Goal: Task Accomplishment & Management: Complete application form

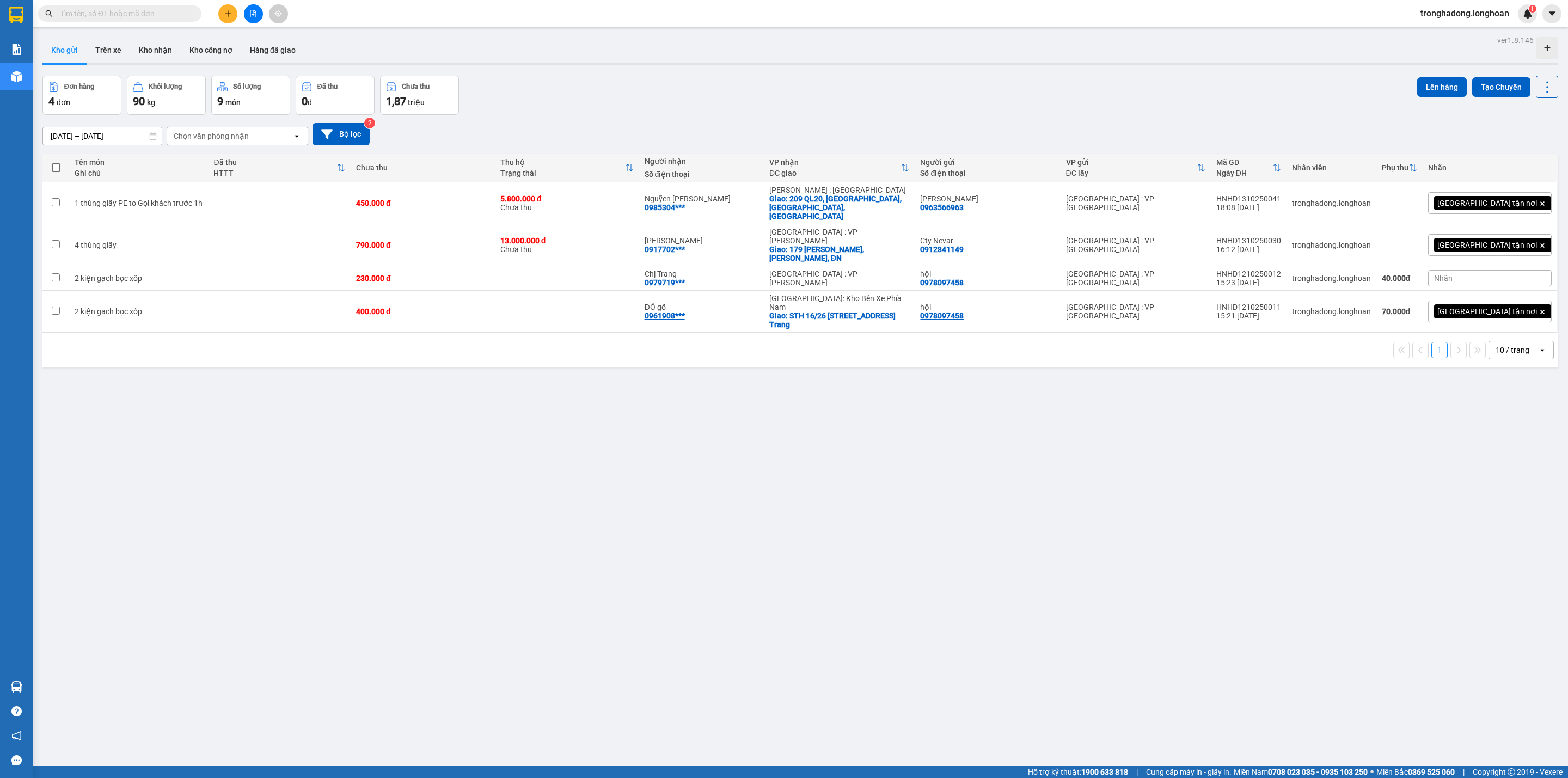
drag, startPoint x: 121, startPoint y: 15, endPoint x: 146, endPoint y: 12, distance: 25.2
click at [126, 13] on input "text" at bounding box center [124, 14] width 128 height 12
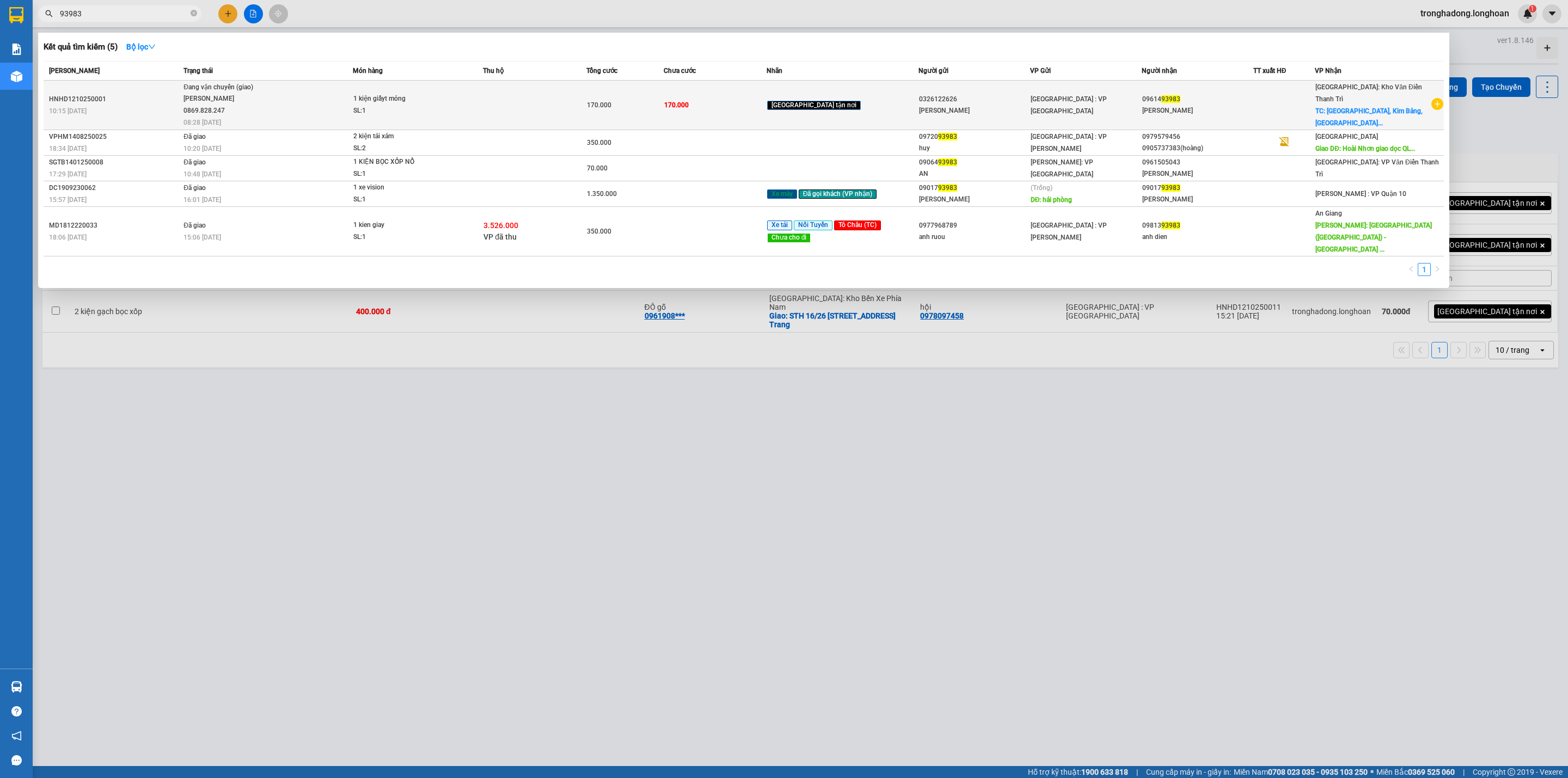
type input "93983"
click at [547, 108] on td at bounding box center [534, 105] width 103 height 50
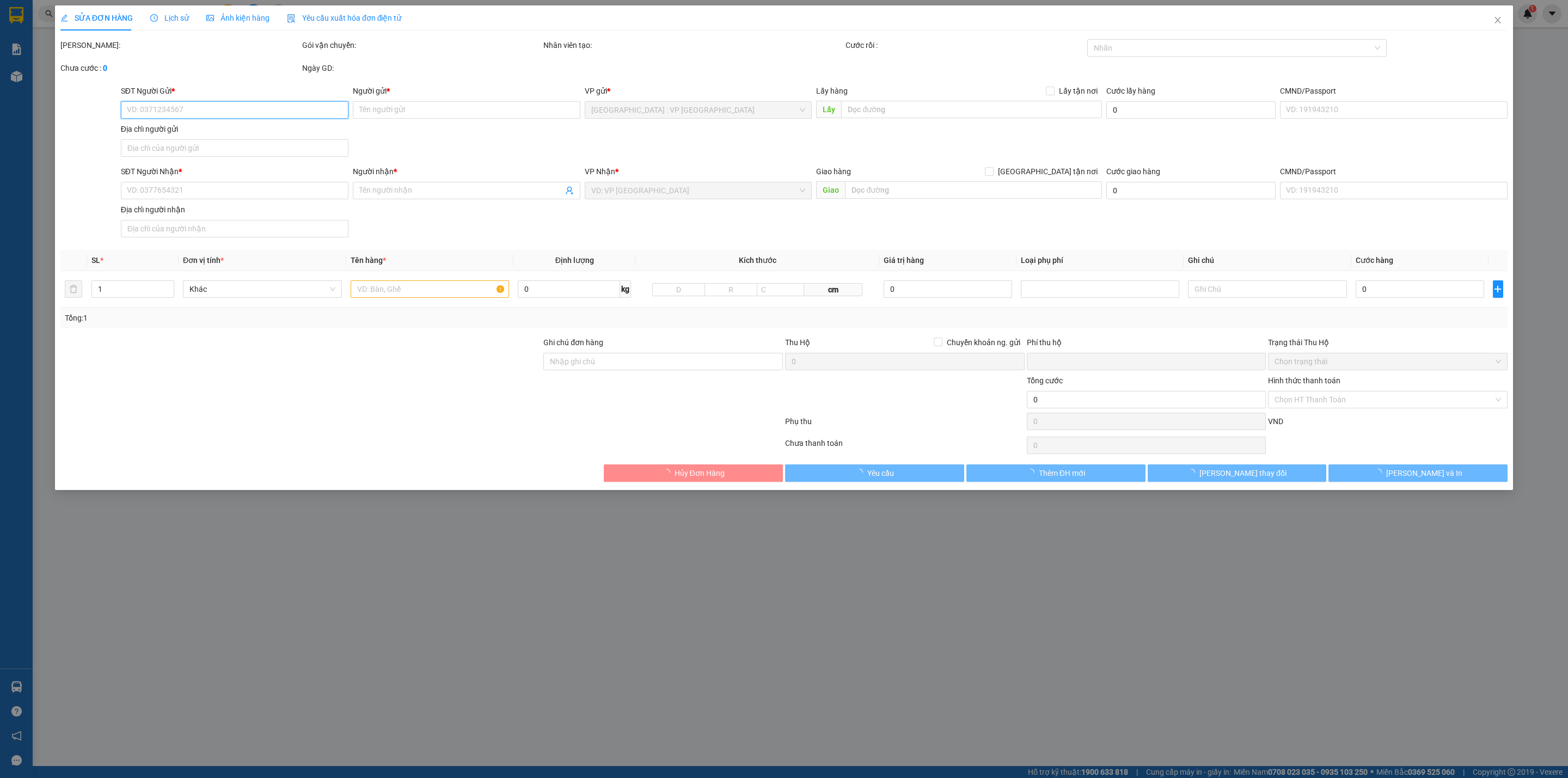
type input "0326122626"
type input "[PERSON_NAME]"
type input "0961493983"
type input "[PERSON_NAME]"
checkbox input "true"
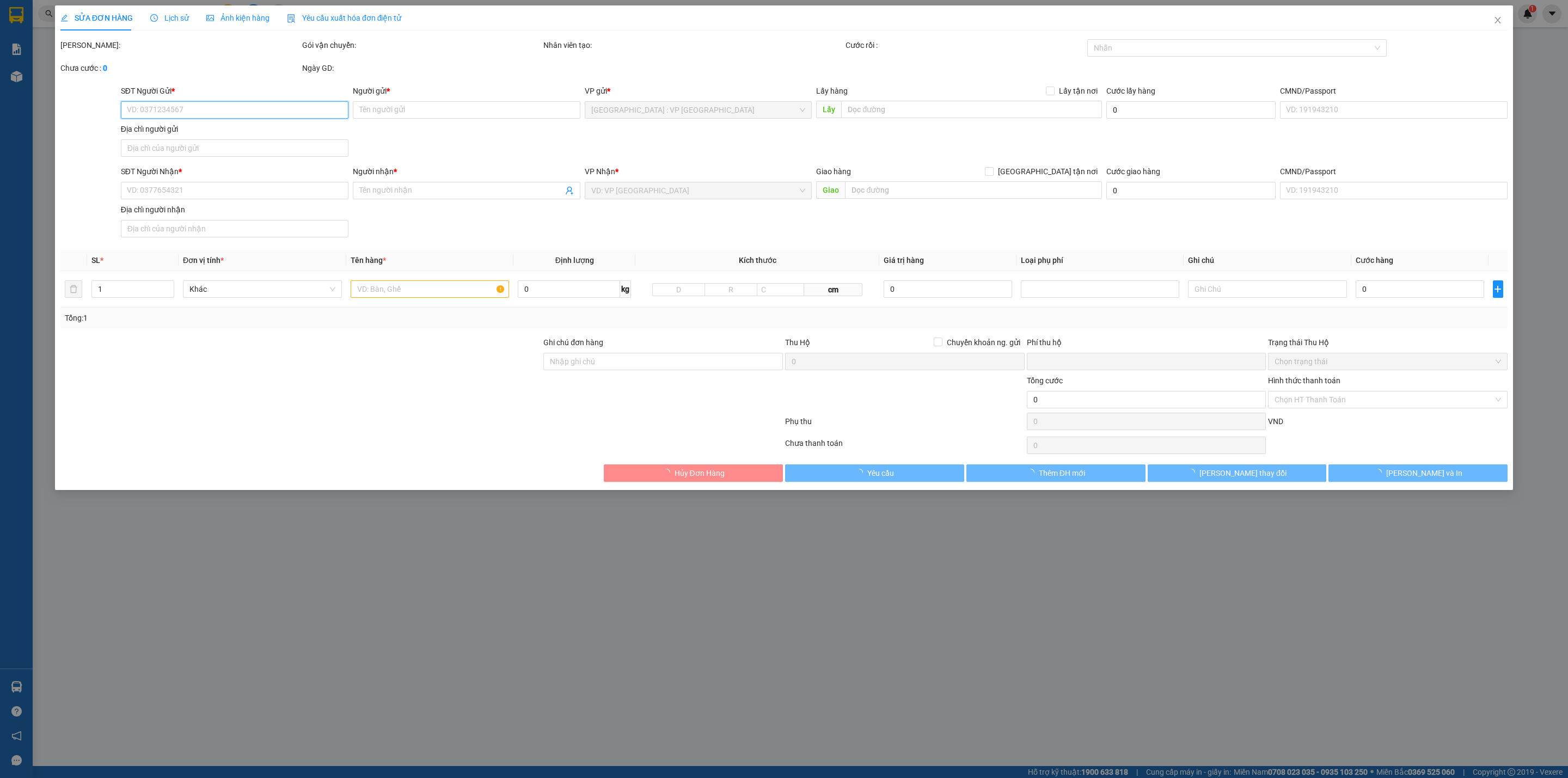
type input "[GEOGRAPHIC_DATA], Kim Bảng, [GEOGRAPHIC_DATA]"
type input "Giao nguyên kiện - hư vỡ không đền"
type input "0"
type input "170.000"
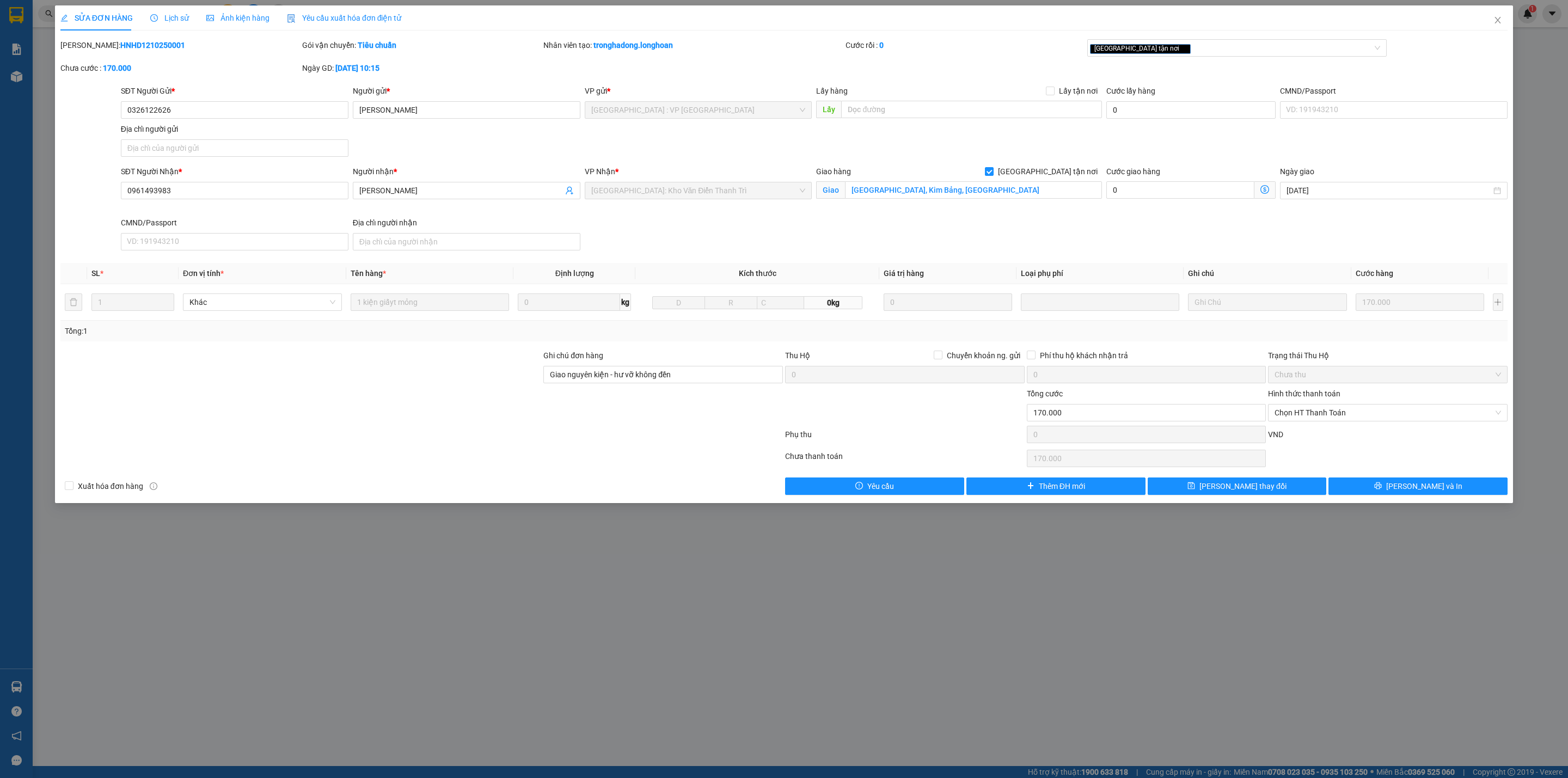
click at [162, 16] on span "Lịch sử" at bounding box center [170, 18] width 38 height 8
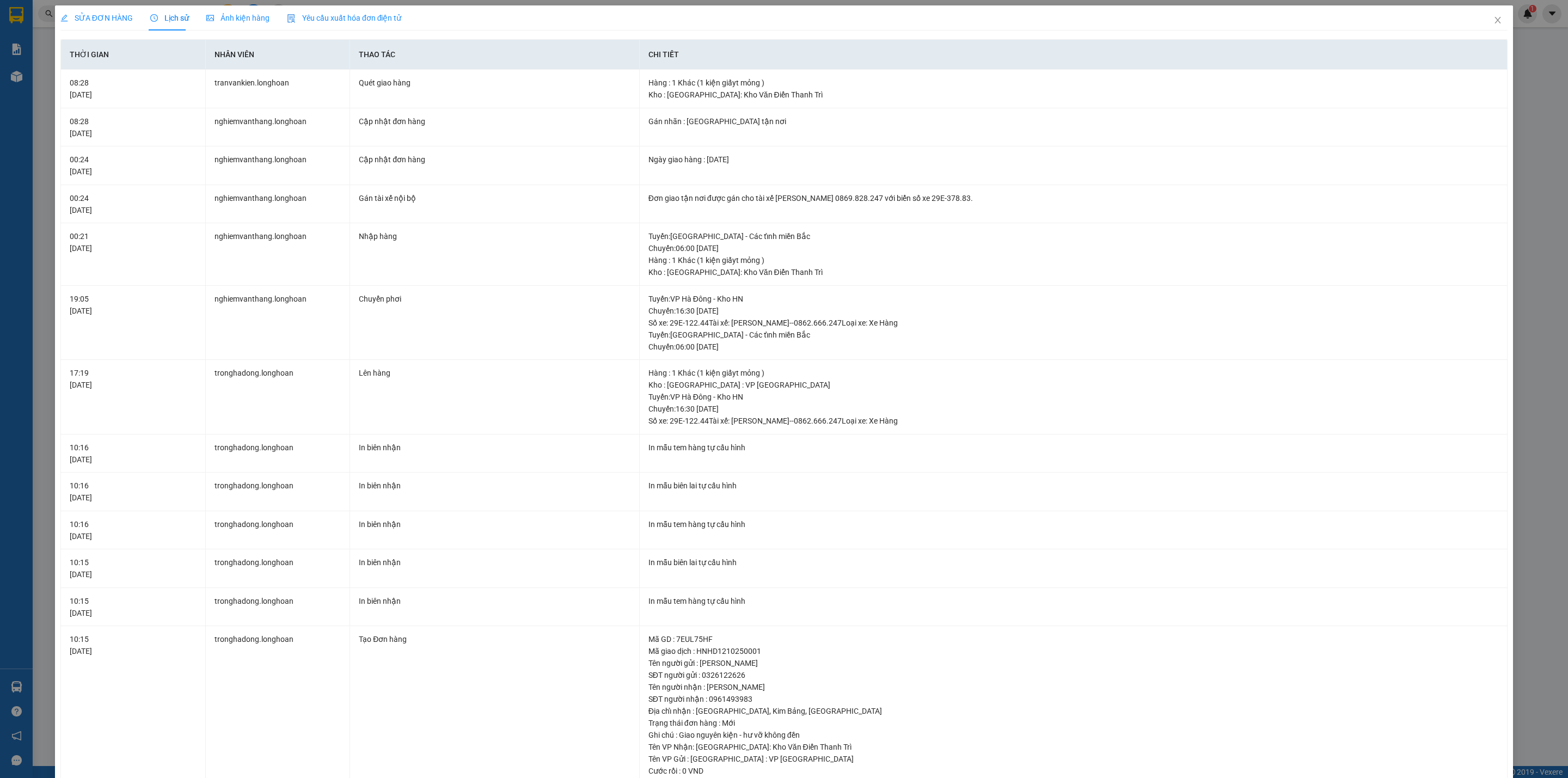
click at [104, 14] on span "SỬA ĐƠN HÀNG" at bounding box center [97, 18] width 72 height 8
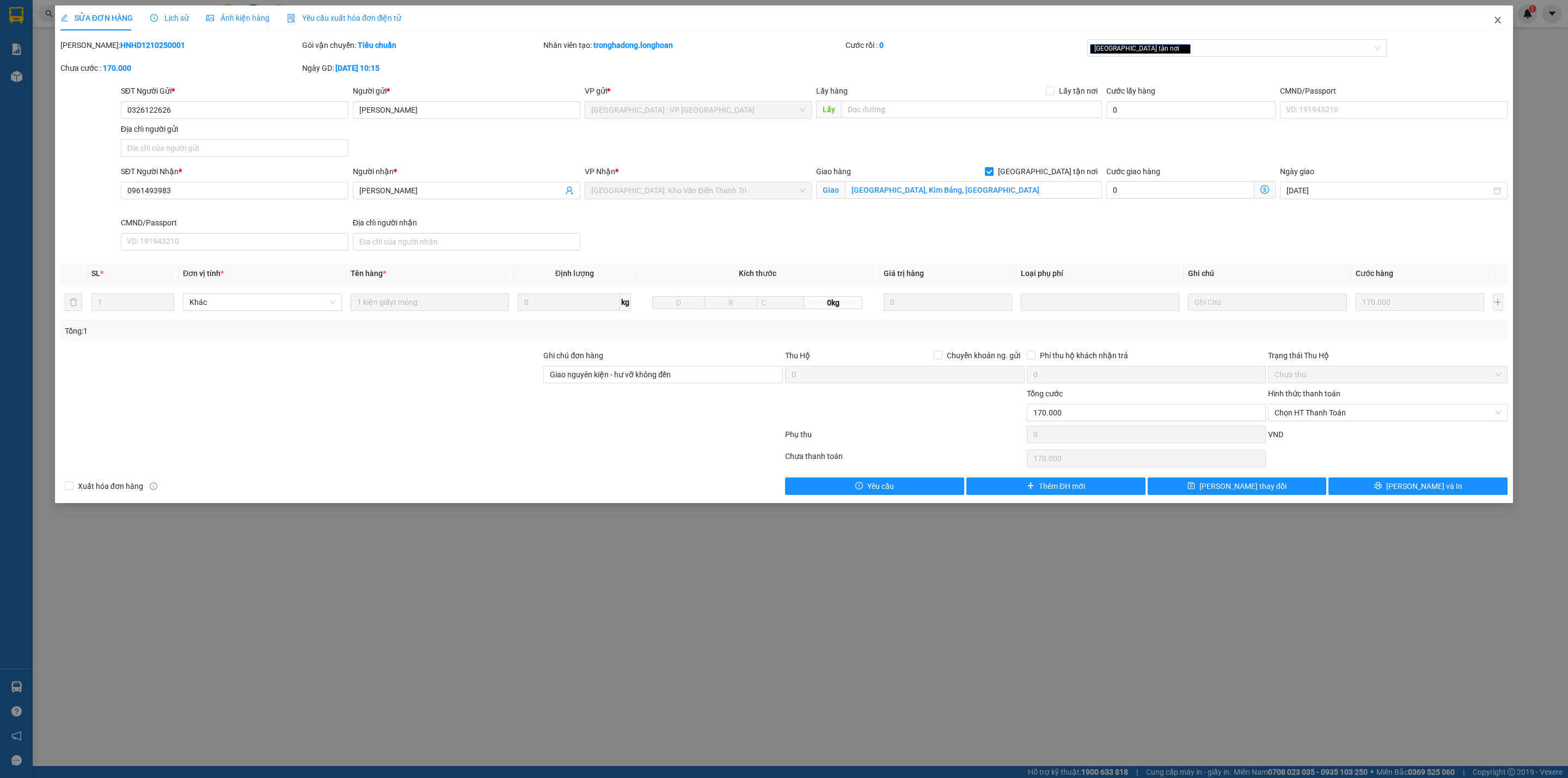
click at [1496, 18] on icon "close" at bounding box center [1498, 20] width 6 height 7
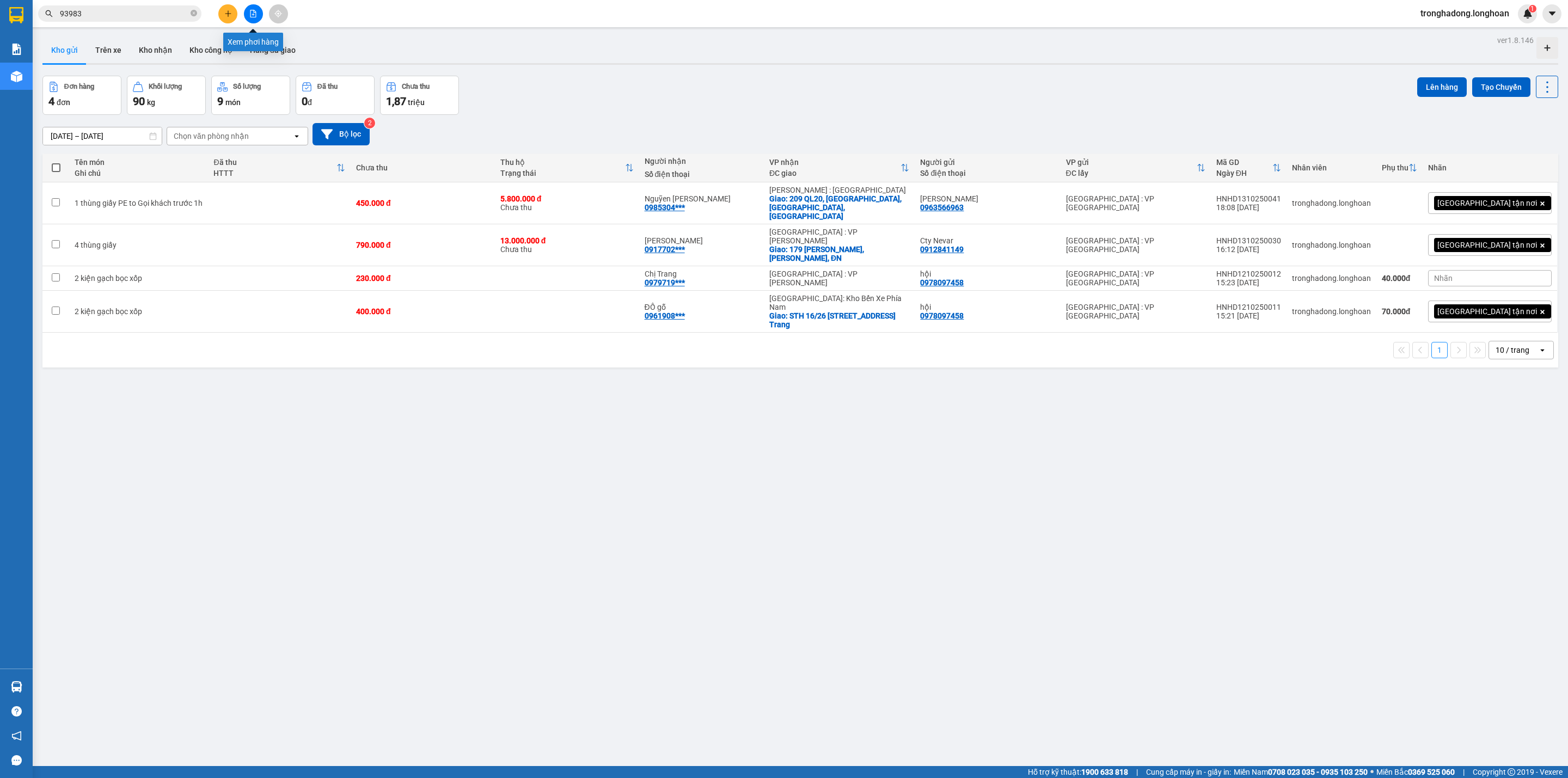
click at [252, 10] on icon "file-add" at bounding box center [253, 14] width 8 height 8
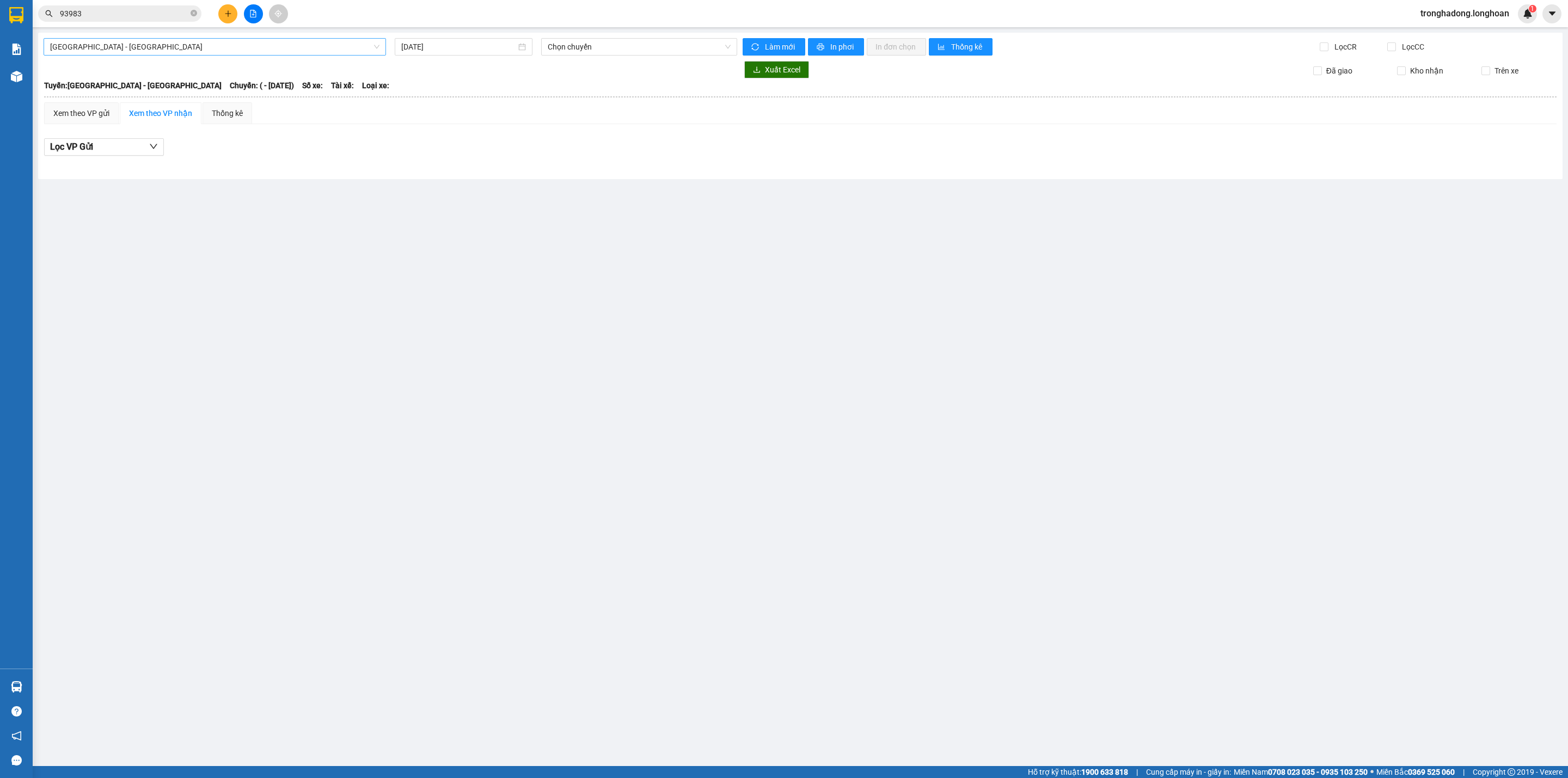
click at [227, 51] on span "[GEOGRAPHIC_DATA] - [GEOGRAPHIC_DATA]" at bounding box center [214, 46] width 329 height 16
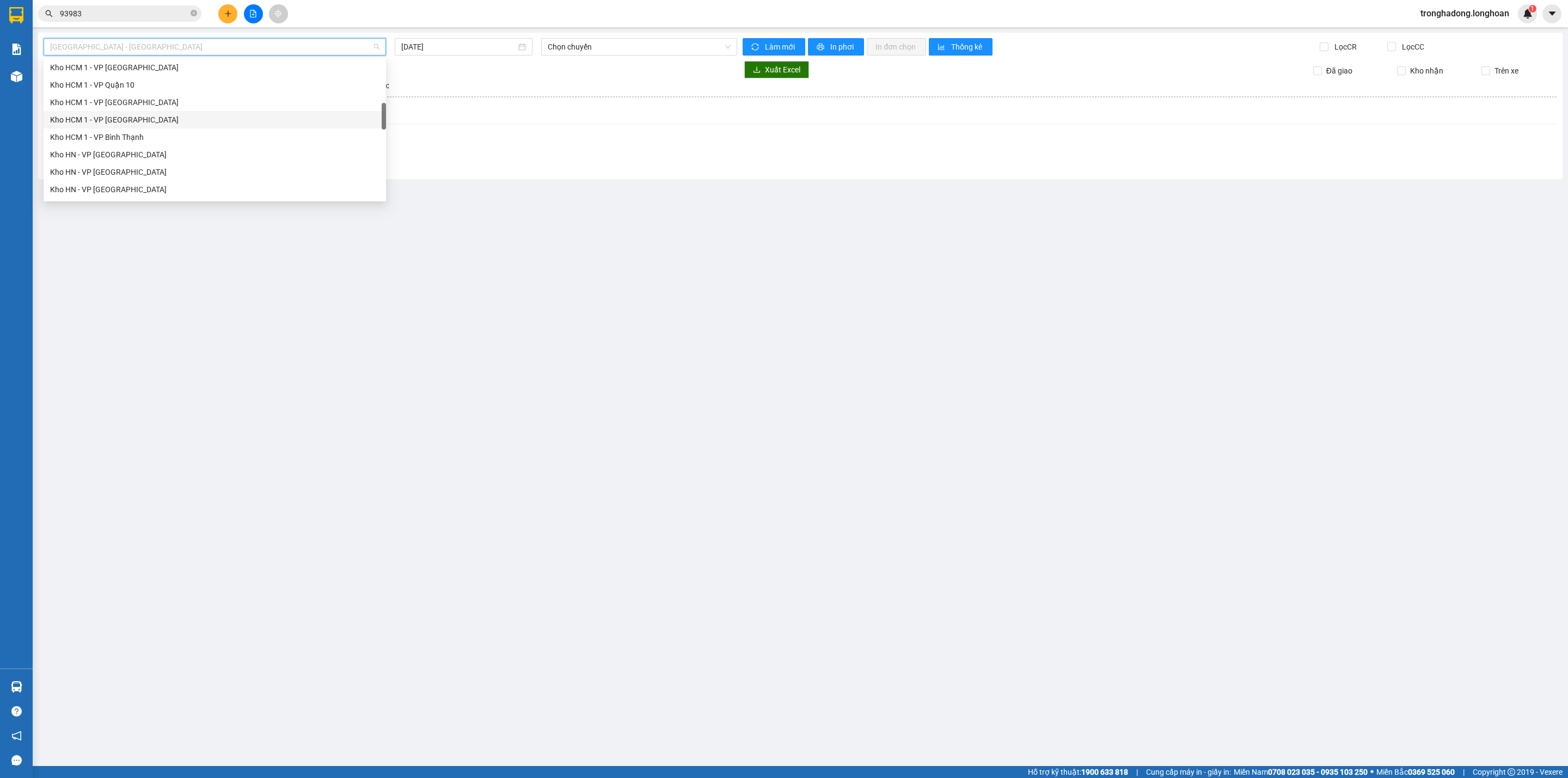
scroll to position [326, 0]
click at [129, 91] on div "Kho HN - VP [GEOGRAPHIC_DATA]" at bounding box center [214, 91] width 329 height 12
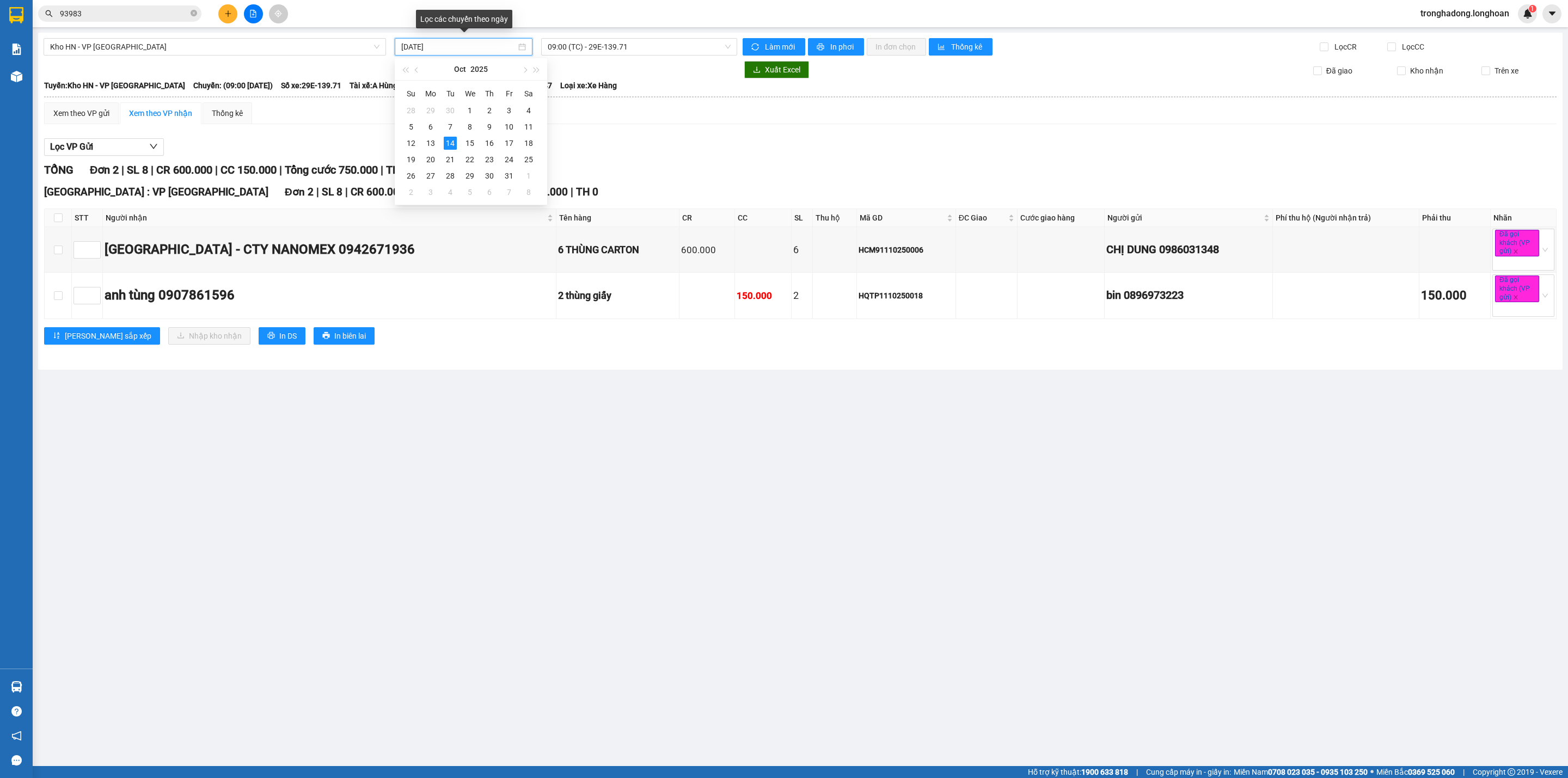
click at [462, 48] on input "[DATE]" at bounding box center [458, 47] width 115 height 12
click at [429, 141] on div "13" at bounding box center [430, 143] width 13 height 13
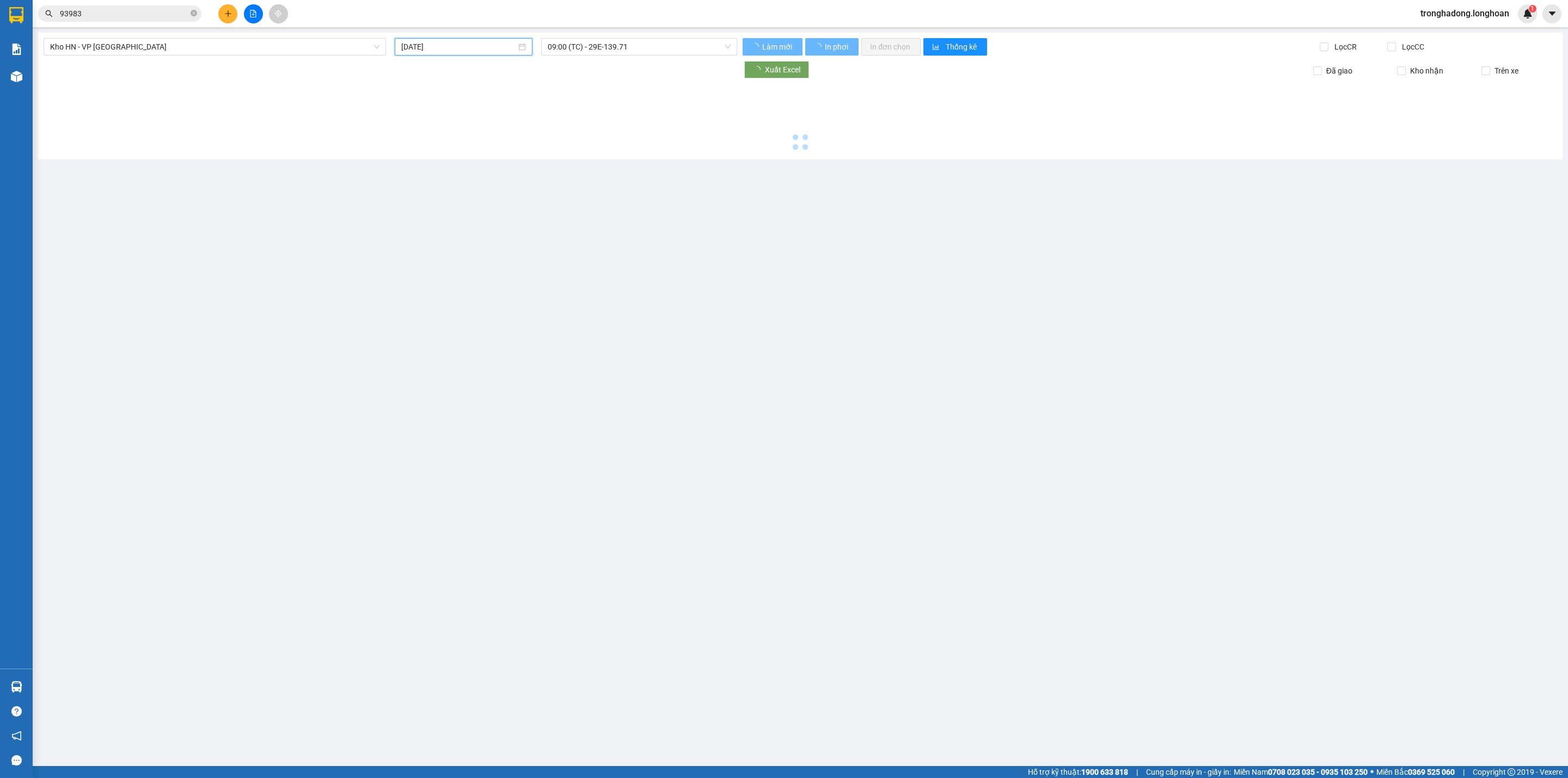
type input "[DATE]"
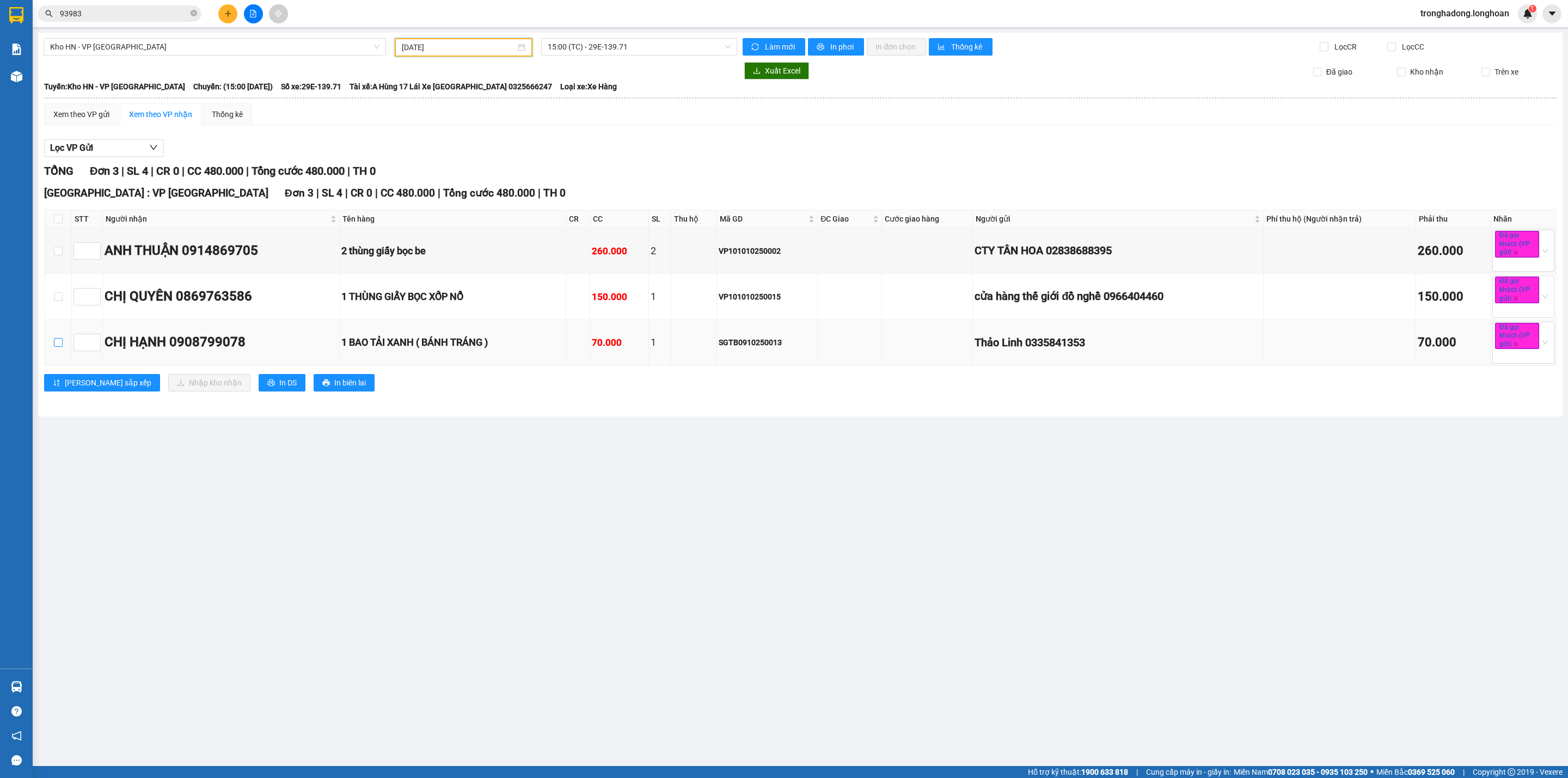
click at [54, 347] on input "checkbox" at bounding box center [58, 342] width 8 height 8
checkbox input "true"
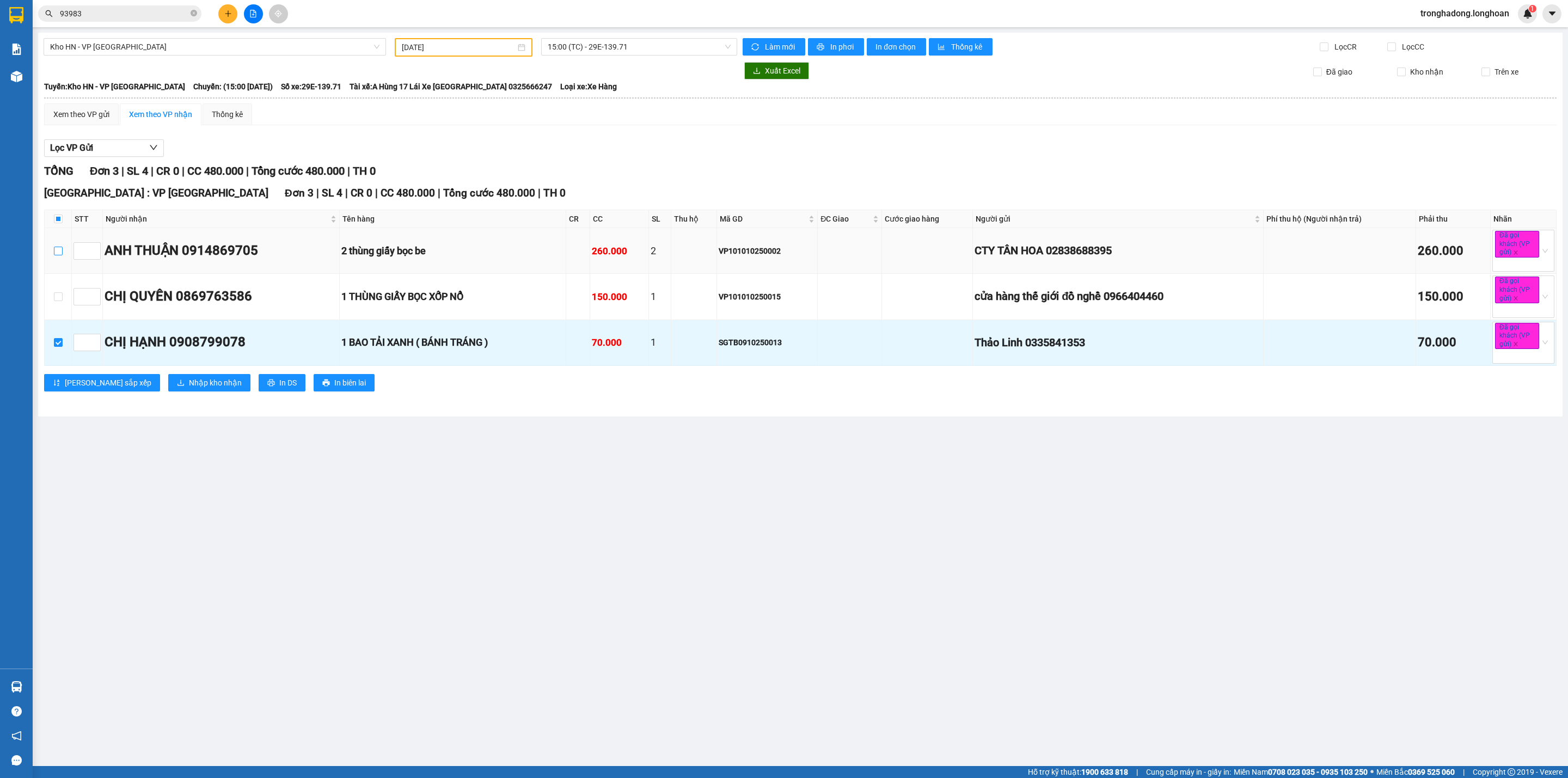
click at [54, 250] on input "checkbox" at bounding box center [58, 250] width 8 height 8
checkbox input "true"
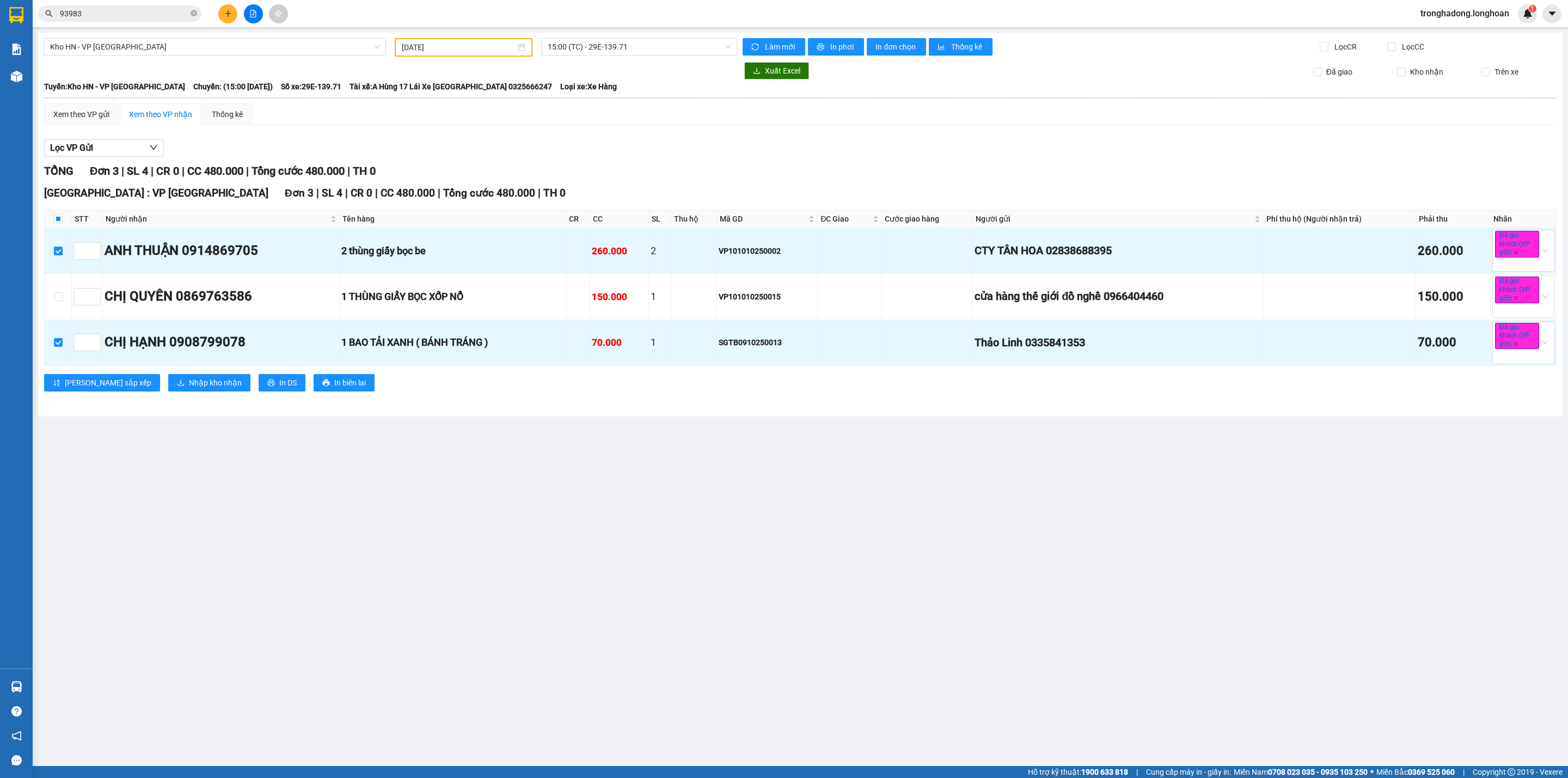
click at [549, 139] on div "Lọc VP Gửi" at bounding box center [799, 147] width 1512 height 18
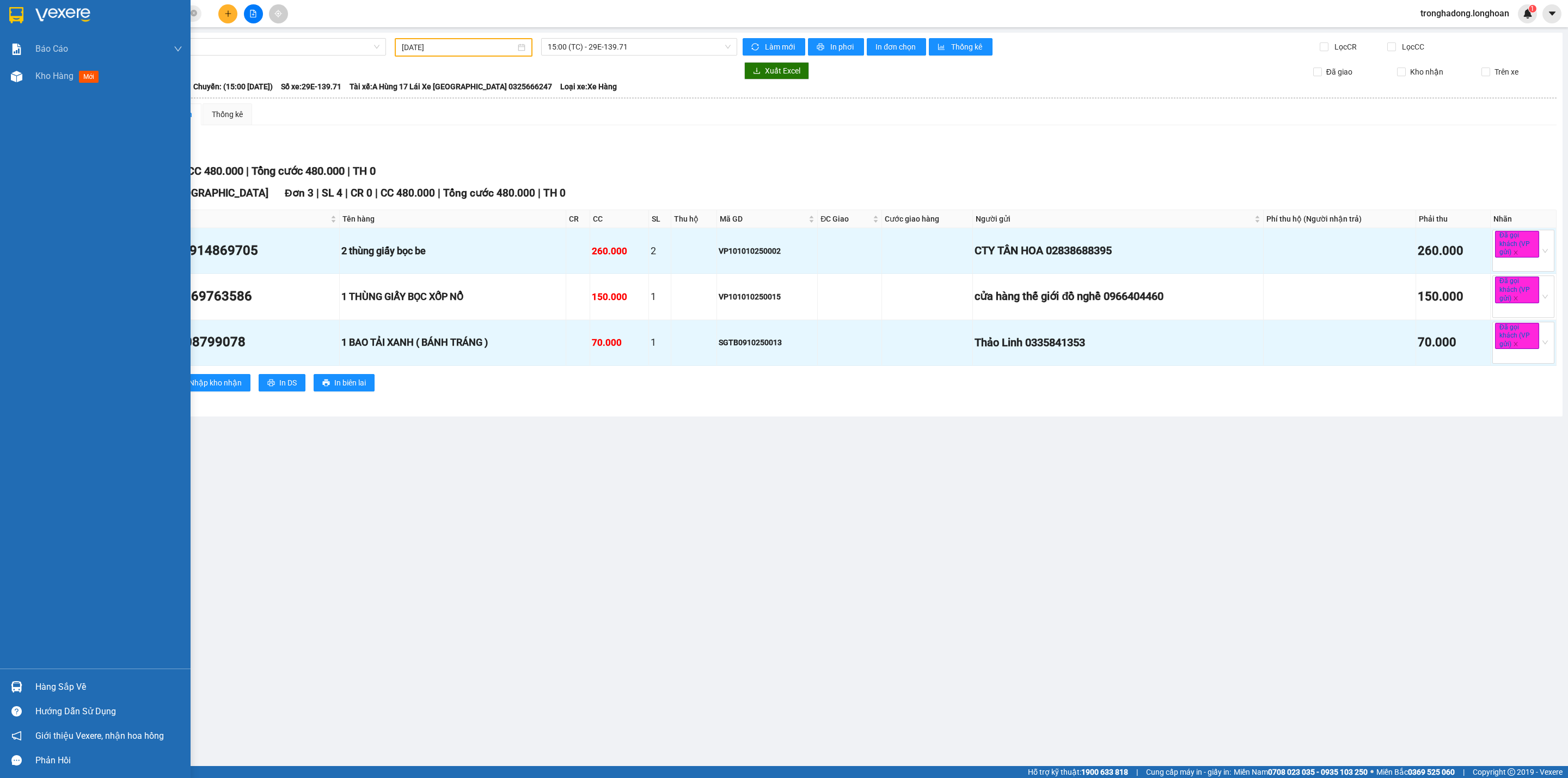
click at [10, 12] on img at bounding box center [16, 15] width 14 height 16
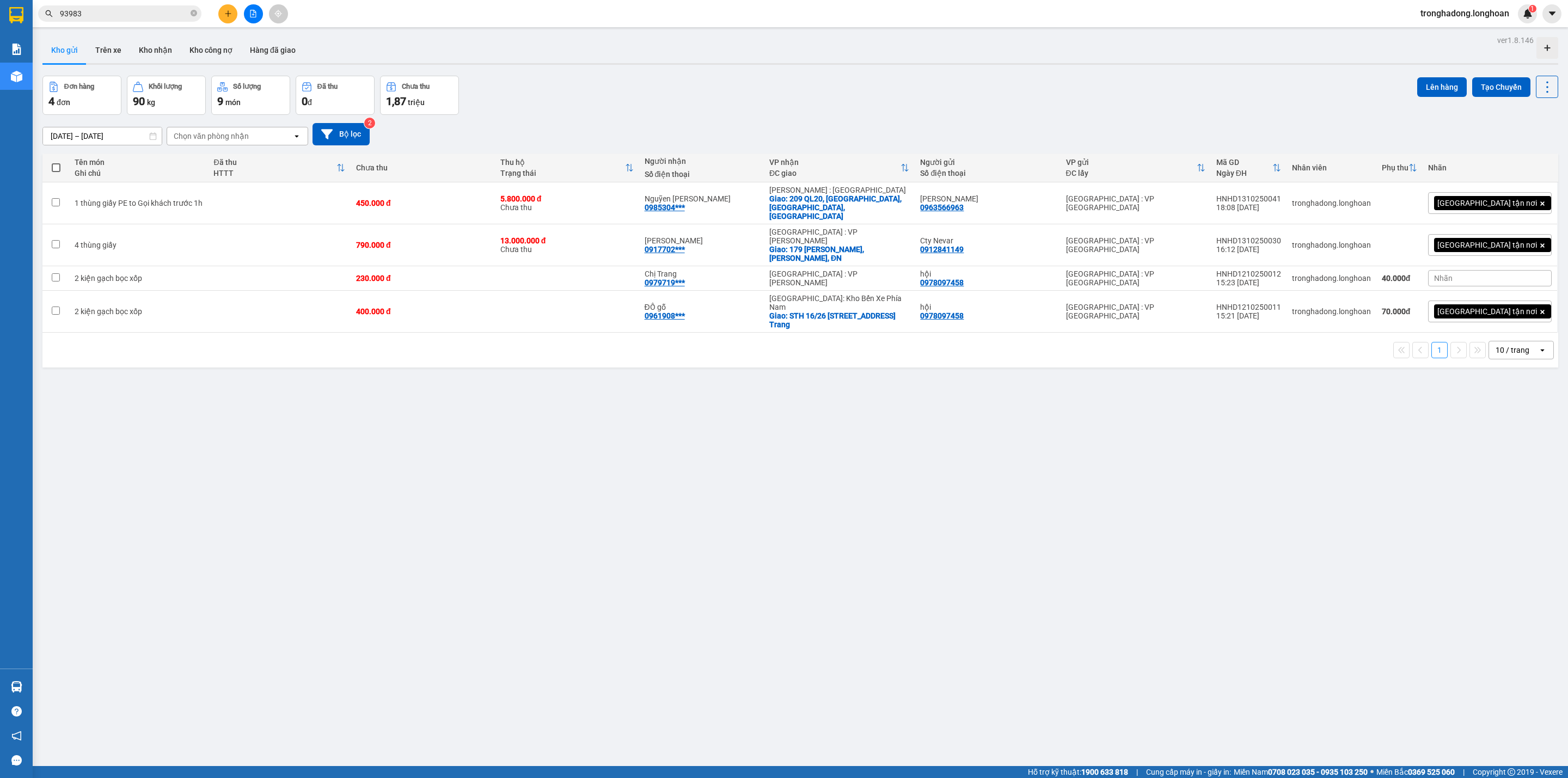
click at [224, 13] on icon "plus" at bounding box center [228, 14] width 8 height 8
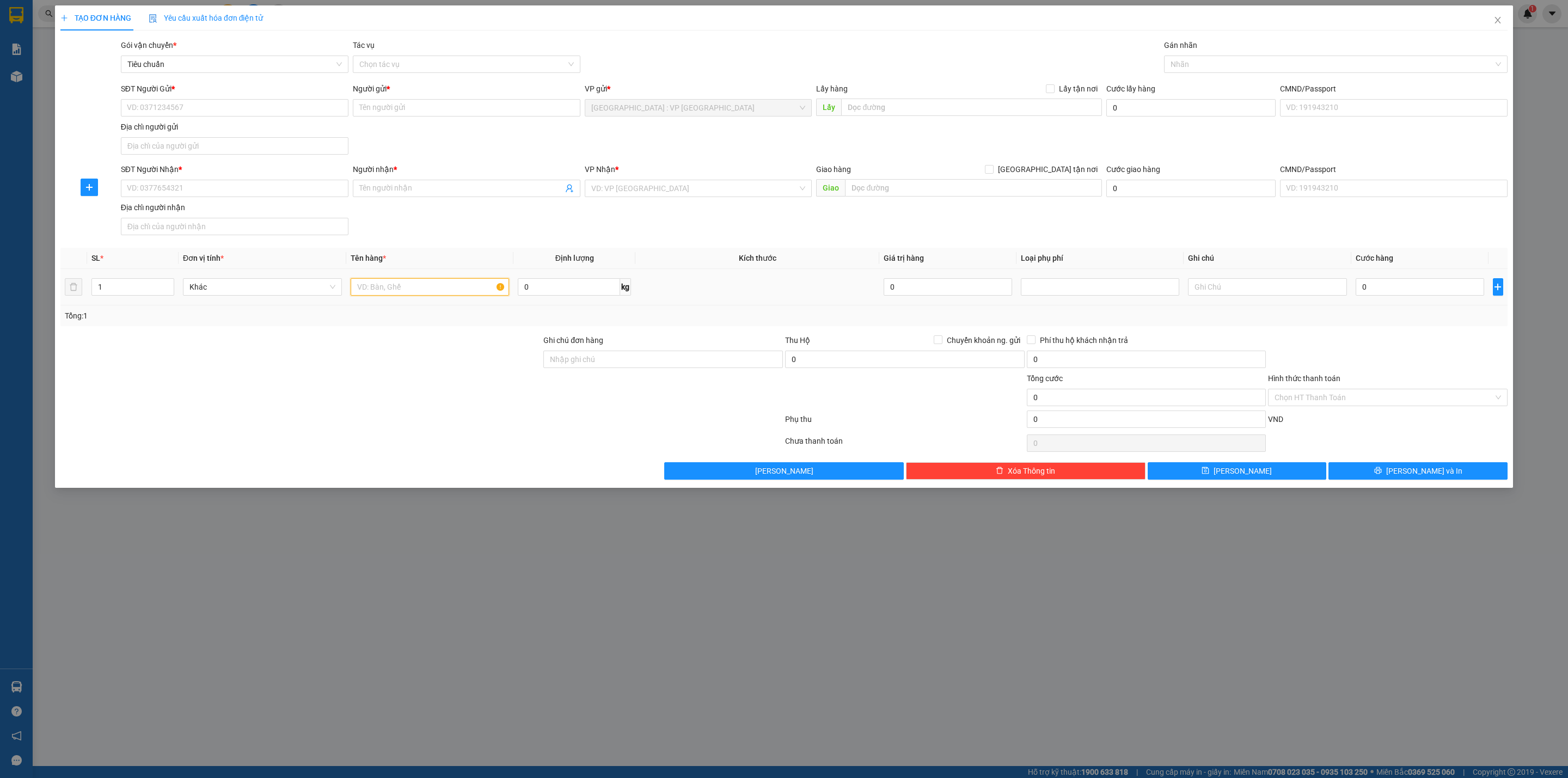
click at [397, 291] on input "text" at bounding box center [430, 286] width 159 height 18
click at [418, 286] on input "1" at bounding box center [430, 286] width 159 height 18
type input "1 thùng xốp"
click at [154, 113] on input "SĐT Người Gửi *" at bounding box center [234, 108] width 227 height 18
click at [178, 110] on input "SĐT Người Gửi *" at bounding box center [234, 108] width 227 height 18
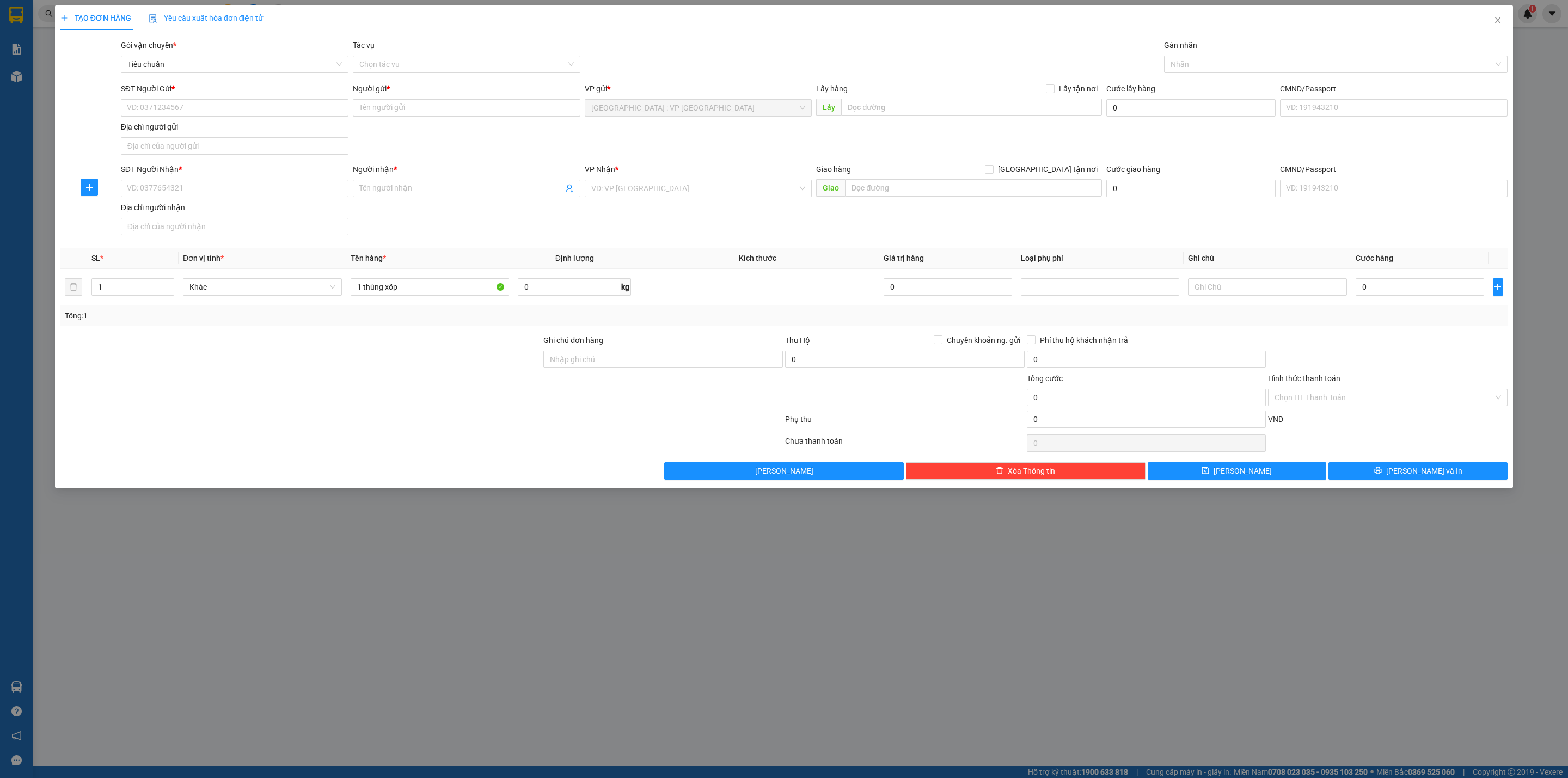
click at [392, 320] on div "Tổng: 1" at bounding box center [334, 316] width 540 height 12
click at [219, 104] on input "SĐT Người Gửi *" at bounding box center [234, 108] width 227 height 18
click at [224, 109] on input "SĐT Người Gửi *" at bounding box center [234, 108] width 227 height 18
click at [183, 104] on input "SĐT Người Gửi *" at bounding box center [234, 108] width 227 height 18
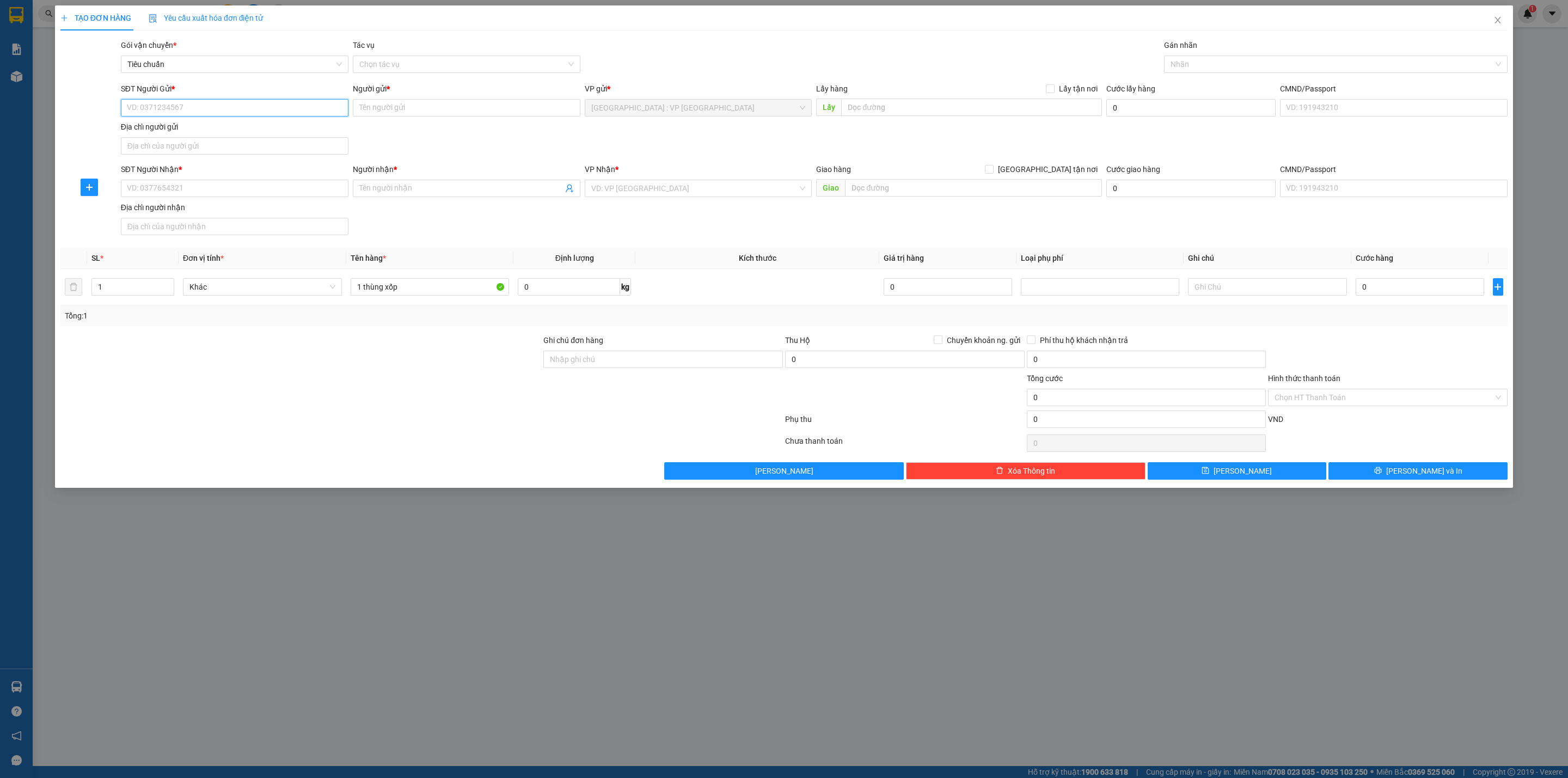
click at [227, 109] on input "SĐT Người Gửi *" at bounding box center [234, 108] width 227 height 18
type input "0964248998"
type input "anh Cương"
type input "0964248998"
click at [220, 184] on input "SĐT Người Nhận *" at bounding box center [234, 188] width 227 height 18
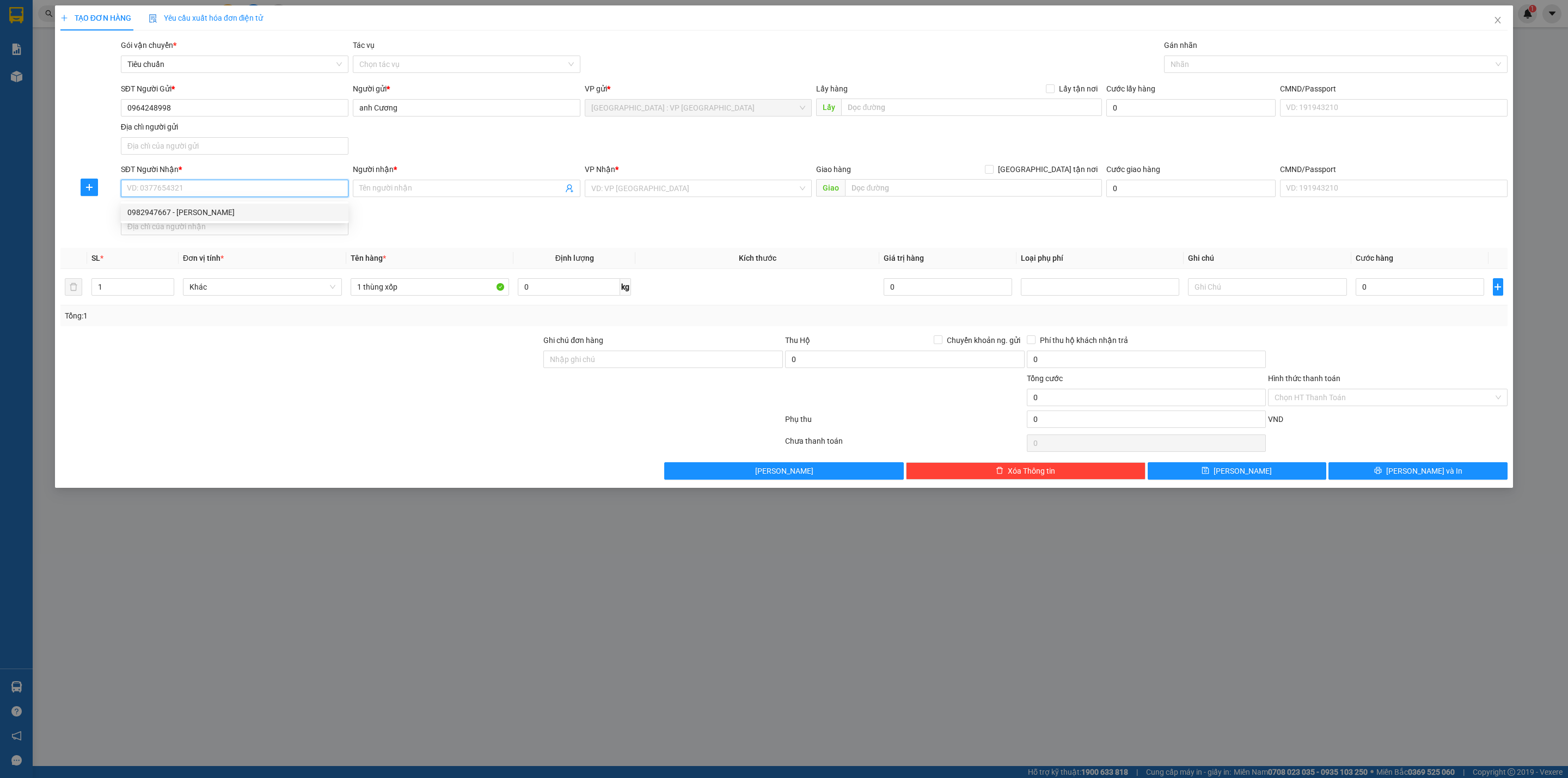
click at [210, 212] on div "0982947667 - [PERSON_NAME]" at bounding box center [234, 213] width 214 height 12
type input "0982947667"
type input "[PERSON_NAME]"
checkbox input "true"
type input "3 Đường D3, KDC [GEOGRAPHIC_DATA] 1, [GEOGRAPHIC_DATA], TDM , [GEOGRAPHIC_DATA]"
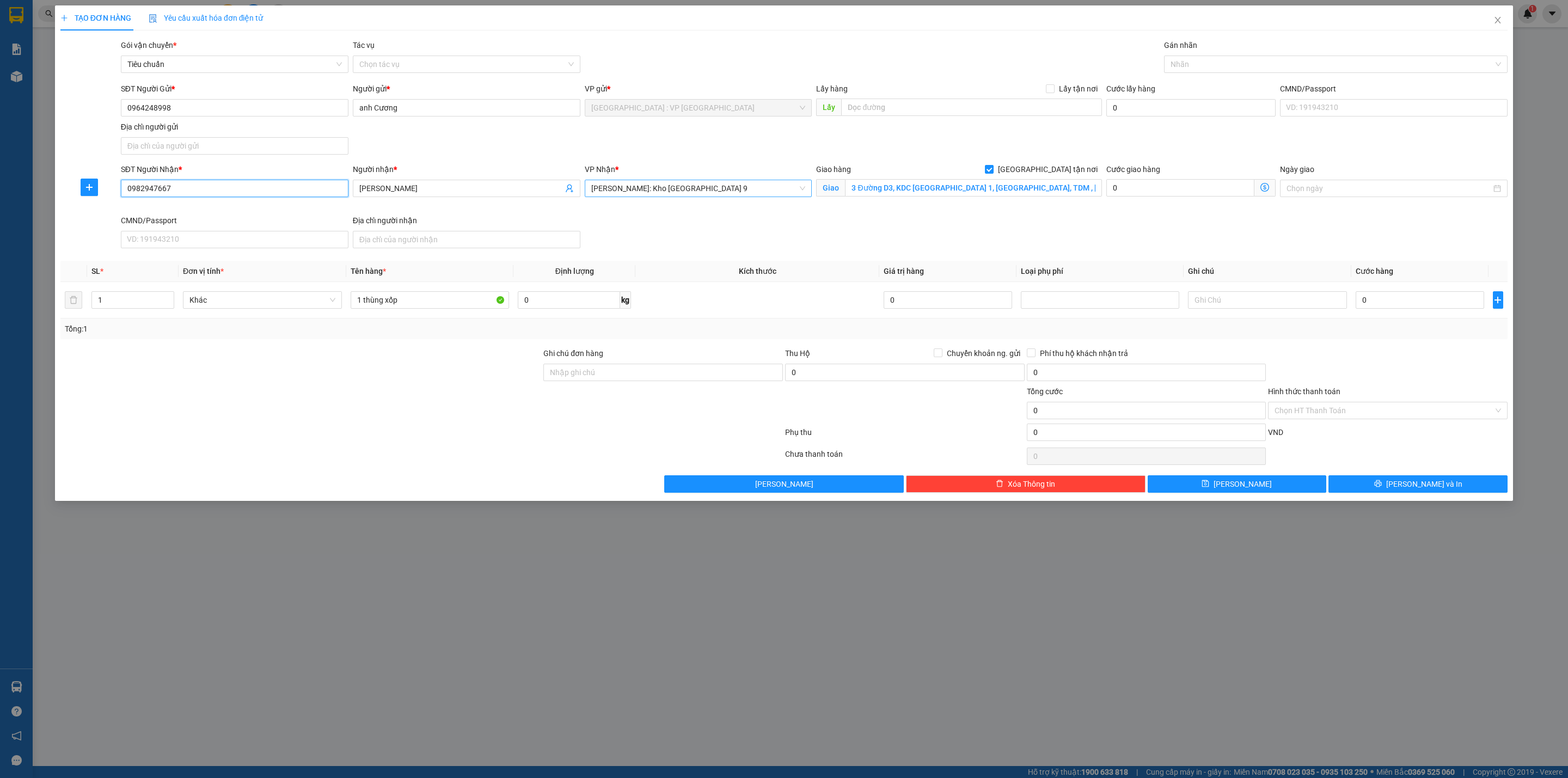
click at [704, 181] on span "[PERSON_NAME]: Kho [GEOGRAPHIC_DATA] 9" at bounding box center [698, 188] width 214 height 16
type input "12"
click at [693, 223] on div "[PERSON_NAME] : [GEOGRAPHIC_DATA]" at bounding box center [697, 230] width 214 height 12
click at [684, 258] on div "Transit Pickup Surcharge Ids Transit Deliver Surcharge Ids Transit Deliver Surc…" at bounding box center [784, 266] width 1447 height 454
drag, startPoint x: 750, startPoint y: 231, endPoint x: 1007, endPoint y: 154, distance: 268.3
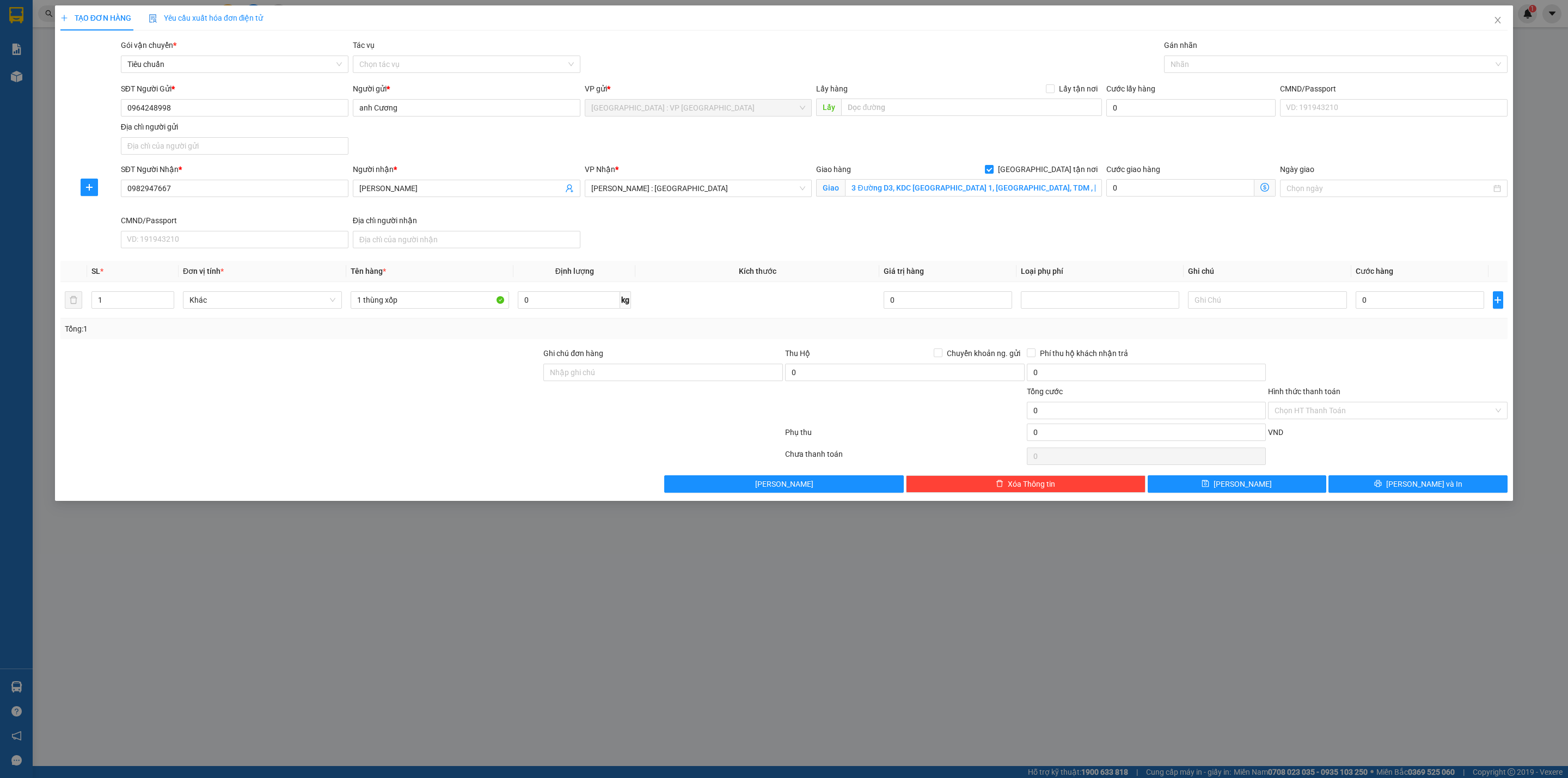
click at [755, 233] on div "SĐT Người Nhận * 0982947667 Người nhận * [PERSON_NAME] VP Nhận * [GEOGRAPHIC_DA…" at bounding box center [814, 208] width 1391 height 89
click at [1216, 72] on div "Nhãn" at bounding box center [1335, 64] width 343 height 18
type input "gia"
click at [1379, 311] on div "0" at bounding box center [1419, 300] width 128 height 22
click at [1372, 302] on input "0" at bounding box center [1419, 300] width 128 height 18
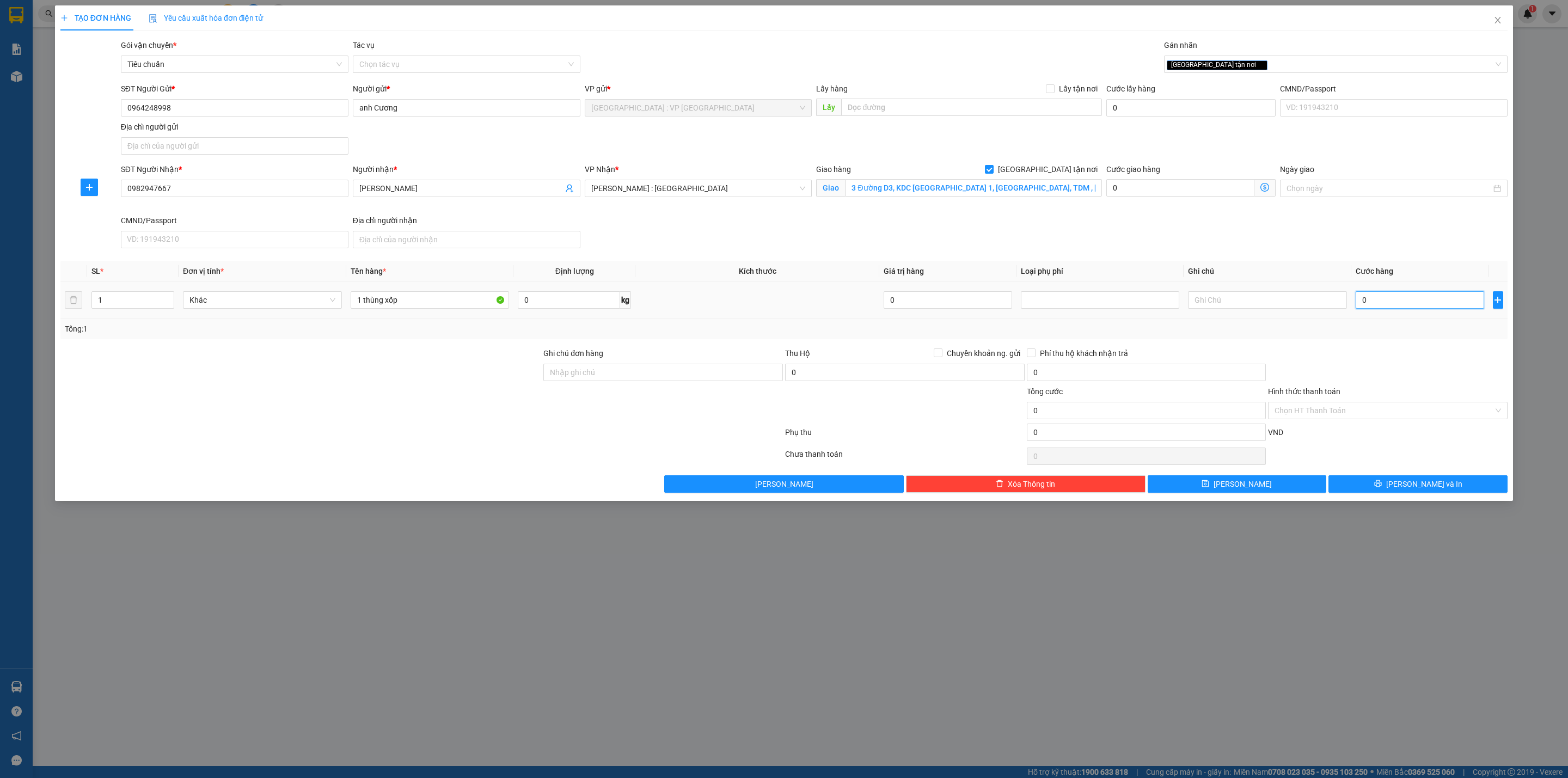
type input "1"
type input "10"
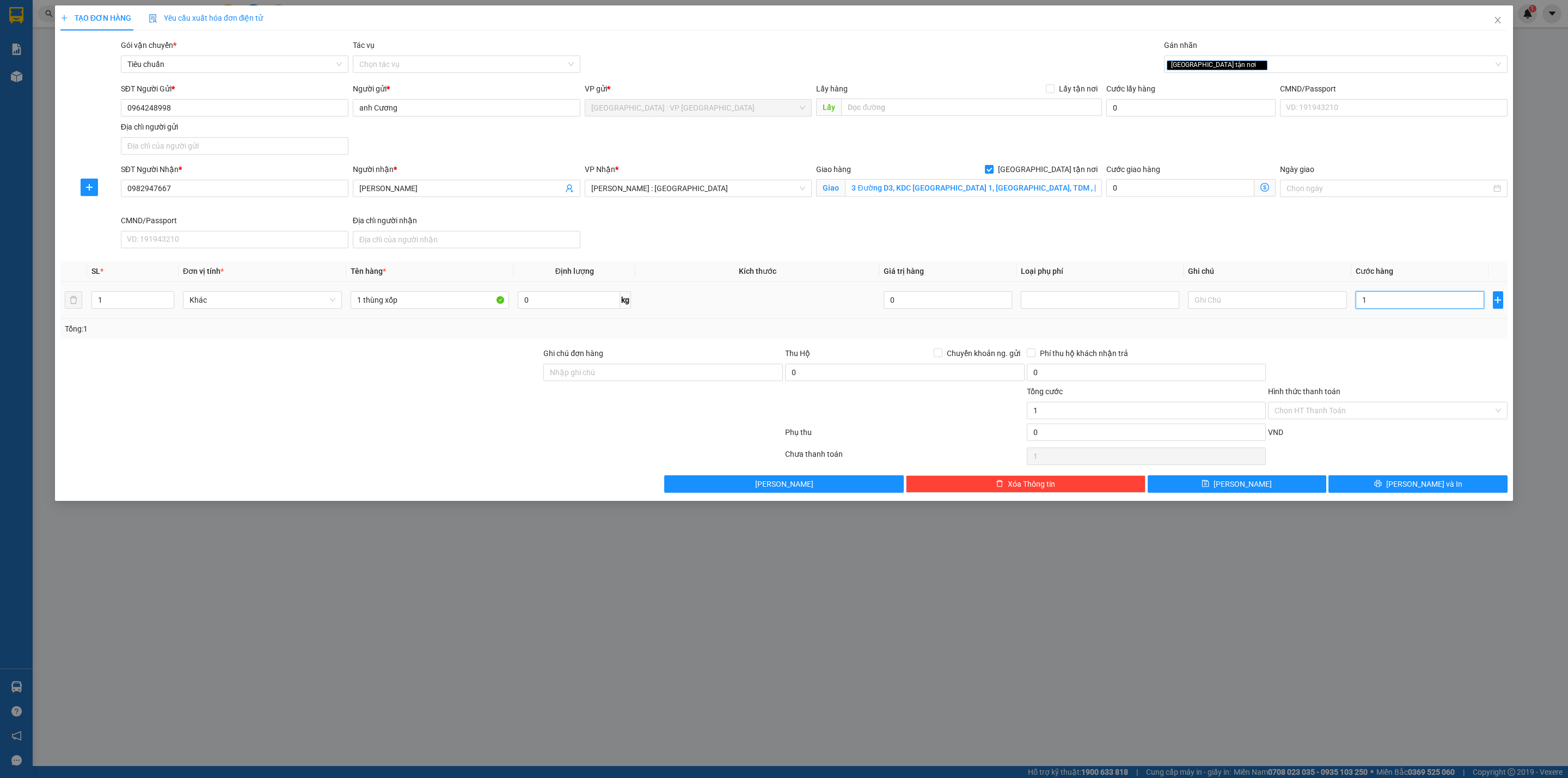
type input "10"
type input "100"
type input "1.000"
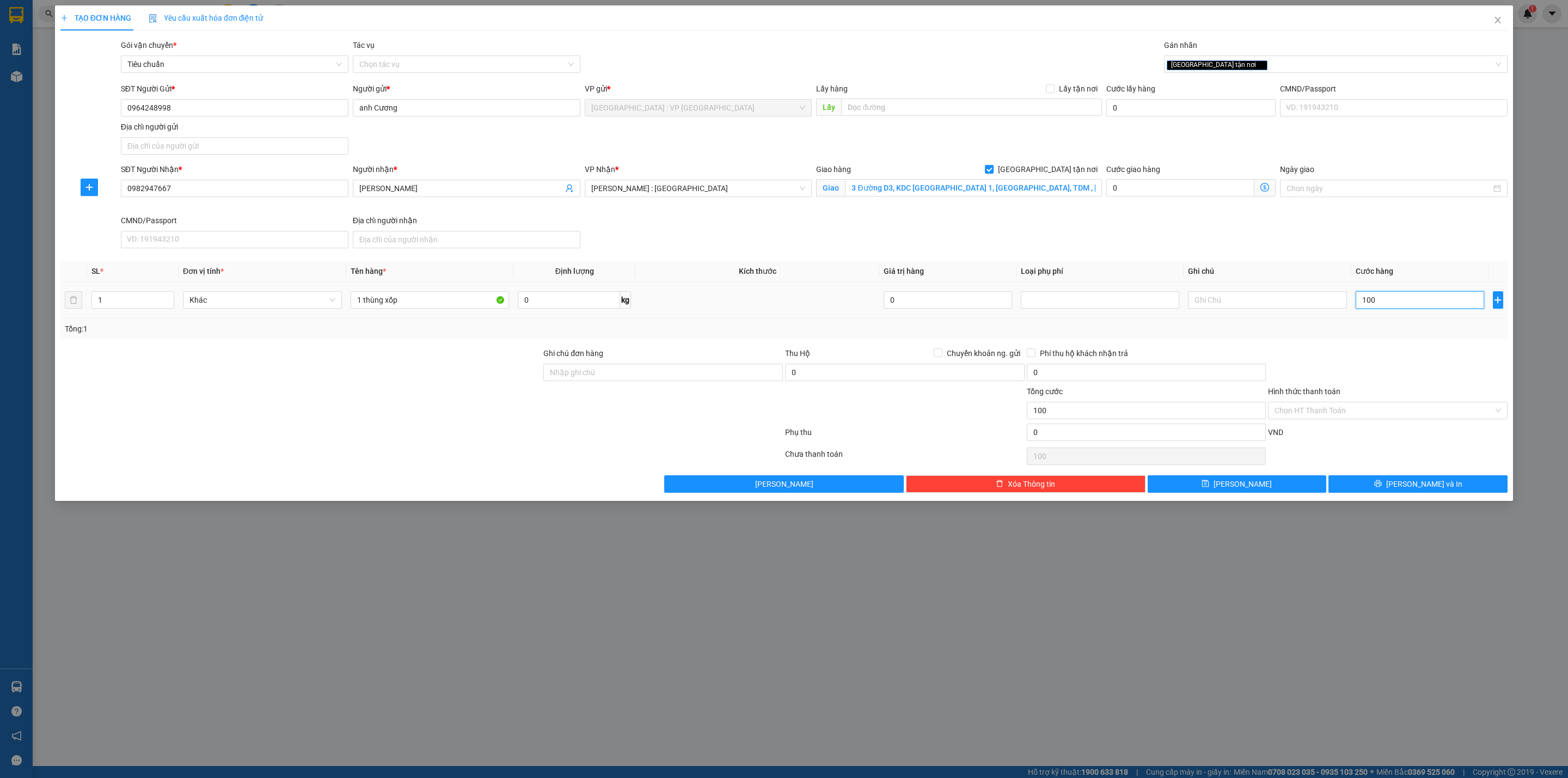
type input "1.000"
type input "10.000"
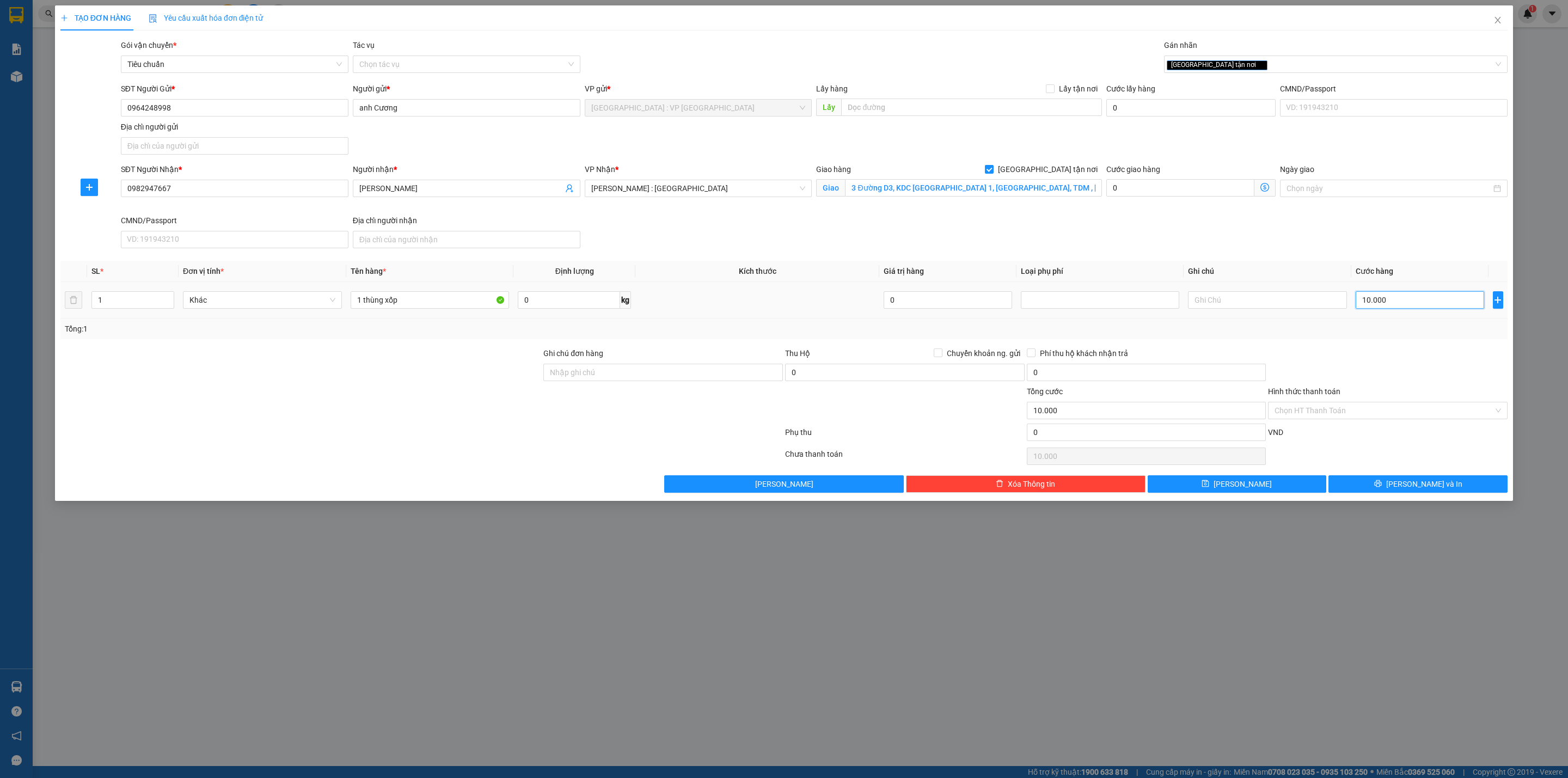
type input "100.000"
click at [991, 196] on input "3 Đường D3, KDC [GEOGRAPHIC_DATA] 1, [GEOGRAPHIC_DATA], TDM , [GEOGRAPHIC_DATA]" at bounding box center [973, 187] width 256 height 18
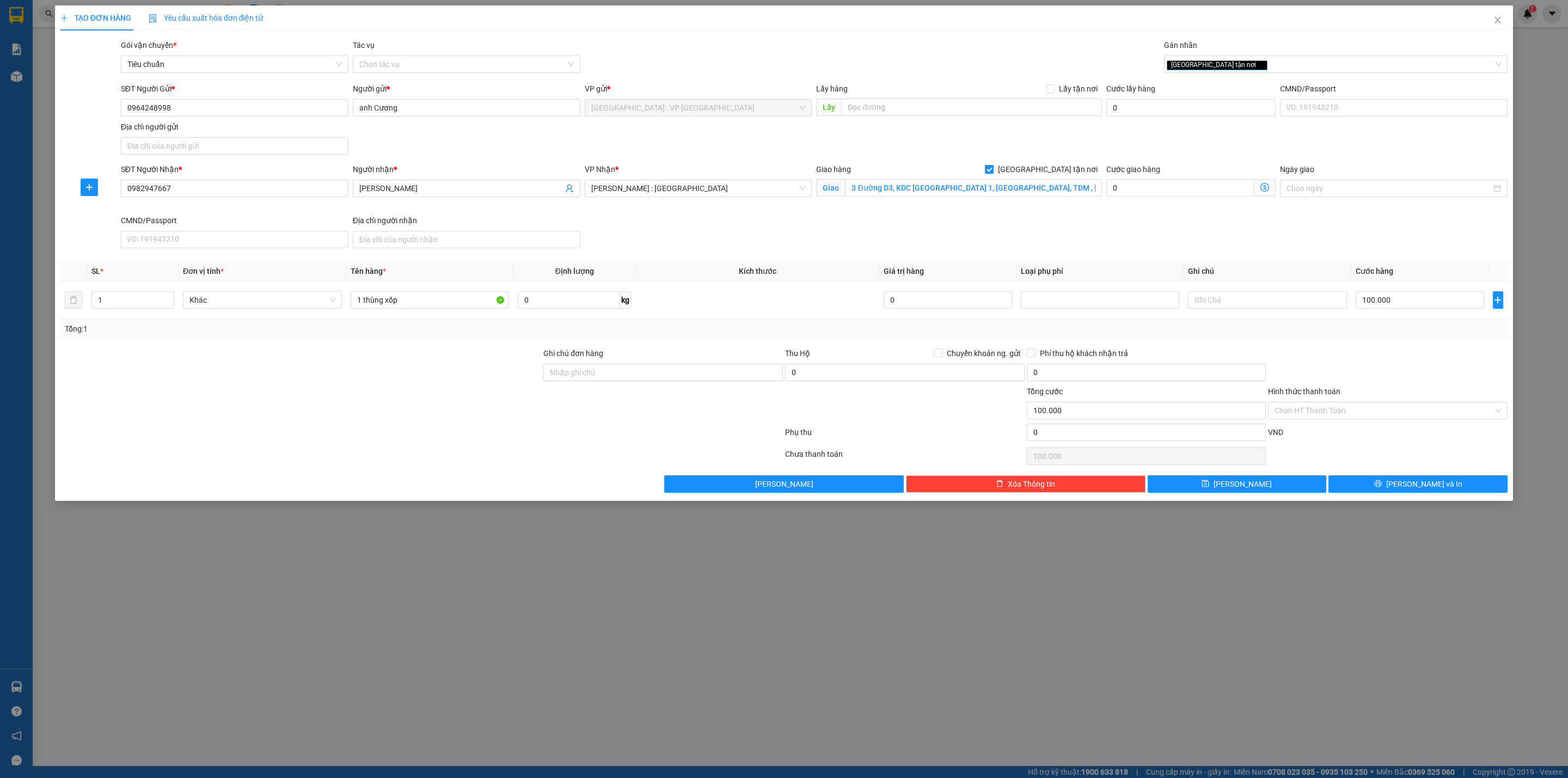
click at [988, 210] on div "Giao hàng [GEOGRAPHIC_DATA] tận nơi Giao 3 Đường D3, KDC [GEOGRAPHIC_DATA] 1, […" at bounding box center [958, 189] width 289 height 51
click at [840, 225] on div "SĐT Người Nhận * 0982947667 Người nhận * [PERSON_NAME] VP Nhận * [GEOGRAPHIC_DA…" at bounding box center [814, 208] width 1391 height 89
click at [755, 252] on div "SĐT Người Nhận * 0982947667 Người nhận * [PERSON_NAME] VP Nhận * [GEOGRAPHIC_DA…" at bounding box center [814, 208] width 1391 height 89
click at [761, 257] on div "Transit Pickup Surcharge Ids Transit Deliver Surcharge Ids Transit Deliver Surc…" at bounding box center [784, 266] width 1447 height 454
click at [1349, 349] on div at bounding box center [1388, 366] width 242 height 38
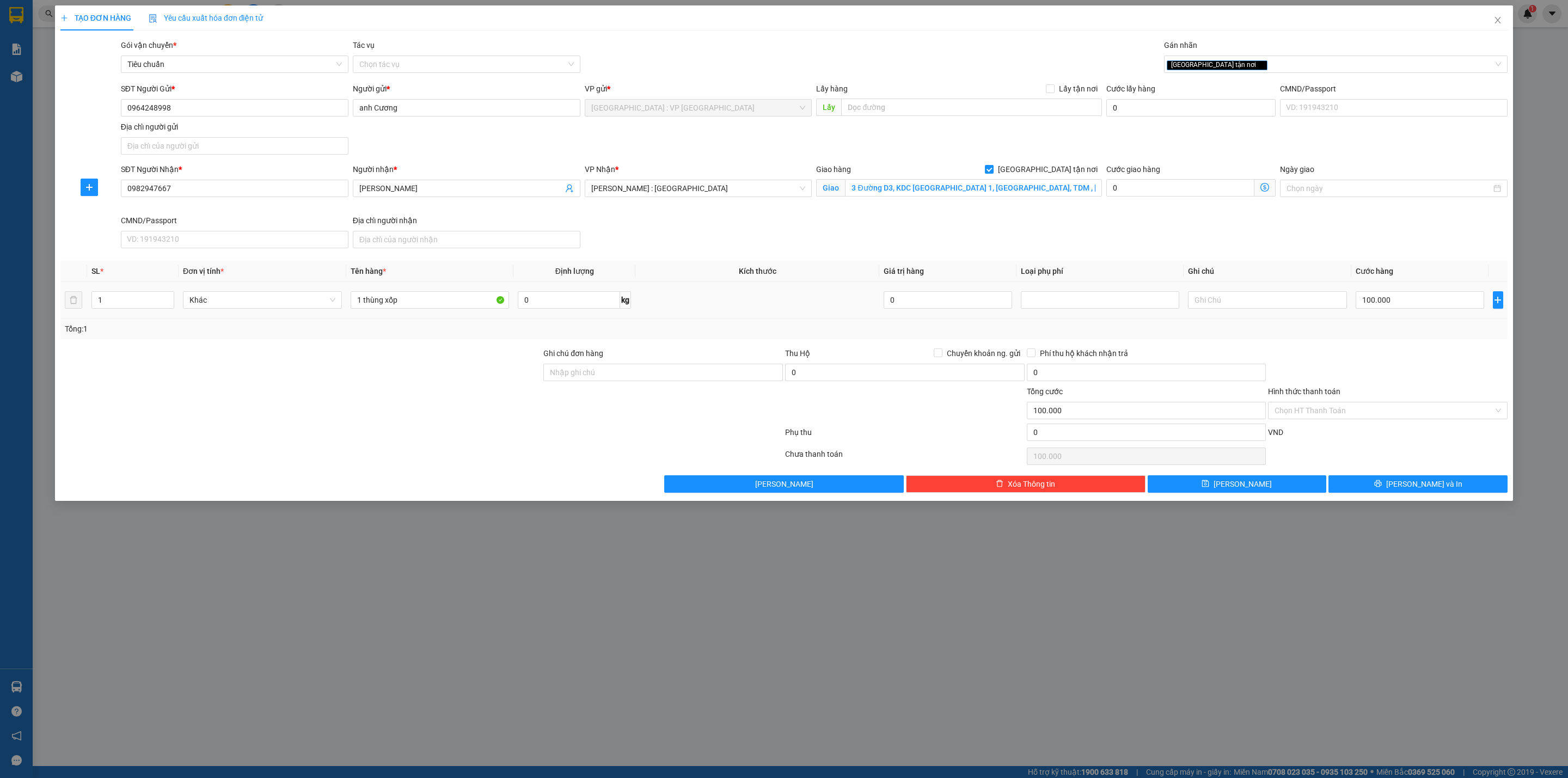
click at [746, 295] on td at bounding box center [757, 300] width 244 height 36
click at [672, 284] on td at bounding box center [757, 300] width 244 height 36
click at [678, 263] on th "Kích thước" at bounding box center [757, 272] width 244 height 22
click at [691, 265] on th "Kích thước" at bounding box center [757, 272] width 244 height 22
click at [766, 299] on td at bounding box center [757, 300] width 244 height 36
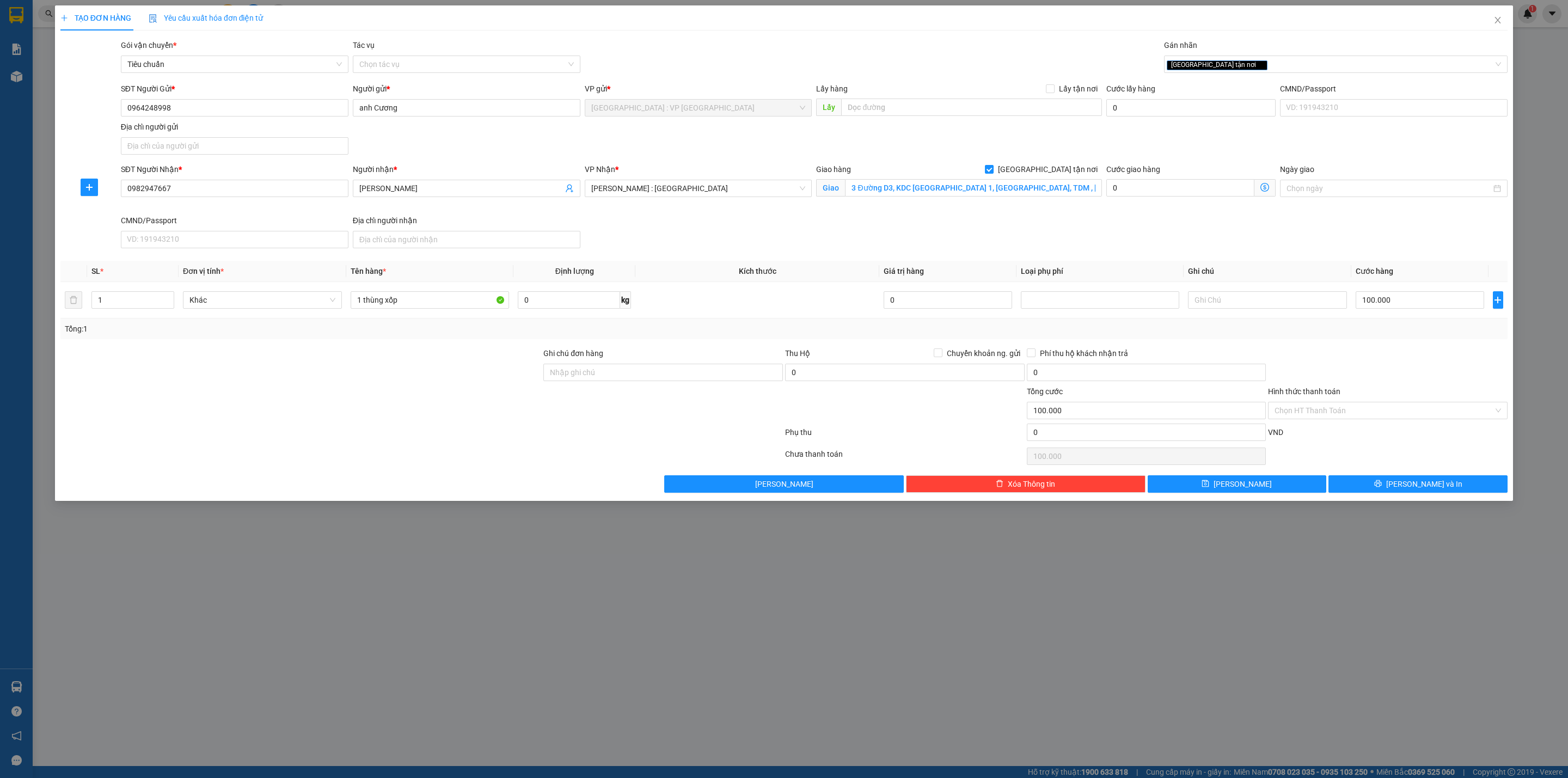
click at [1378, 339] on div "Tổng: 1" at bounding box center [784, 329] width 1447 height 21
click at [826, 307] on td at bounding box center [757, 300] width 244 height 36
click at [813, 306] on td at bounding box center [757, 300] width 244 height 36
click at [678, 371] on input "Ghi chú đơn hàng" at bounding box center [663, 372] width 240 height 18
type input "HÀNG DỄ VỠ CHÚ Ý BỐC XẾP NHẸ TAY KHÔNG ĐÈ HÀNG ( HƯ VỠ KHÔNG ĐỀN GIÁ TRỊ HÀNG )"
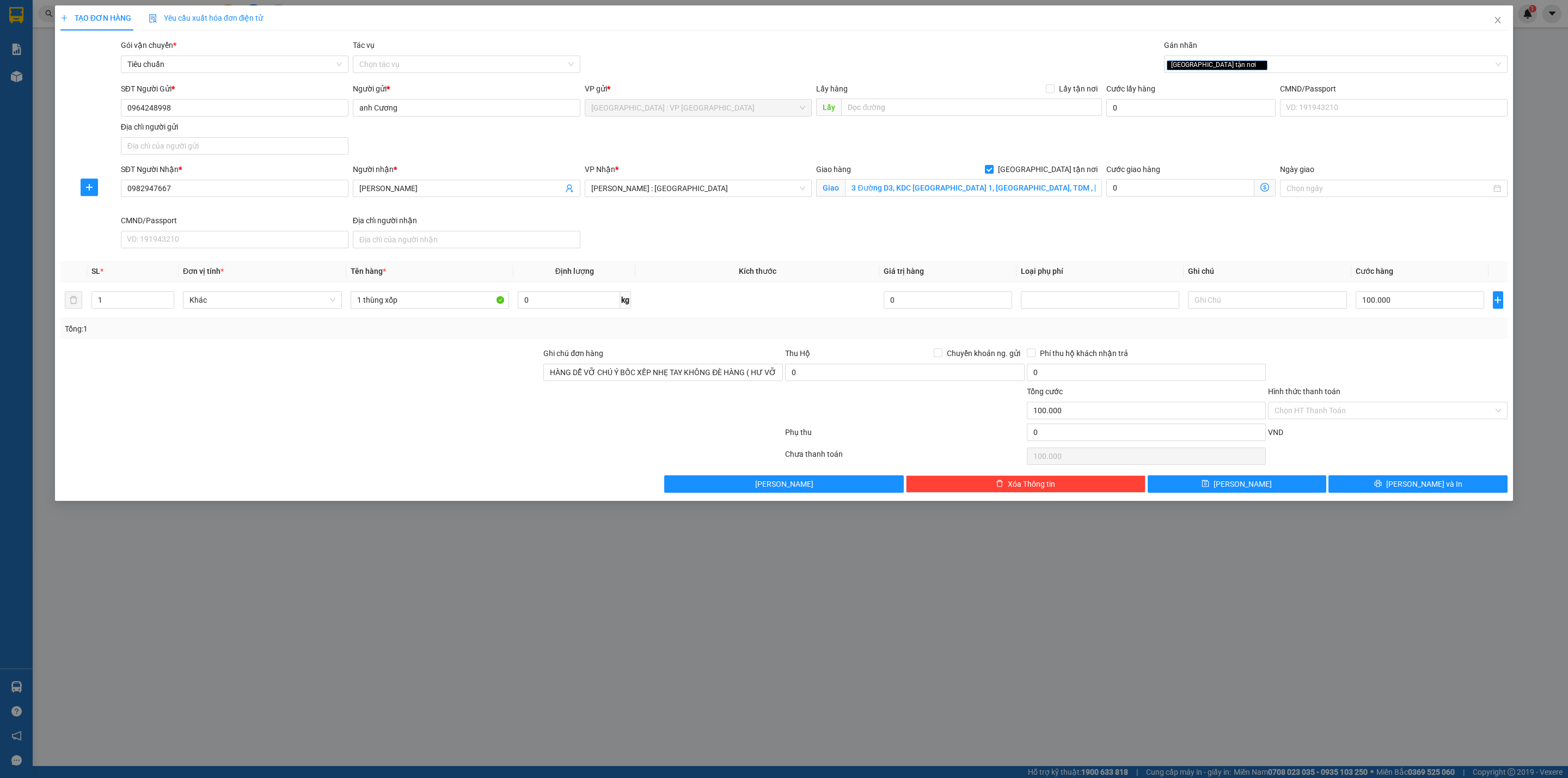
click at [745, 326] on div "Tổng: 1" at bounding box center [783, 329] width 1438 height 12
click at [1345, 461] on div "Transit Pickup Surcharge Ids Transit Deliver Surcharge Ids Transit Deliver Surc…" at bounding box center [784, 266] width 1447 height 454
click at [1358, 492] on button "[PERSON_NAME] và In" at bounding box center [1417, 484] width 179 height 18
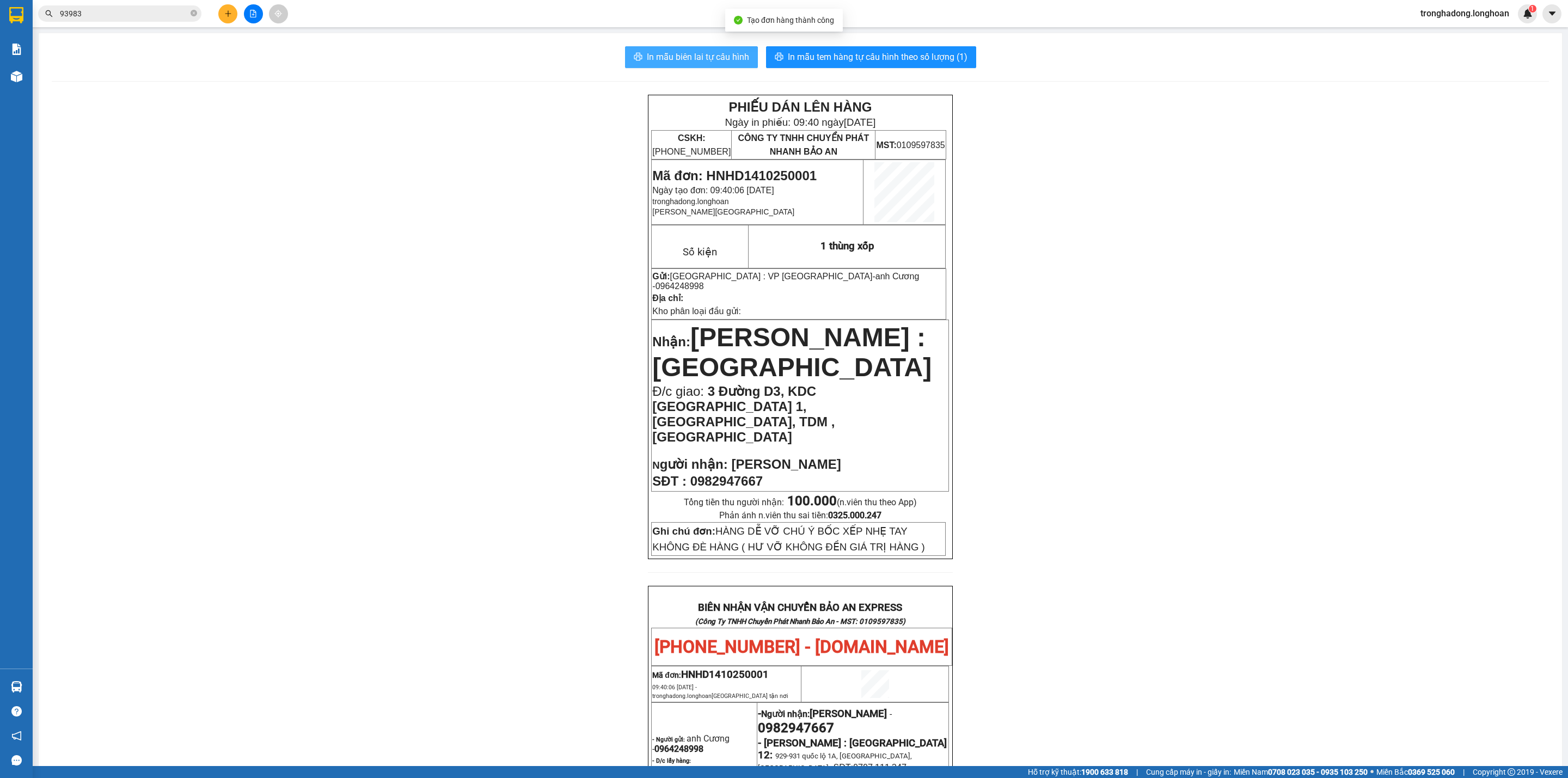
click at [710, 55] on span "In mẫu biên lai tự cấu hình" at bounding box center [697, 57] width 102 height 14
click at [905, 61] on span "In mẫu tem hàng tự cấu hình theo số lượng (1)" at bounding box center [878, 57] width 180 height 14
click at [581, 538] on div "PHIẾU DÁN LÊN HÀNG Ngày in phiếu: 09:40 [DATE] CSKH: [PHONE_NUMBER] CÔNG TY TNH…" at bounding box center [800, 657] width 1497 height 1124
click at [229, 10] on icon "plus" at bounding box center [228, 14] width 8 height 8
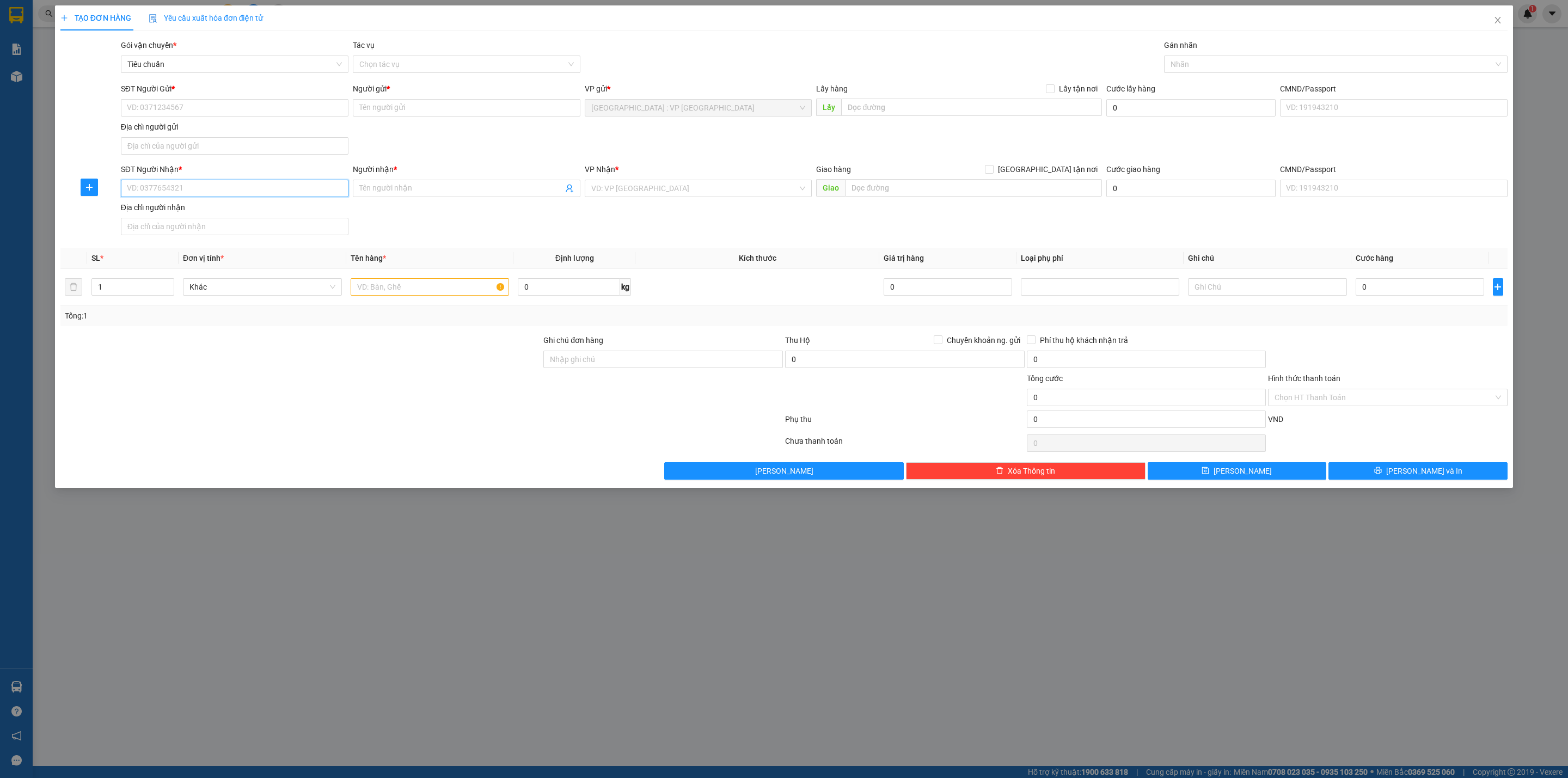
click at [243, 182] on input "SĐT Người Nhận *" at bounding box center [234, 188] width 227 height 18
click at [243, 184] on input "SĐT Người Nhận *" at bounding box center [234, 188] width 227 height 18
type input "0935731435"
click at [201, 211] on div "0935731435 - chị [PERSON_NAME]" at bounding box center [234, 213] width 214 height 12
type input "chị [PERSON_NAME]"
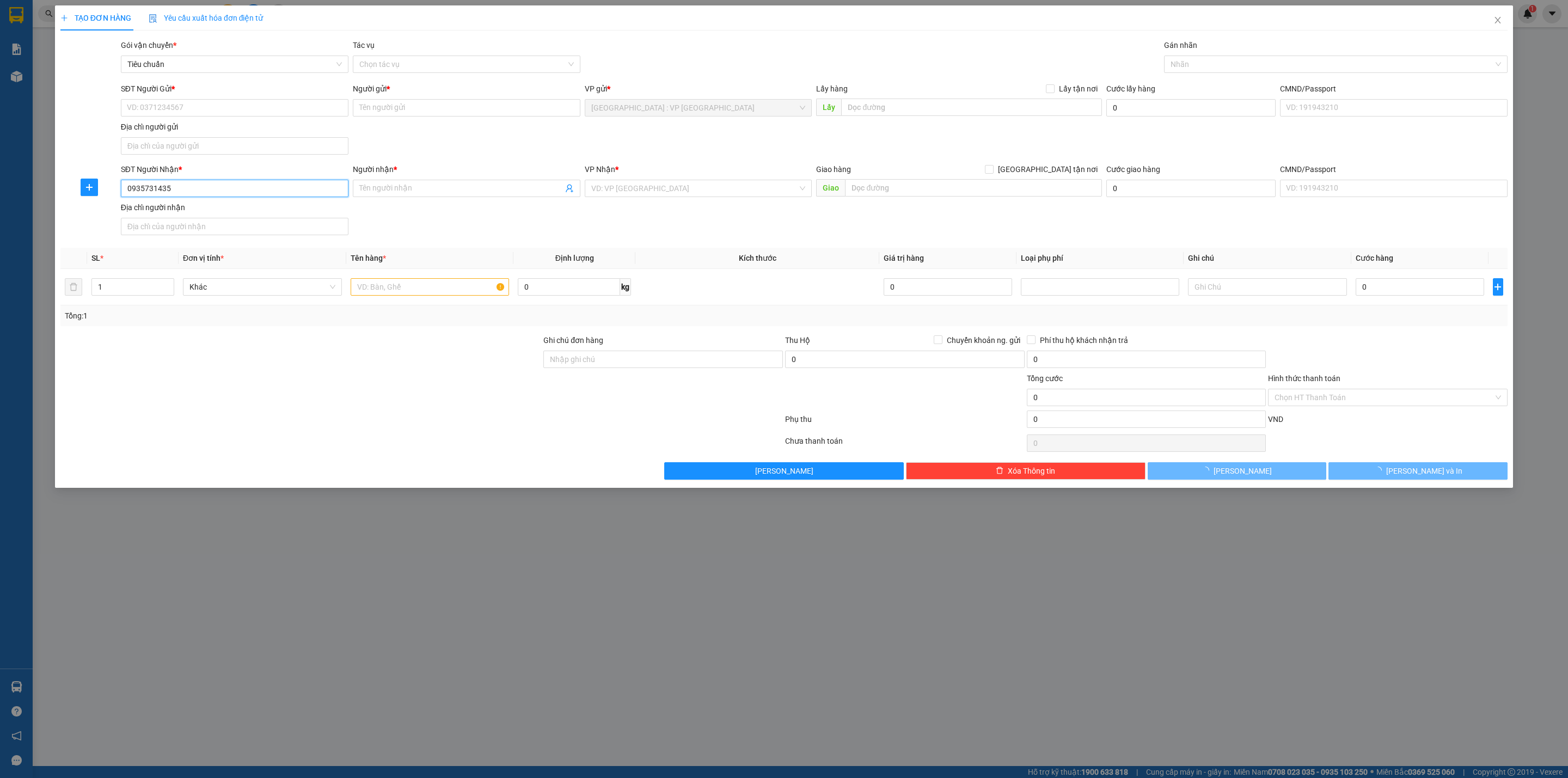
checkbox input "true"
type input "97 Đường 3/2, PK5, Trảng Bom, [GEOGRAPHIC_DATA]"
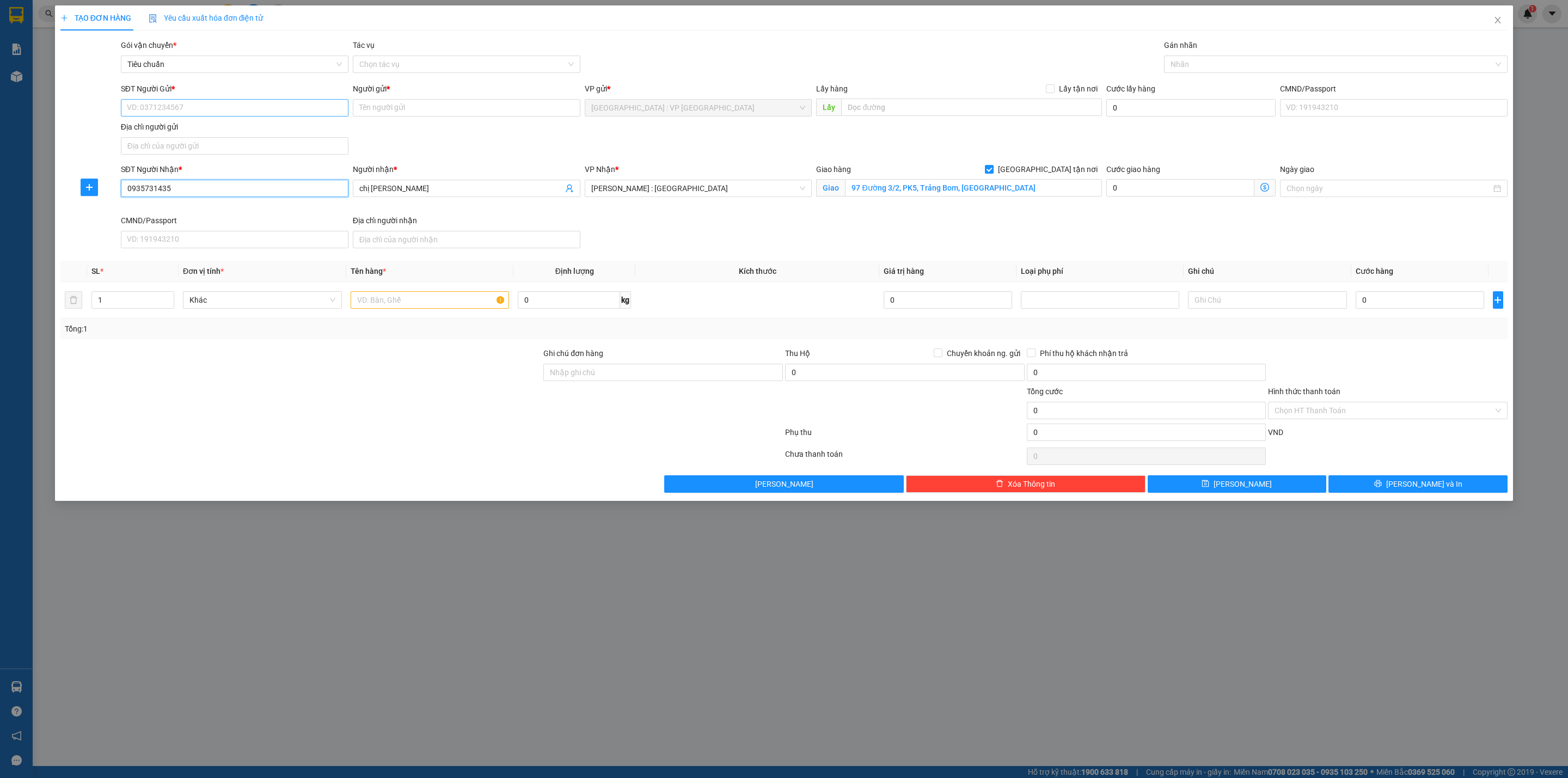
type input "0935731435"
click at [240, 113] on input "SĐT Người Gửi *" at bounding box center [234, 108] width 227 height 18
click at [231, 124] on div "0971615009 - [PERSON_NAME]" at bounding box center [234, 131] width 214 height 12
type input "0971615009"
type input "[PERSON_NAME]"
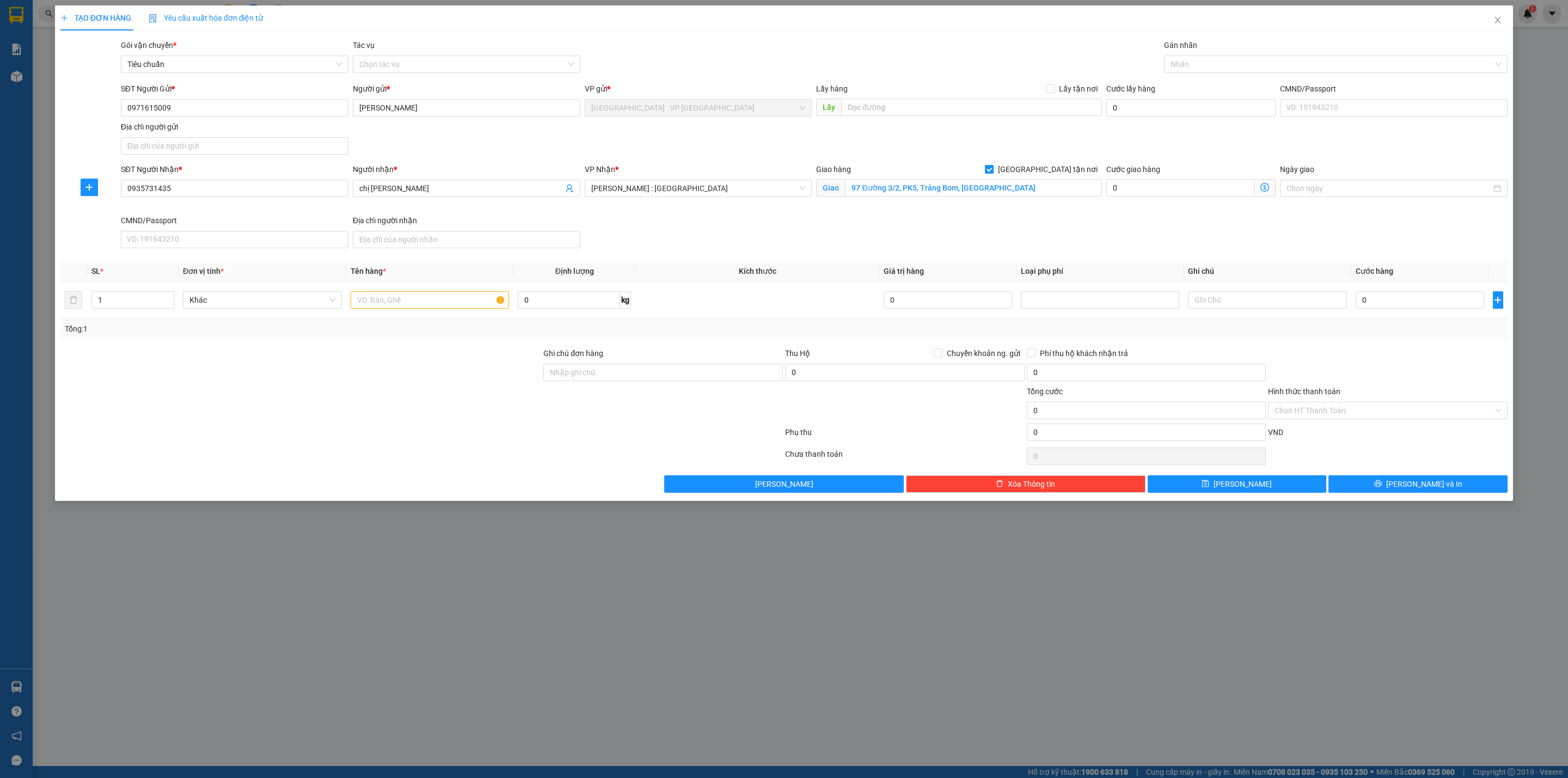
click at [490, 143] on div "SĐT Người Gửi * 0971615009 Người gửi * [PERSON_NAME] VP gửi * [GEOGRAPHIC_DATA]…" at bounding box center [814, 121] width 1391 height 76
click at [420, 309] on input "text" at bounding box center [430, 300] width 159 height 18
type input "16 thùng giấy"
type input "224"
click at [117, 296] on input "1" at bounding box center [133, 300] width 81 height 16
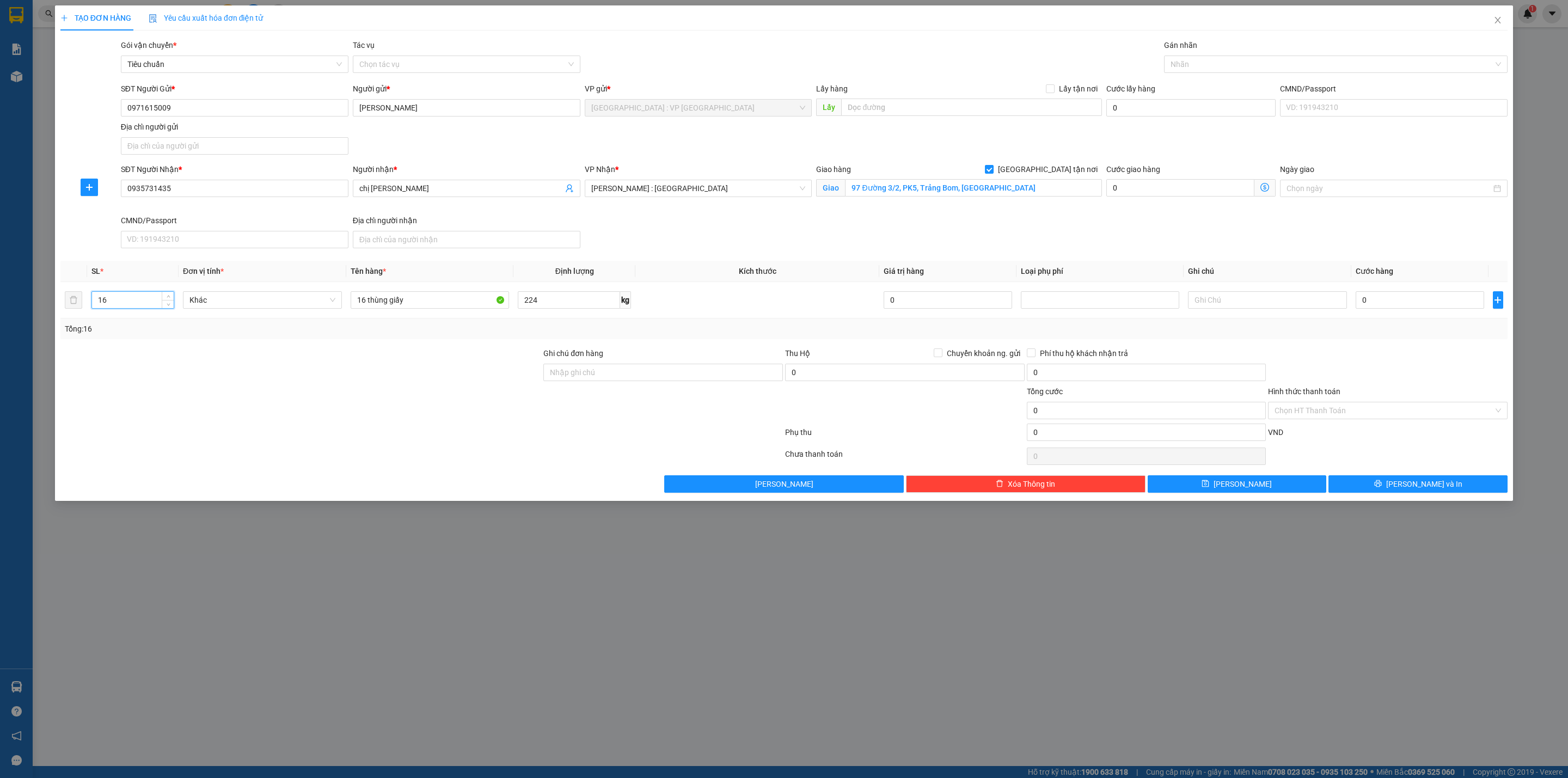
type input "16"
drag, startPoint x: 1054, startPoint y: 223, endPoint x: 1169, endPoint y: 68, distance: 193.0
click at [1055, 223] on div "SĐT Người Nhận * 0935731435 Người nhận * chị Thủy VP Nhận * [GEOGRAPHIC_DATA] :…" at bounding box center [814, 208] width 1391 height 89
click at [1176, 67] on div at bounding box center [1330, 64] width 327 height 13
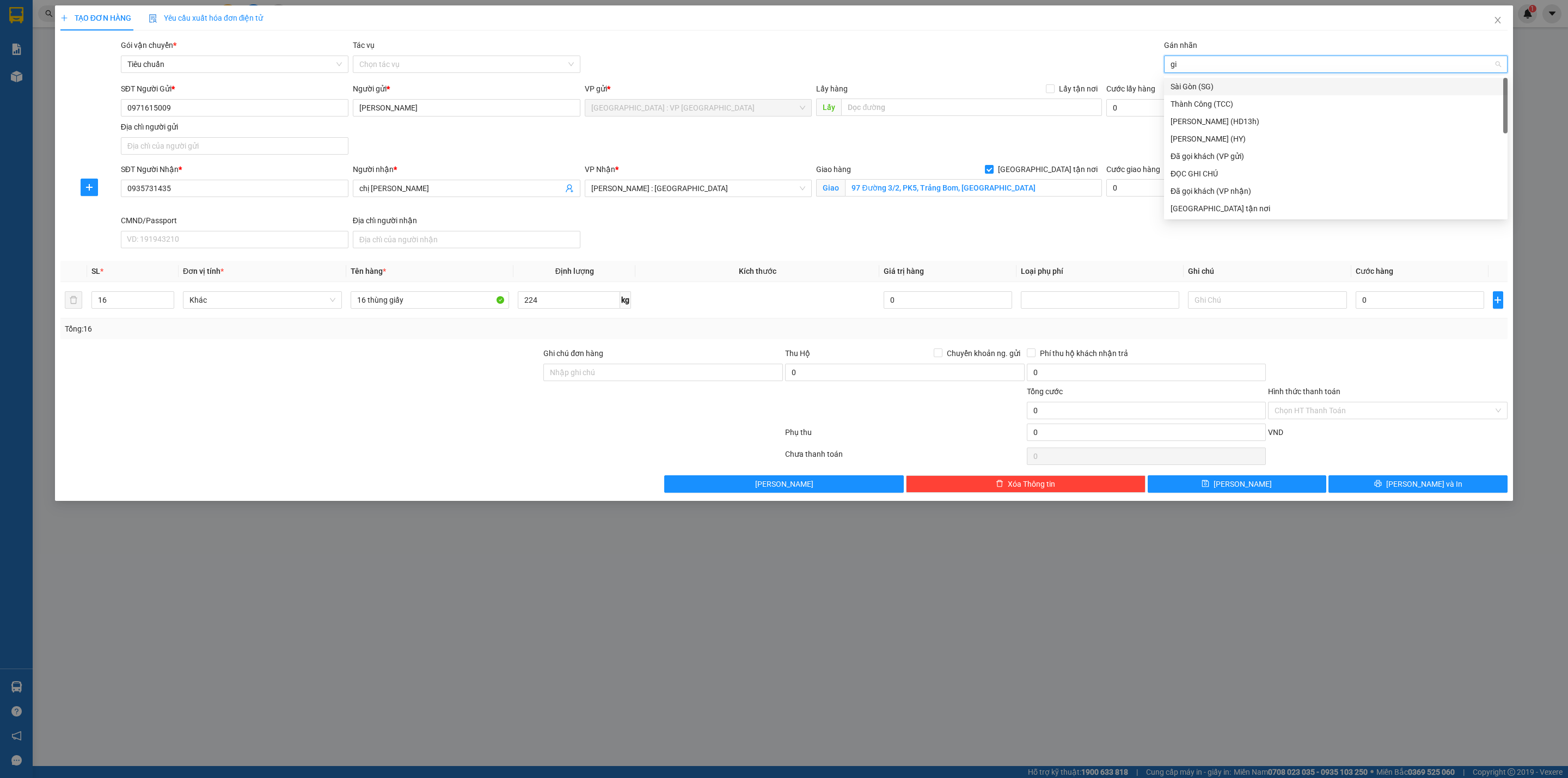
type input "gia"
click at [1380, 302] on input "0" at bounding box center [1419, 300] width 128 height 18
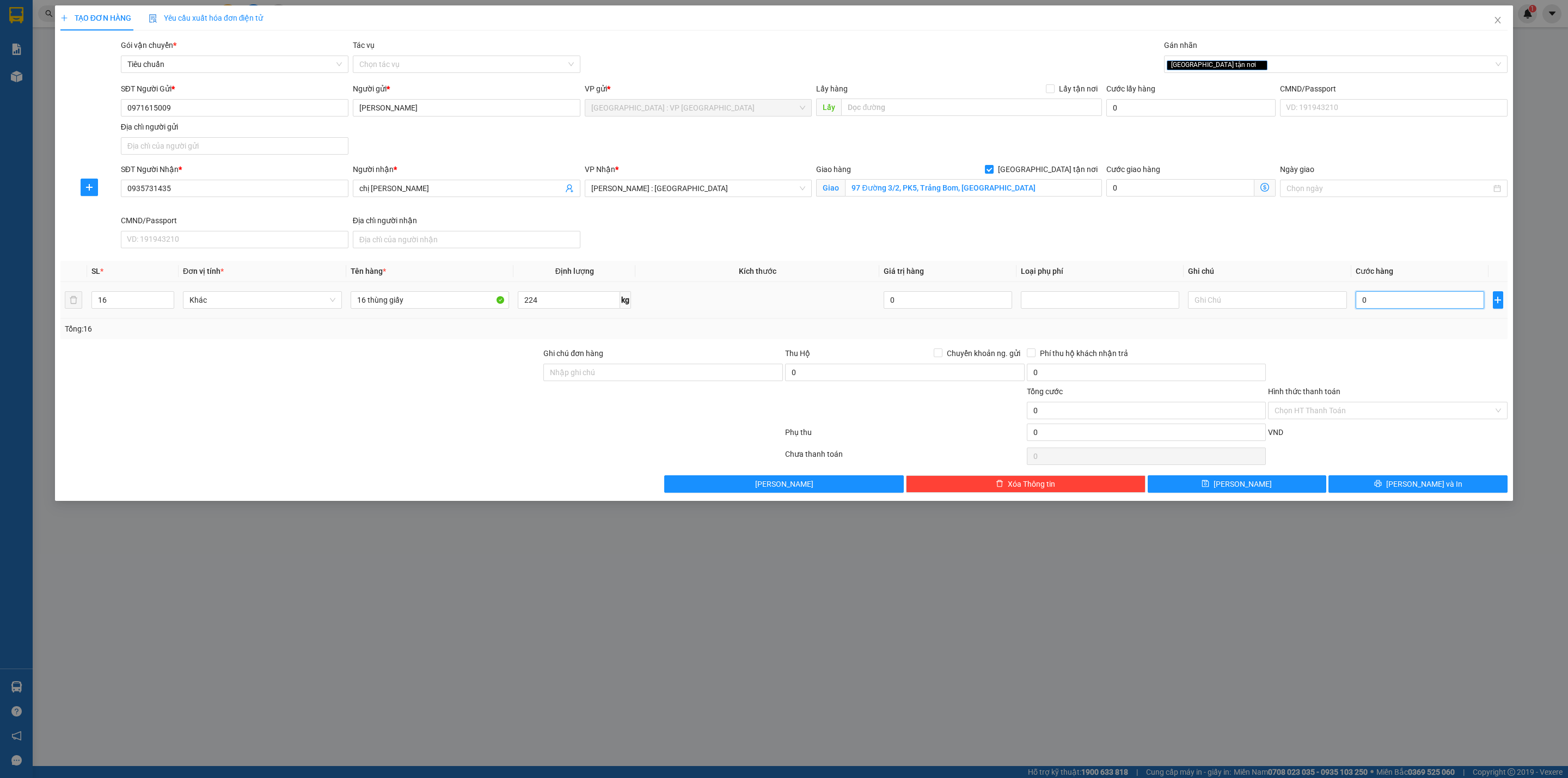
type input "1"
type input "14"
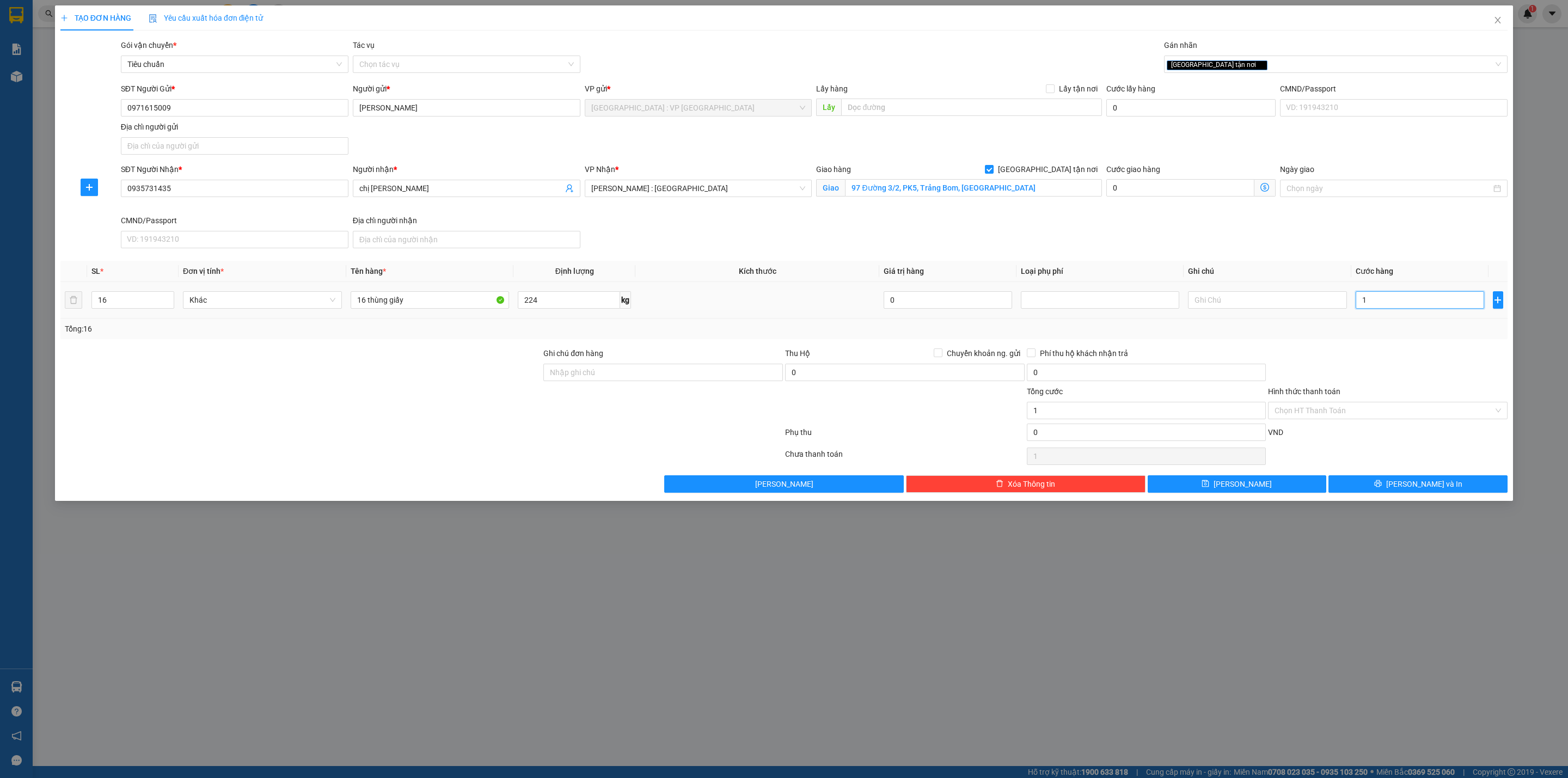
type input "14"
type input "142"
type input "1.420"
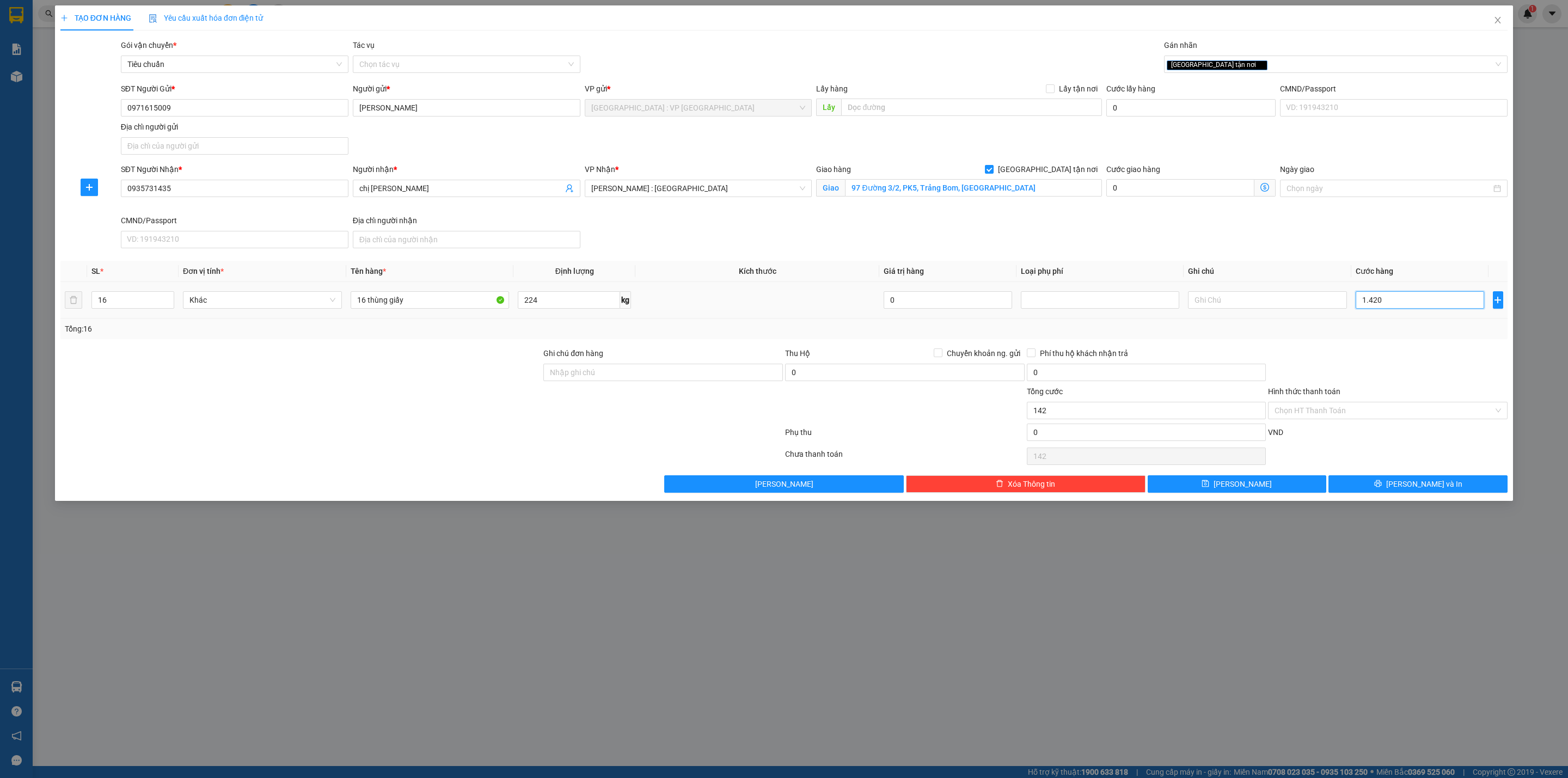
type input "1.420"
type input "14.200"
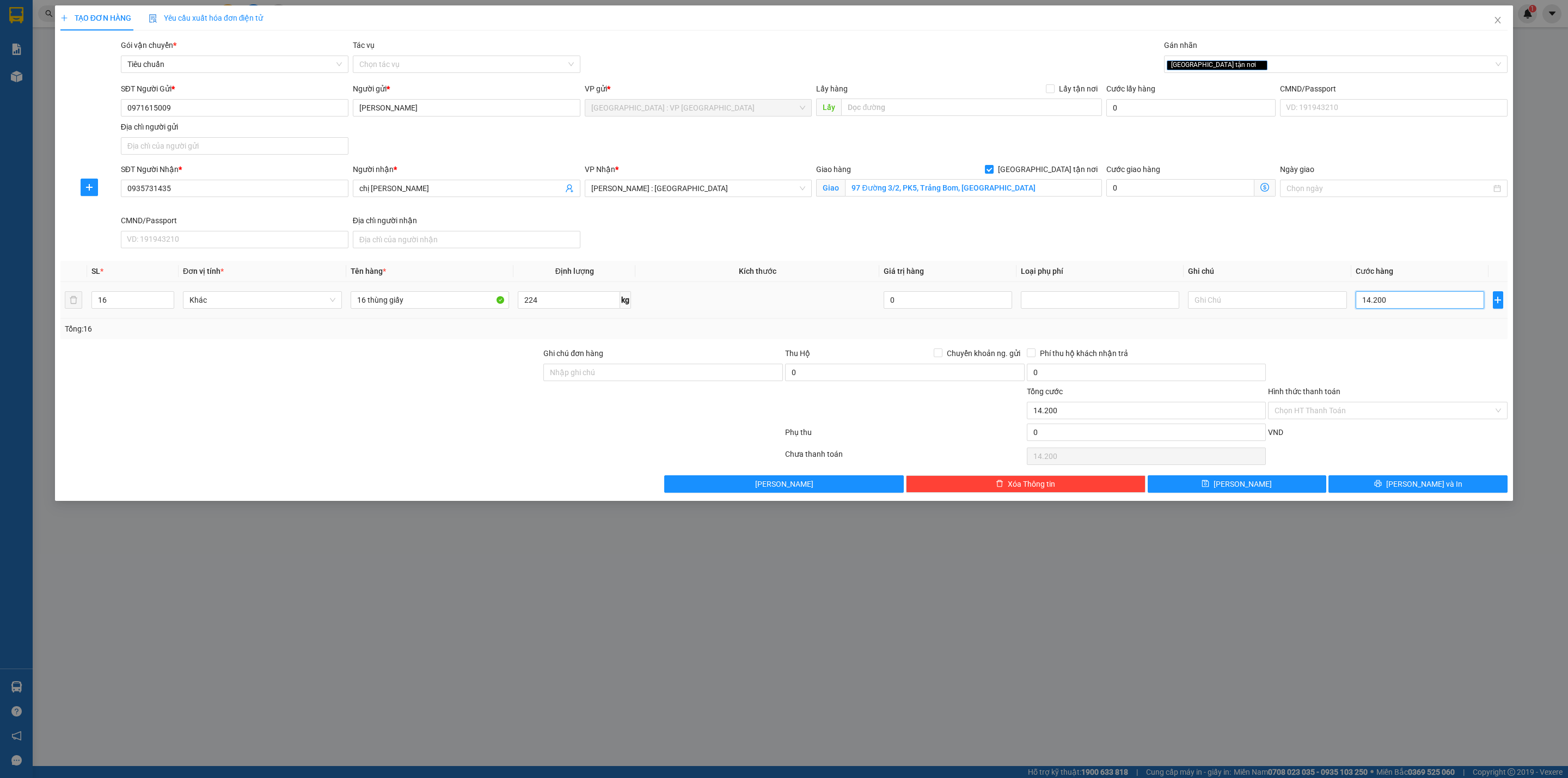
type input "142.000"
type input "1.420.000"
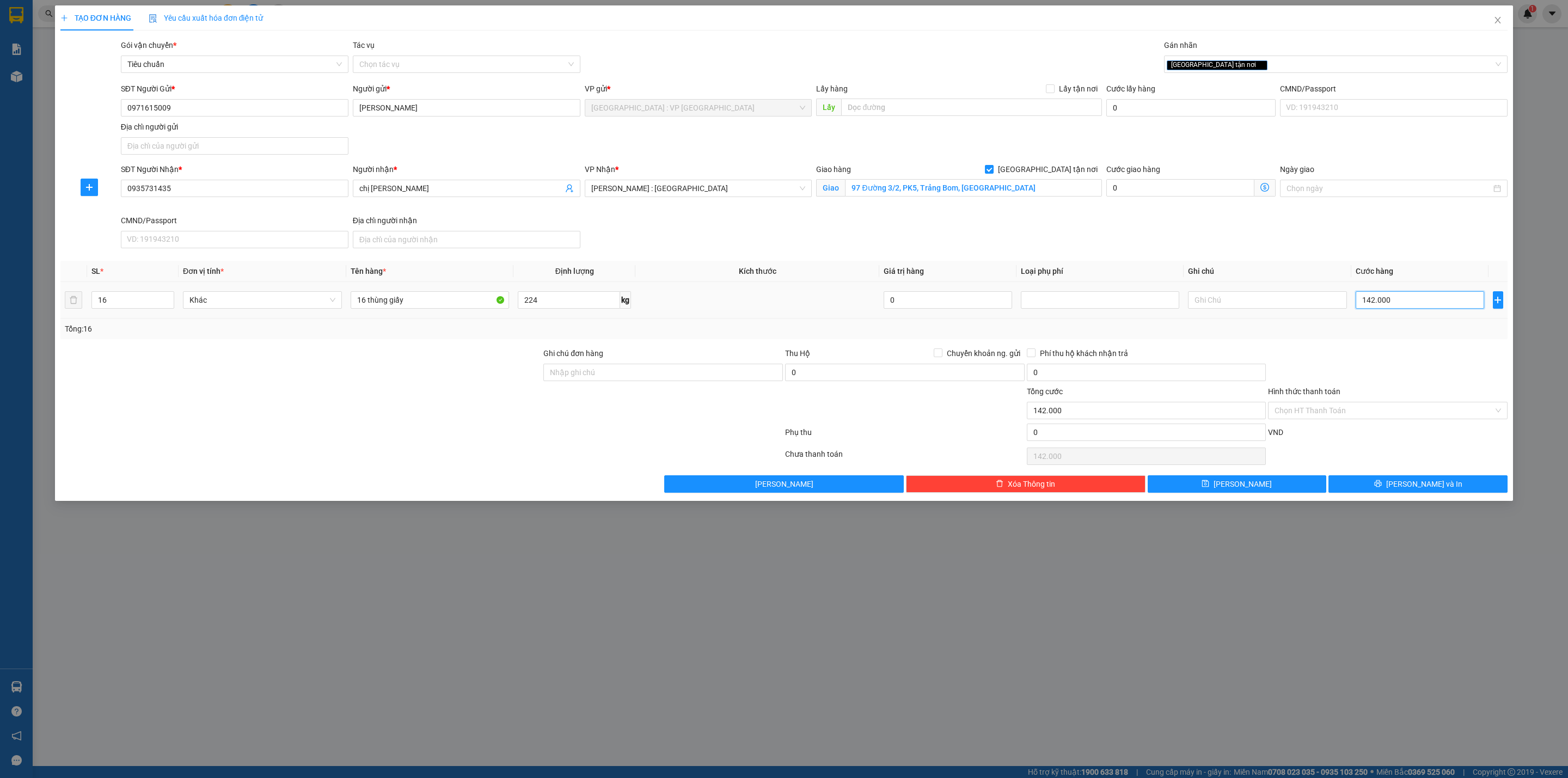
type input "1.420.000"
click at [739, 324] on div "Tổng: 16" at bounding box center [784, 329] width 1447 height 21
click at [749, 319] on td at bounding box center [757, 300] width 244 height 36
click at [1417, 384] on div at bounding box center [1388, 366] width 242 height 38
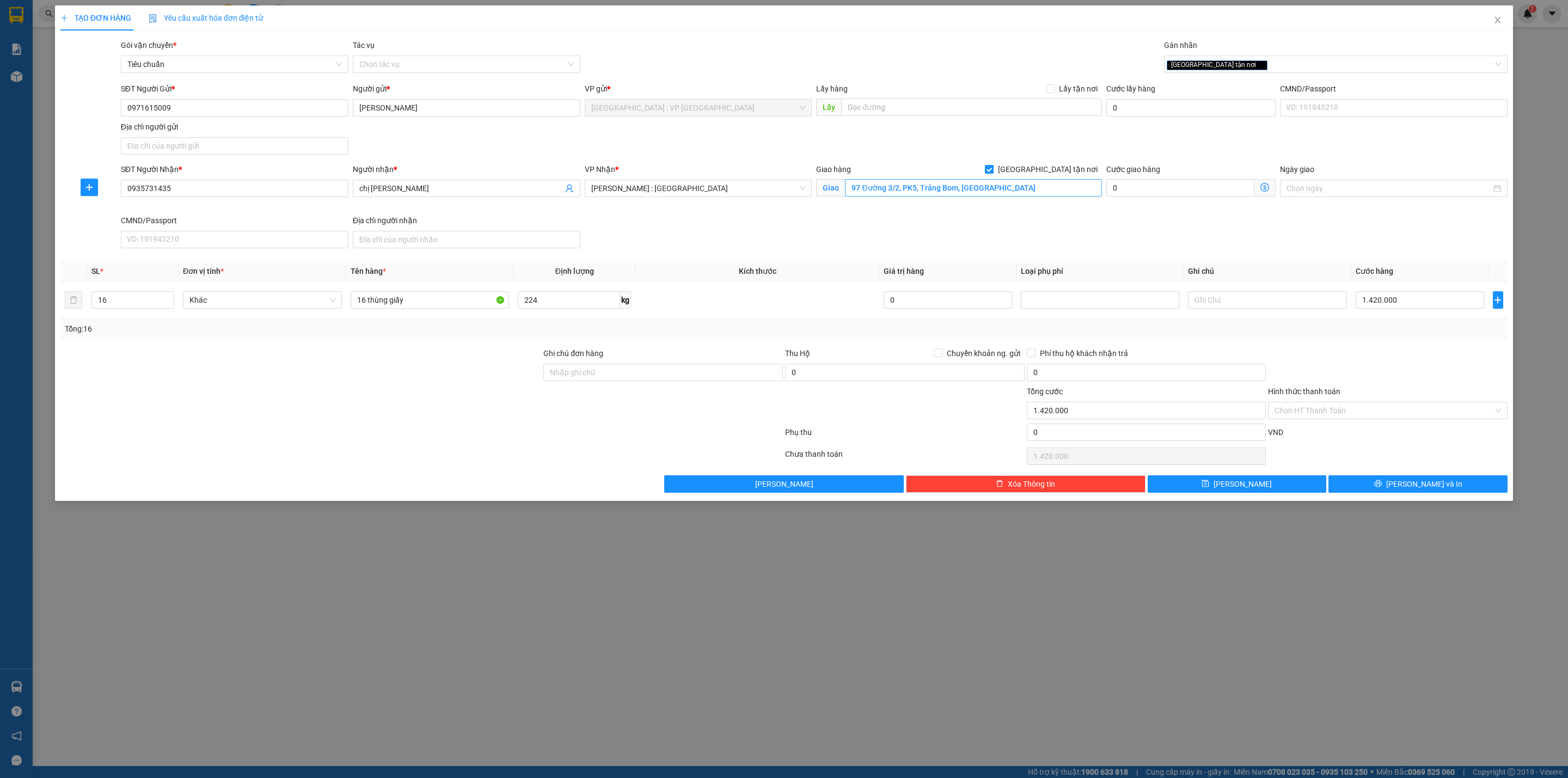
click at [921, 200] on div "Giao hàng [GEOGRAPHIC_DATA] tận nơi Giao [STREET_ADDRESS]" at bounding box center [958, 183] width 285 height 38
click at [920, 197] on input "97 Đường 3/2, PK5, Trảng Bom, [GEOGRAPHIC_DATA]" at bounding box center [973, 187] width 256 height 18
click at [1159, 242] on div "SĐT Người Nhận * 0935731435 Người nhận * chị Thủy VP Nhận * [GEOGRAPHIC_DATA] :…" at bounding box center [814, 208] width 1391 height 89
click at [1388, 368] on div at bounding box center [1388, 366] width 242 height 38
click at [1378, 479] on button "[PERSON_NAME] và In" at bounding box center [1417, 484] width 179 height 18
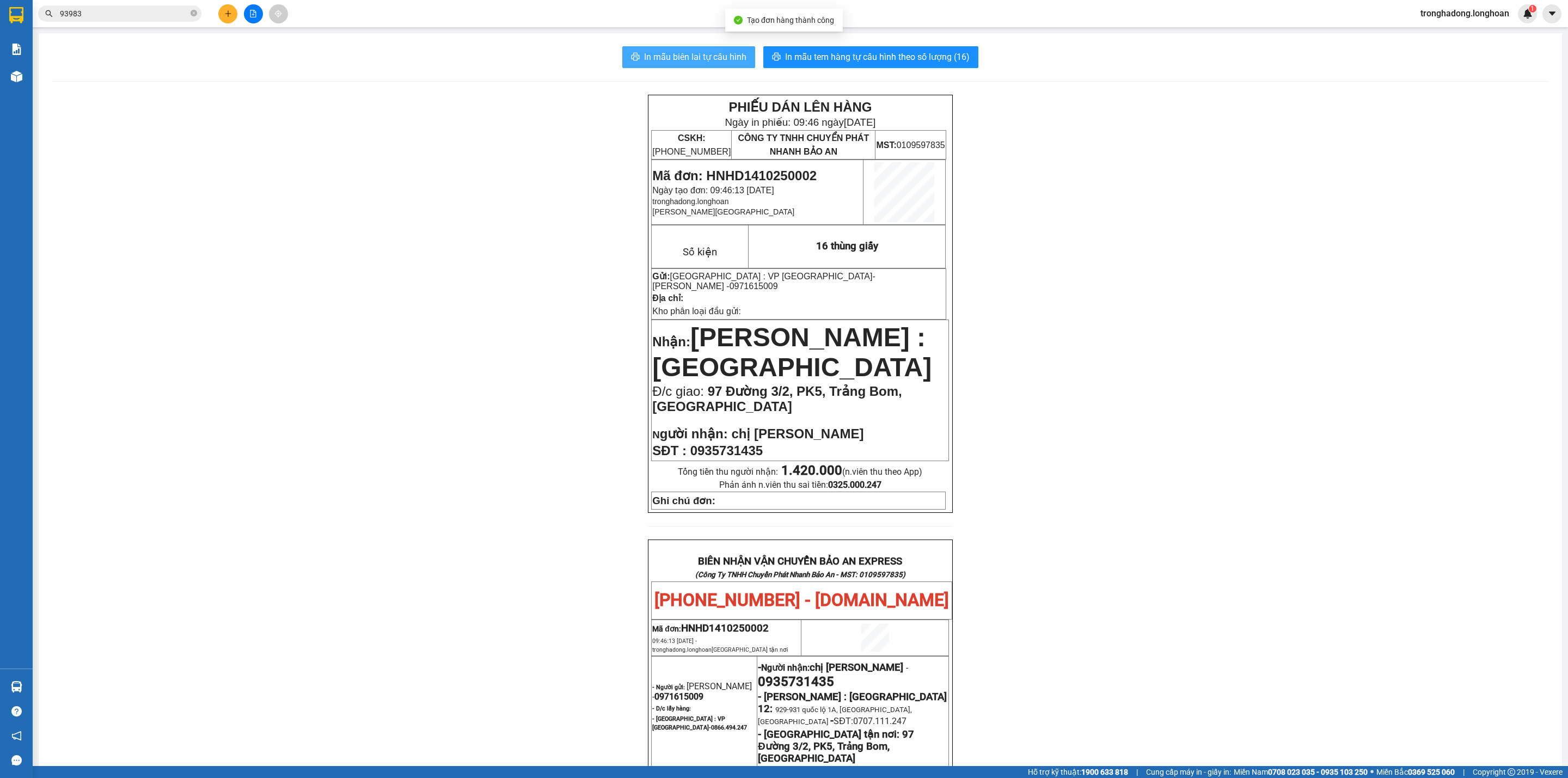
click at [678, 55] on span "In mẫu biên lai tự cấu hình" at bounding box center [695, 57] width 102 height 14
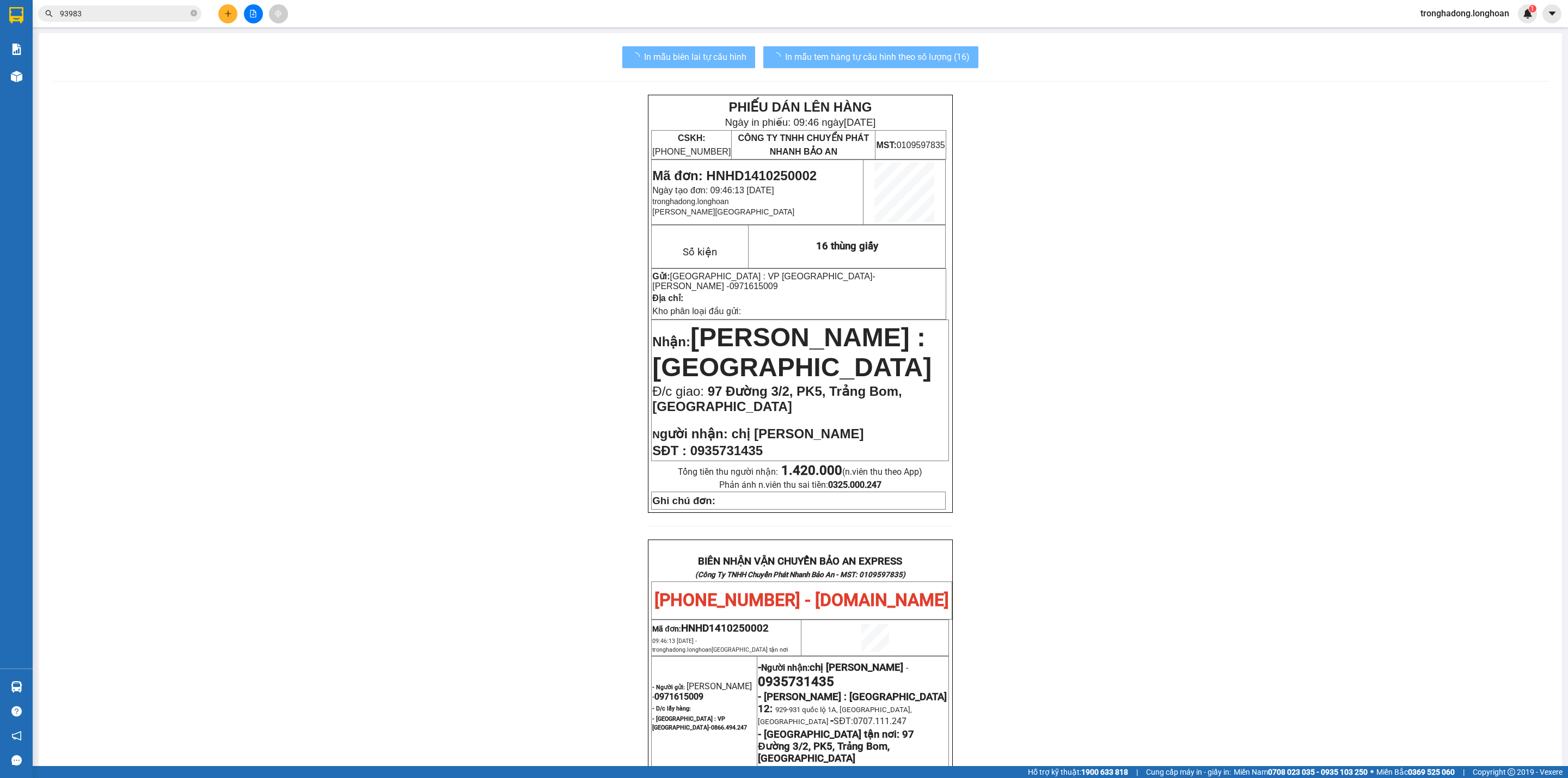
click at [1123, 551] on div "PHIẾU DÁN LÊN HÀNG Ngày in phiếu: 09:46 [DATE] CSKH: [PHONE_NUMBER] CÔNG TY TNH…" at bounding box center [800, 623] width 1497 height 1057
drag, startPoint x: 592, startPoint y: 446, endPoint x: 578, endPoint y: 442, distance: 14.6
click at [587, 446] on div "PHIẾU DÁN LÊN HÀNG Ngày in phiếu: 09:46 [DATE] CSKH: [PHONE_NUMBER] CÔNG TY TNH…" at bounding box center [800, 623] width 1497 height 1057
click at [223, 10] on button at bounding box center [227, 14] width 19 height 19
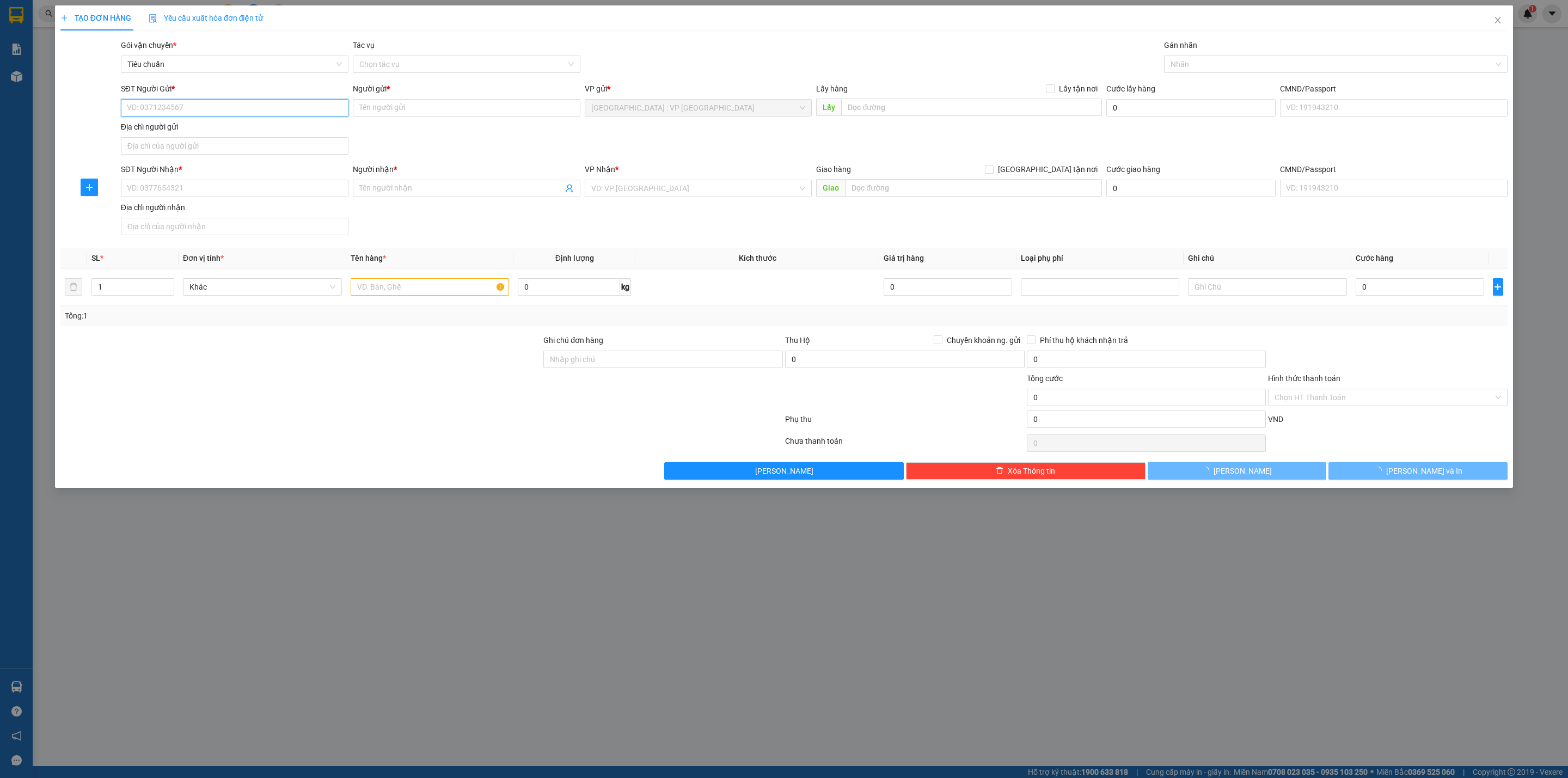
click at [186, 100] on input "SĐT Người Gửi *" at bounding box center [234, 108] width 227 height 18
type input "0976869866"
type input "[PERSON_NAME]"
click at [302, 193] on input "SĐT Người Nhận *" at bounding box center [234, 188] width 227 height 18
type input "0834744144"
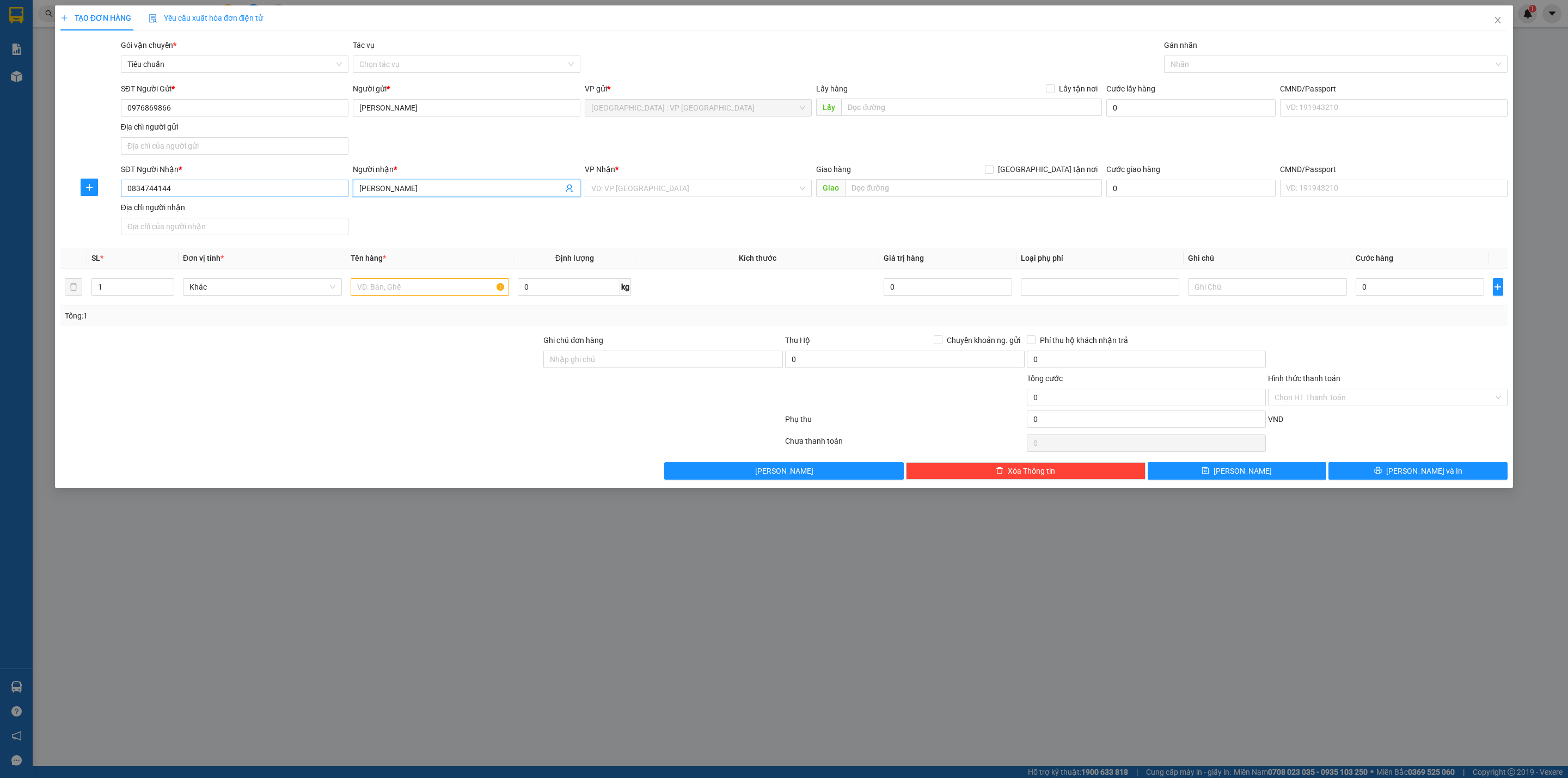
type input "[PERSON_NAME]"
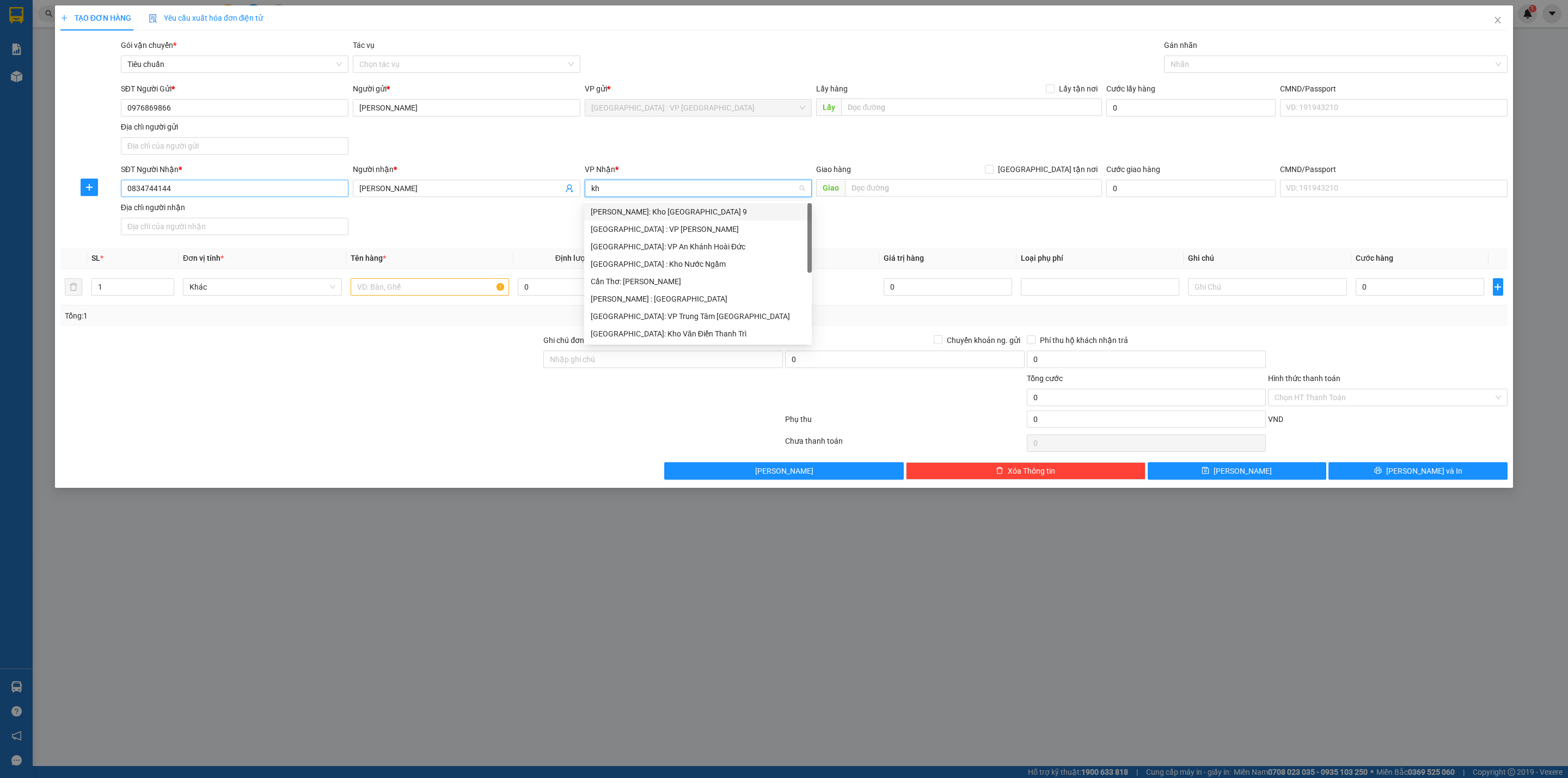
type input "khe"
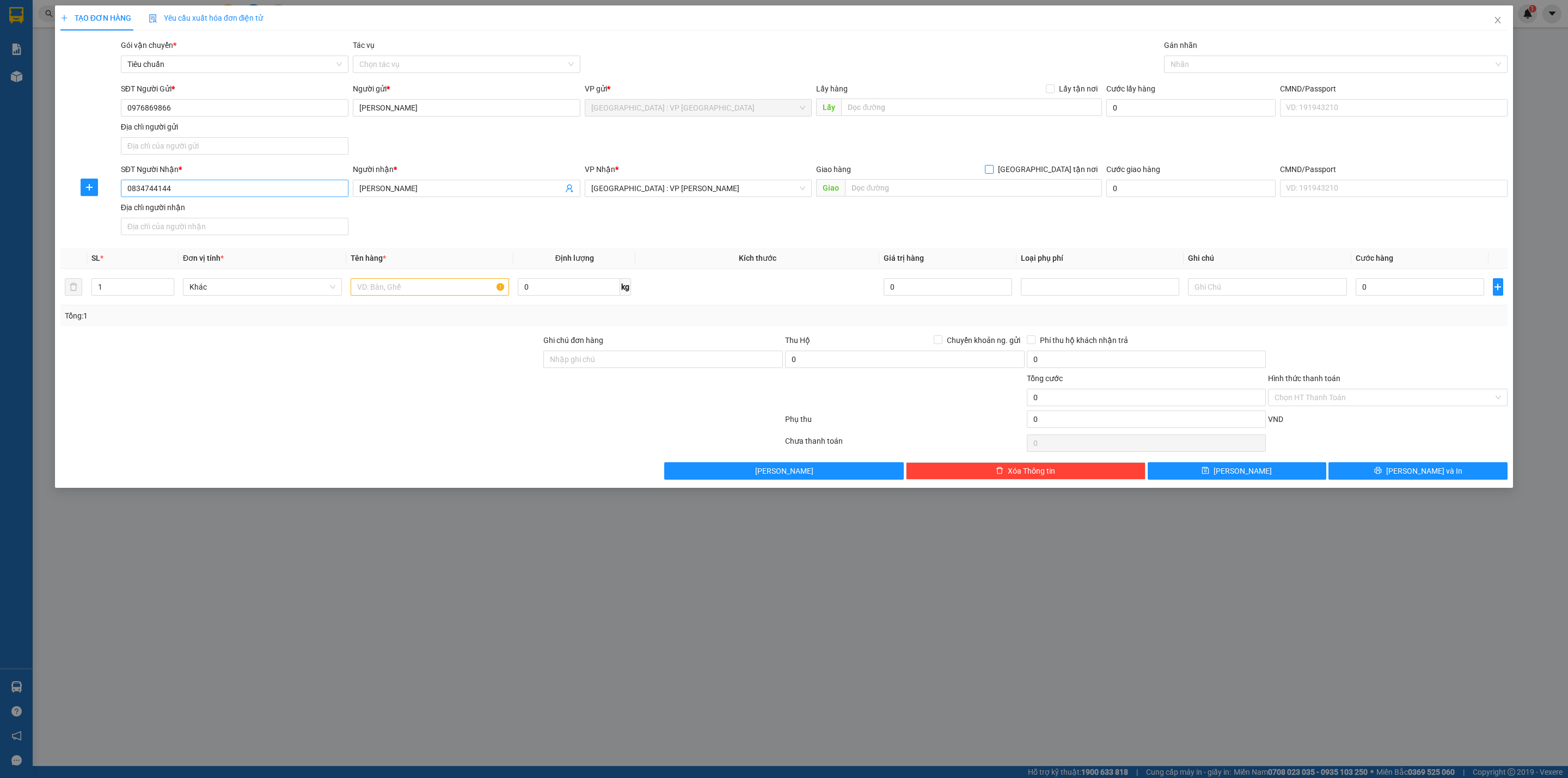
click at [984, 165] on input "[GEOGRAPHIC_DATA] tận nơi" at bounding box center [988, 169] width 8 height 8
checkbox input "true"
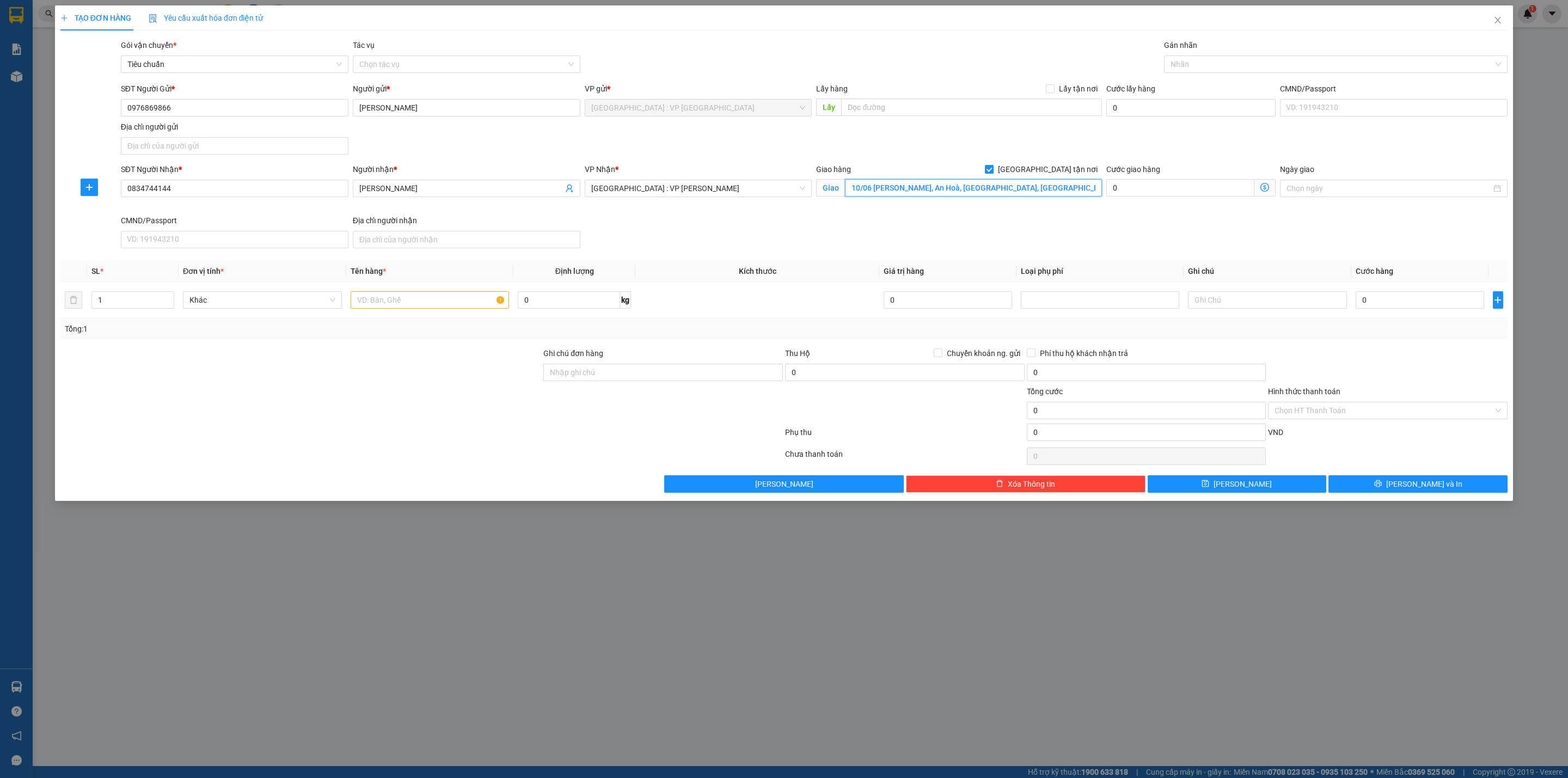
type input "10/06 [PERSON_NAME], An Hoà, [GEOGRAPHIC_DATA], [GEOGRAPHIC_DATA]"
drag, startPoint x: 786, startPoint y: 271, endPoint x: 1024, endPoint y: 169, distance: 258.9
click at [789, 268] on th "Kích thước" at bounding box center [757, 272] width 244 height 22
click at [1212, 65] on div at bounding box center [1330, 64] width 327 height 13
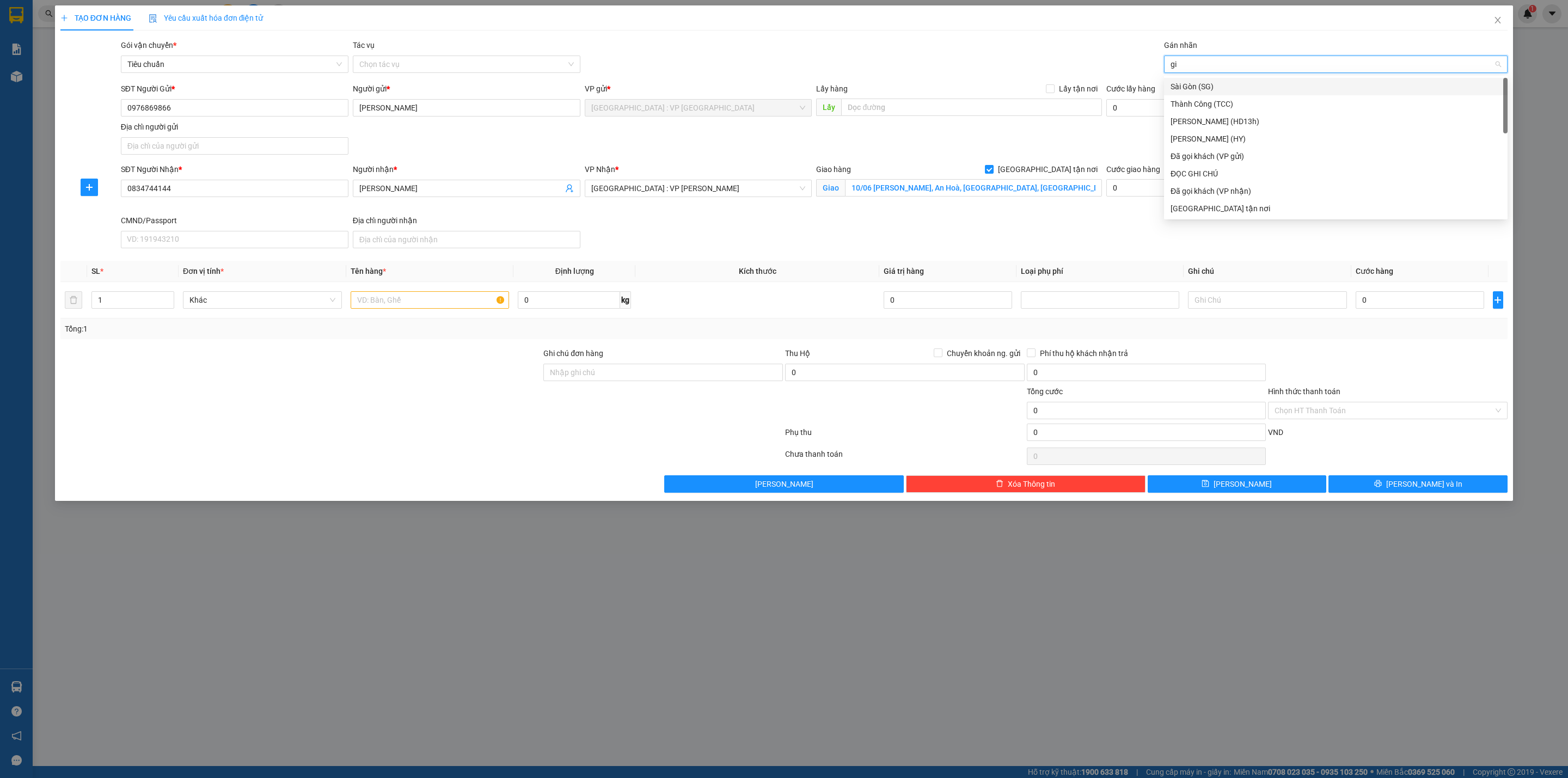
type input "gia"
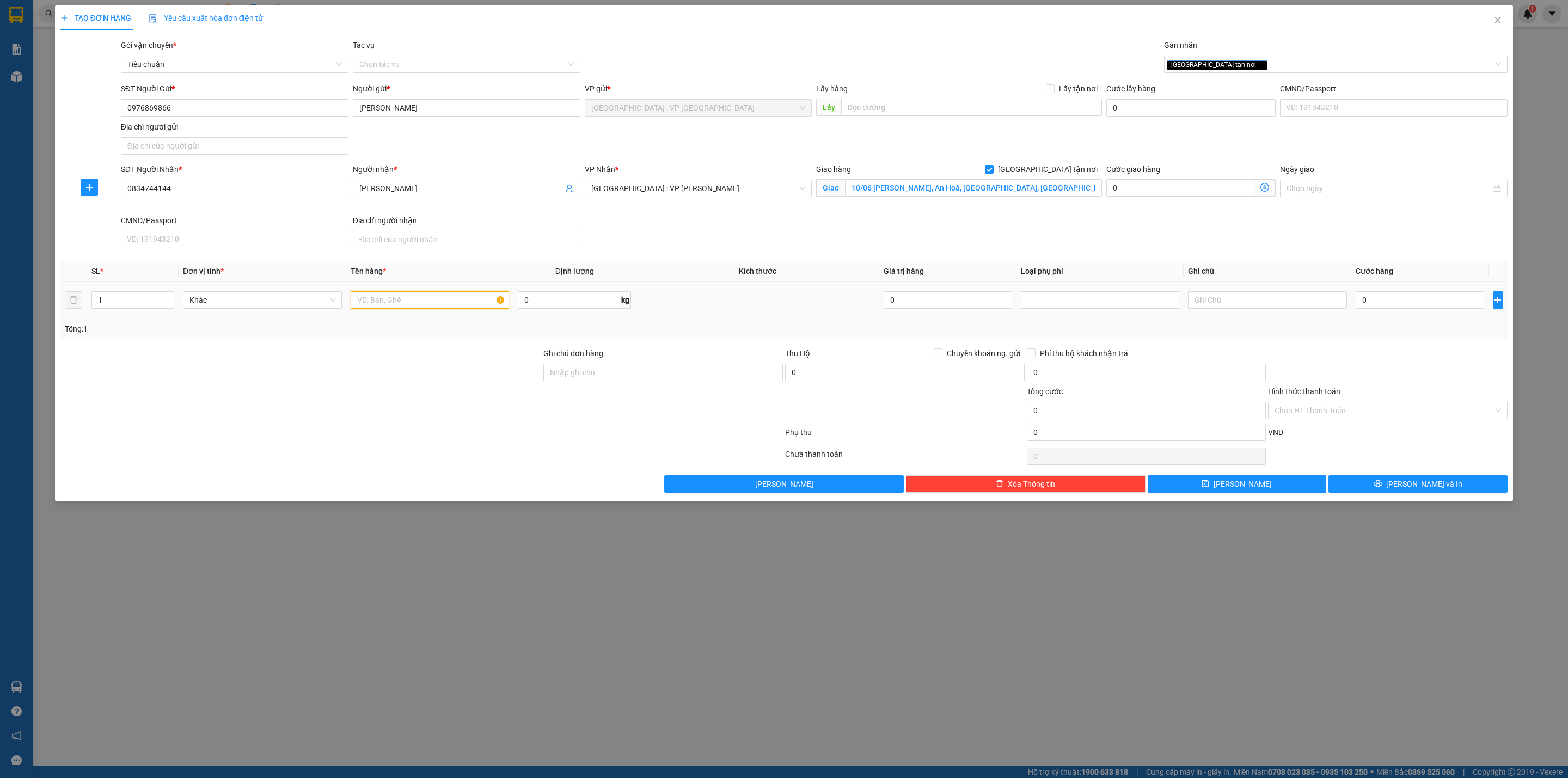
click at [450, 295] on input "text" at bounding box center [430, 300] width 159 height 18
type input "10 thùng giấy PE"
click at [116, 298] on input "1" at bounding box center [133, 300] width 81 height 16
type input "10"
click at [1406, 302] on input "0" at bounding box center [1419, 300] width 128 height 18
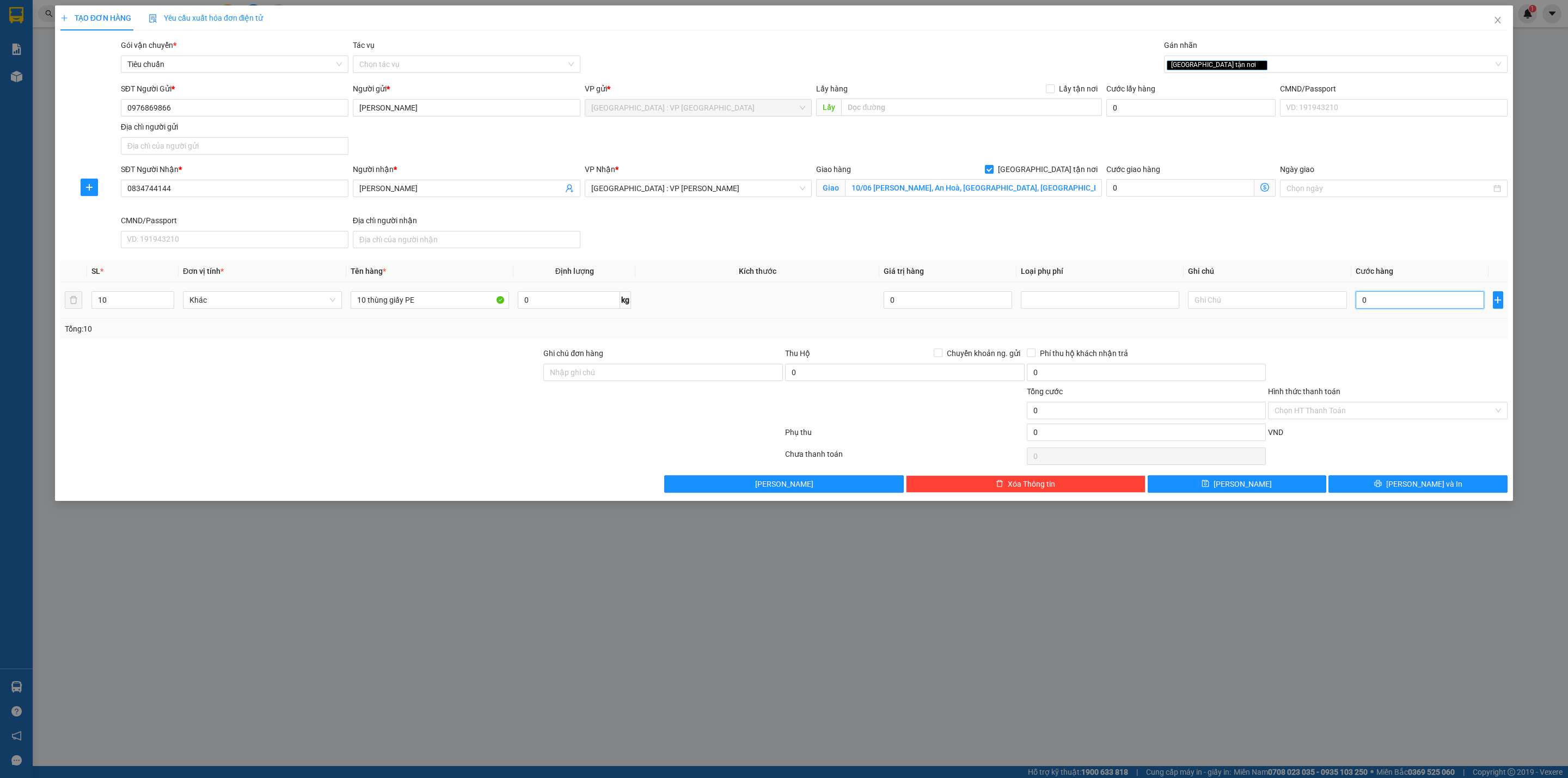
type input "5"
type input "55"
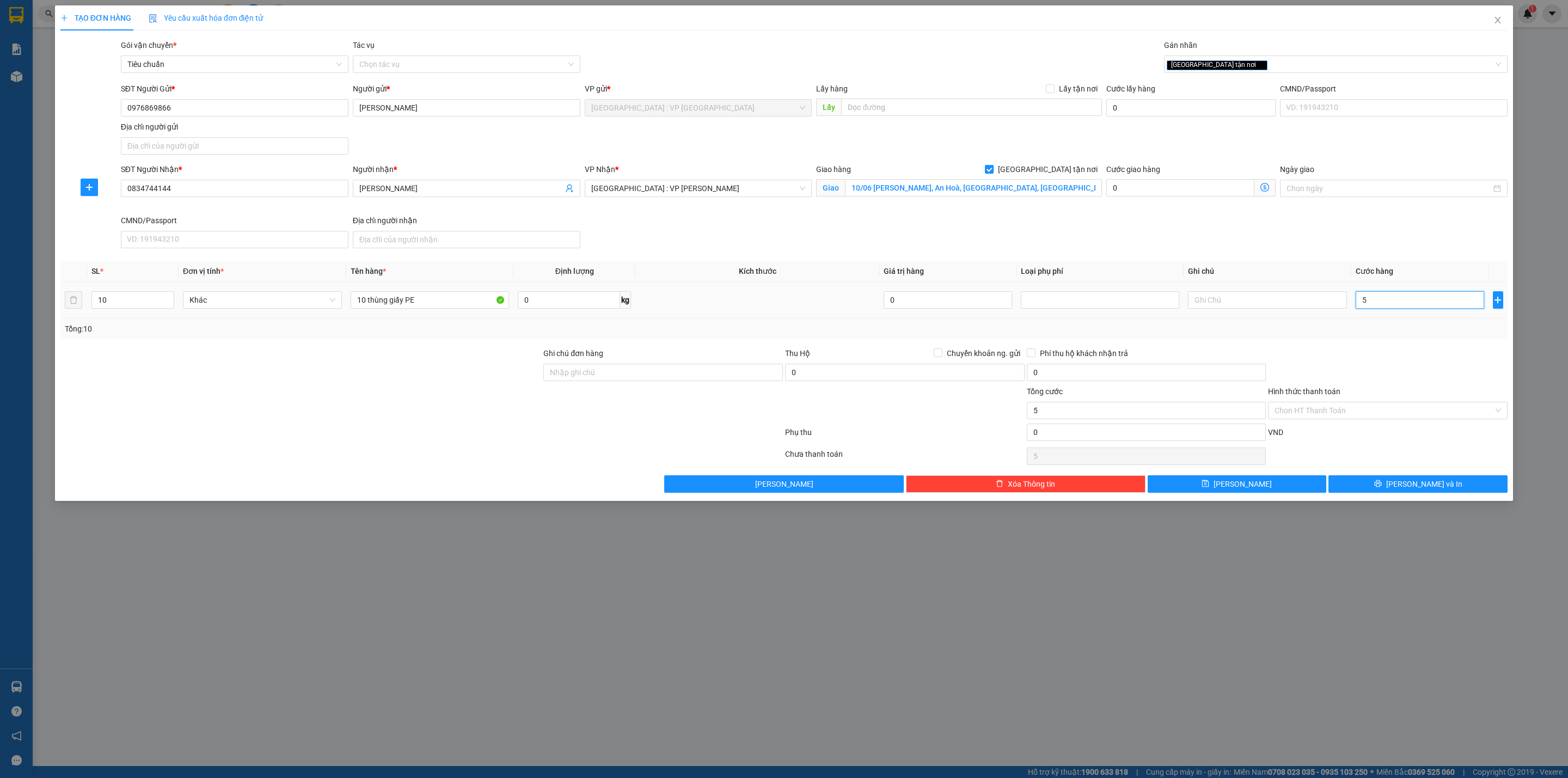
type input "55"
type input "550"
type input "5.500"
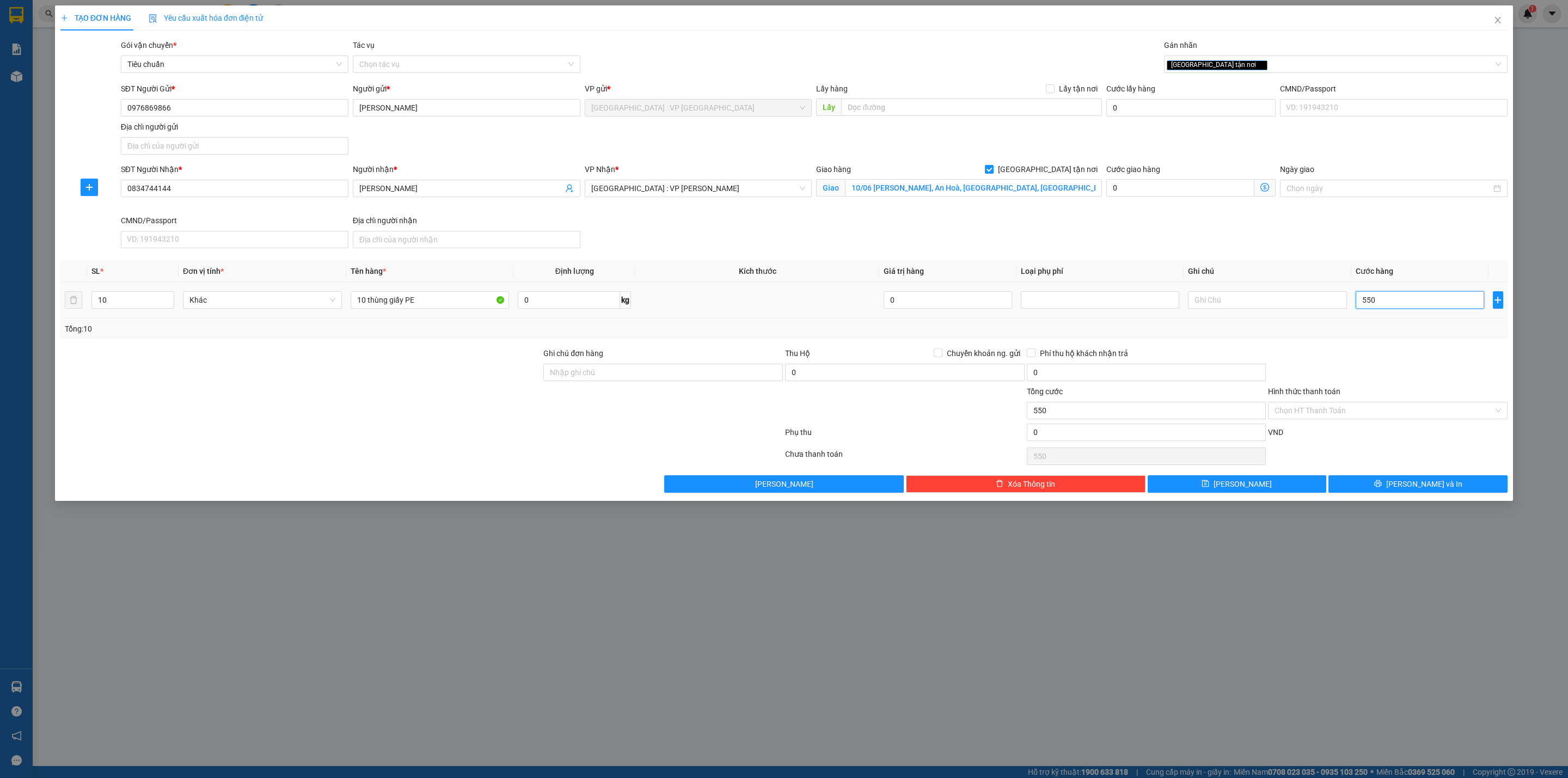
type input "5.500"
type input "55.000"
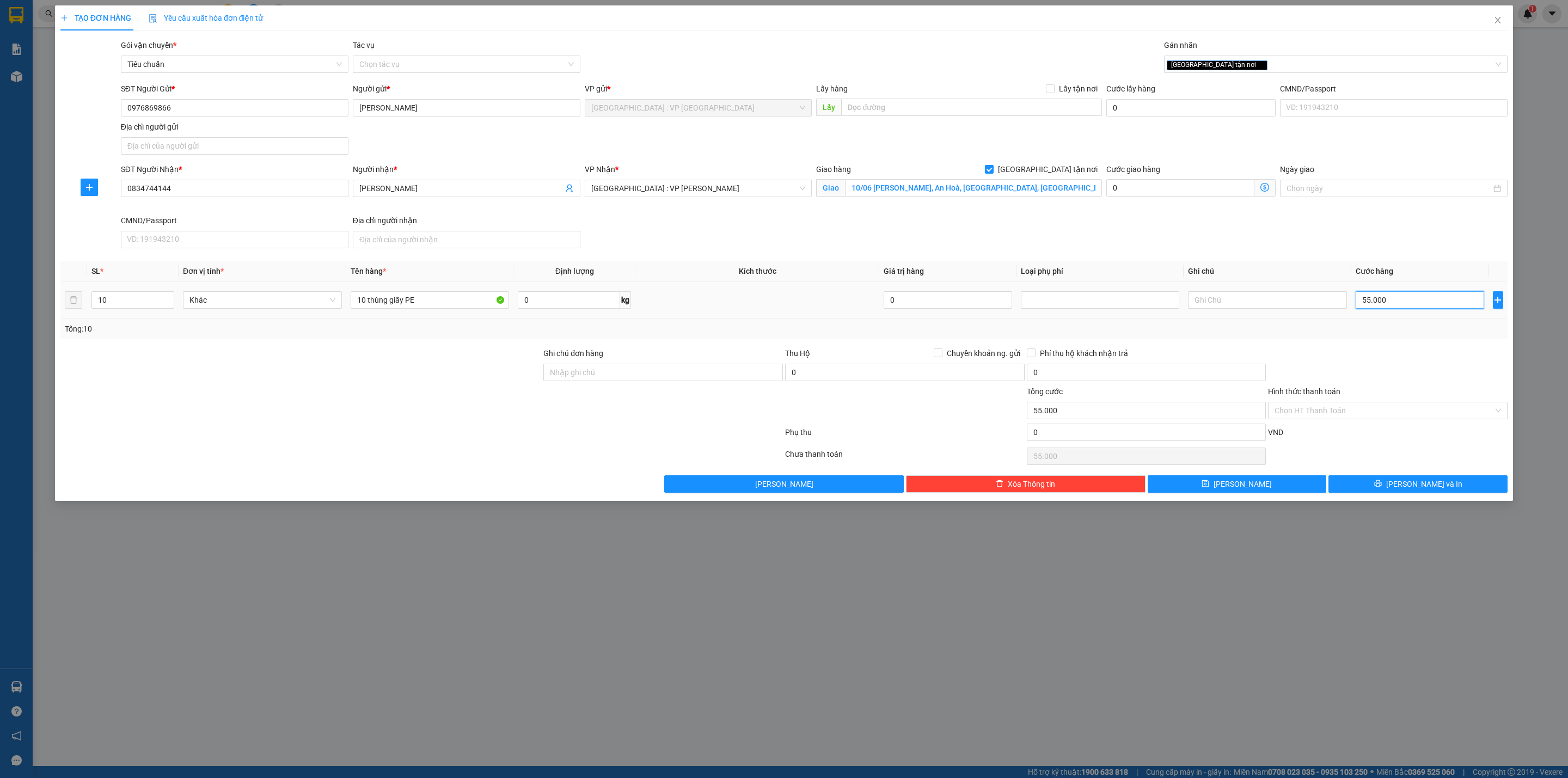
type input "550.000"
drag, startPoint x: 738, startPoint y: 376, endPoint x: 742, endPoint y: 384, distance: 8.9
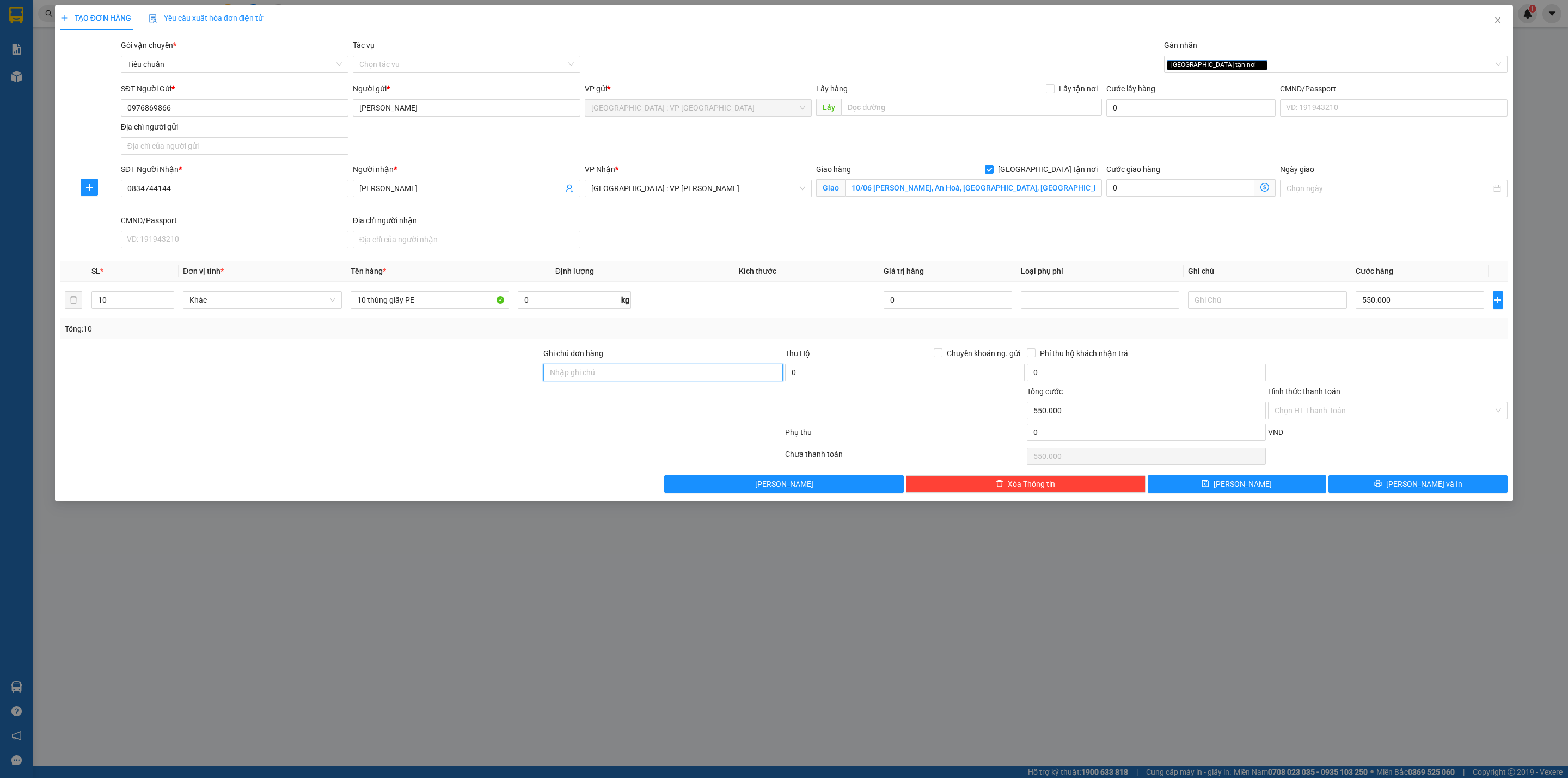
click at [738, 376] on input "Ghi chú đơn hàng" at bounding box center [663, 372] width 240 height 18
type input "HÀNG DỄ VỠ CHÚ Ý BỐC XẾP NHẸ TAY KHÔNG ĐÈ HÀNG ( HƯ VỠ KHÔNG ĐỀN GIÁ TRỊ HÀNG )"
click at [701, 295] on td at bounding box center [757, 300] width 244 height 36
click at [1344, 411] on input "Hình thức thanh toán" at bounding box center [1384, 410] width 219 height 16
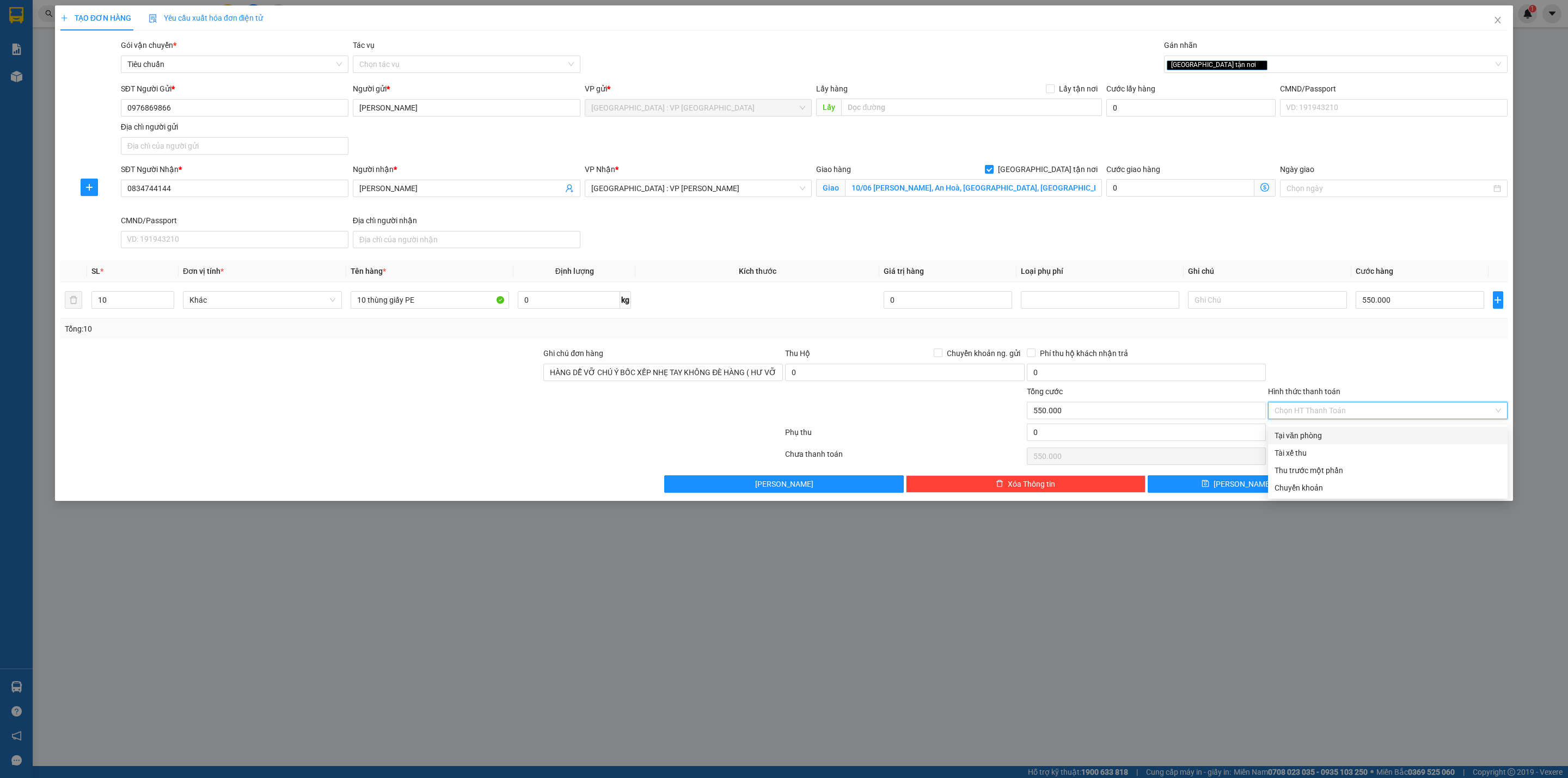
click at [1328, 435] on div "Tại văn phòng" at bounding box center [1388, 435] width 227 height 12
type input "0"
click at [1335, 360] on div at bounding box center [1388, 366] width 242 height 38
click at [1391, 492] on button "[PERSON_NAME] và In" at bounding box center [1417, 484] width 179 height 18
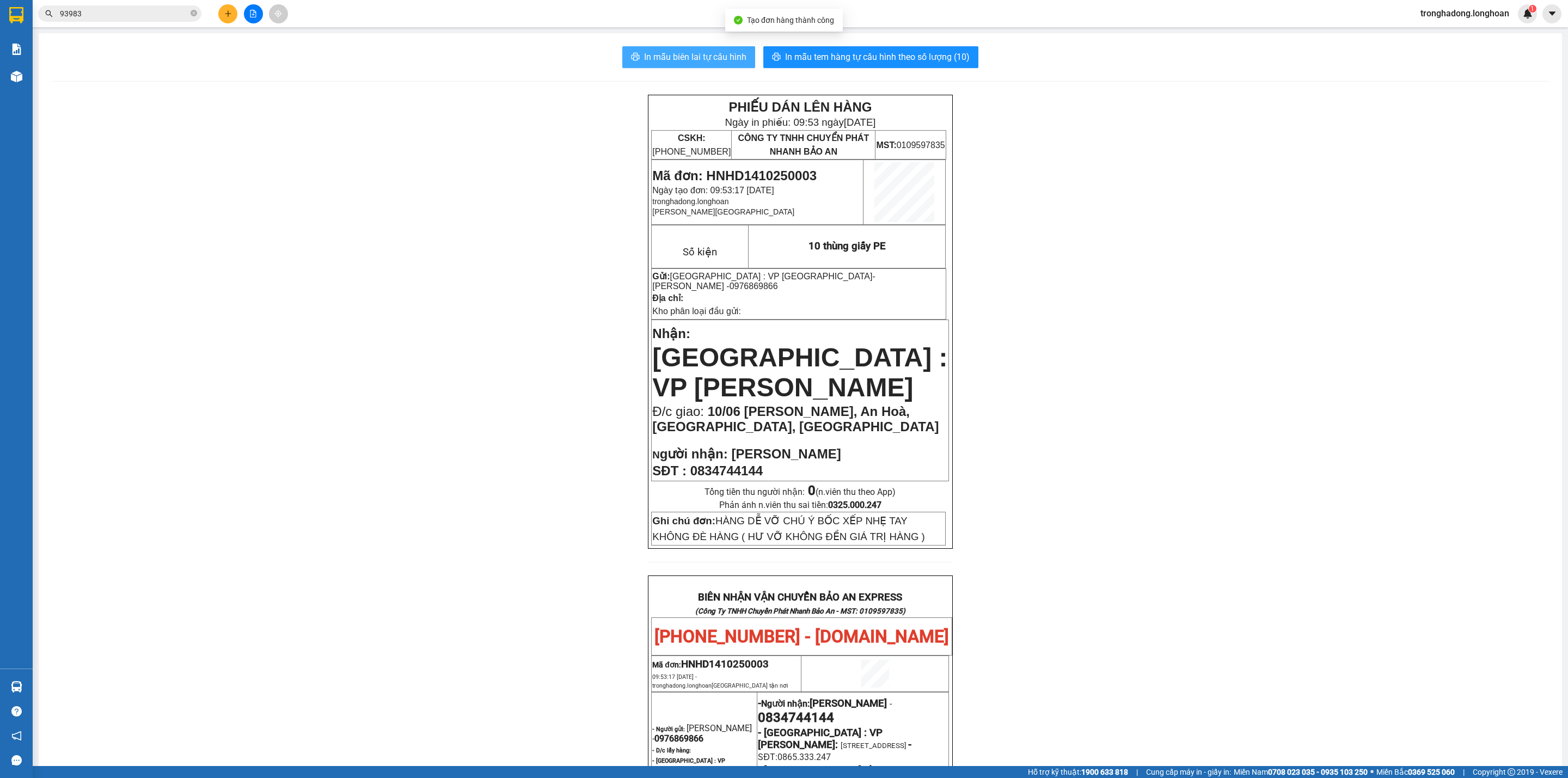
click at [686, 59] on span "In mẫu biên lai tự cấu hình" at bounding box center [695, 57] width 102 height 14
click at [862, 53] on span "In mẫu tem hàng tự cấu hình theo số lượng (10)" at bounding box center [877, 57] width 184 height 14
click at [885, 62] on span "In mẫu tem hàng tự cấu hình theo số lượng (10)" at bounding box center [877, 57] width 184 height 14
click at [1077, 498] on div "PHIẾU DÁN LÊN HÀNG Ngày in phiếu: 09:54 [DATE] CSKH: [PHONE_NUMBER] CÔNG TY TNH…" at bounding box center [800, 651] width 1497 height 1114
click at [469, 438] on div "PHIẾU DÁN LÊN HÀNG Ngày in phiếu: 09:54 [DATE] CSKH: [PHONE_NUMBER] CÔNG TY TNH…" at bounding box center [800, 651] width 1497 height 1114
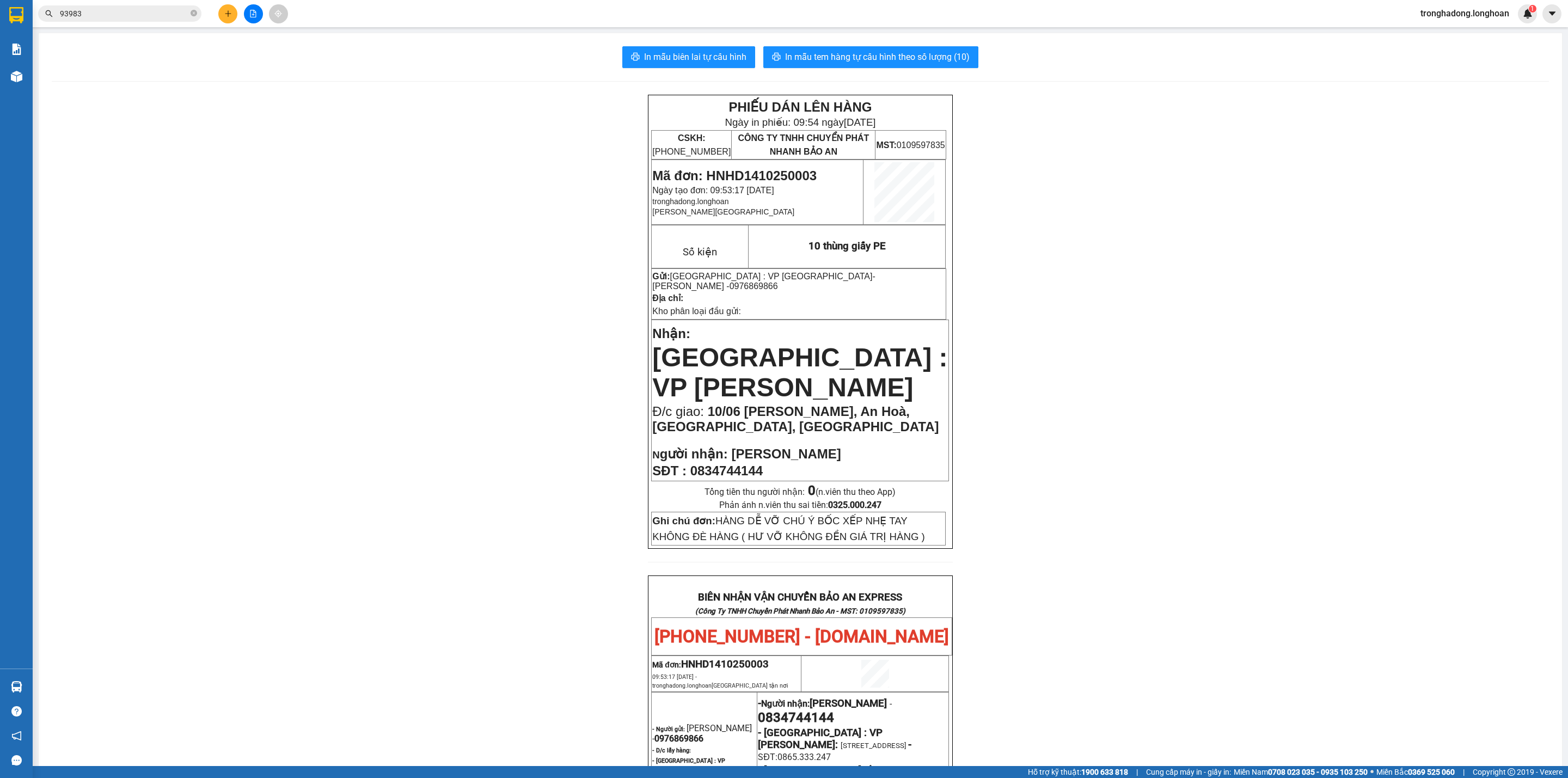
click at [1007, 300] on div "PHIẾU DÁN LÊN HÀNG Ngày in phiếu: 09:54 [DATE] CSKH: [PHONE_NUMBER] CÔNG TY TNH…" at bounding box center [800, 651] width 1497 height 1114
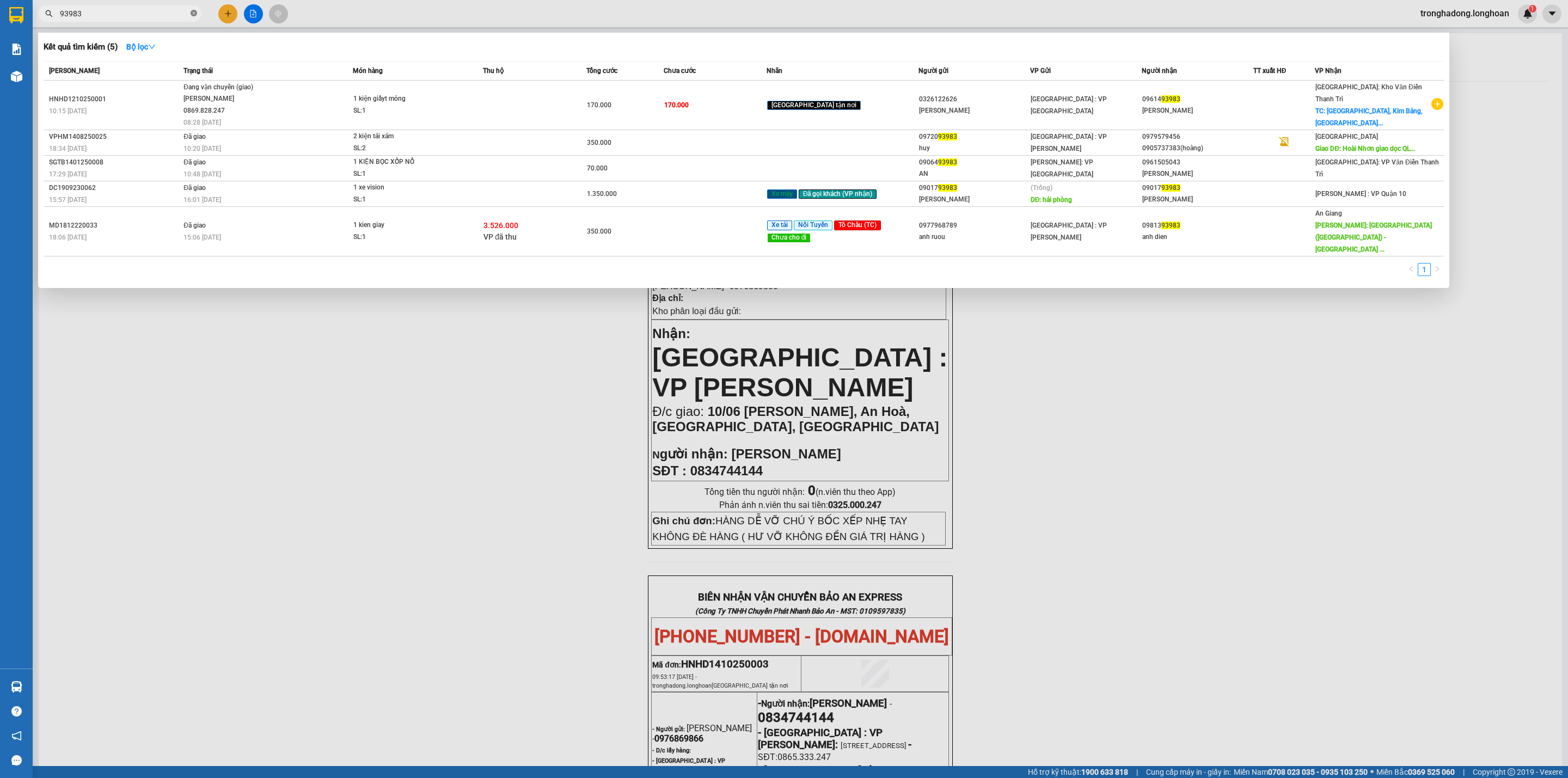
click at [191, 15] on icon "close-circle" at bounding box center [194, 13] width 7 height 7
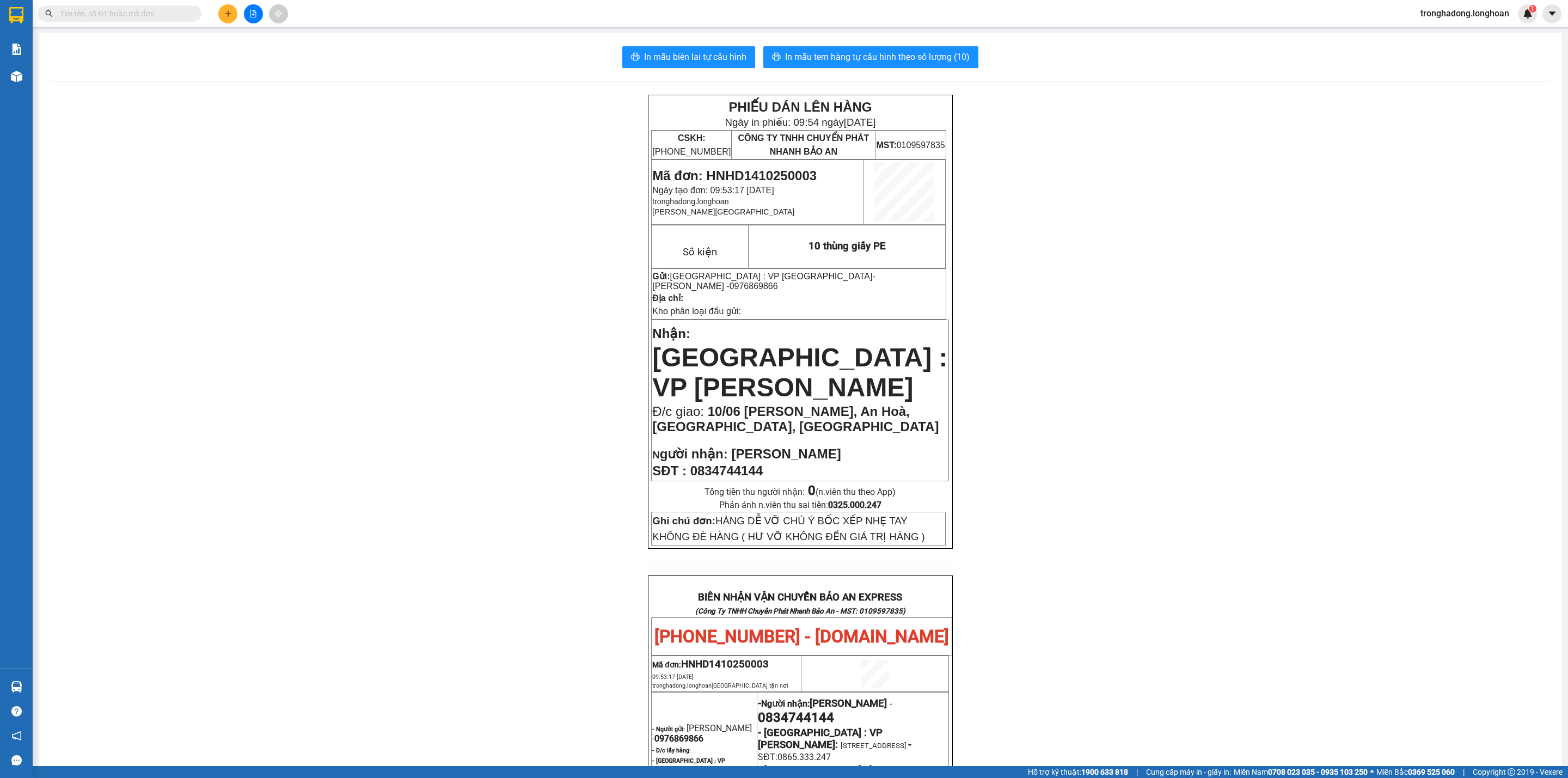
click at [174, 15] on input "text" at bounding box center [124, 14] width 128 height 12
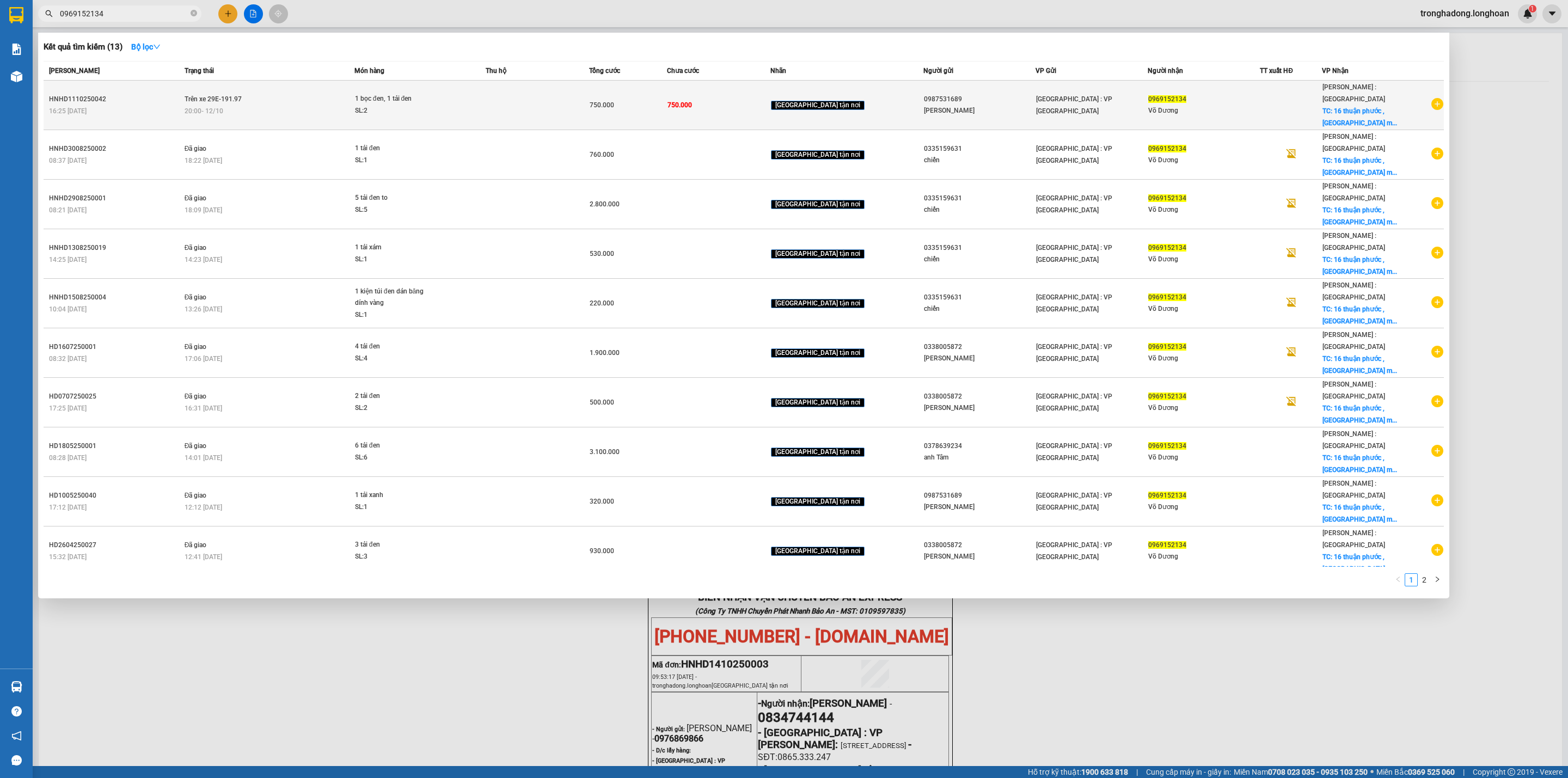
type input "0969152134"
click at [322, 105] on div "20:00 [DATE]" at bounding box center [269, 111] width 169 height 12
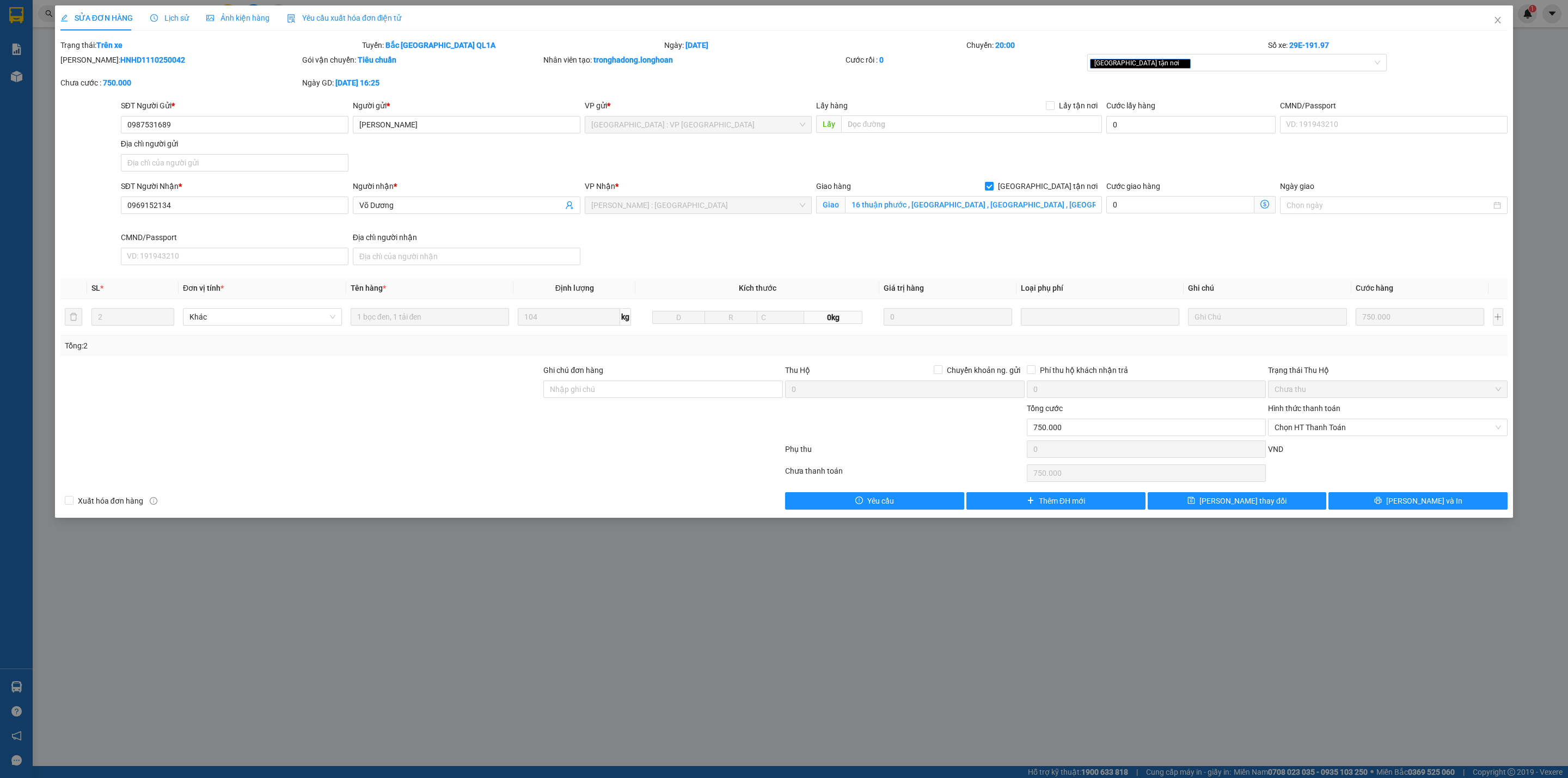
click at [165, 20] on span "Lịch sử" at bounding box center [170, 18] width 38 height 8
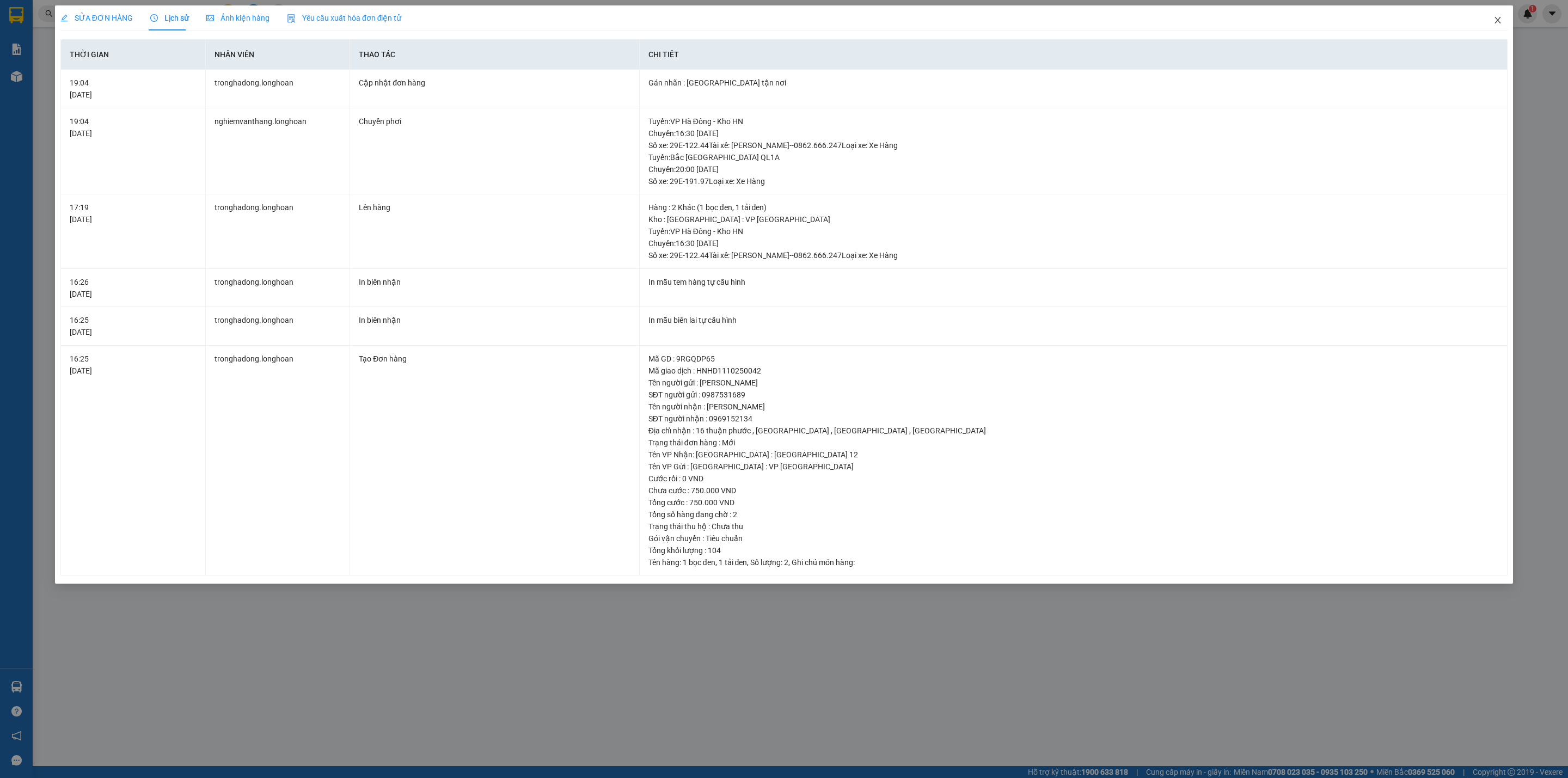
click at [1498, 23] on icon "close" at bounding box center [1497, 20] width 8 height 8
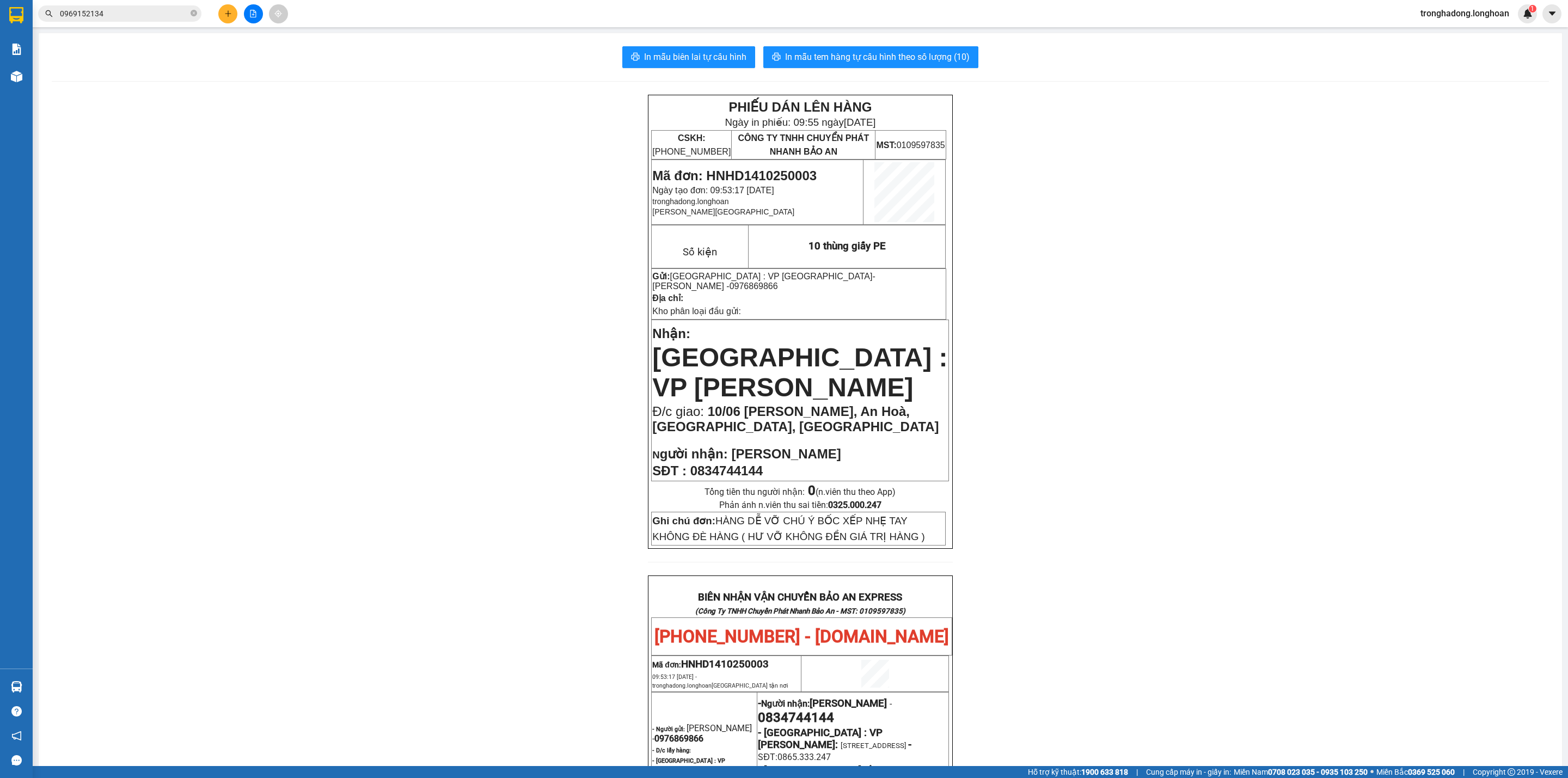
click at [1026, 479] on div "PHIẾU DÁN LÊN HÀNG Ngày in phiếu: 09:55 [DATE] CSKH: [PHONE_NUMBER] CÔNG TY TNH…" at bounding box center [800, 651] width 1497 height 1114
click at [1183, 469] on div "PHIẾU DÁN LÊN HÀNG Ngày in phiếu: 09:55 [DATE] CSKH: [PHONE_NUMBER] CÔNG TY TNH…" at bounding box center [800, 651] width 1497 height 1114
click at [253, 10] on icon "file-add" at bounding box center [253, 14] width 8 height 8
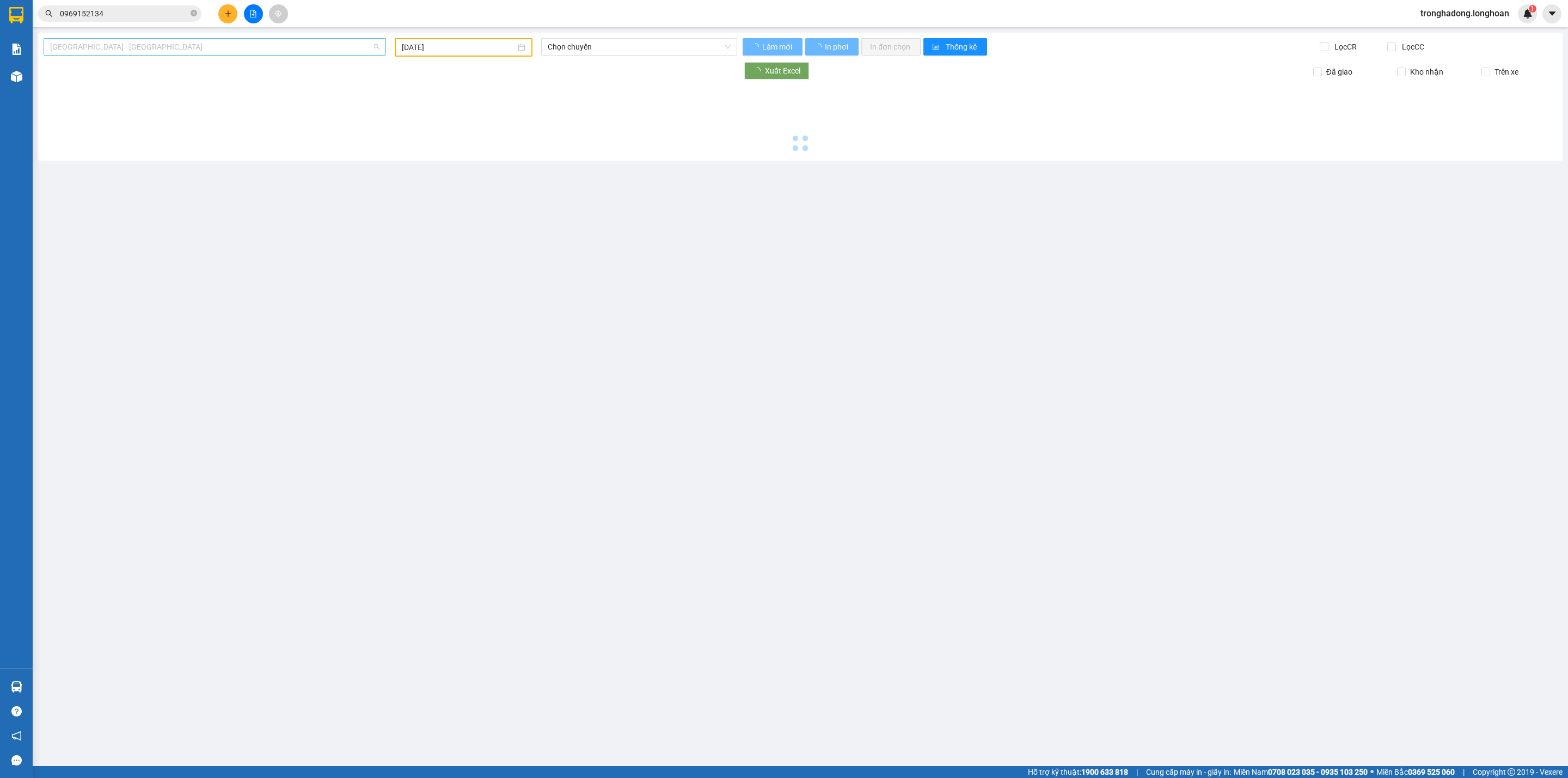
click at [294, 48] on span "[GEOGRAPHIC_DATA] - [GEOGRAPHIC_DATA]" at bounding box center [214, 46] width 329 height 16
type input "[DATE]"
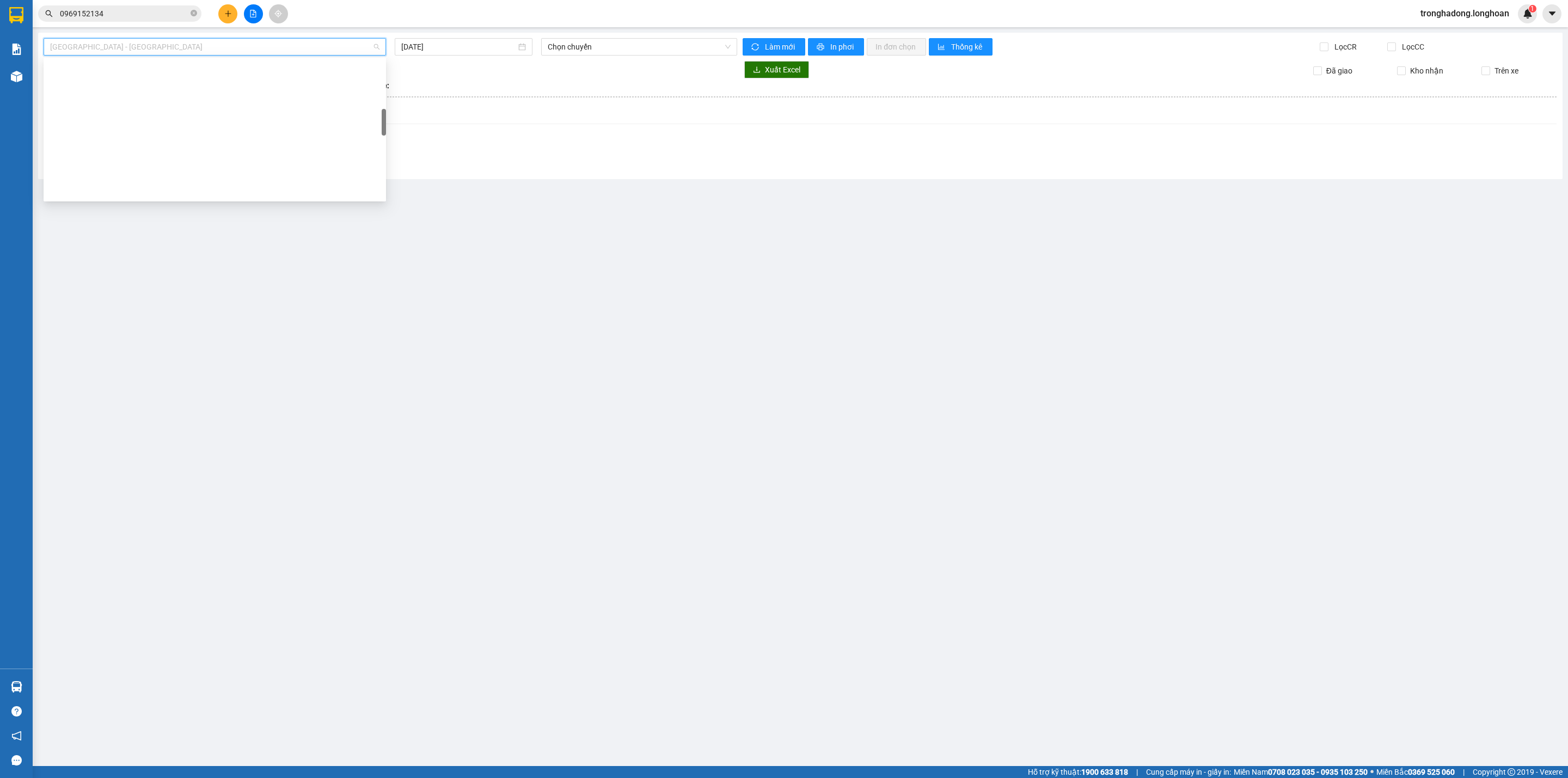
click at [114, 411] on div "Kho HN - VP [GEOGRAPHIC_DATA]" at bounding box center [214, 417] width 329 height 12
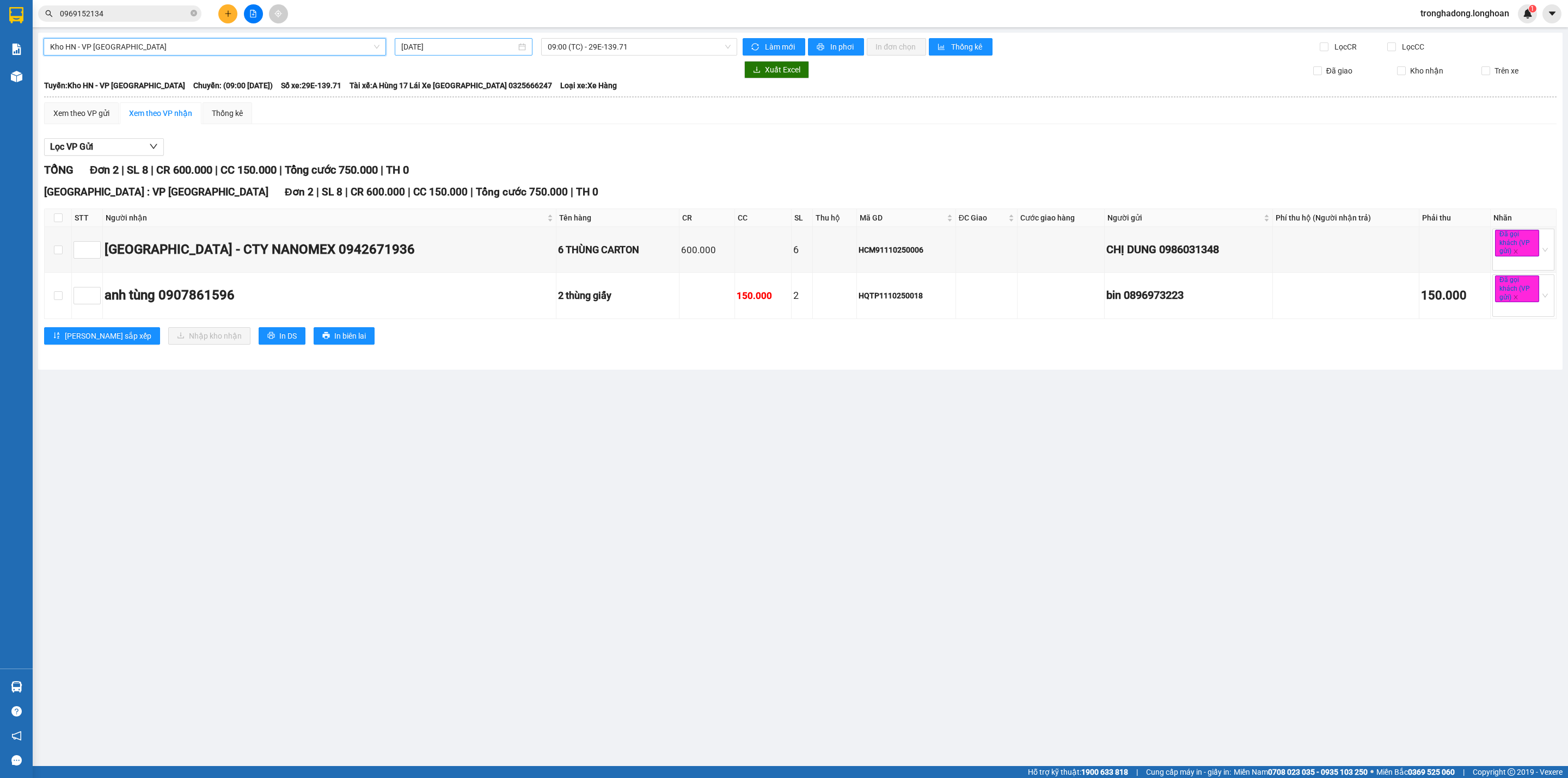
click at [477, 41] on input "[DATE]" at bounding box center [458, 47] width 115 height 12
click at [425, 144] on div "13" at bounding box center [430, 143] width 13 height 13
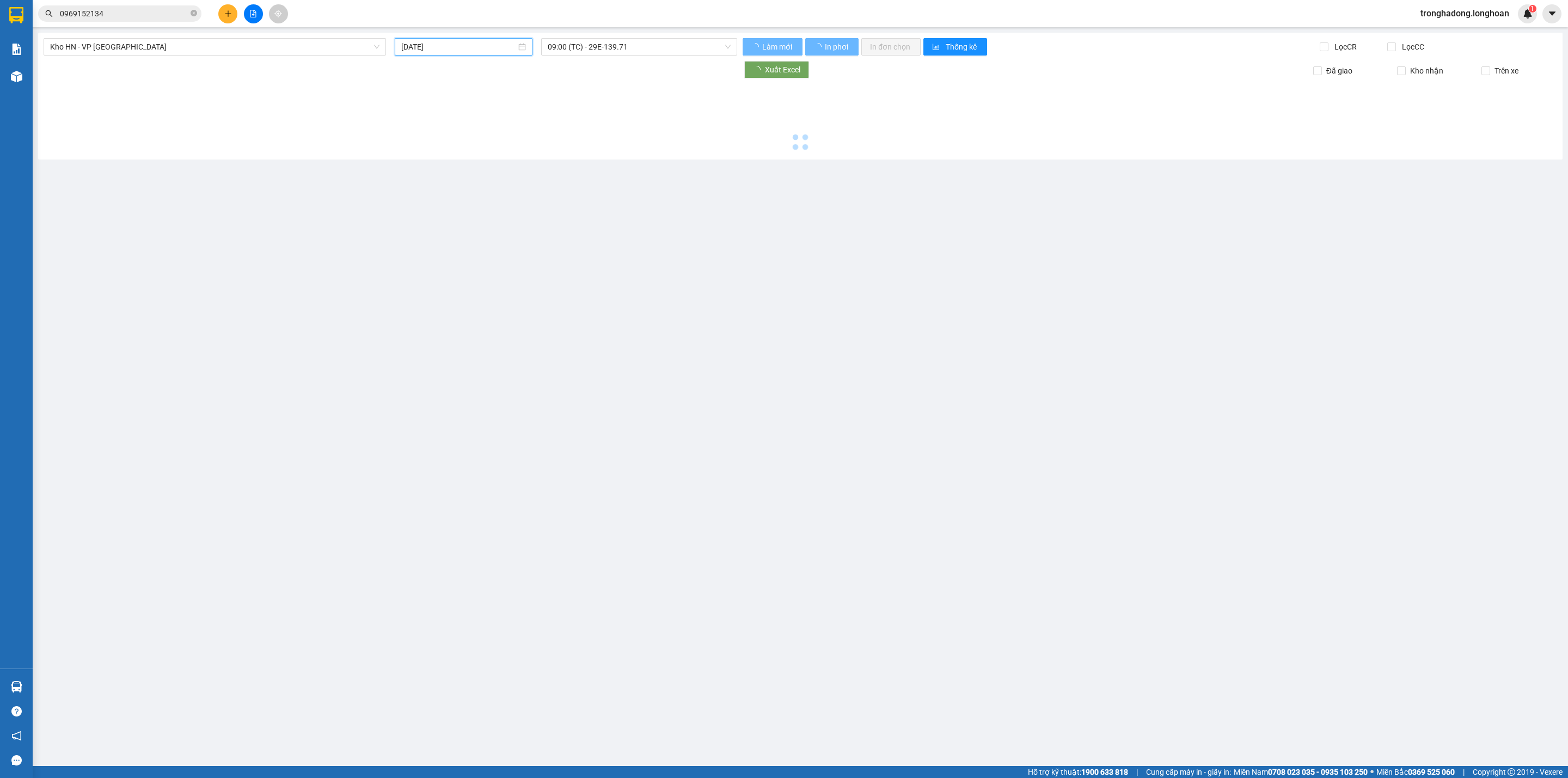
type input "[DATE]"
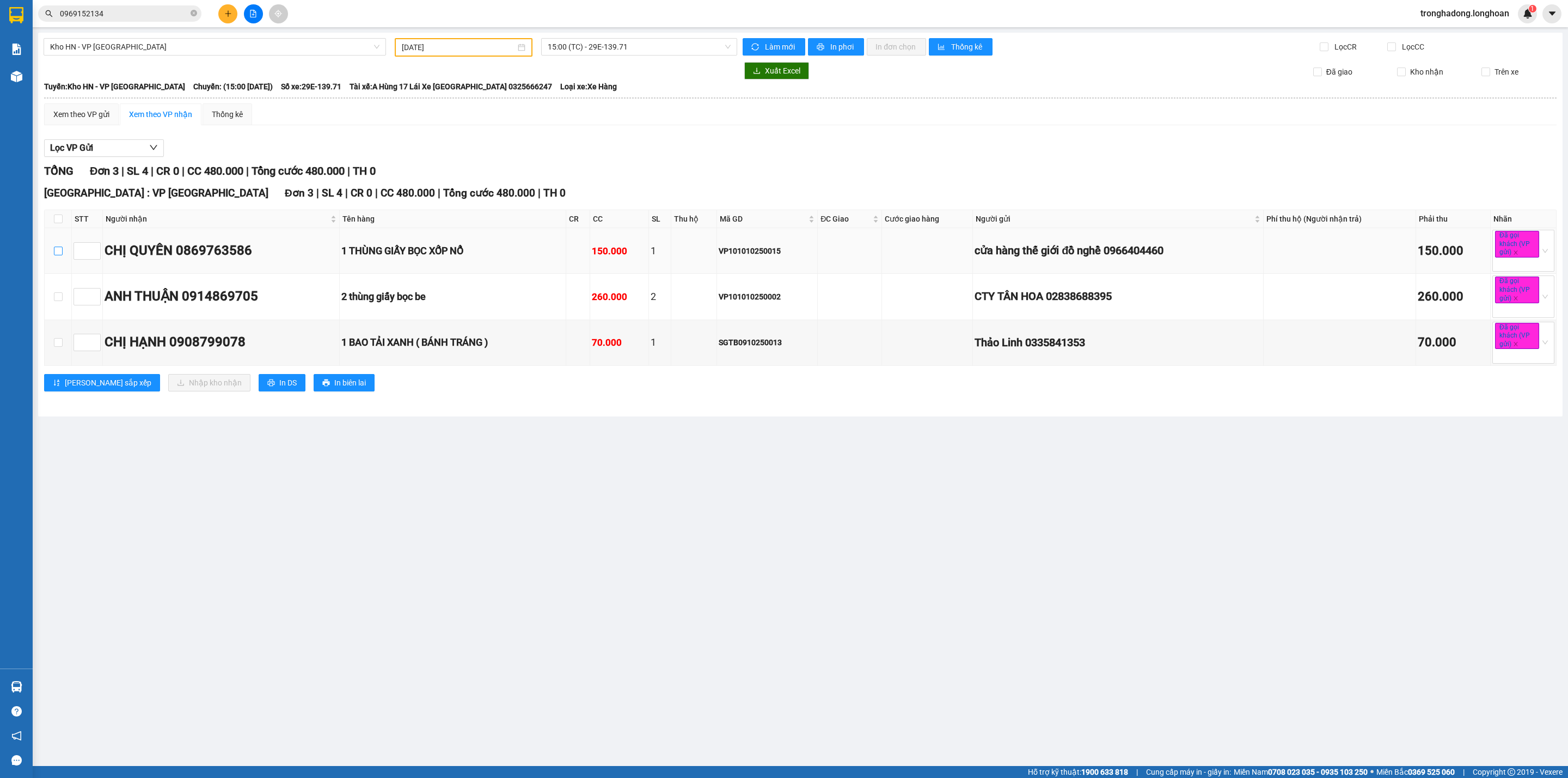
click at [61, 255] on input "checkbox" at bounding box center [58, 250] width 8 height 8
checkbox input "true"
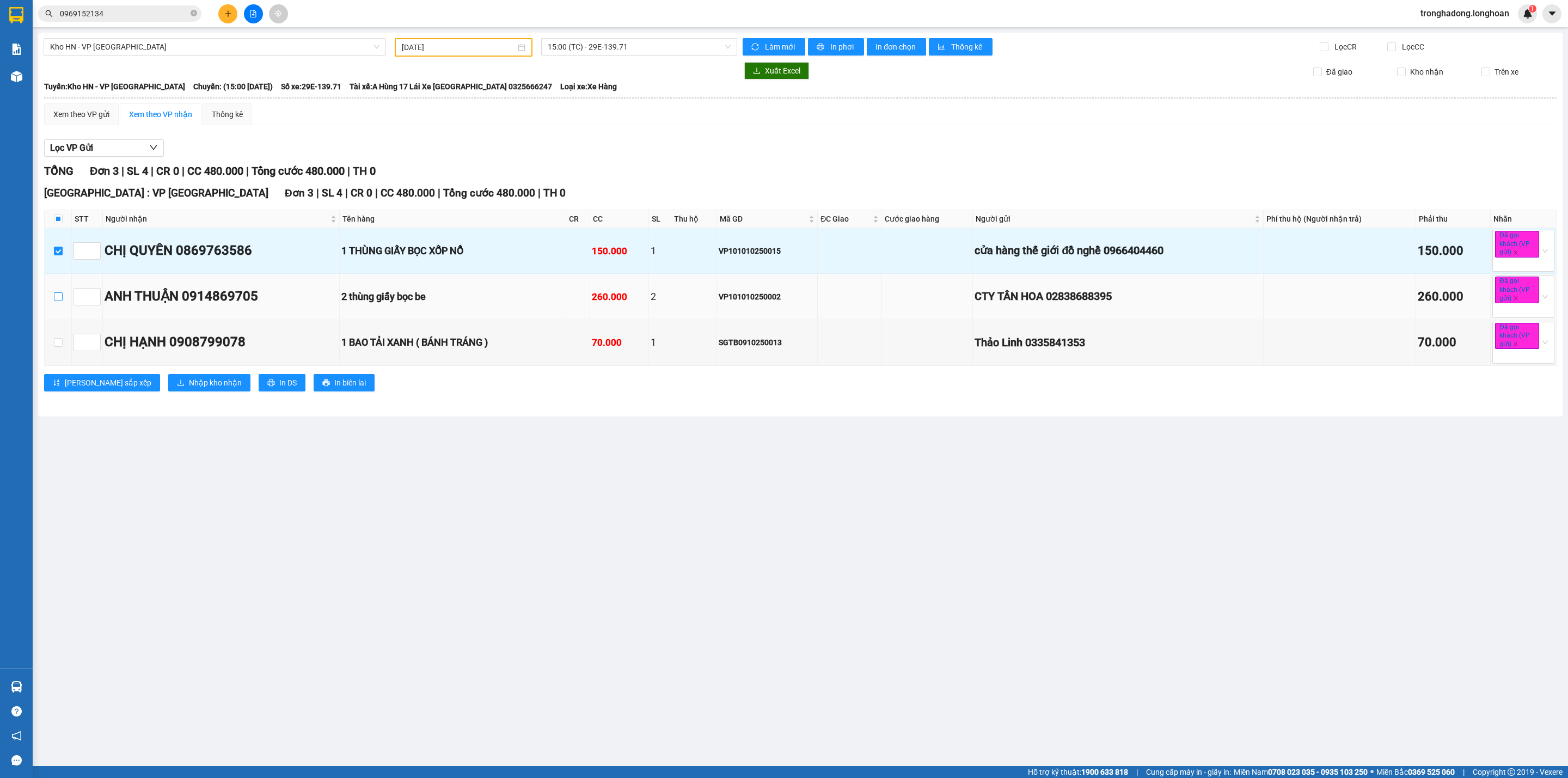
click at [58, 298] on input "checkbox" at bounding box center [58, 296] width 8 height 8
checkbox input "true"
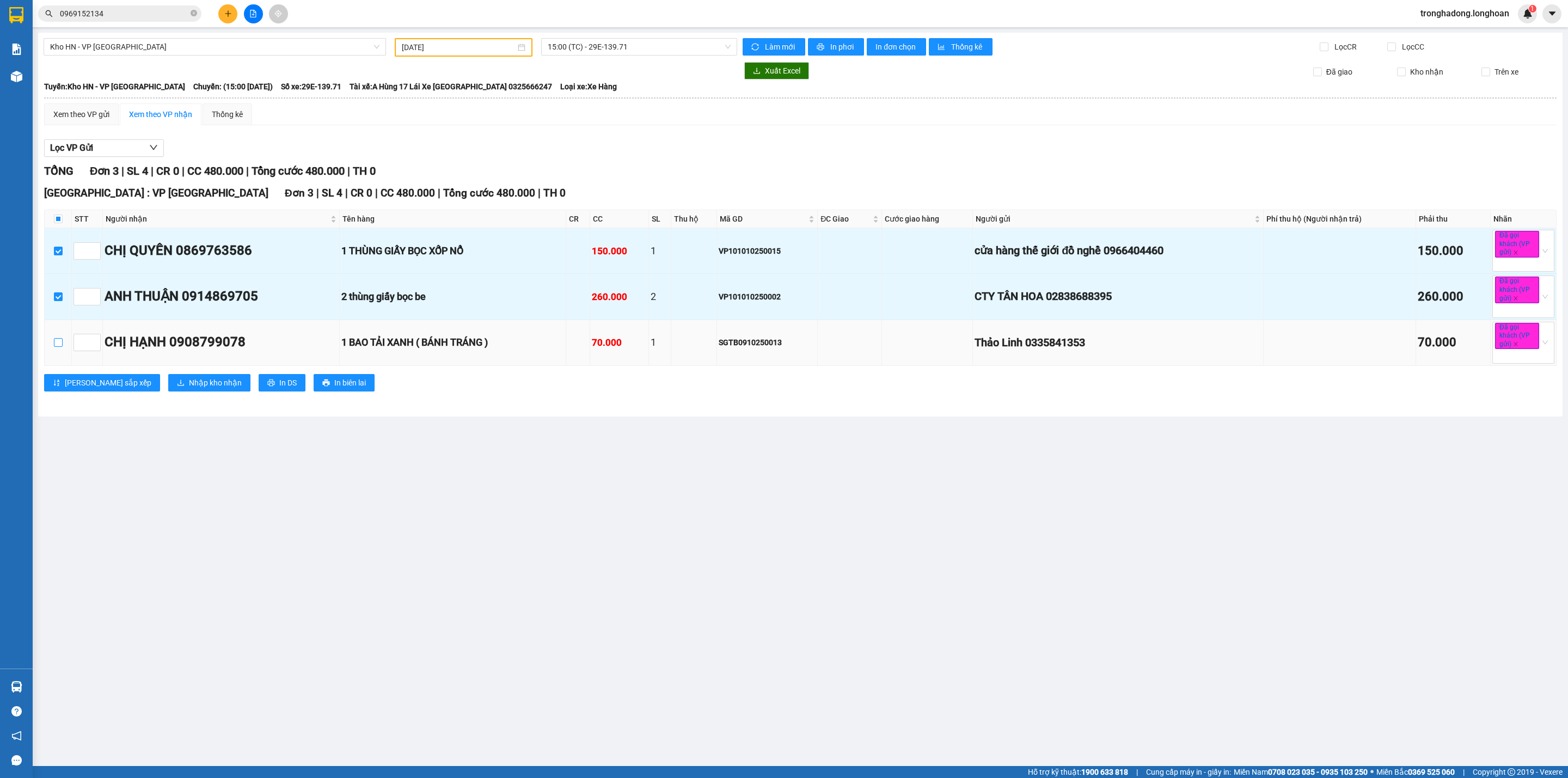
click at [55, 347] on input "checkbox" at bounding box center [58, 342] width 8 height 8
checkbox input "true"
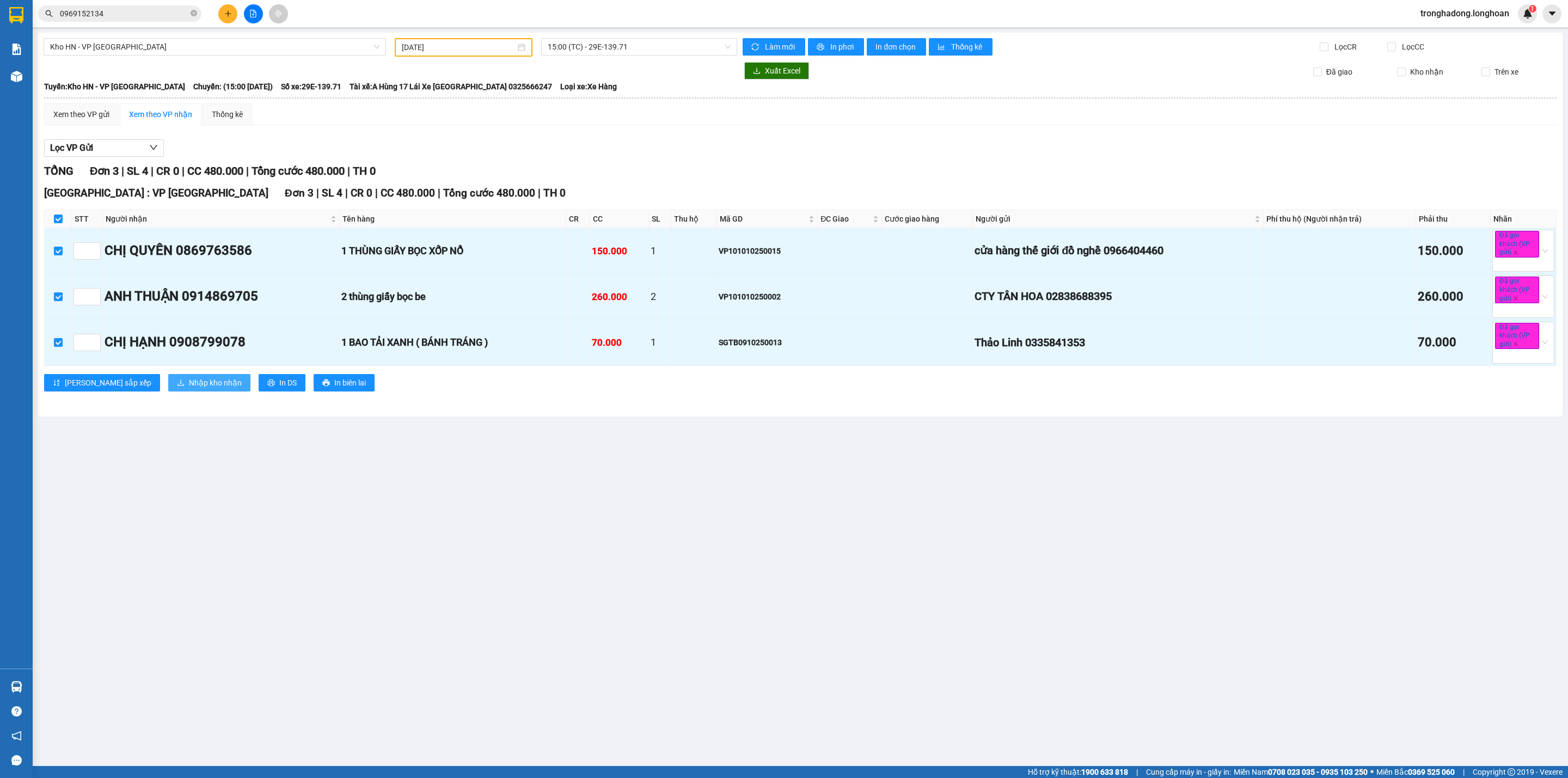
click at [168, 392] on button "Nhập kho nhận" at bounding box center [209, 382] width 82 height 18
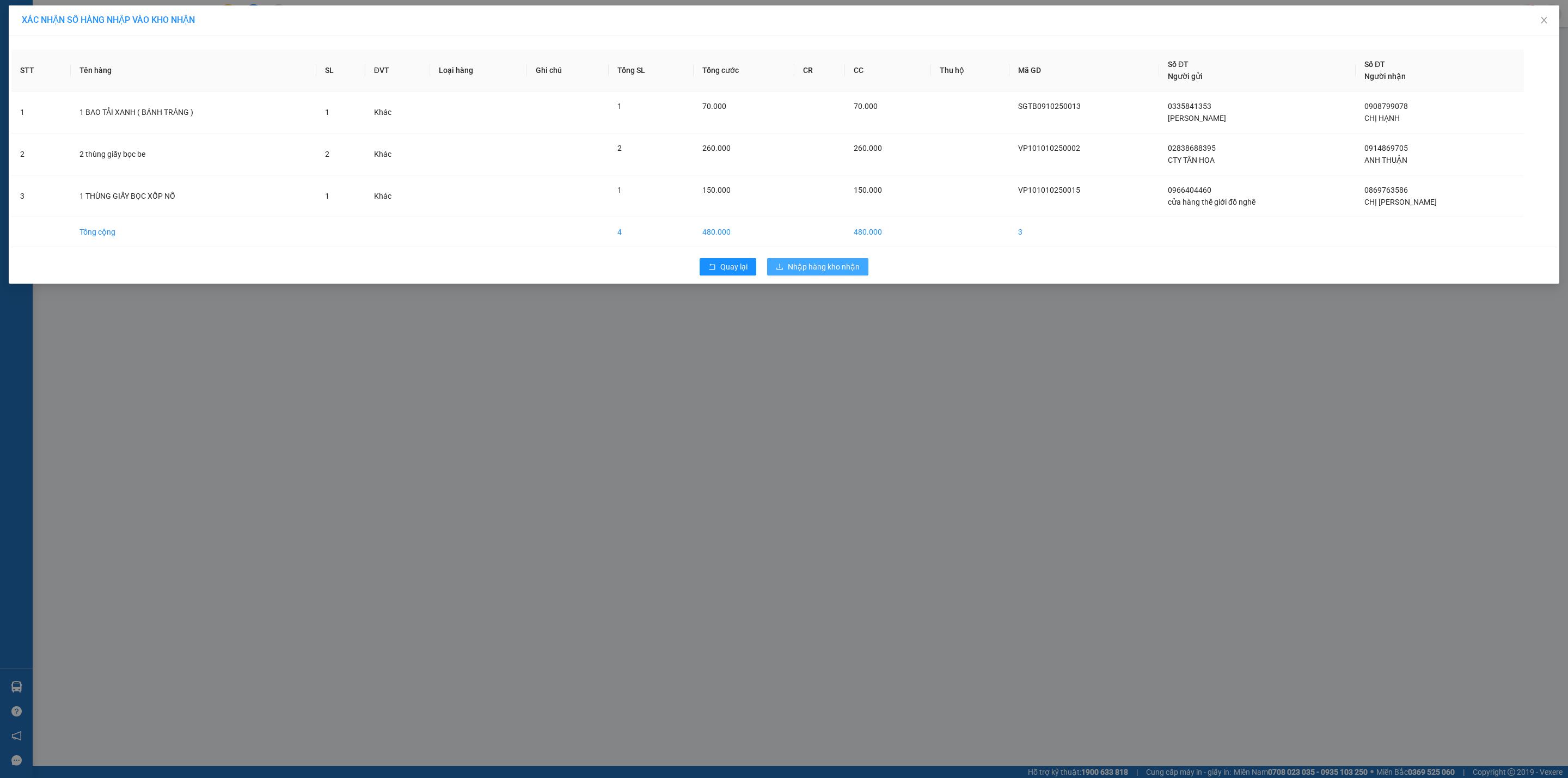
click at [835, 273] on span "Nhập hàng kho nhận" at bounding box center [824, 267] width 72 height 12
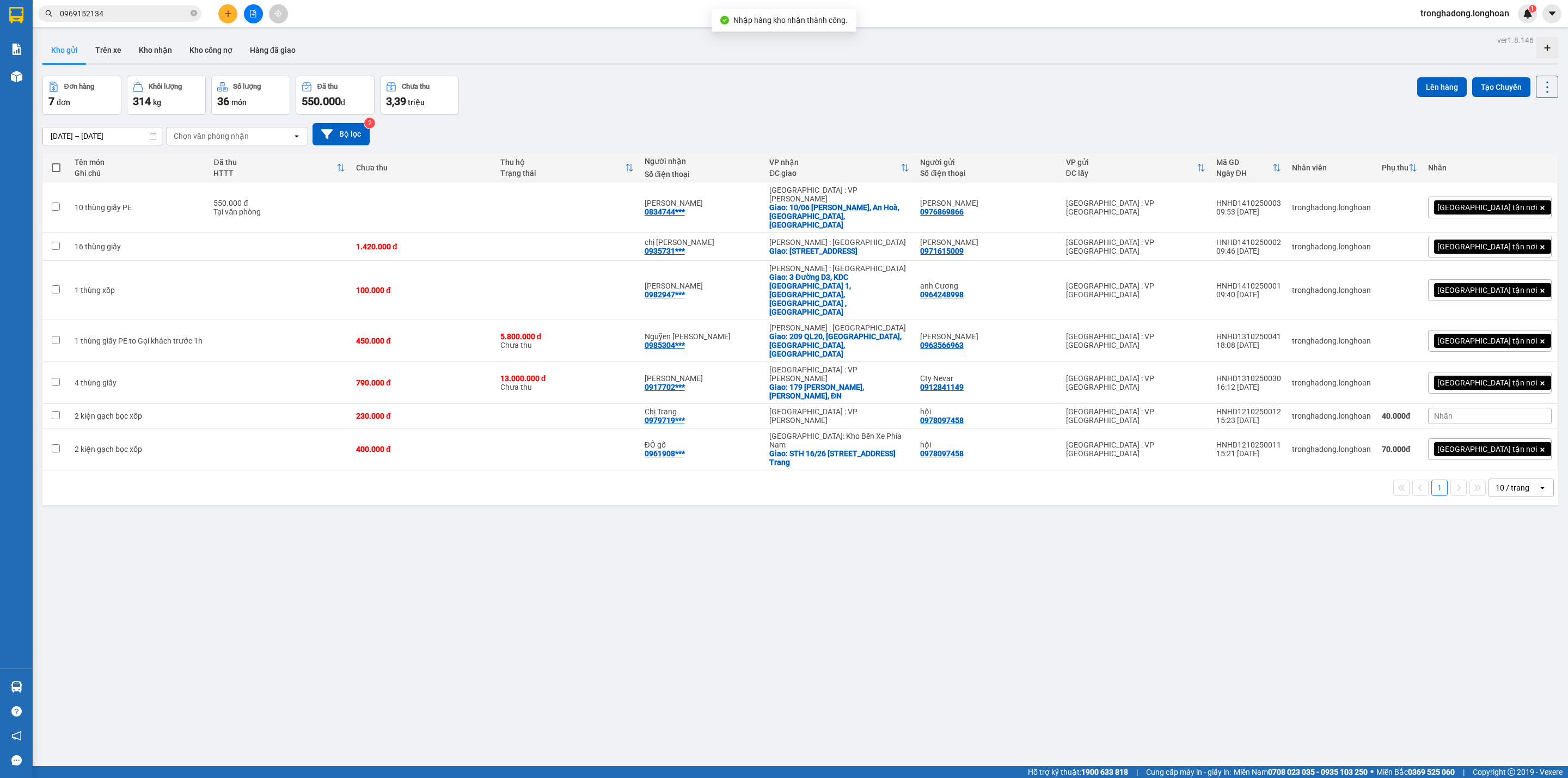
click at [616, 523] on div "ver 1.8.146 Kho gửi Trên xe Kho nhận Kho công nợ Hàng đã giao Đơn hàng 7 đơn Kh…" at bounding box center [800, 422] width 1524 height 778
click at [155, 46] on button "Kho nhận" at bounding box center [155, 50] width 51 height 26
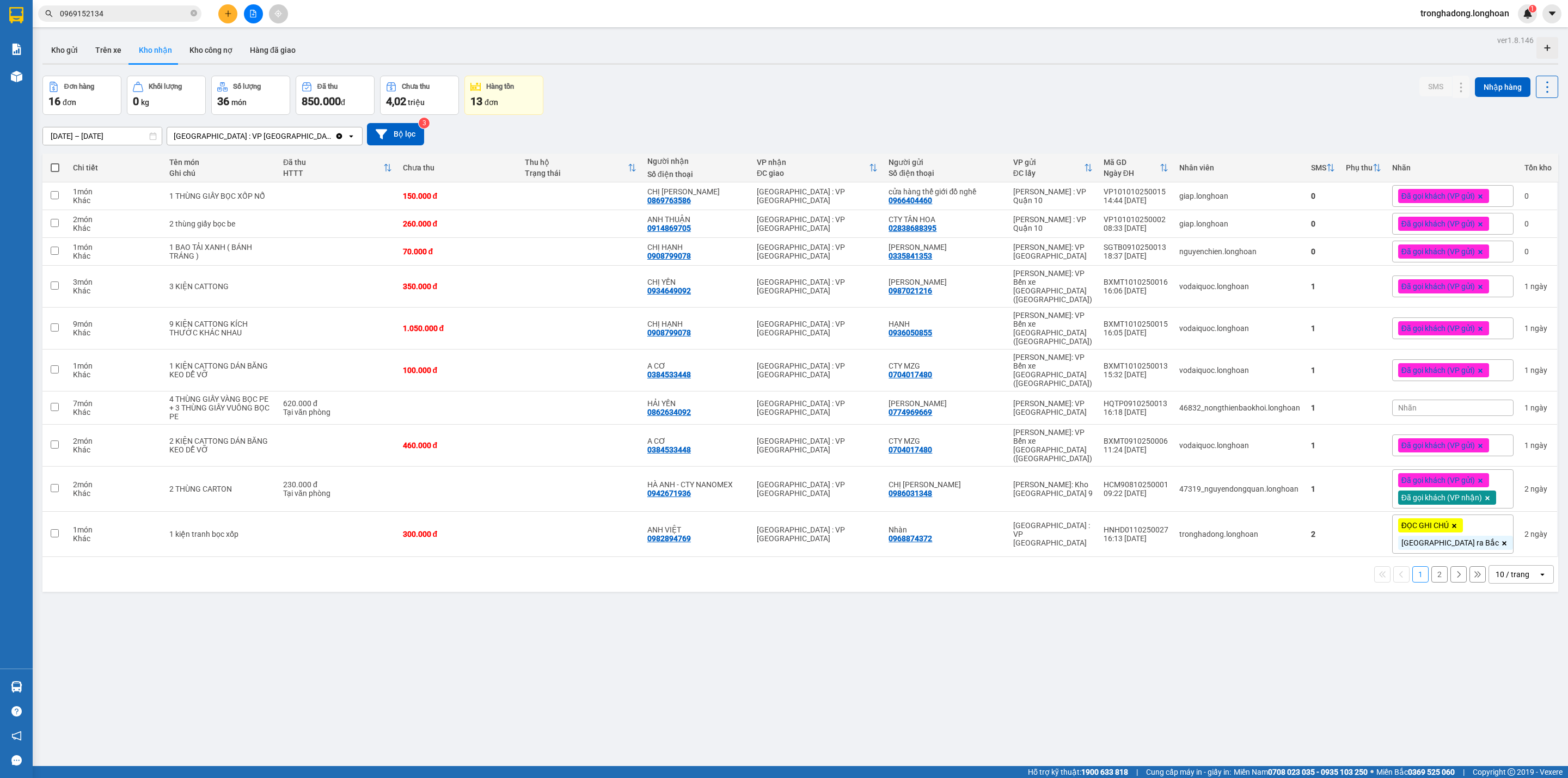
click at [730, 608] on div "ver 1.8.146 Kho gửi Trên xe Kho nhận Kho công nợ Hàng đã giao Đơn hàng 16 đơn K…" at bounding box center [800, 422] width 1524 height 778
click at [565, 652] on div "ver 1.8.146 Kho gửi Trên xe Kho nhận Kho công nợ Hàng đã giao Đơn hàng 16 đơn K…" at bounding box center [800, 422] width 1524 height 778
click at [580, 651] on div "ver 1.8.146 Kho gửi Trên xe Kho nhận Kho công nợ Hàng đã giao Đơn hàng 16 đơn K…" at bounding box center [800, 422] width 1524 height 778
click at [1417, 194] on span "Đã gọi khách (VP gửi)" at bounding box center [1438, 196] width 74 height 10
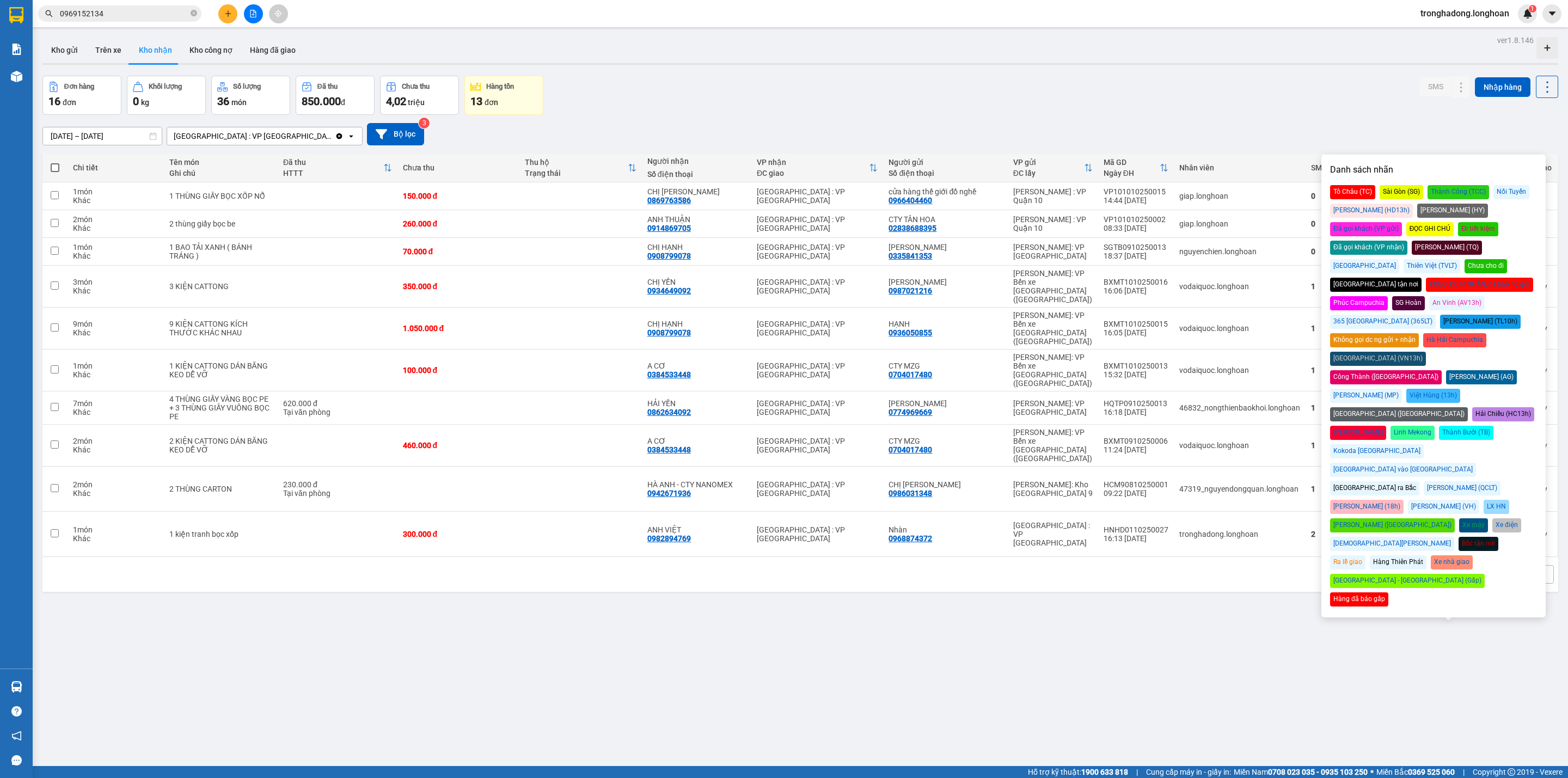
click at [1408, 240] on div "Đã gọi khách (VP nhận)" at bounding box center [1368, 247] width 78 height 14
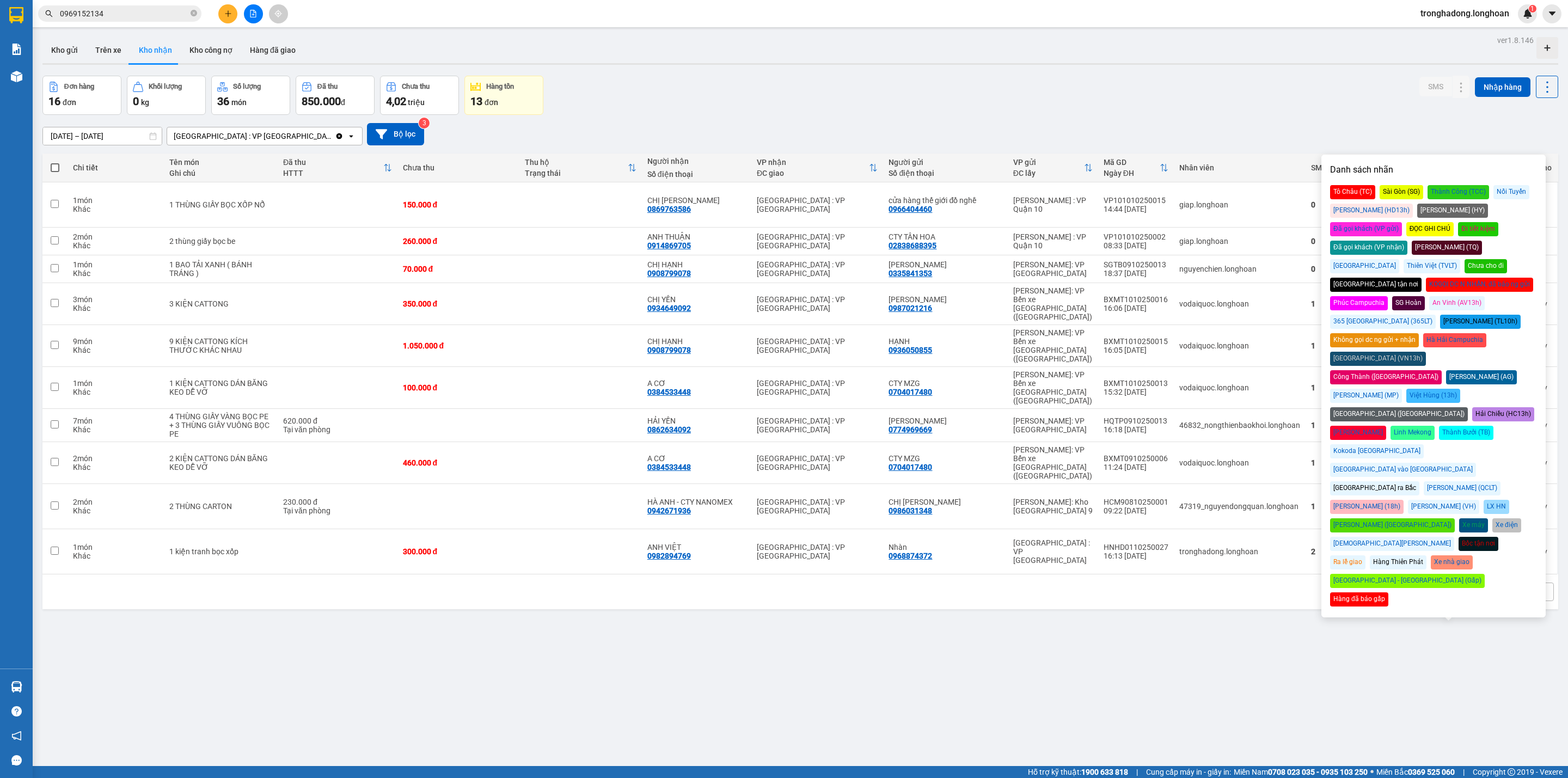
click at [1162, 76] on div "Đơn hàng 16 đơn Khối lượng 0 kg Số lượng 36 món Đã thu 850.000 đ Chưa thu 4,02 …" at bounding box center [800, 95] width 1516 height 39
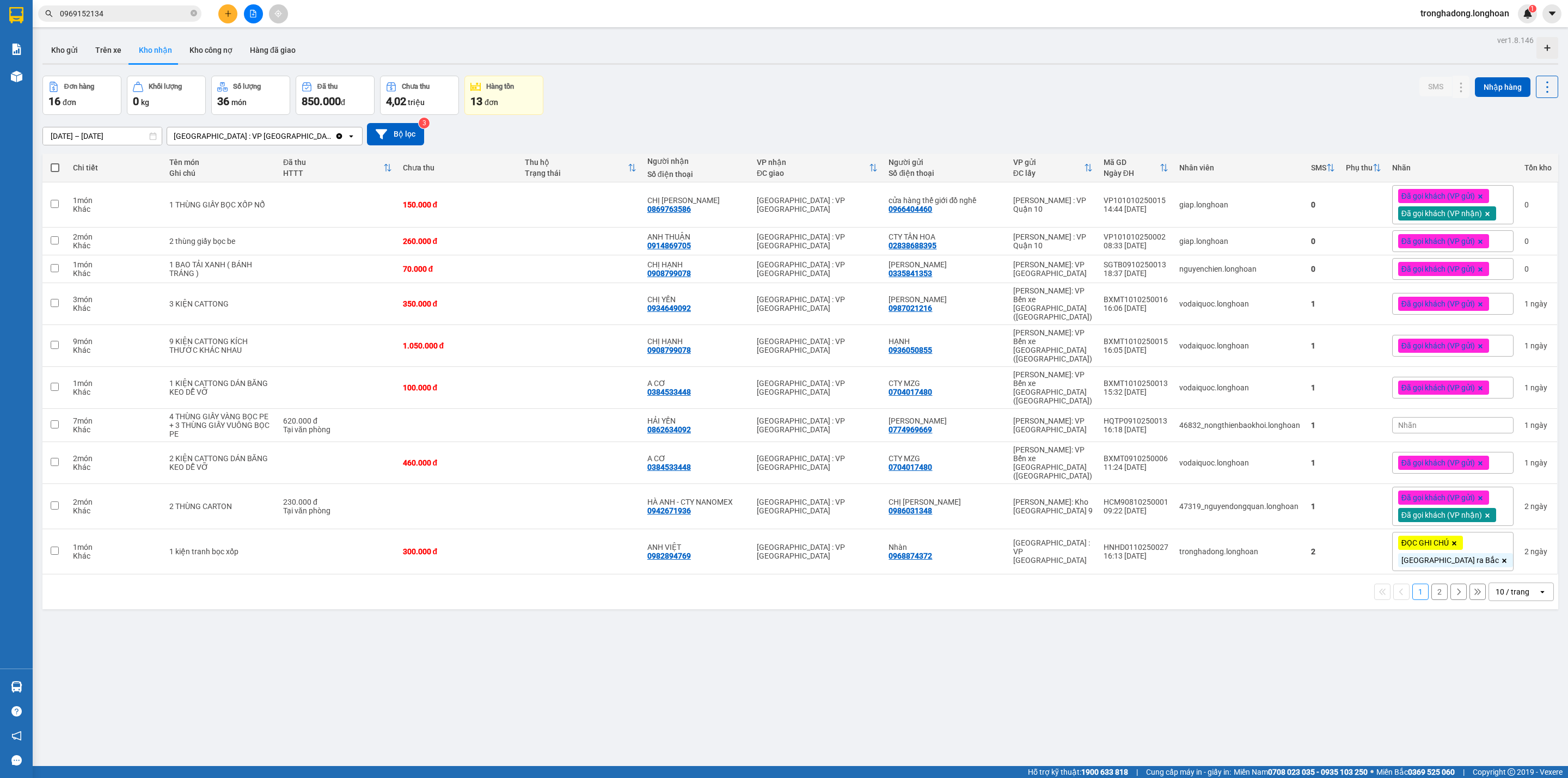
click at [851, 94] on div "Đơn hàng 16 đơn Khối lượng 0 kg Số lượng 36 món Đã thu 850.000 đ Chưa thu 4,02 …" at bounding box center [800, 95] width 1516 height 39
drag, startPoint x: 716, startPoint y: 210, endPoint x: 660, endPoint y: 213, distance: 56.1
click at [660, 213] on td "CHỊ QUYÊN 0869763586" at bounding box center [696, 204] width 109 height 45
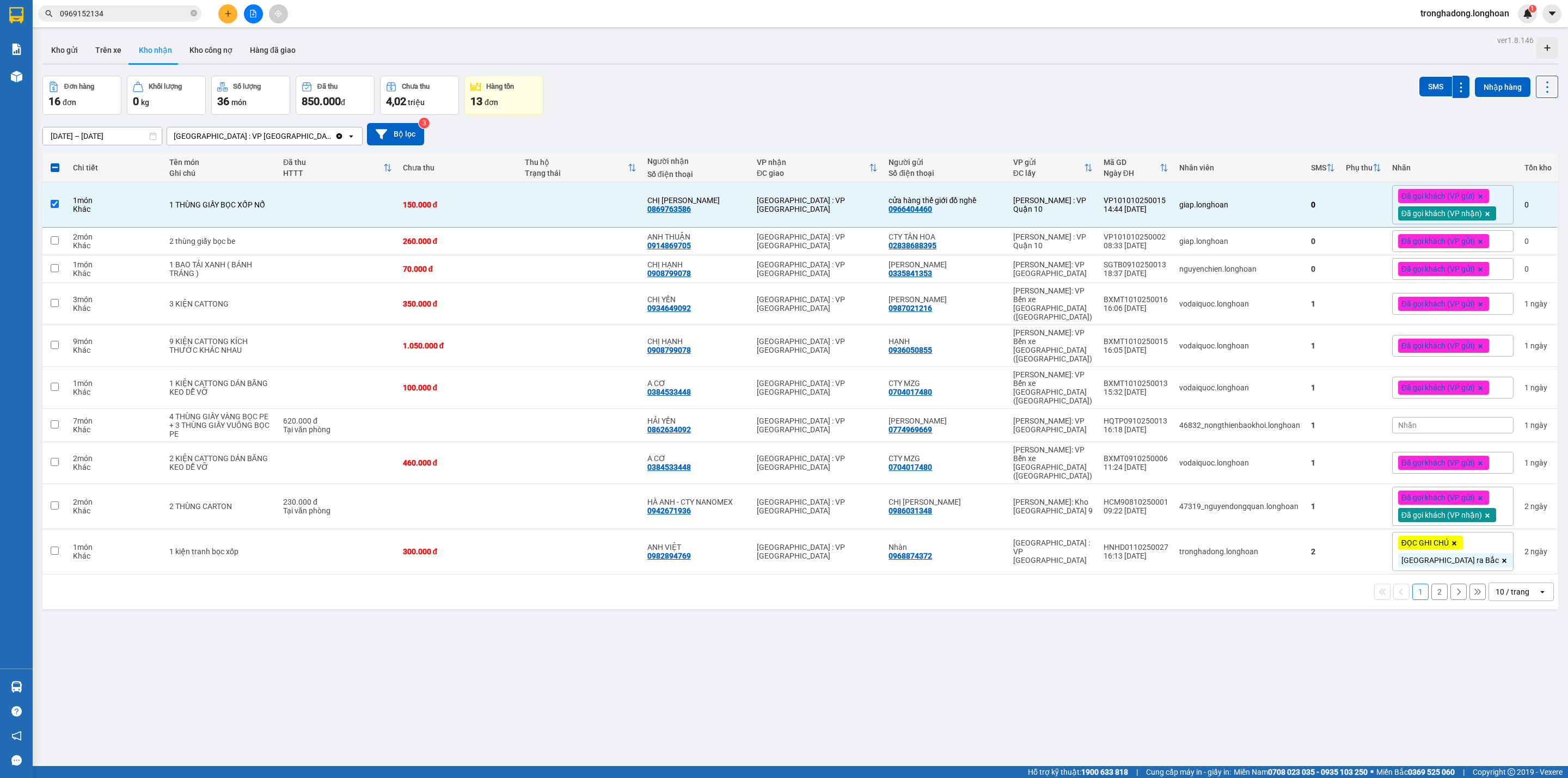
click at [555, 578] on div "1 2 10 / trang open" at bounding box center [800, 591] width 1516 height 35
click at [1423, 273] on span "Đã gọi khách (VP gửi)" at bounding box center [1438, 269] width 74 height 10
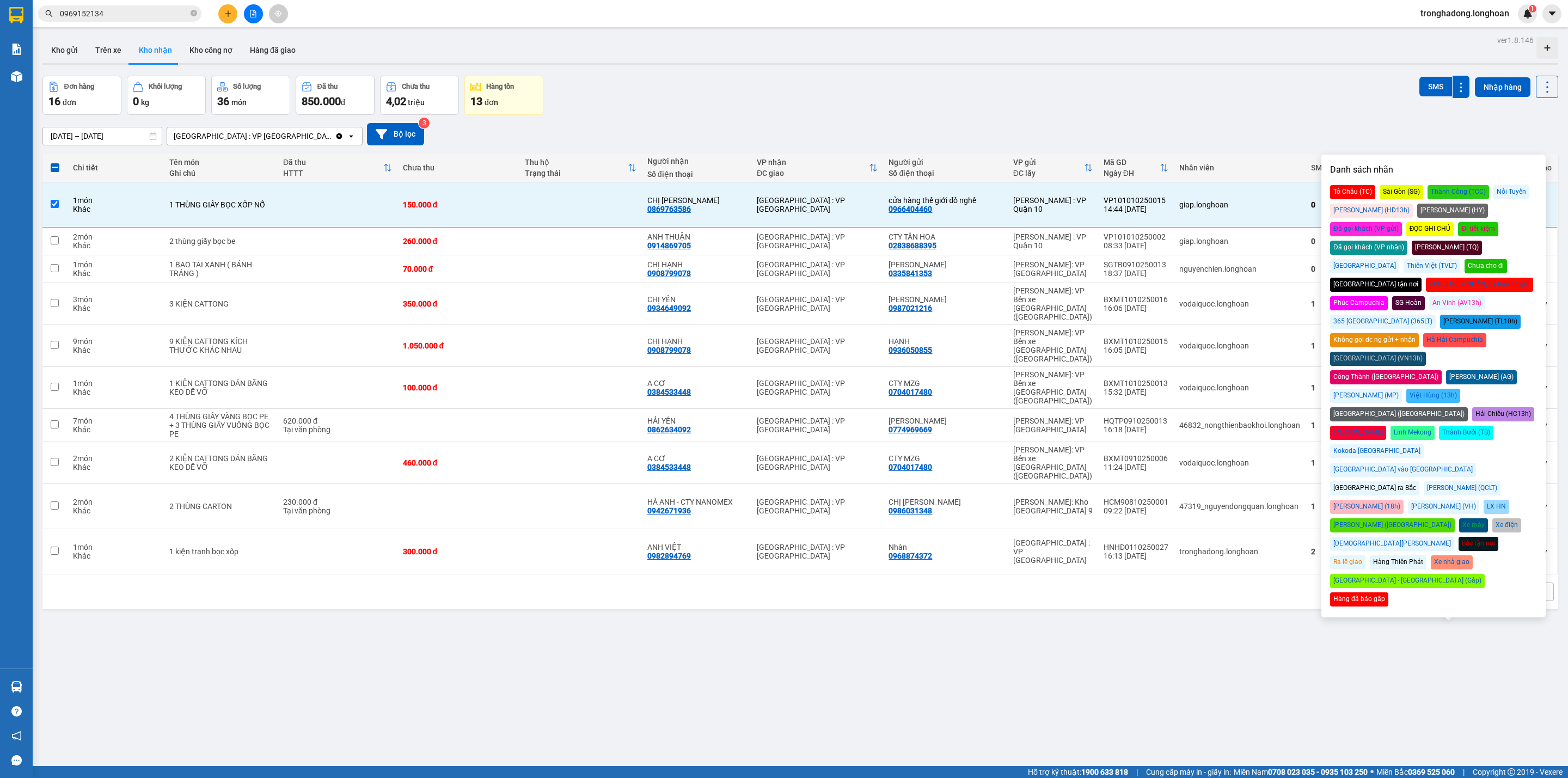
click at [1408, 240] on div "Đã gọi khách (VP nhận)" at bounding box center [1368, 247] width 78 height 14
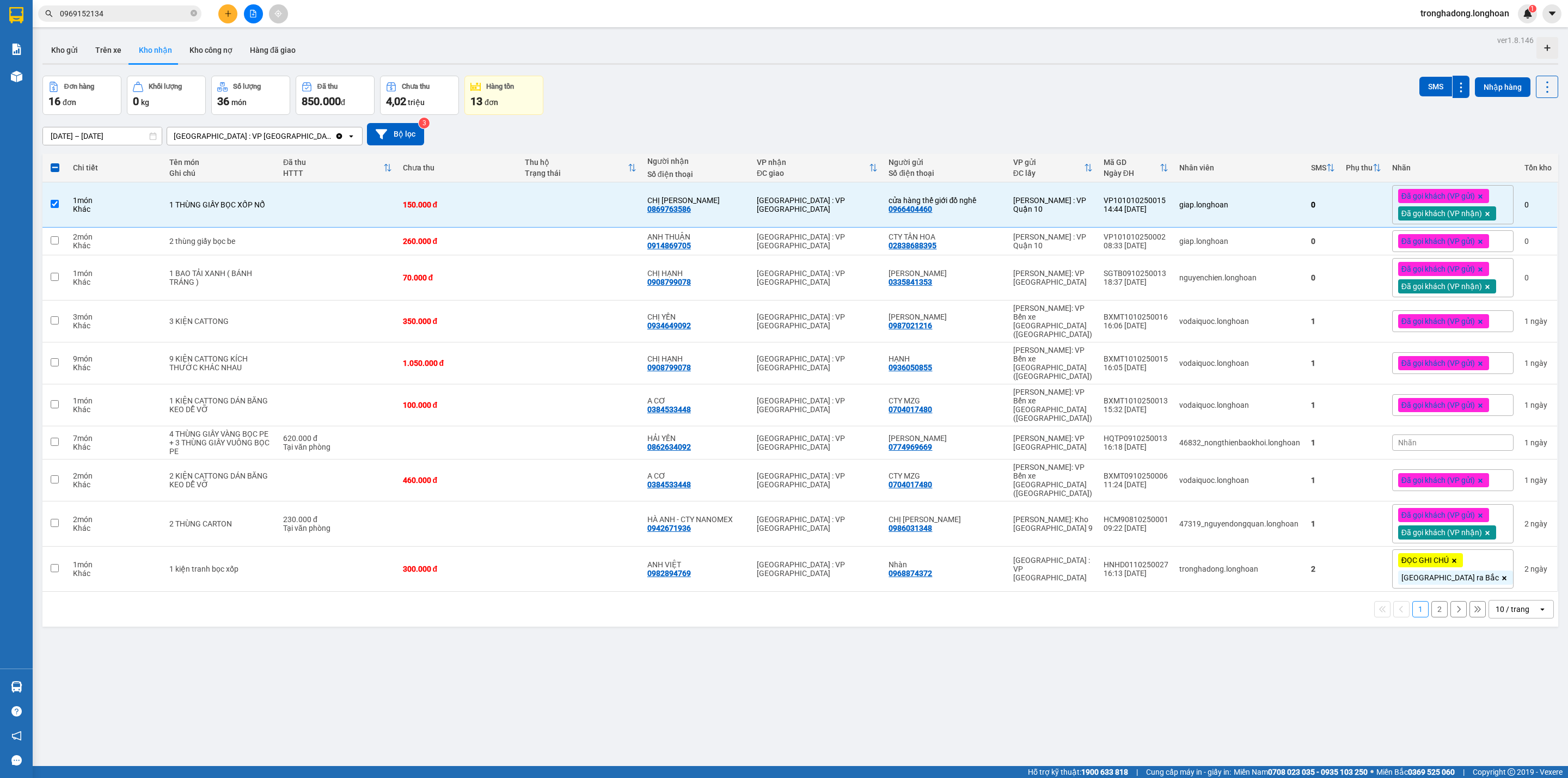
click at [1113, 114] on div "Đơn hàng 16 đơn Khối lượng 0 kg Số lượng 36 món Đã thu 850.000 đ Chưa thu 4,02 …" at bounding box center [800, 95] width 1516 height 39
click at [755, 91] on div "Đơn hàng 16 đơn Khối lượng 0 kg Số lượng 36 món Đã thu 850.000 đ Chưa thu 4,02 …" at bounding box center [800, 95] width 1516 height 39
click at [759, 65] on div at bounding box center [800, 64] width 1516 height 2
click at [1428, 239] on span "Đã gọi khách (VP gửi)" at bounding box center [1438, 241] width 74 height 10
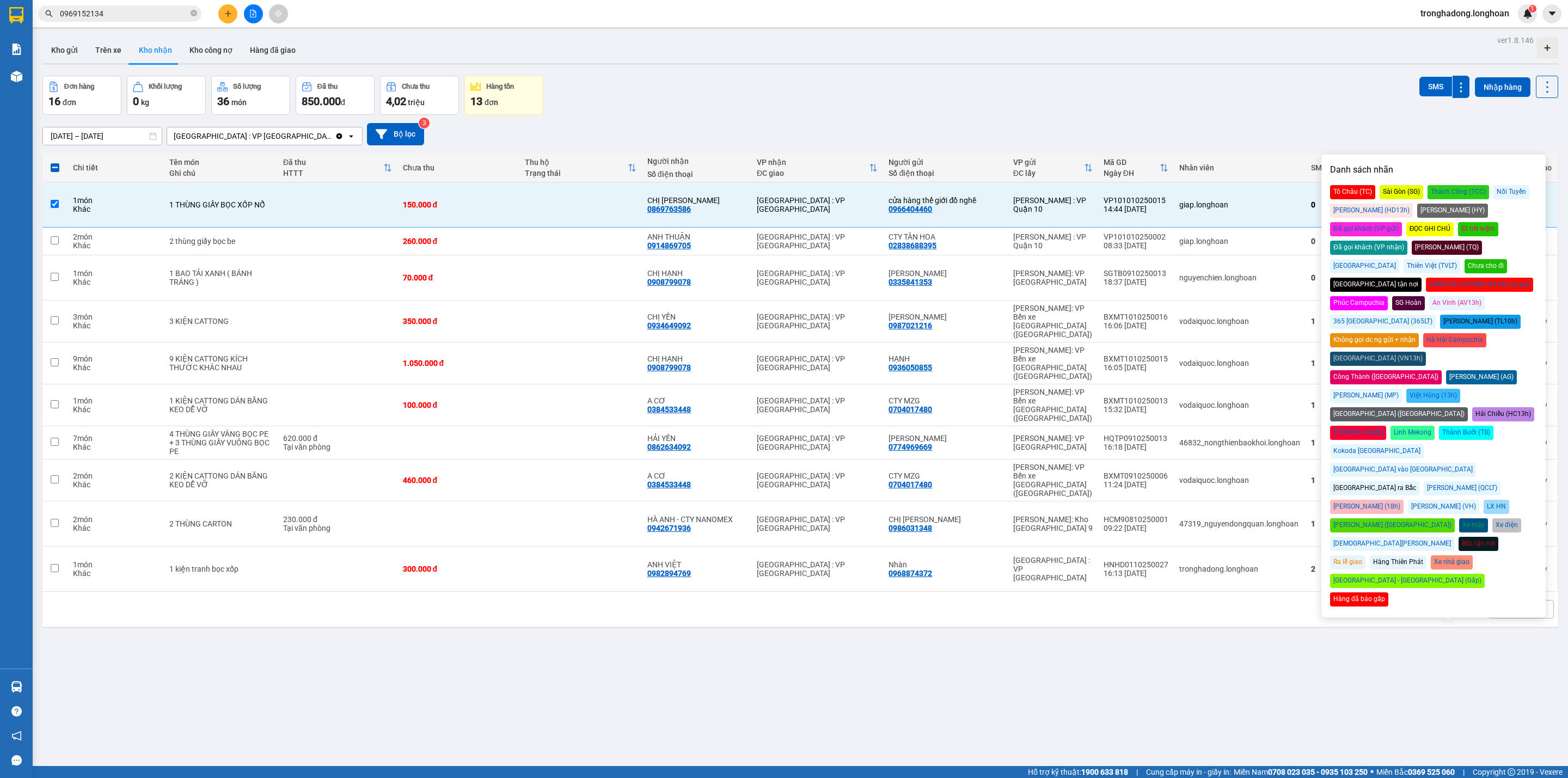
click at [1408, 240] on div "Đã gọi khách (VP nhận)" at bounding box center [1368, 247] width 78 height 14
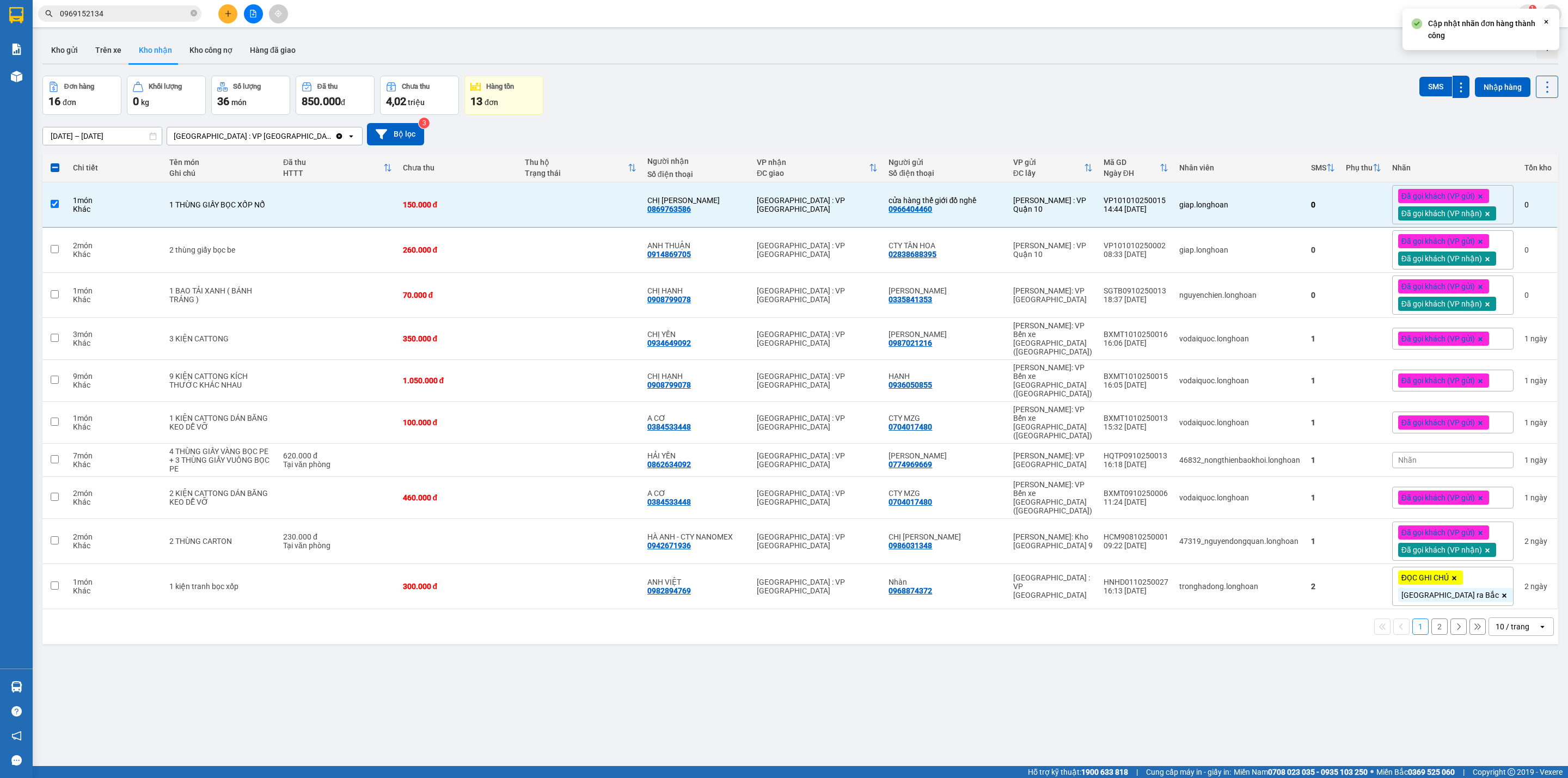
click at [982, 105] on div "Đơn hàng 16 đơn Khối lượng 0 kg Số lượng 36 món Đã thu 850.000 đ Chưa thu 4,02 …" at bounding box center [800, 95] width 1516 height 39
click at [1191, 101] on div "Đơn hàng 16 đơn Khối lượng 0 kg Số lượng 36 món Đã thu 850.000 đ Chưa thu 4,02 …" at bounding box center [800, 95] width 1516 height 39
click at [1414, 339] on span "Đã gọi khách (VP gửi)" at bounding box center [1438, 339] width 74 height 10
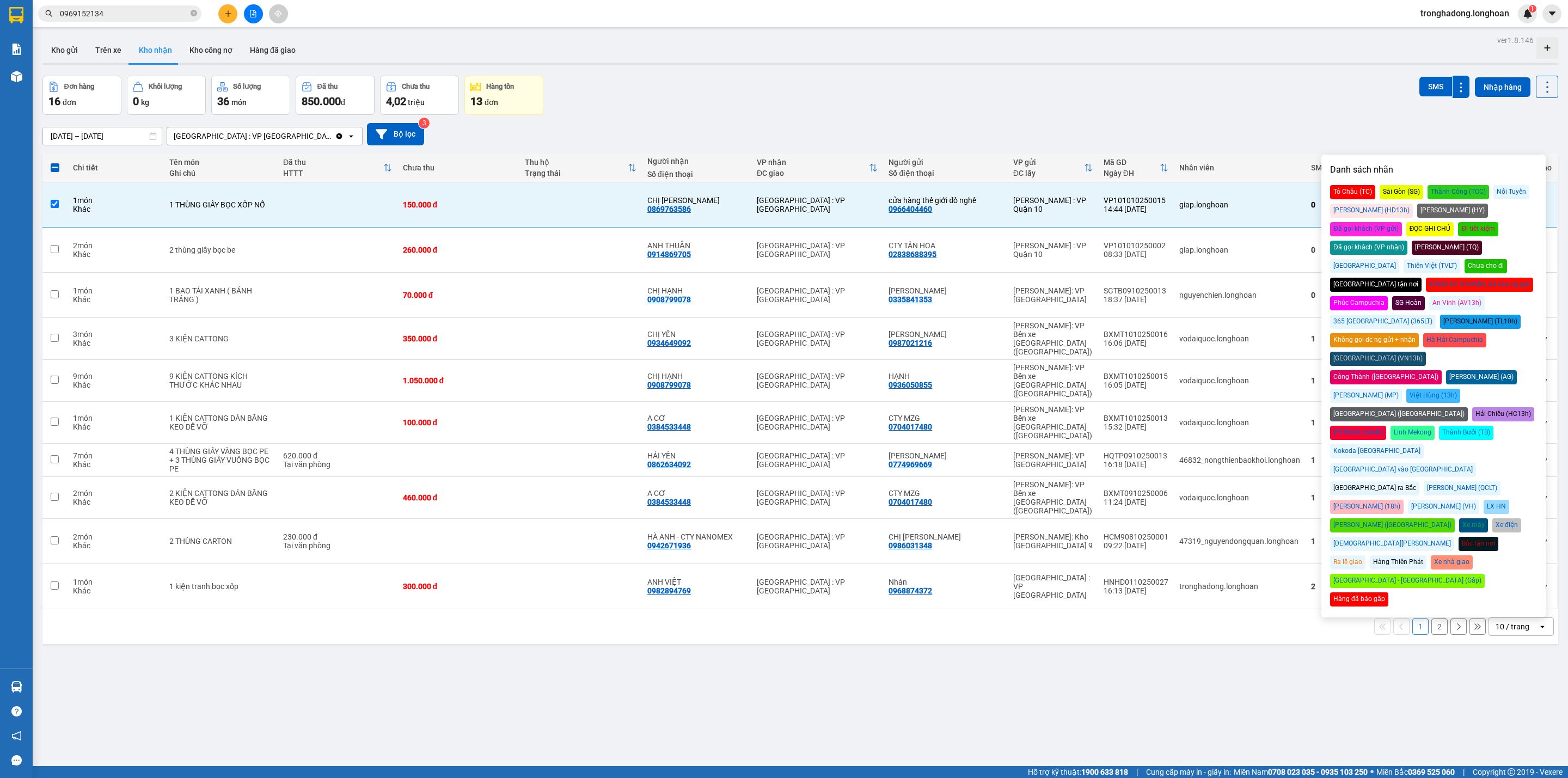
click at [1408, 240] on div "Đã gọi khách (VP nhận)" at bounding box center [1368, 247] width 78 height 14
click at [1040, 83] on div "Đơn hàng 16 đơn Khối lượng 0 kg Số lượng 36 món Đã thu 850.000 đ Chưa thu 4,02 …" at bounding box center [800, 95] width 1516 height 39
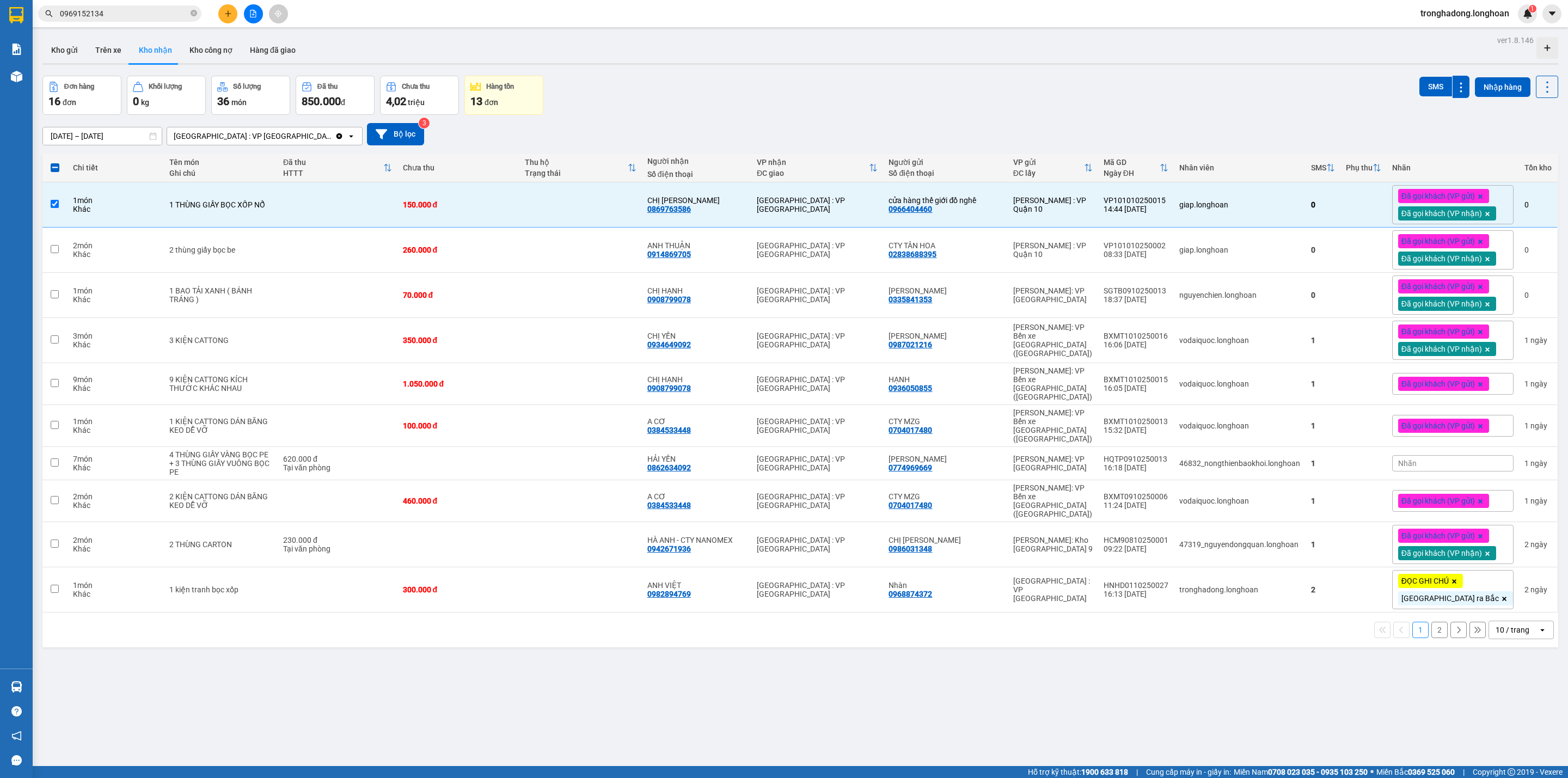
click at [650, 637] on div "ver 1.8.146 Kho gửi Trên xe Kho nhận Kho công nợ Hàng đã giao Đơn hàng 16 đơn K…" at bounding box center [800, 422] width 1524 height 778
click at [620, 641] on div "ver 1.8.146 Kho gửi Trên xe Kho nhận Kho công nợ Hàng đã giao Đơn hàng 16 đơn K…" at bounding box center [800, 422] width 1524 height 778
click at [616, 655] on div "ver 1.8.146 Kho gửi Trên xe Kho nhận Kho công nợ Hàng đã giao Đơn hàng 16 đơn K…" at bounding box center [800, 422] width 1524 height 778
click at [1433, 622] on button "2" at bounding box center [1439, 630] width 16 height 16
checkbox input "false"
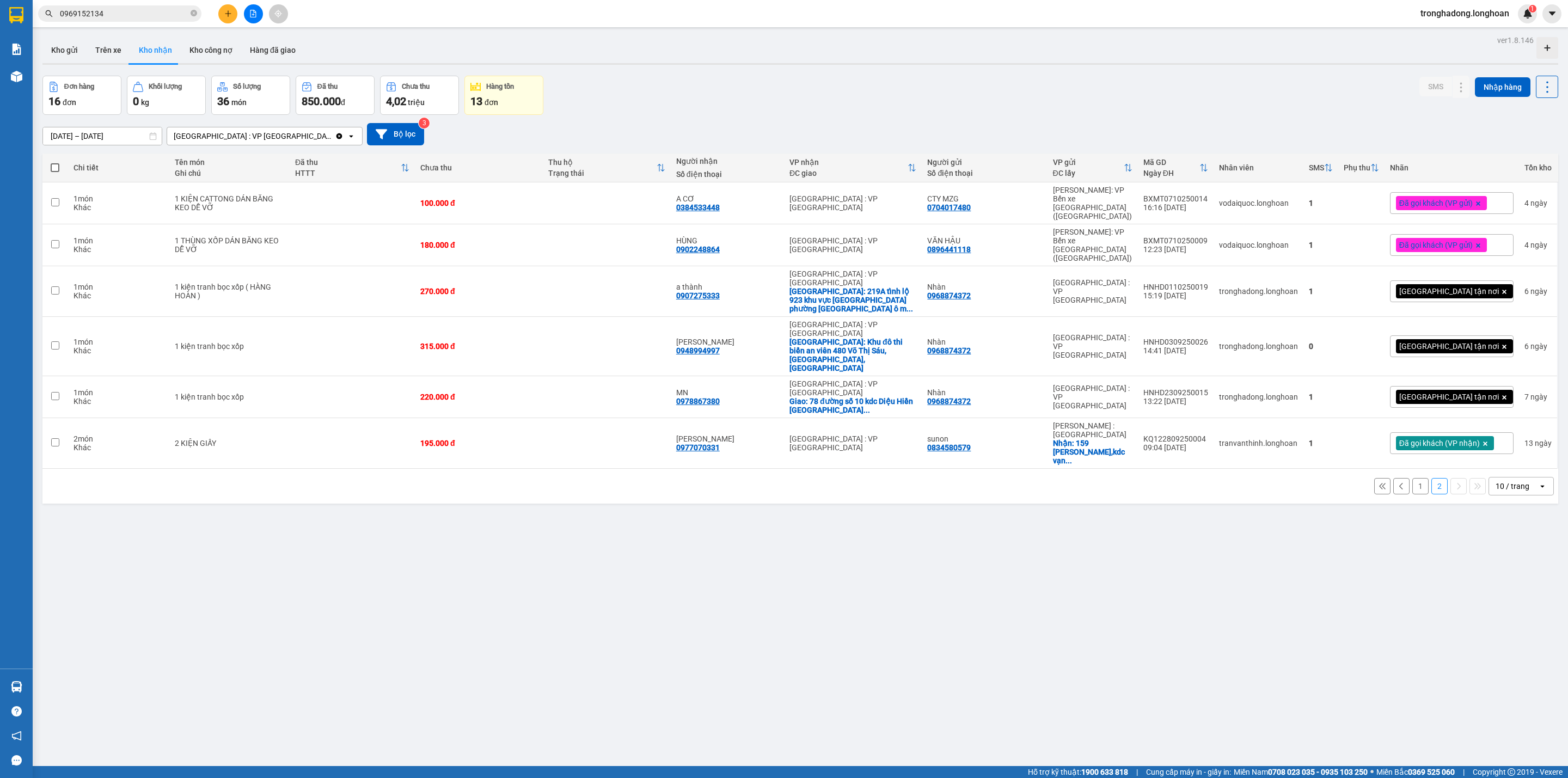
click at [1412, 478] on button "1" at bounding box center [1420, 485] width 16 height 16
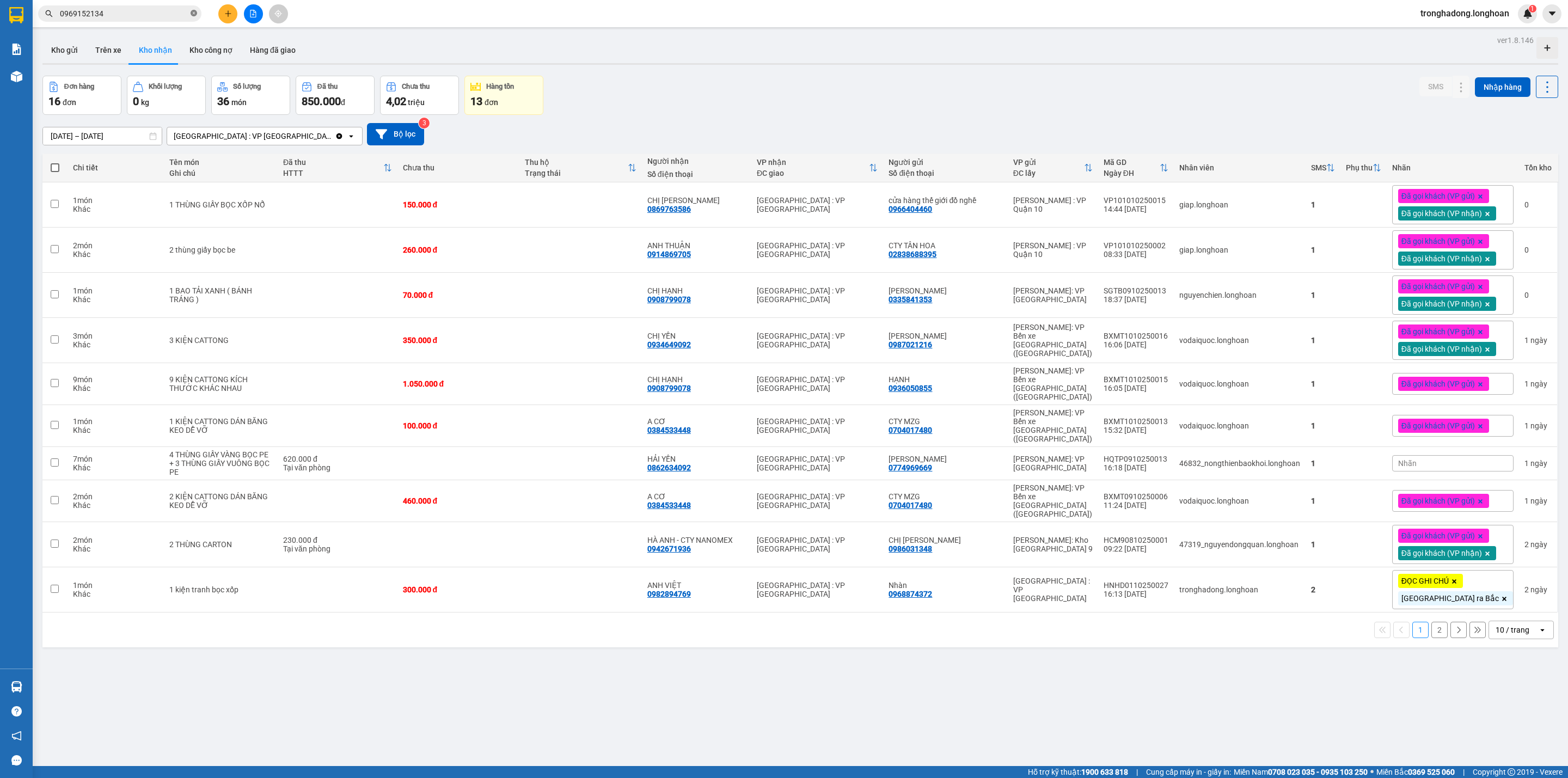
click at [194, 13] on icon "close-circle" at bounding box center [194, 13] width 7 height 7
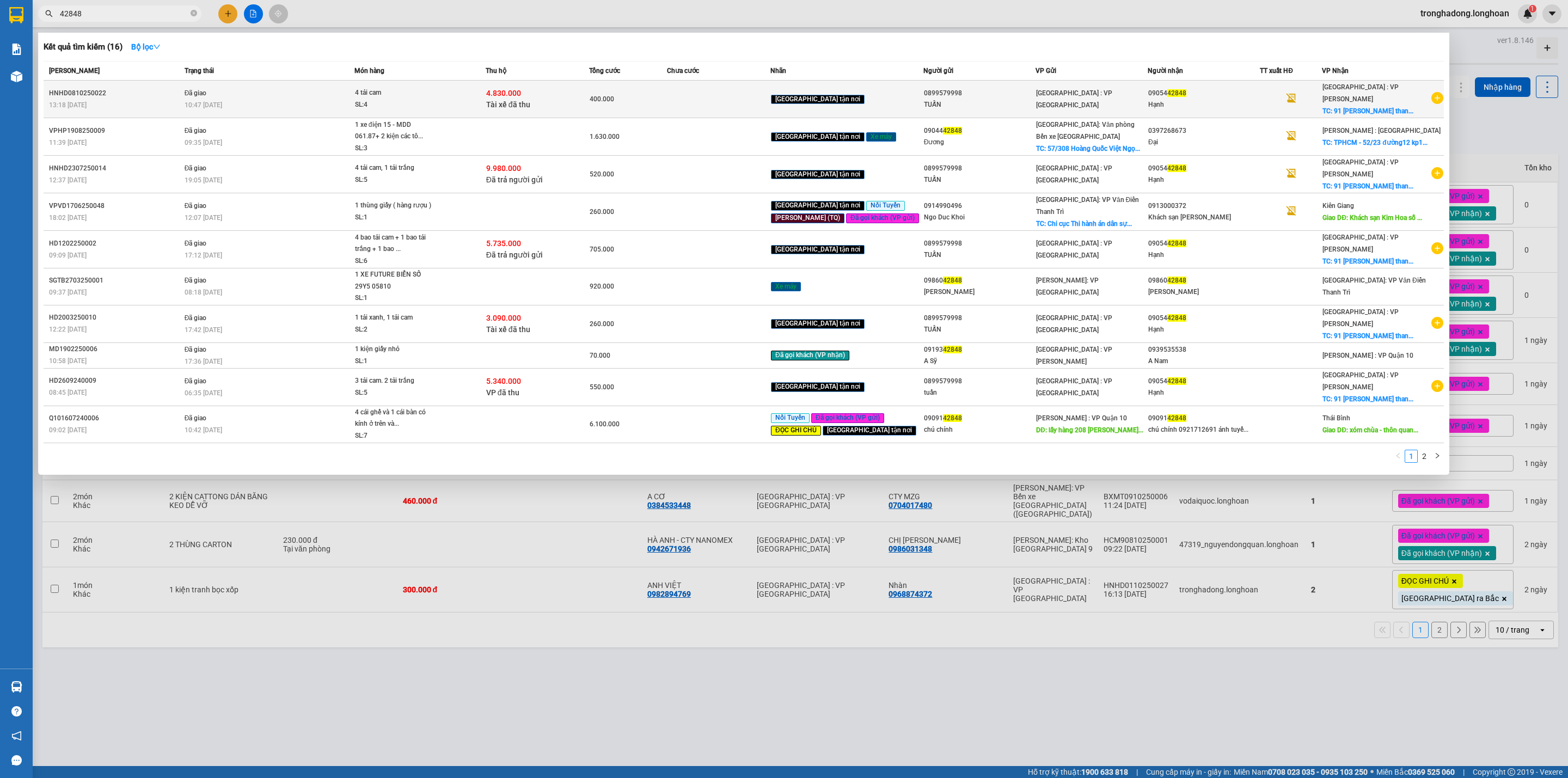
type input "42848"
click at [389, 99] on div "SL: 4" at bounding box center [395, 105] width 81 height 12
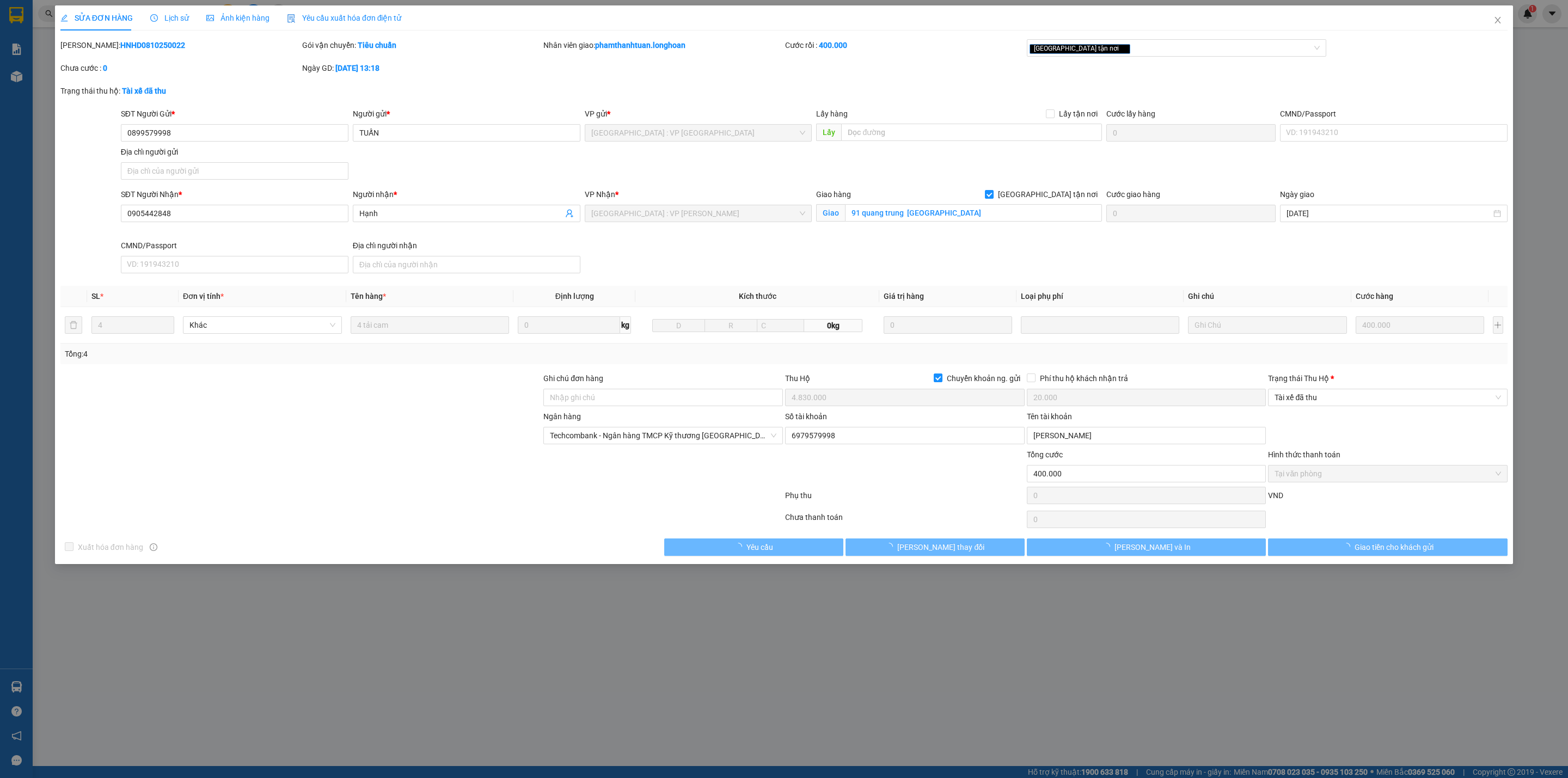
click at [168, 16] on span "Lịch sử" at bounding box center [170, 18] width 38 height 8
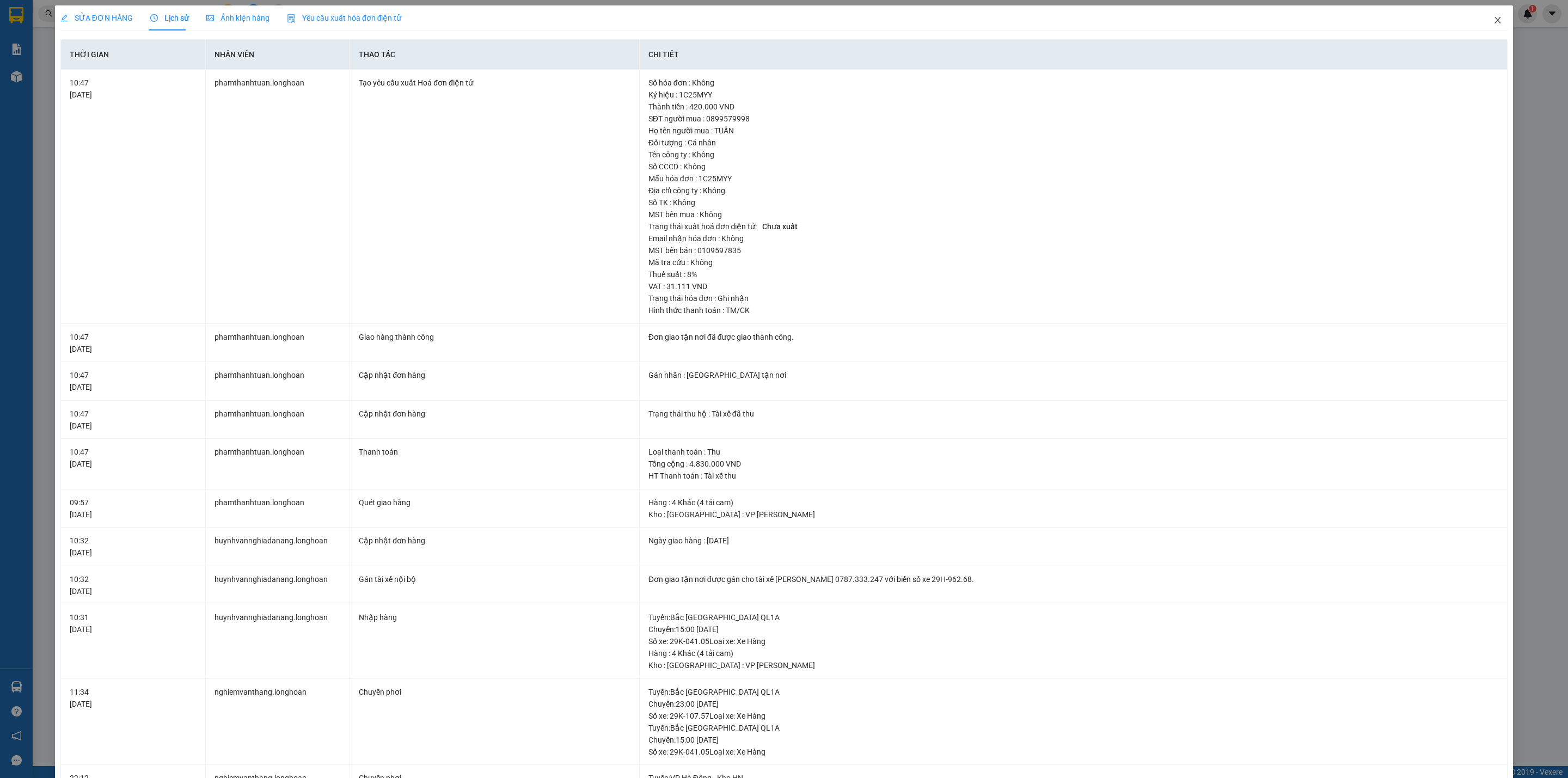
click at [1495, 20] on icon "close" at bounding box center [1498, 20] width 6 height 7
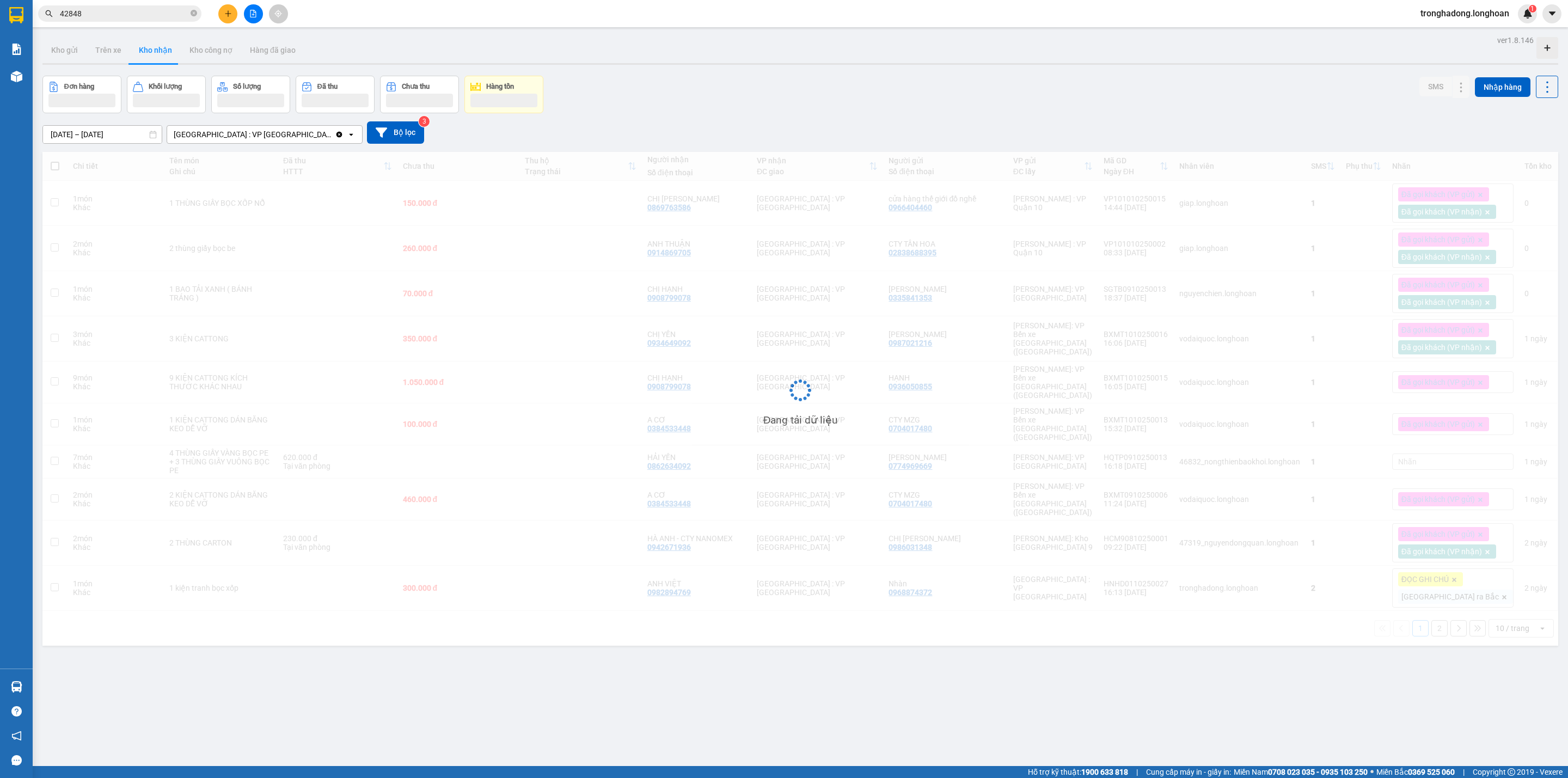
click at [188, 15] on span "42848" at bounding box center [120, 13] width 164 height 16
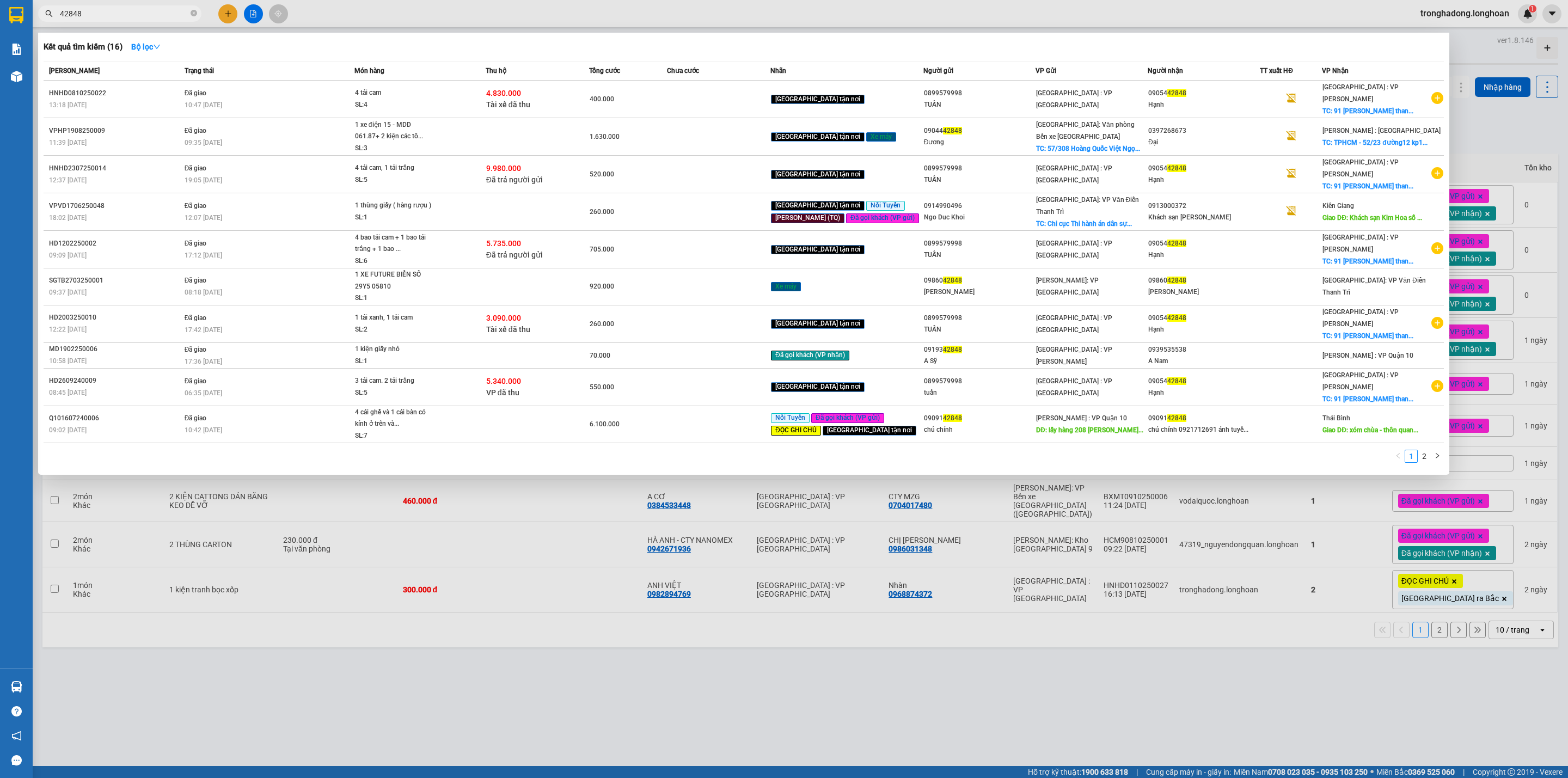
click at [190, 15] on span "42848" at bounding box center [120, 13] width 164 height 16
click at [193, 14] on icon "close-circle" at bounding box center [194, 13] width 7 height 7
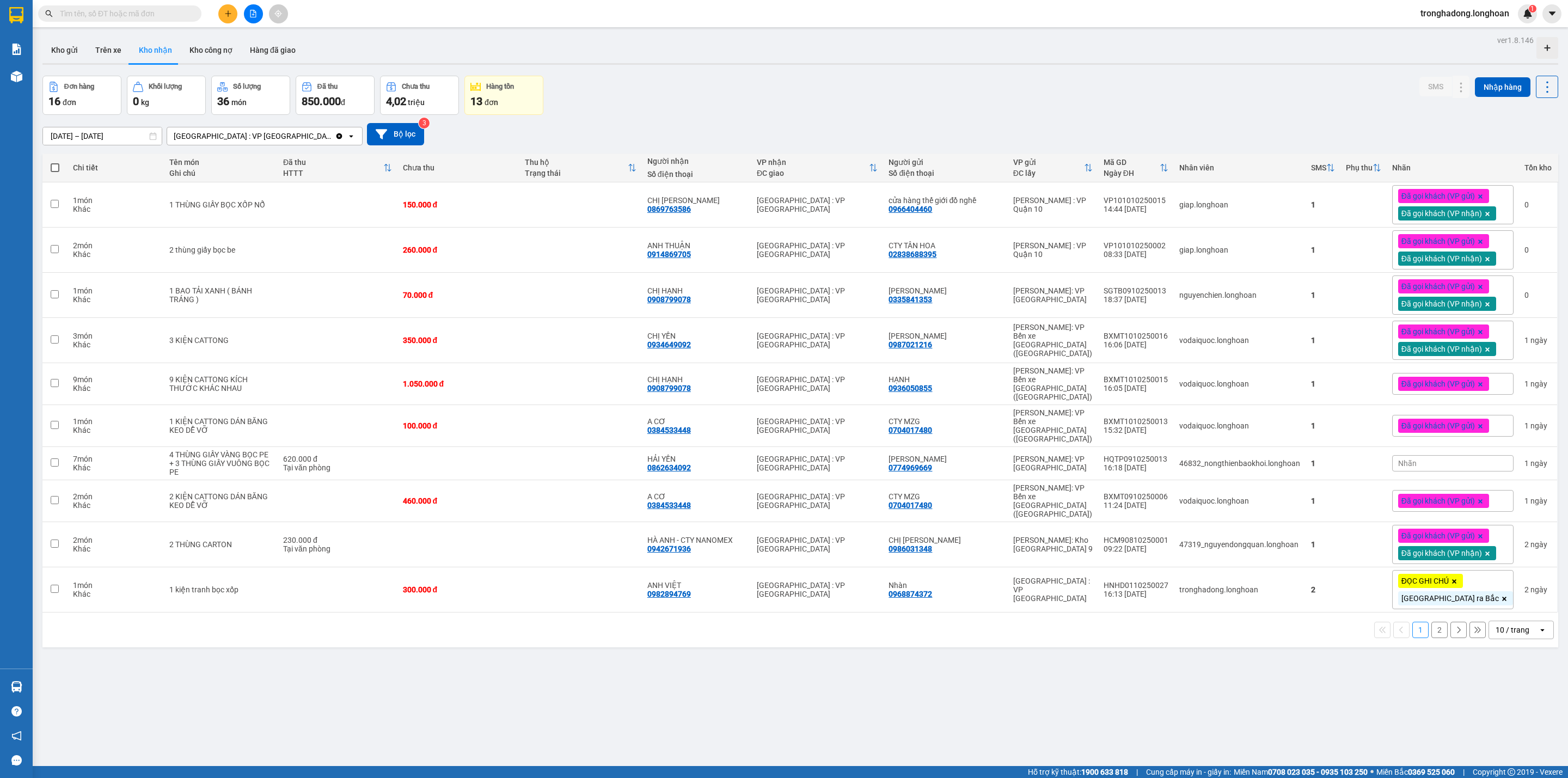
click at [177, 14] on input "text" at bounding box center [124, 14] width 128 height 12
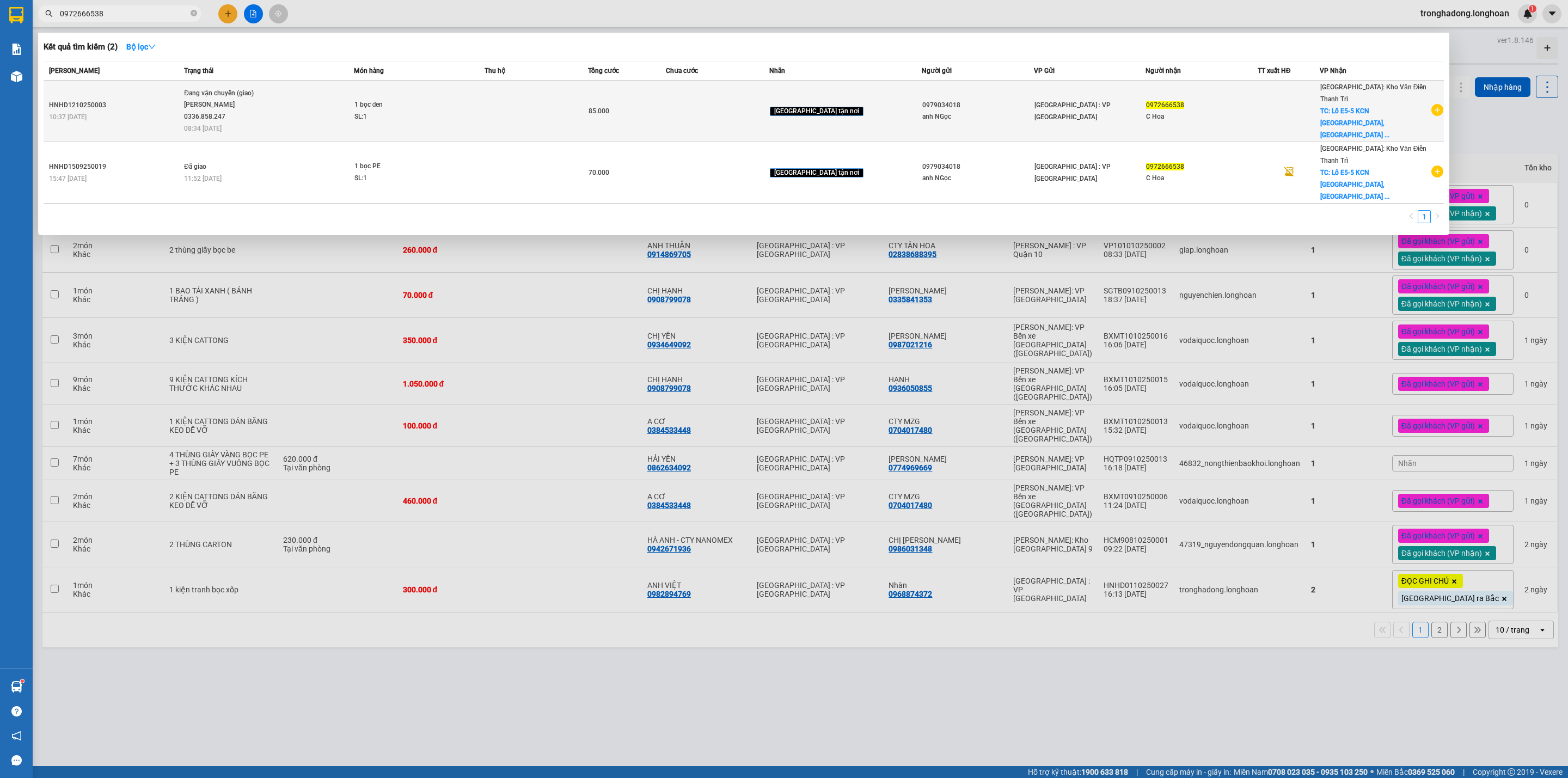
type input "0972666538"
click at [436, 99] on div "1 bọc đen" at bounding box center [395, 105] width 81 height 12
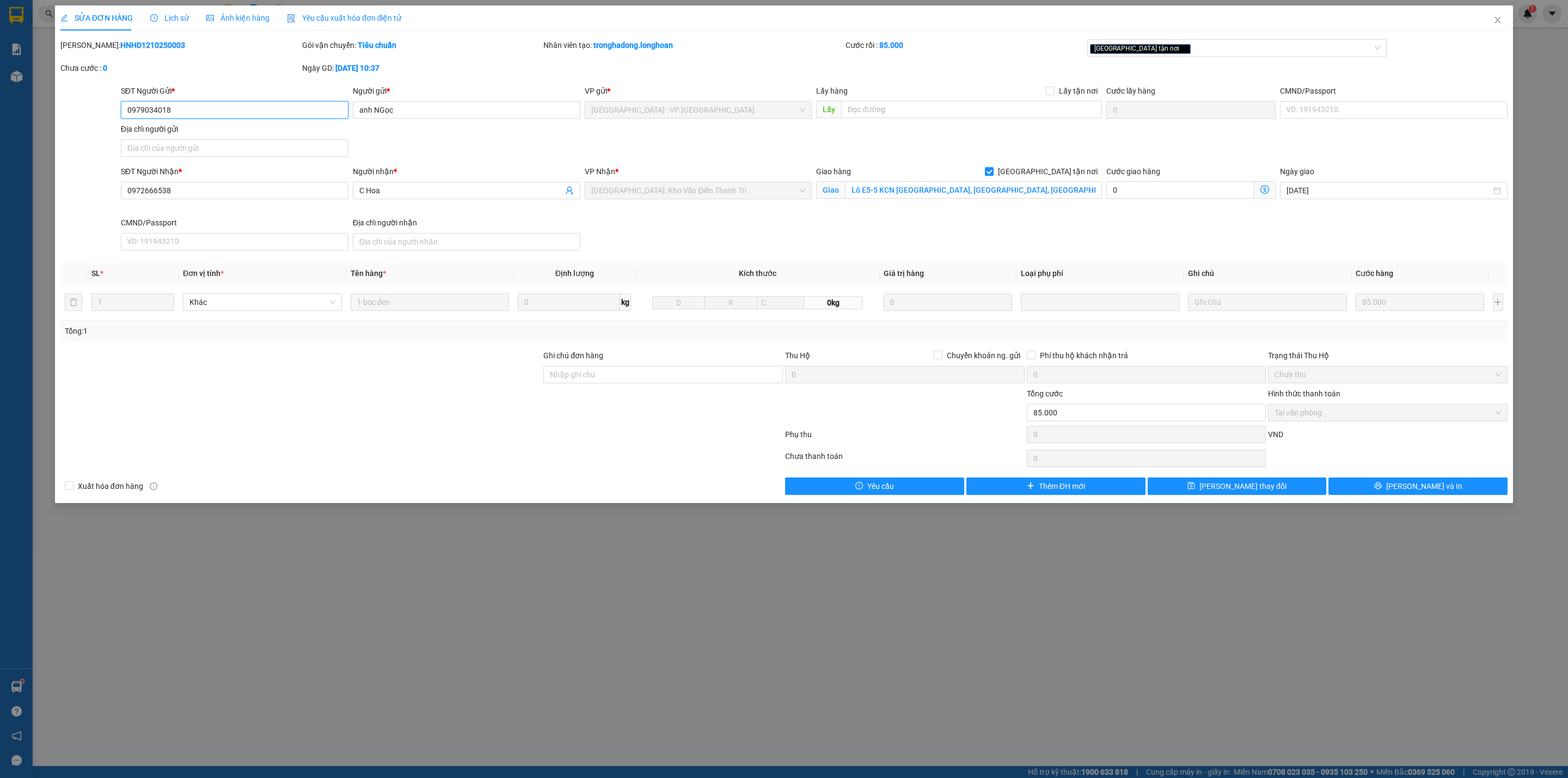
type input "0979034018"
type input "anh NGọc"
type input "0972666538"
type input "C Hoa"
checkbox input "true"
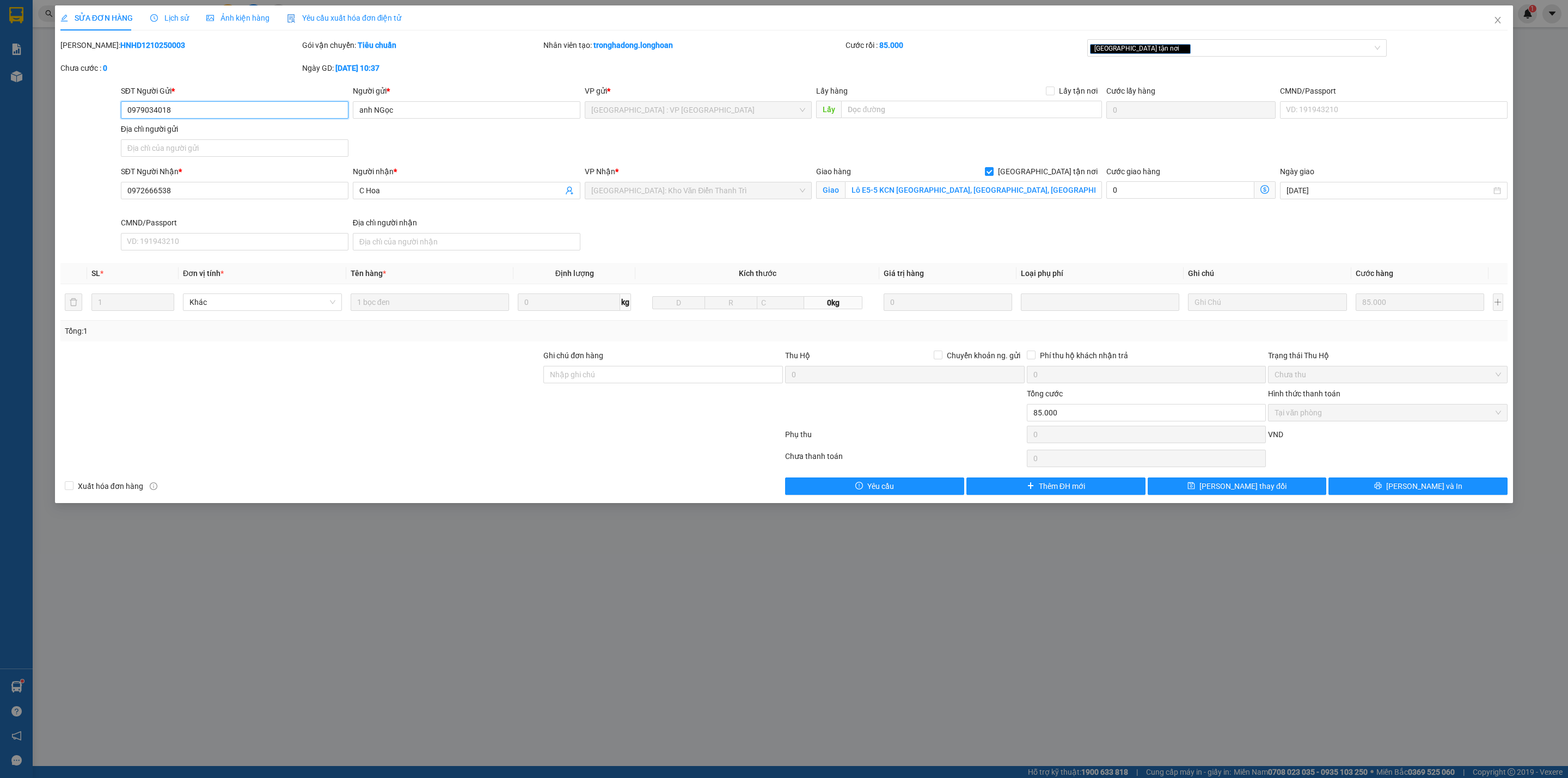
type input "Lô E5-5 KCN [GEOGRAPHIC_DATA], [GEOGRAPHIC_DATA], [GEOGRAPHIC_DATA], [GEOGRAPHI…"
type input "0"
type input "85.000"
click at [173, 18] on span "Lịch sử" at bounding box center [170, 18] width 38 height 8
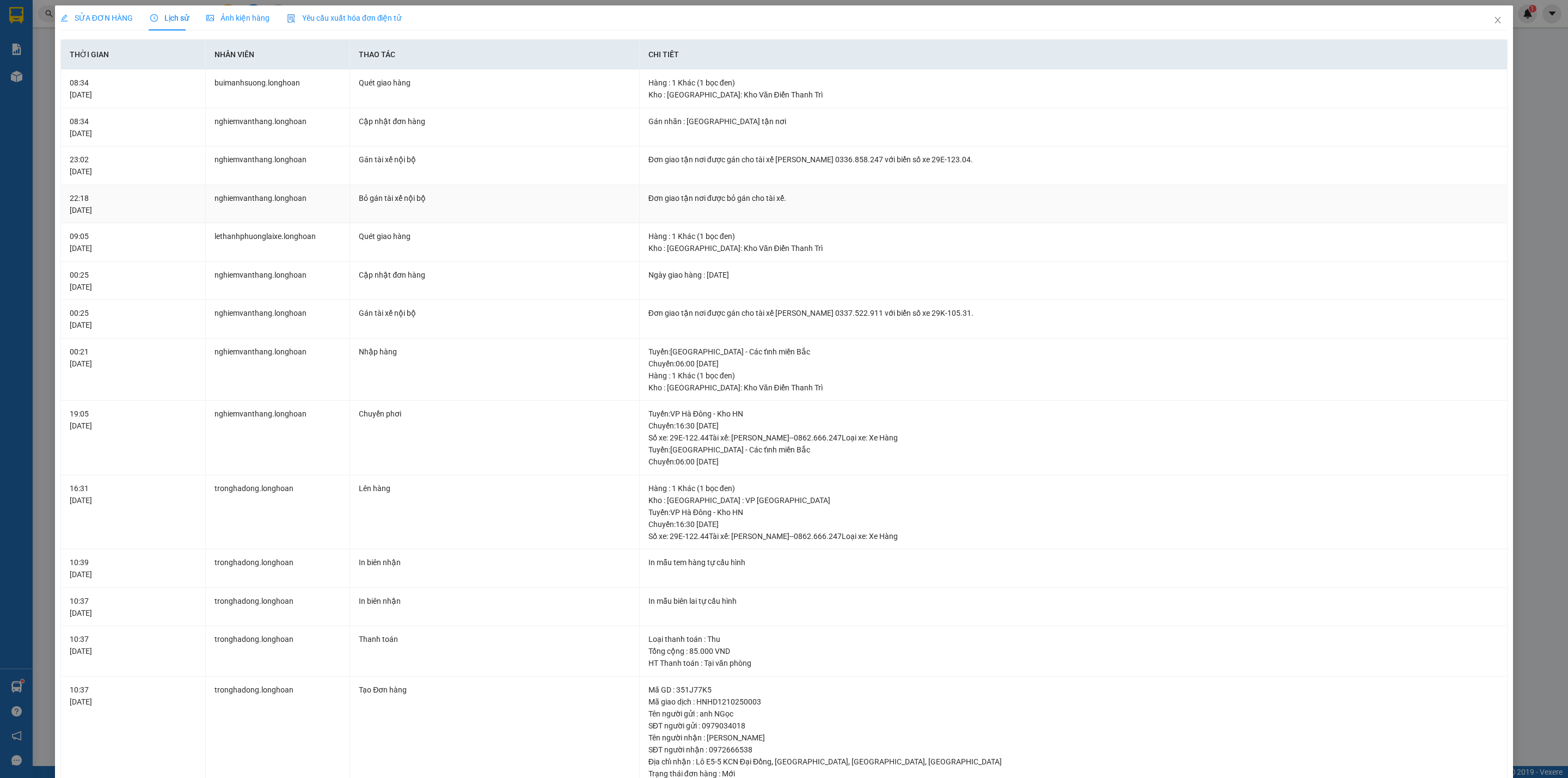
drag, startPoint x: 730, startPoint y: 194, endPoint x: 772, endPoint y: 201, distance: 42.6
click at [763, 201] on div "Đơn giao tận nơi được bỏ gán cho tài xế." at bounding box center [1073, 198] width 850 height 12
click at [815, 201] on div "Đơn giao tận nơi được bỏ gán cho tài xế." at bounding box center [1073, 198] width 850 height 12
drag, startPoint x: 776, startPoint y: 314, endPoint x: 923, endPoint y: 319, distance: 147.1
click at [814, 319] on div "Đơn giao tận nơi được gán cho tài xế [PERSON_NAME] 0337.522.911 với biển số xe …" at bounding box center [1073, 313] width 850 height 12
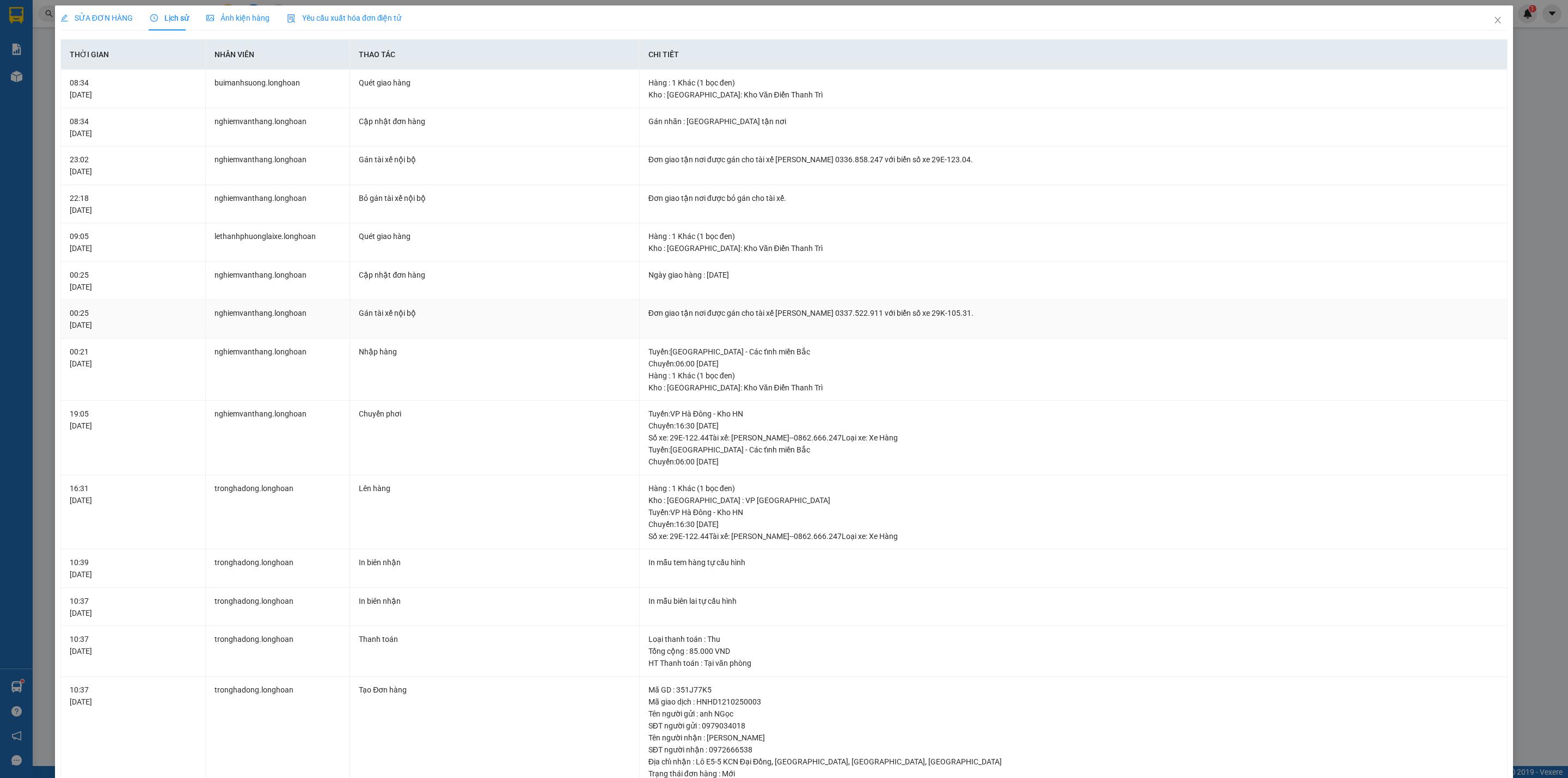
click at [926, 319] on div "Đơn giao tận nơi được gán cho tài xế [PERSON_NAME] 0337.522.911 với biển số xe …" at bounding box center [1073, 313] width 850 height 12
drag, startPoint x: 771, startPoint y: 158, endPoint x: 872, endPoint y: 165, distance: 101.2
click at [872, 165] on div "Đơn giao tận nơi được gán cho tài xế [PERSON_NAME] 0336.858.247 với biển số xe …" at bounding box center [1073, 160] width 850 height 12
click at [877, 162] on div "Đơn giao tận nơi được gán cho tài xế [PERSON_NAME] 0336.858.247 với biển số xe …" at bounding box center [1073, 160] width 850 height 12
drag, startPoint x: 872, startPoint y: 160, endPoint x: 772, endPoint y: 159, distance: 100.0
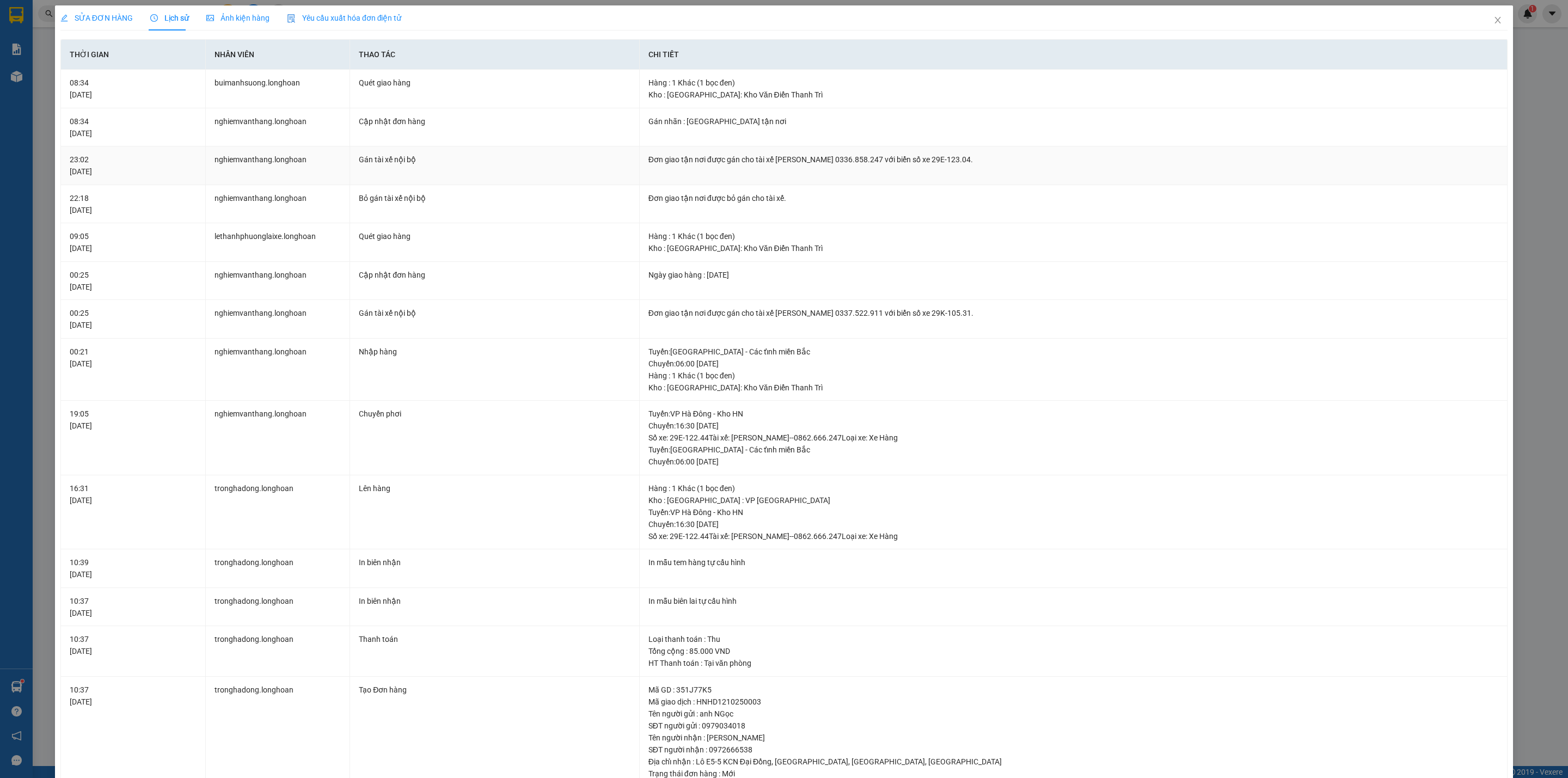
click at [772, 159] on div "Đơn giao tận nơi được gán cho tài xế [PERSON_NAME] 0336.858.247 với biển số xe …" at bounding box center [1073, 160] width 850 height 12
click at [750, 162] on div "Đơn giao tận nơi được gán cho tài xế [PERSON_NAME] 0336.858.247 với biển số xe …" at bounding box center [1073, 160] width 850 height 12
drag, startPoint x: 769, startPoint y: 160, endPoint x: 875, endPoint y: 161, distance: 106.0
click at [875, 161] on div "Đơn giao tận nơi được gán cho tài xế [PERSON_NAME] 0336.858.247 với biển số xe …" at bounding box center [1073, 160] width 850 height 12
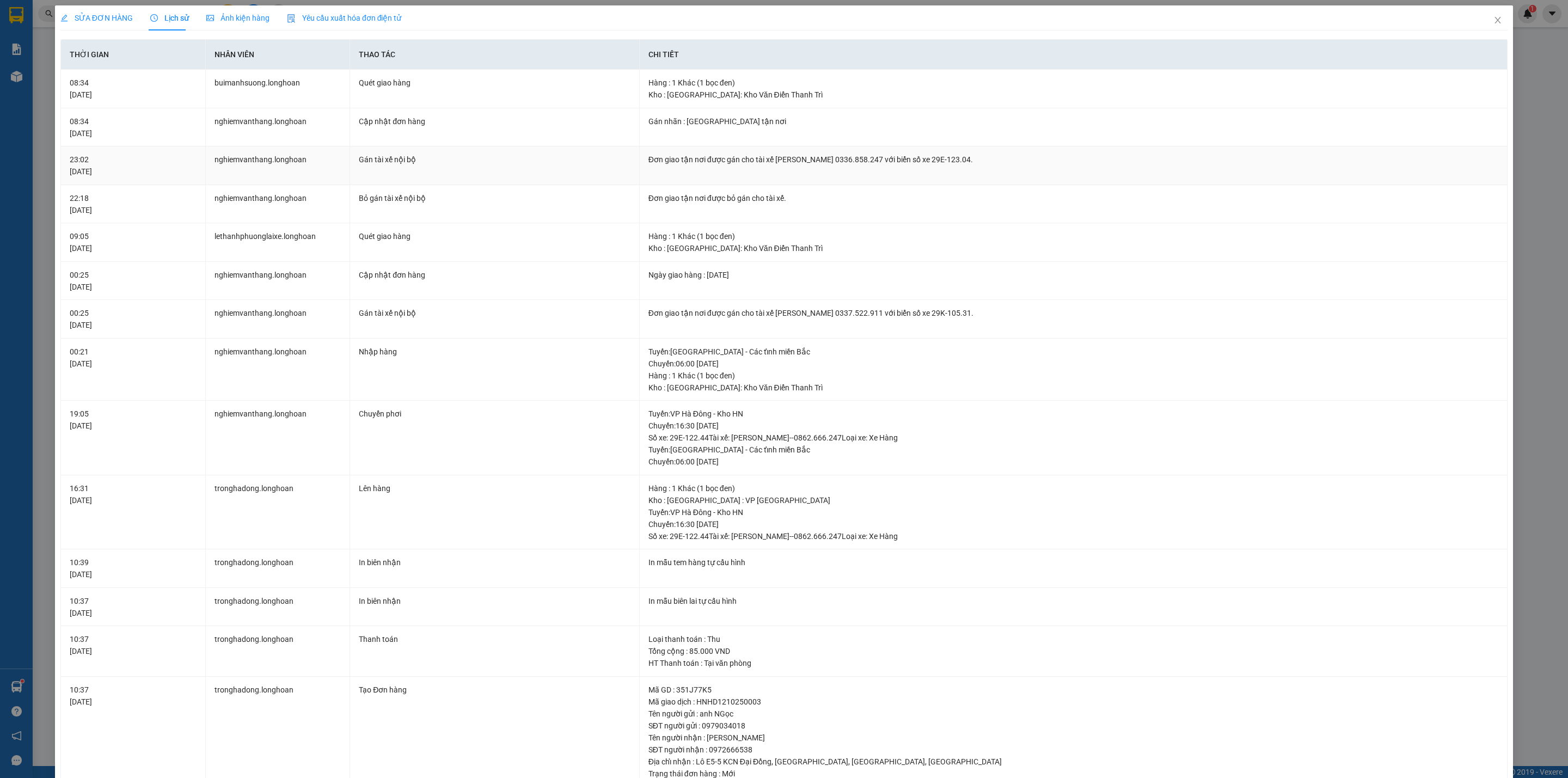
drag, startPoint x: 875, startPoint y: 161, endPoint x: 778, endPoint y: 164, distance: 97.0
click at [778, 164] on div "Đơn giao tận nơi được gán cho tài xế [PERSON_NAME] 0336.858.247 với biển số xe …" at bounding box center [1073, 160] width 850 height 12
click at [866, 160] on div "Đơn giao tận nơi được gán cho tài xế [PERSON_NAME] 0336.858.247 với biển số xe …" at bounding box center [1073, 160] width 850 height 12
drag, startPoint x: 866, startPoint y: 160, endPoint x: 772, endPoint y: 162, distance: 94.0
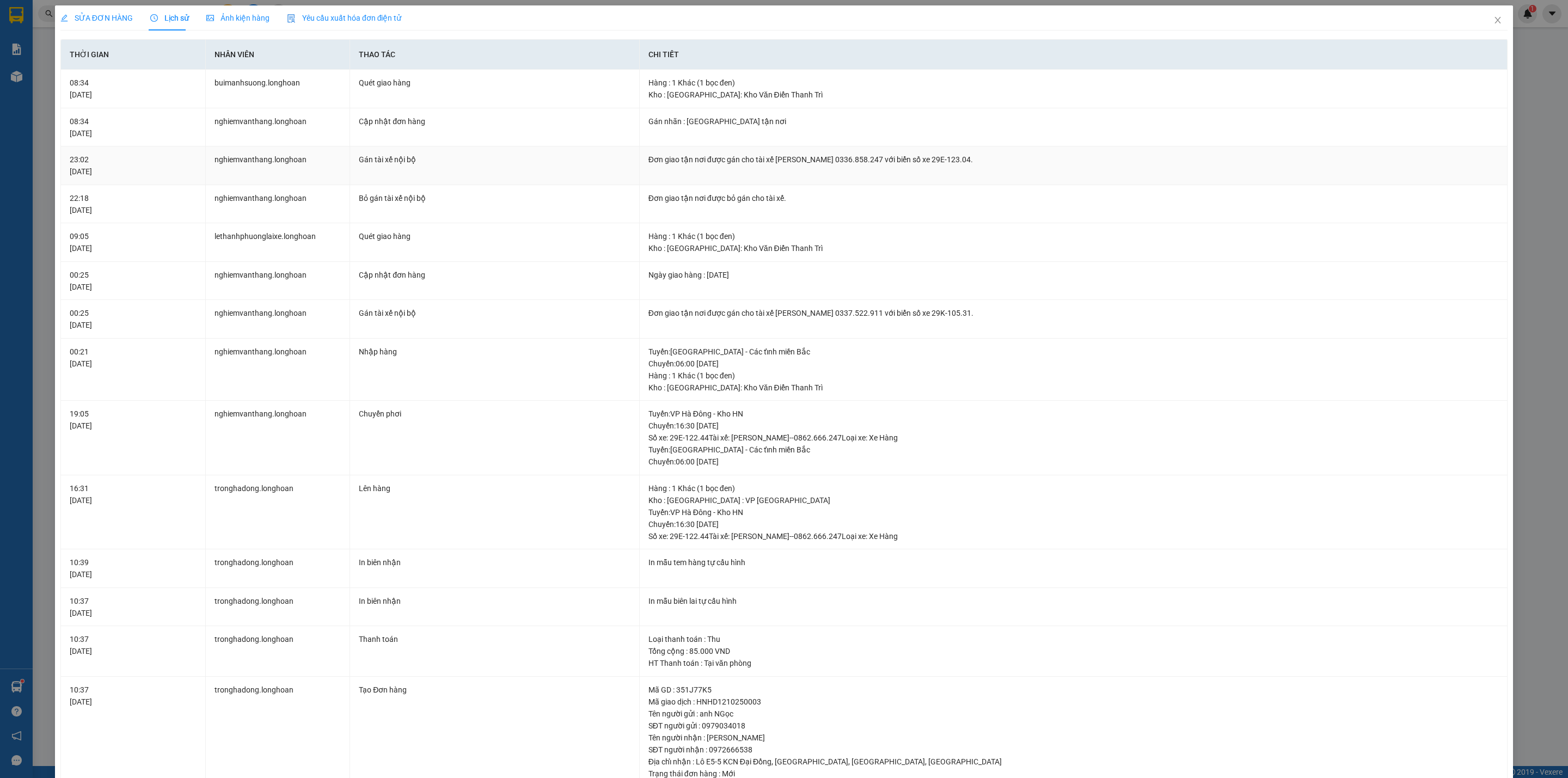
click at [772, 162] on div "Đơn giao tận nơi được gán cho tài xế [PERSON_NAME] 0336.858.247 với biển số xe …" at bounding box center [1073, 160] width 850 height 12
click at [781, 167] on td "Đơn giao tận nơi được gán cho tài xế [PERSON_NAME] 0336.858.247 với biển số xe …" at bounding box center [1073, 166] width 868 height 38
click at [773, 160] on div "Đơn giao tận nơi được gán cho tài xế [PERSON_NAME] 0336.858.247 với biển số xe …" at bounding box center [1073, 160] width 850 height 12
drag, startPoint x: 773, startPoint y: 160, endPoint x: 850, endPoint y: 166, distance: 77.2
click at [850, 166] on div "Đơn giao tận nơi được gán cho tài xế [PERSON_NAME] 0336.858.247 với biển số xe …" at bounding box center [1073, 160] width 850 height 12
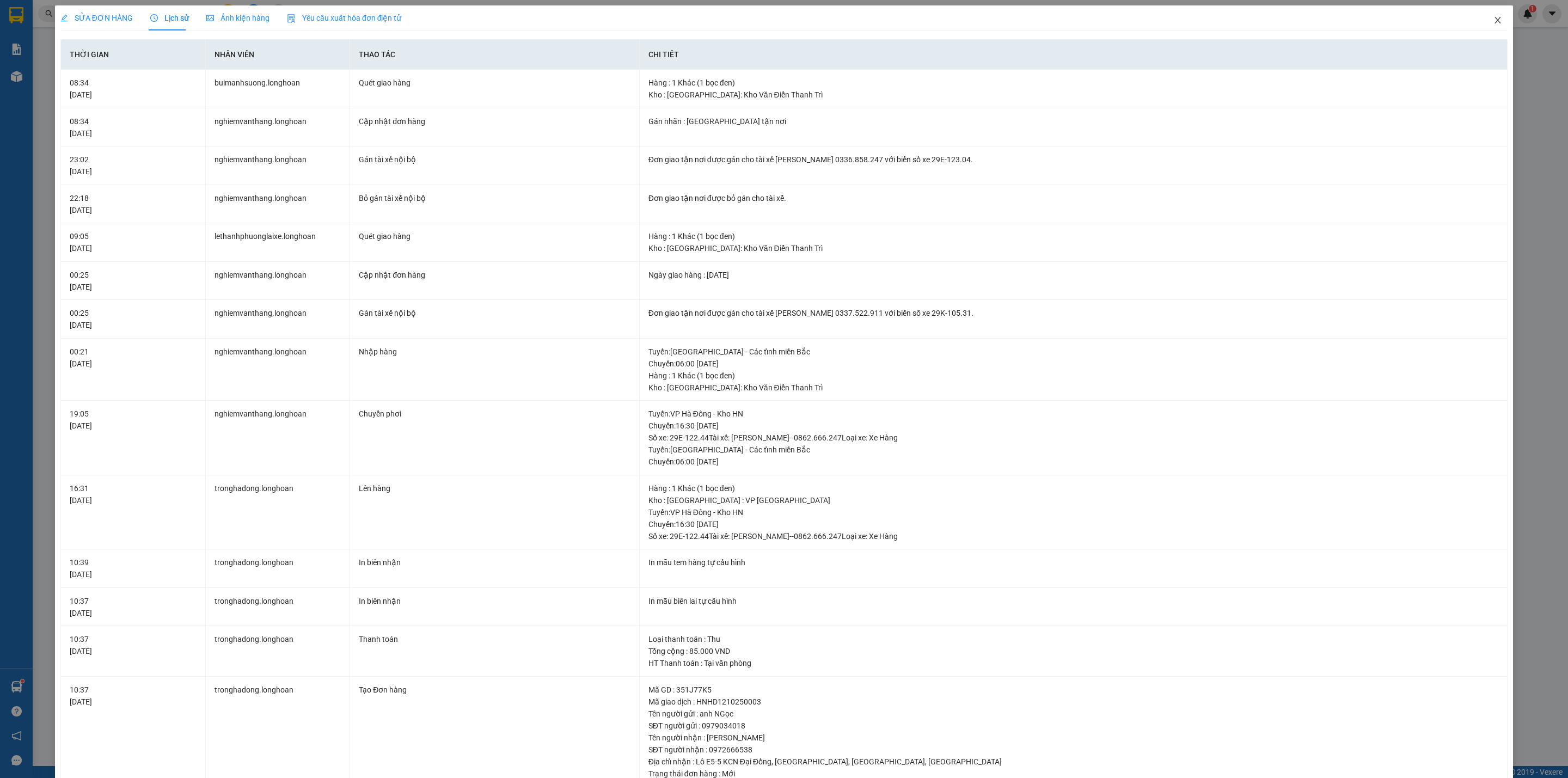
click at [1486, 15] on span "Close" at bounding box center [1497, 21] width 31 height 31
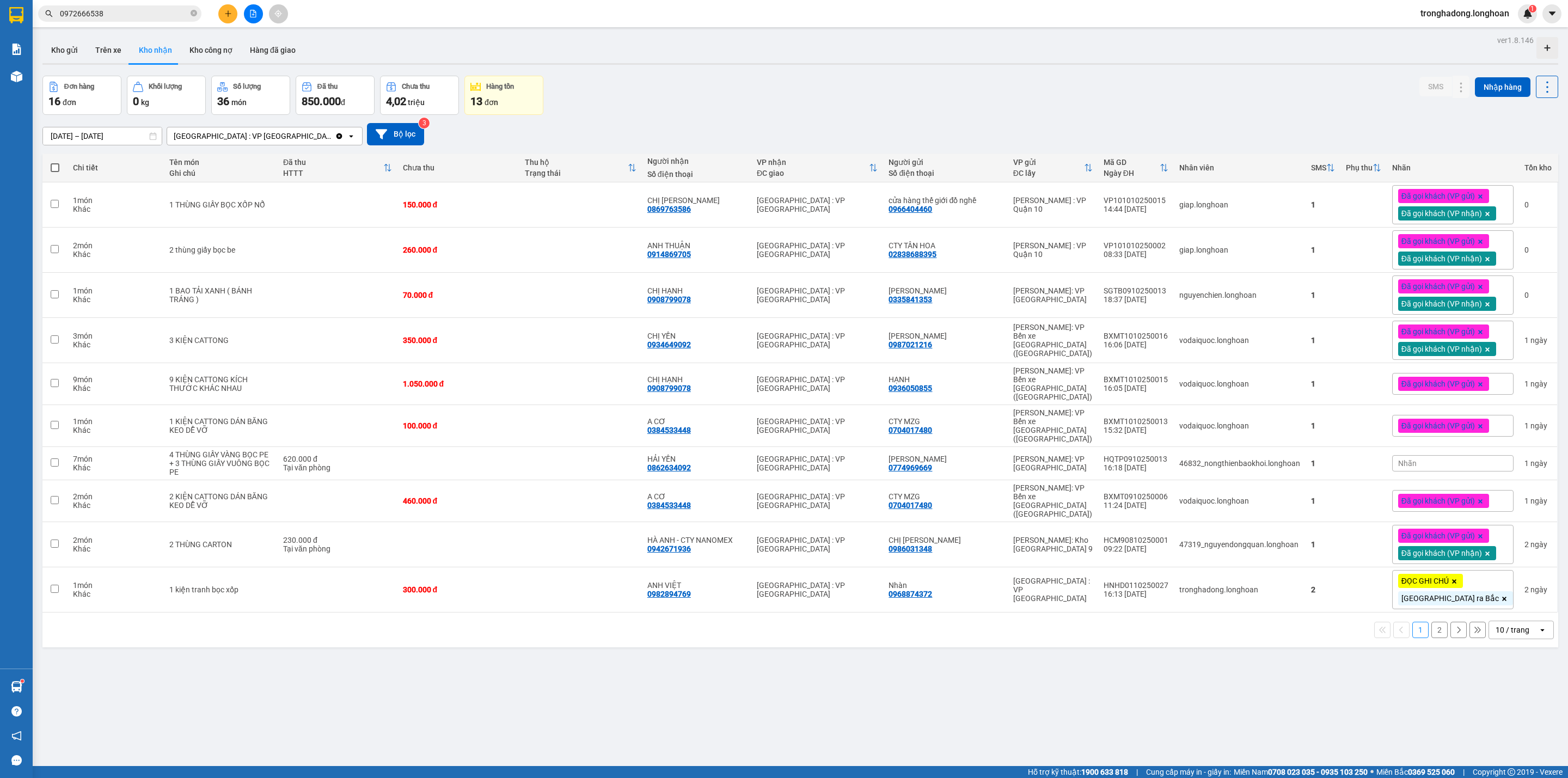
click at [613, 114] on div "Đơn hàng 16 đơn Khối lượng 0 kg Số lượng 36 món Đã thu 850.000 đ Chưa thu 4,02 …" at bounding box center [800, 95] width 1516 height 39
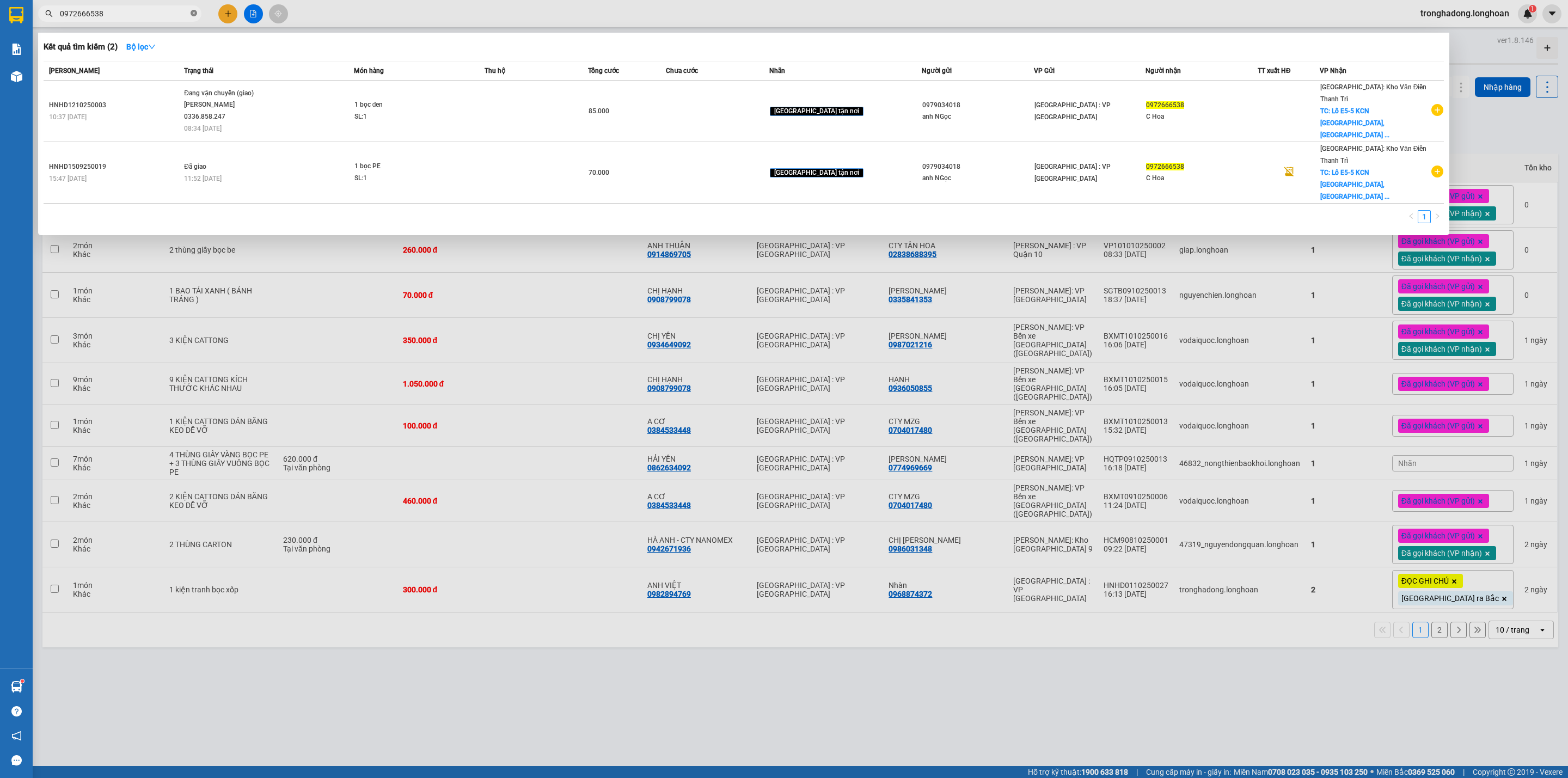
click at [191, 14] on icon "close-circle" at bounding box center [194, 13] width 7 height 7
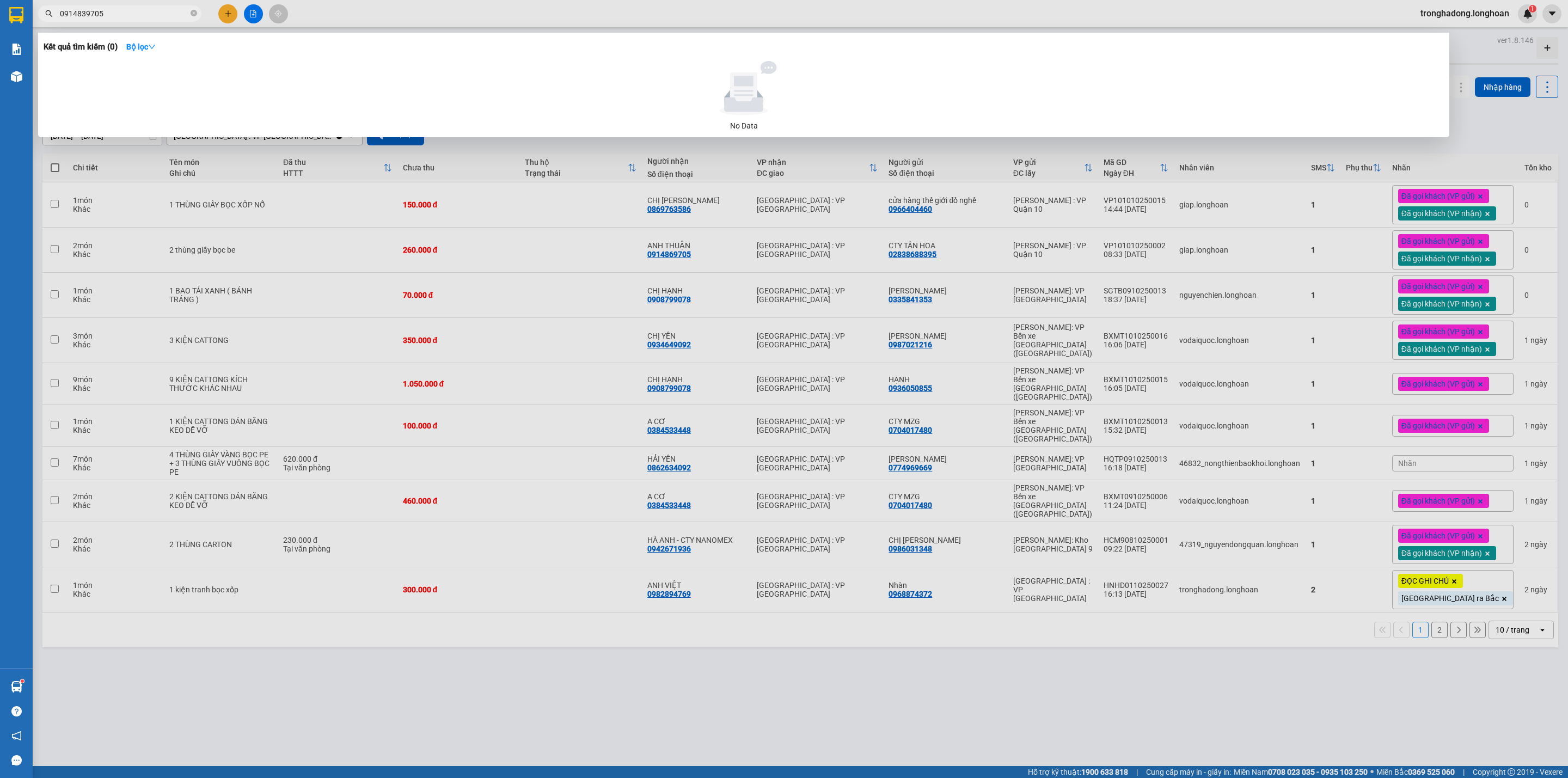
click at [87, 14] on input "0914839705" at bounding box center [124, 14] width 128 height 12
click at [82, 14] on input "0914839705" at bounding box center [124, 14] width 128 height 12
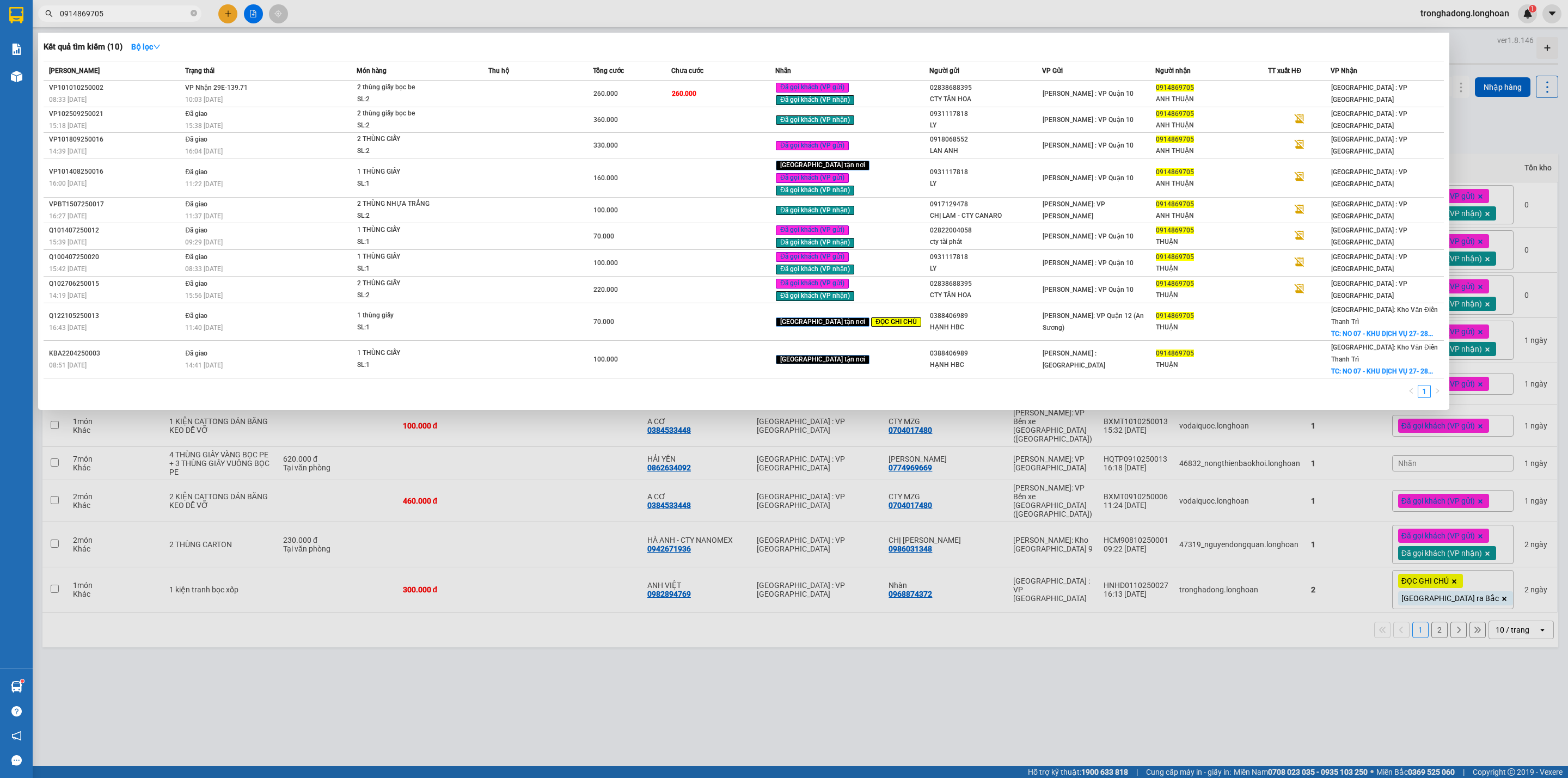
click at [117, 14] on input "0914869705" at bounding box center [124, 14] width 128 height 12
type input "0914869705"
click at [551, 94] on td at bounding box center [541, 94] width 104 height 27
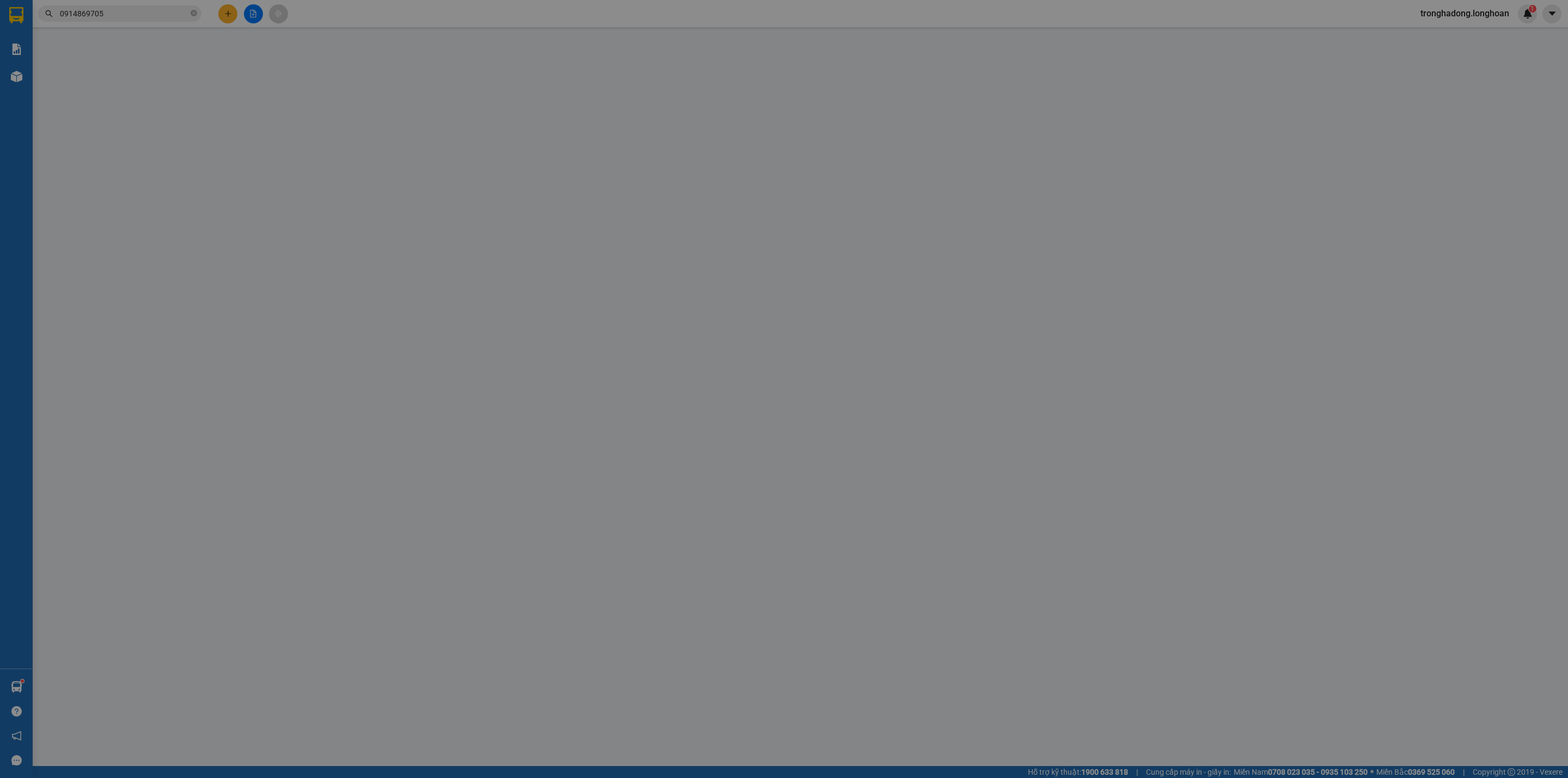
type input "02838688395"
type input "CTY TÂN HOA"
type input "0914869705"
type input "ANH THUẬN"
type input "hàng k bao bể vỡ hư hỏng"
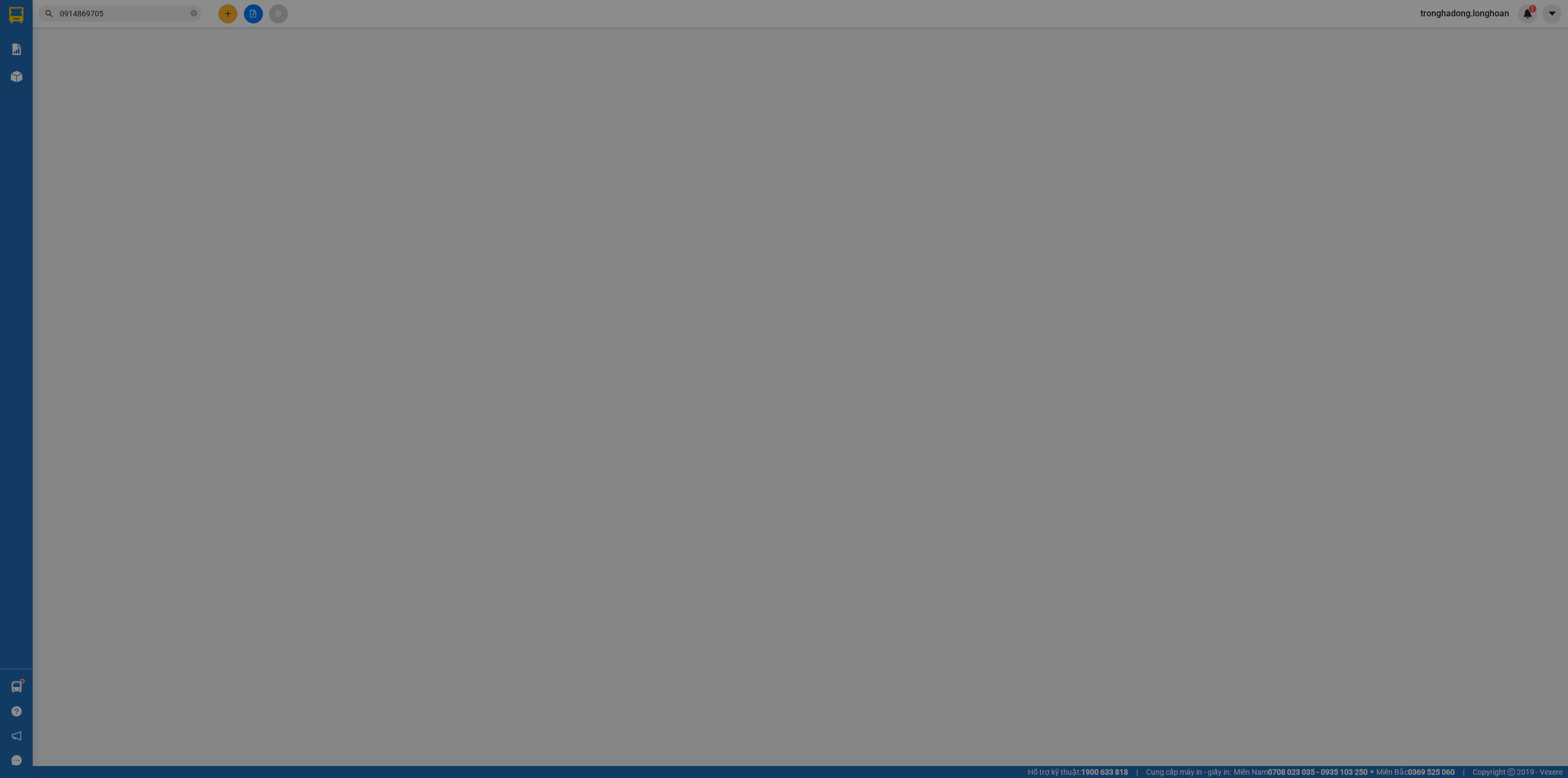
type input "0"
type input "260.000"
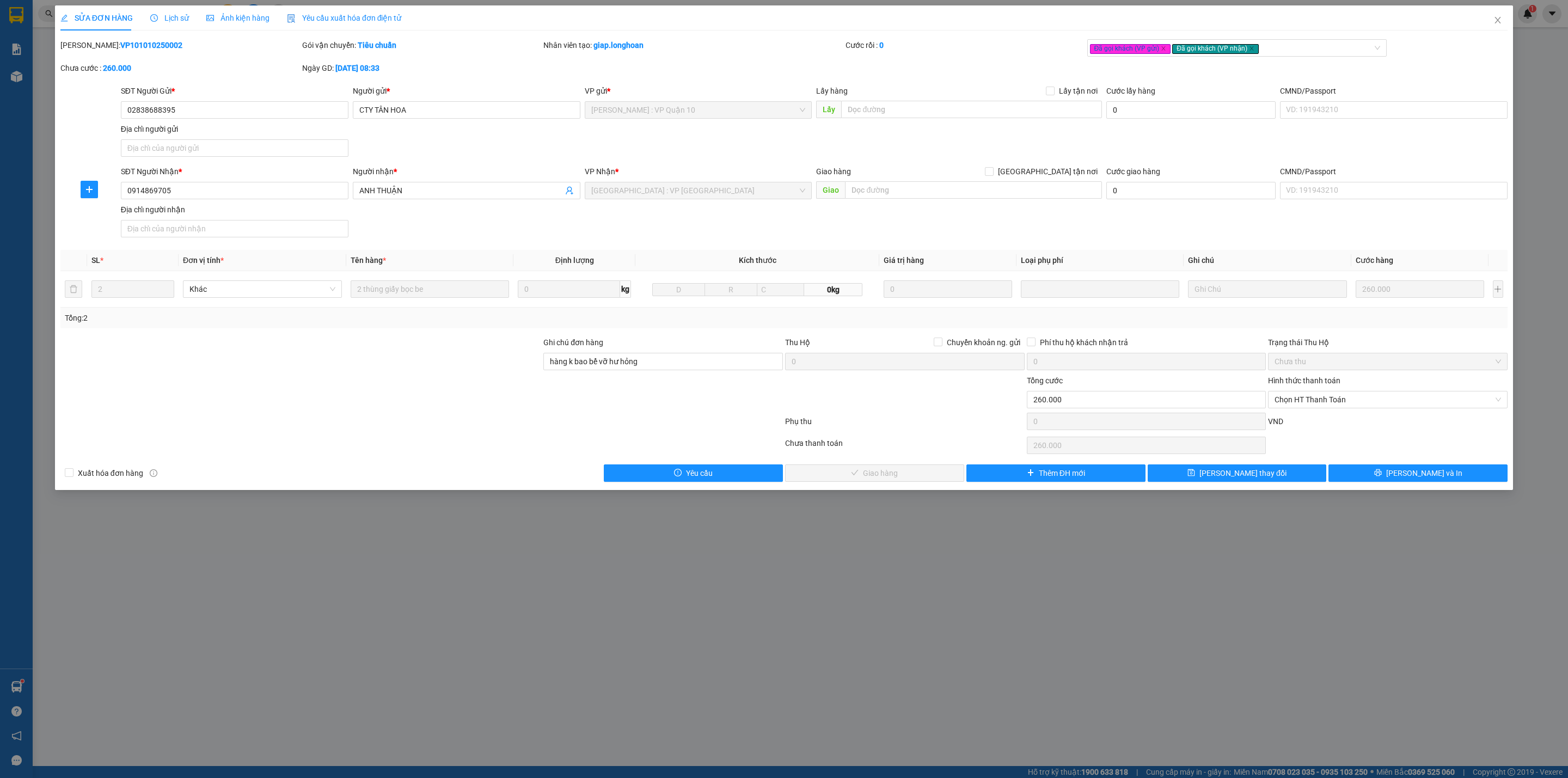
click at [456, 368] on div at bounding box center [300, 356] width 483 height 38
click at [411, 385] on div at bounding box center [300, 394] width 483 height 38
click at [394, 410] on div at bounding box center [300, 394] width 483 height 38
drag, startPoint x: 160, startPoint y: 45, endPoint x: 89, endPoint y: 50, distance: 71.2
click at [89, 50] on div "[PERSON_NAME]: VP101010250002" at bounding box center [180, 45] width 240 height 12
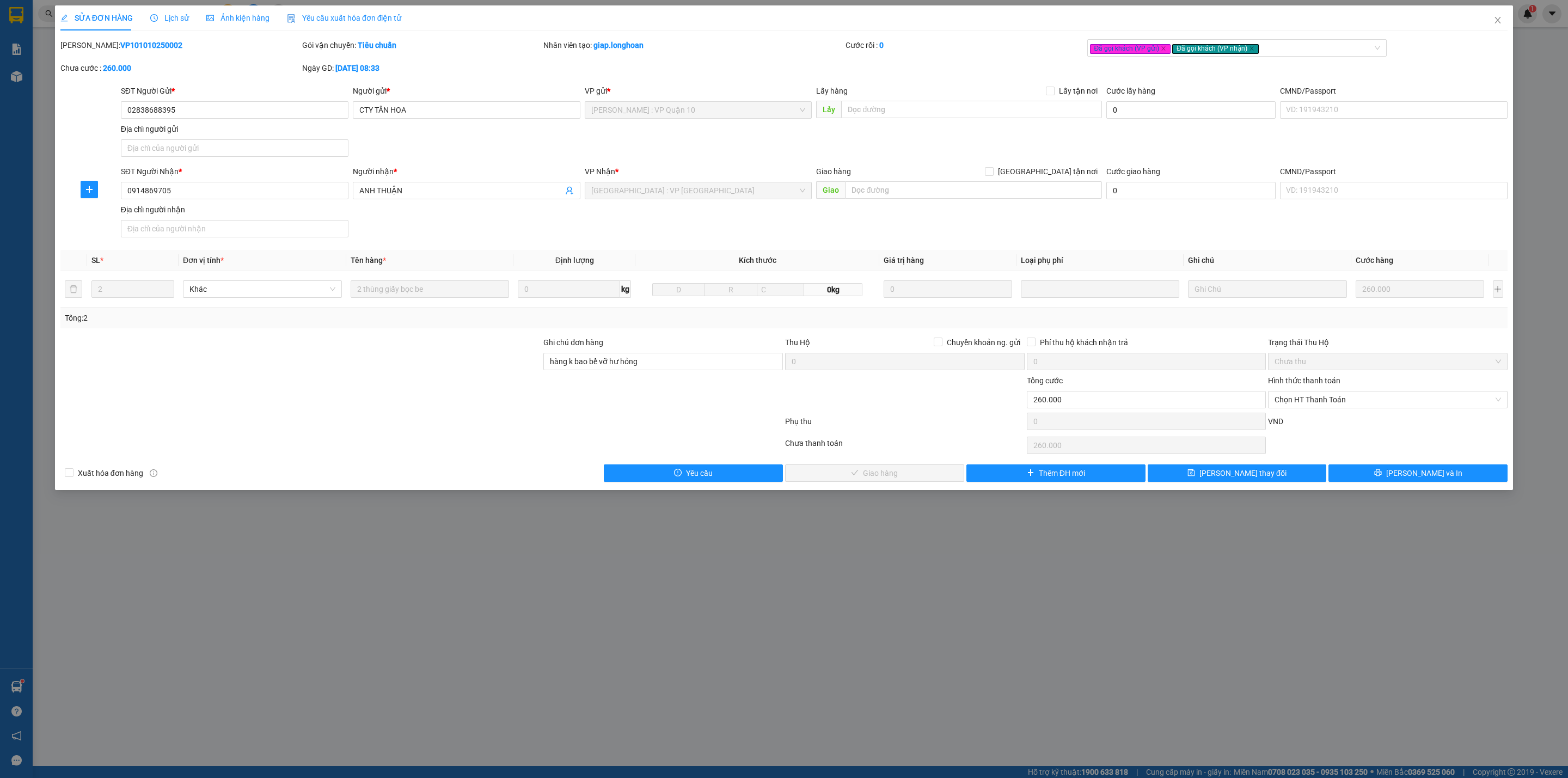
click at [187, 55] on div "[PERSON_NAME]: VP101010250002" at bounding box center [180, 51] width 242 height 23
click at [160, 46] on div "[PERSON_NAME]: VP101010250002" at bounding box center [180, 45] width 240 height 12
click at [121, 44] on b "VP101010250002" at bounding box center [151, 45] width 62 height 8
drag, startPoint x: 160, startPoint y: 44, endPoint x: 143, endPoint y: 42, distance: 17.1
click at [154, 44] on div "[PERSON_NAME]: VP101010250002" at bounding box center [180, 45] width 240 height 12
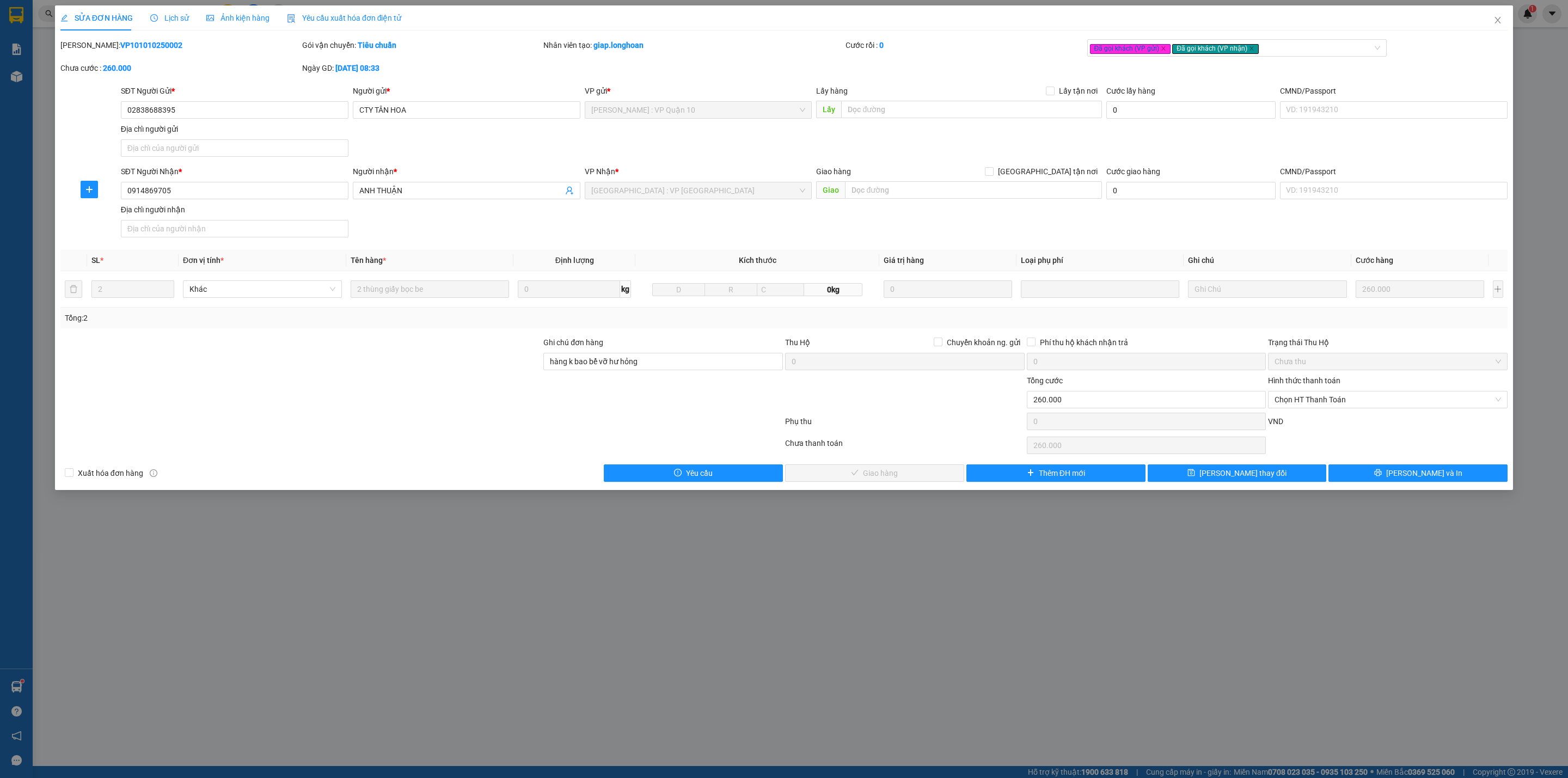
click at [134, 41] on b "VP101010250002" at bounding box center [151, 45] width 62 height 8
click at [343, 390] on div at bounding box center [300, 394] width 483 height 38
click at [1312, 405] on span "Chọn HT Thanh Toán" at bounding box center [1388, 399] width 227 height 16
click at [1308, 429] on div "Tại văn phòng" at bounding box center [1388, 424] width 227 height 12
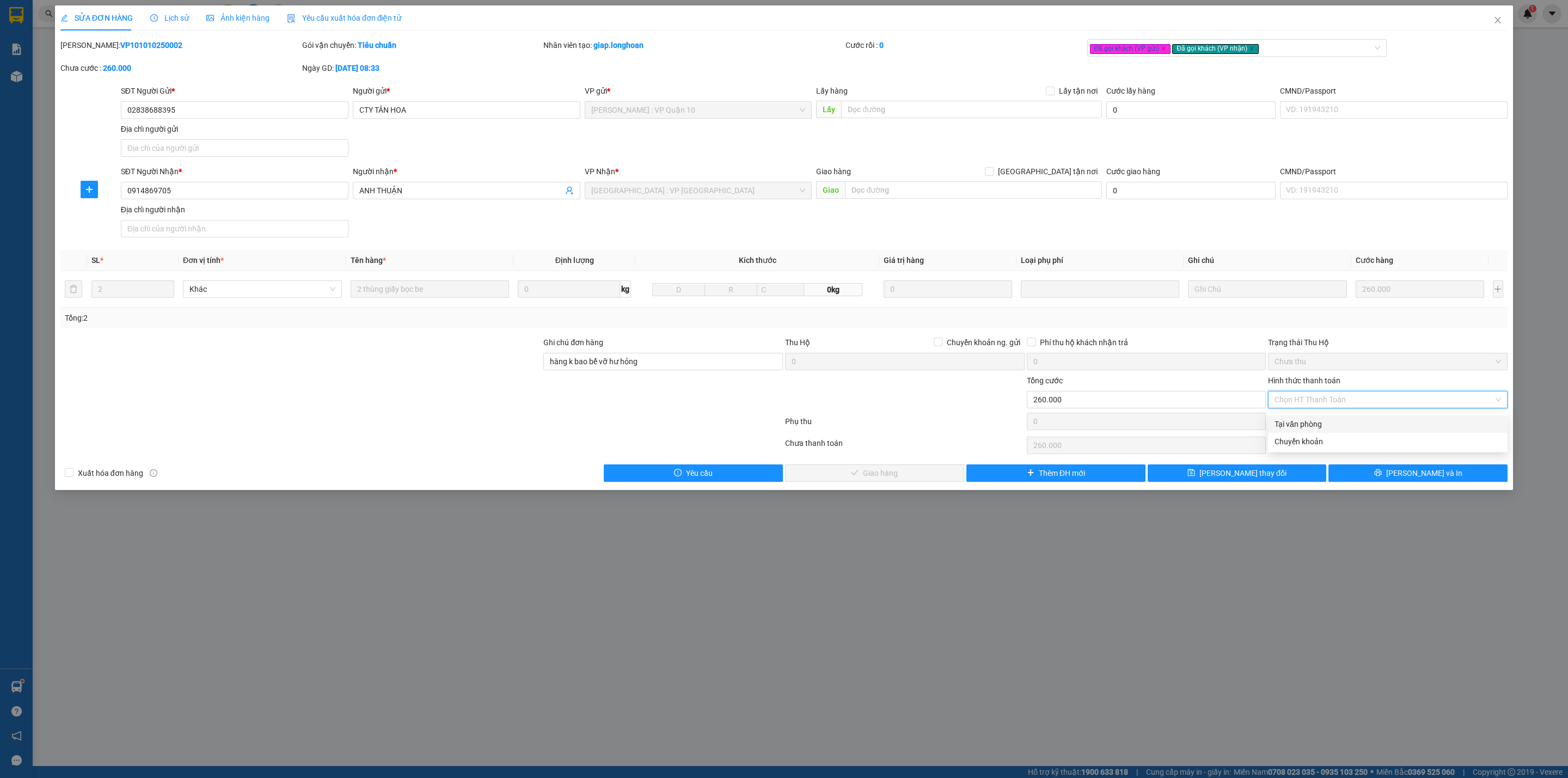
type input "0"
click at [858, 471] on span "[PERSON_NAME] và Giao hàng" at bounding box center [880, 473] width 104 height 12
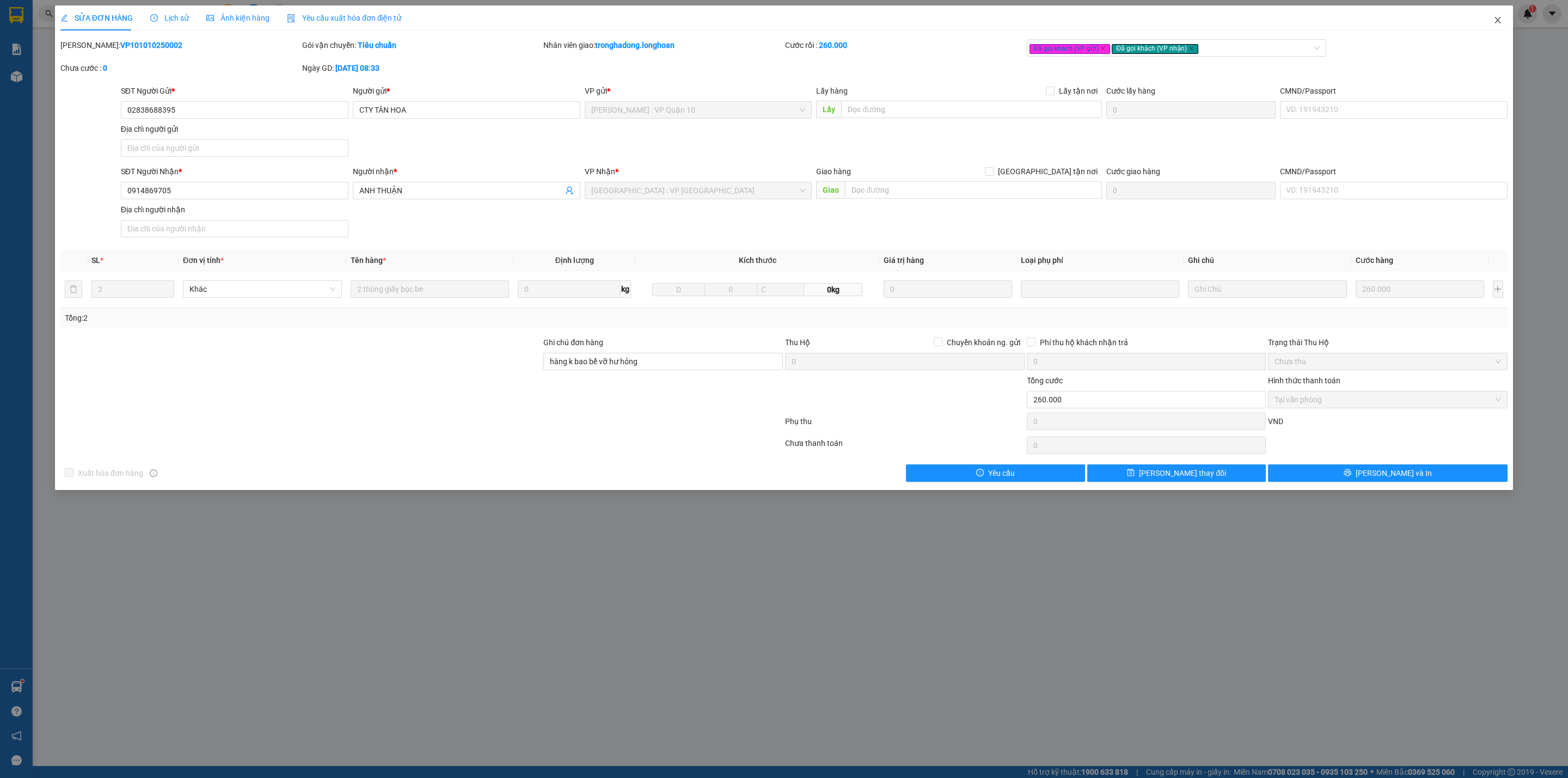
click at [1493, 18] on span "Close" at bounding box center [1497, 21] width 31 height 31
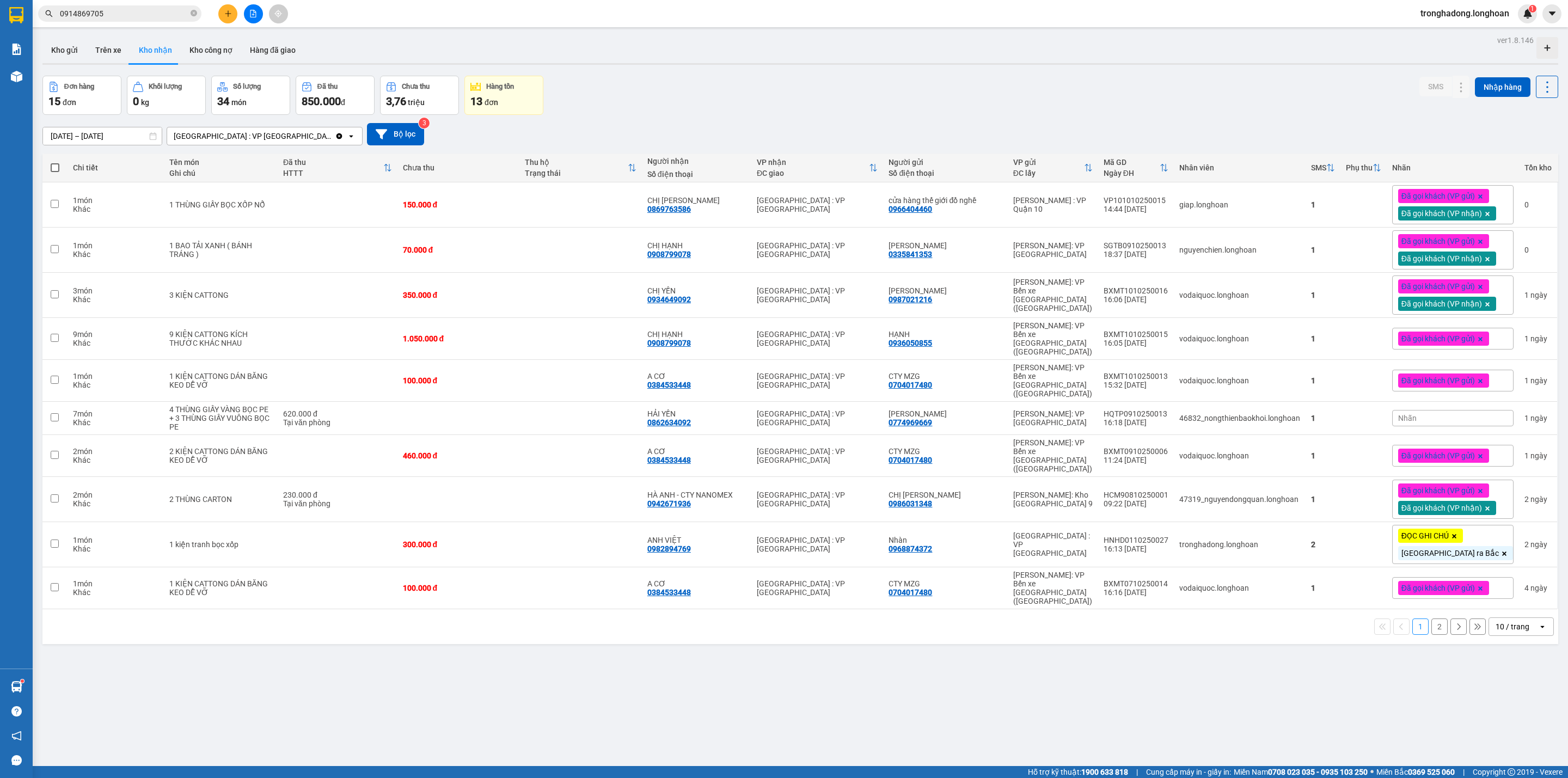
click at [650, 677] on div "ver 1.8.146 Kho gửi Trên xe Kho nhận Kho công nợ Hàng đã giao Đơn hàng 15 đơn K…" at bounding box center [800, 422] width 1524 height 778
click at [571, 664] on div "ver 1.8.146 Kho gửi Trên xe Kho nhận Kho công nợ Hàng đã giao Đơn hàng 15 đơn K…" at bounding box center [800, 422] width 1524 height 778
click at [799, 660] on div "ver 1.8.146 Kho gửi Trên xe Kho nhận Kho công nợ Hàng đã giao Đơn hàng 15 đơn K…" at bounding box center [800, 422] width 1524 height 778
click at [683, 72] on div "ver 1.8.146 Kho gửi Trên xe Kho nhận Kho công nợ Hàng đã giao Đơn hàng 15 đơn K…" at bounding box center [800, 422] width 1524 height 778
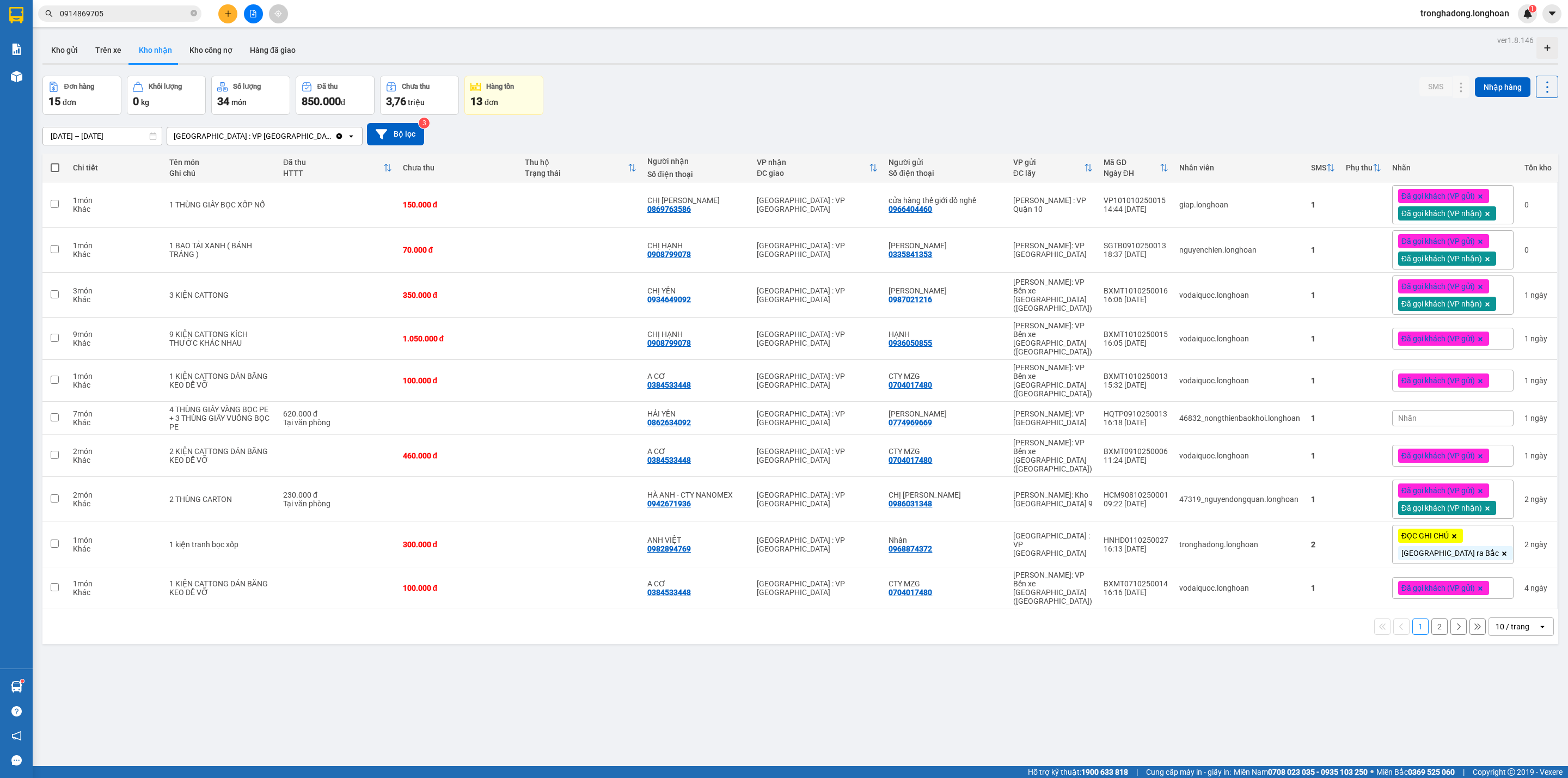
click at [680, 87] on div "Đơn hàng 15 đơn Khối lượng 0 kg Số lượng 34 món Đã thu 850.000 đ Chưa thu 3,76 …" at bounding box center [800, 95] width 1516 height 39
click at [101, 12] on input "0914869705" at bounding box center [124, 14] width 128 height 12
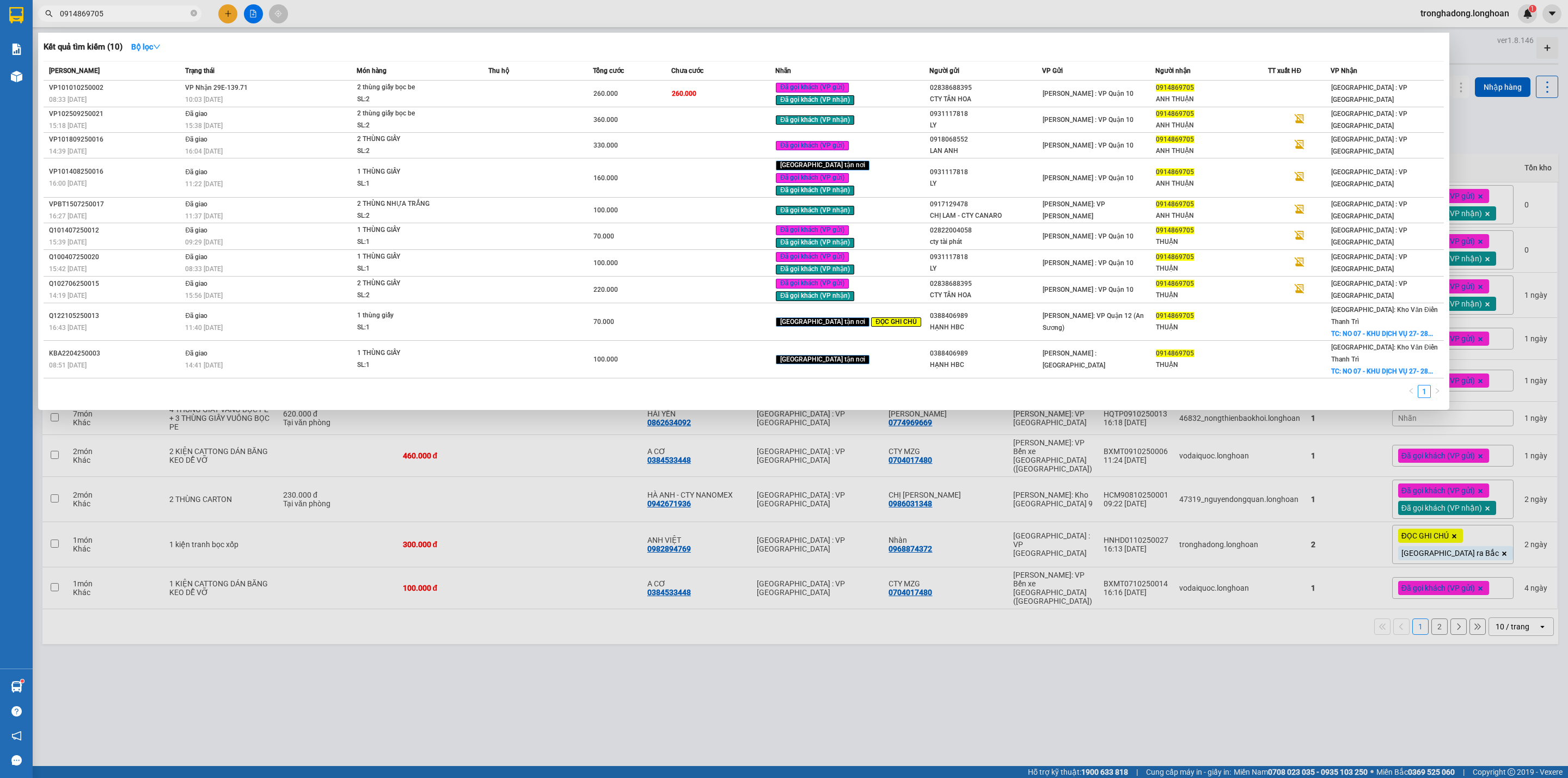
drag, startPoint x: 101, startPoint y: 12, endPoint x: 55, endPoint y: 12, distance: 46.0
click at [55, 12] on span "0914869705" at bounding box center [120, 13] width 164 height 16
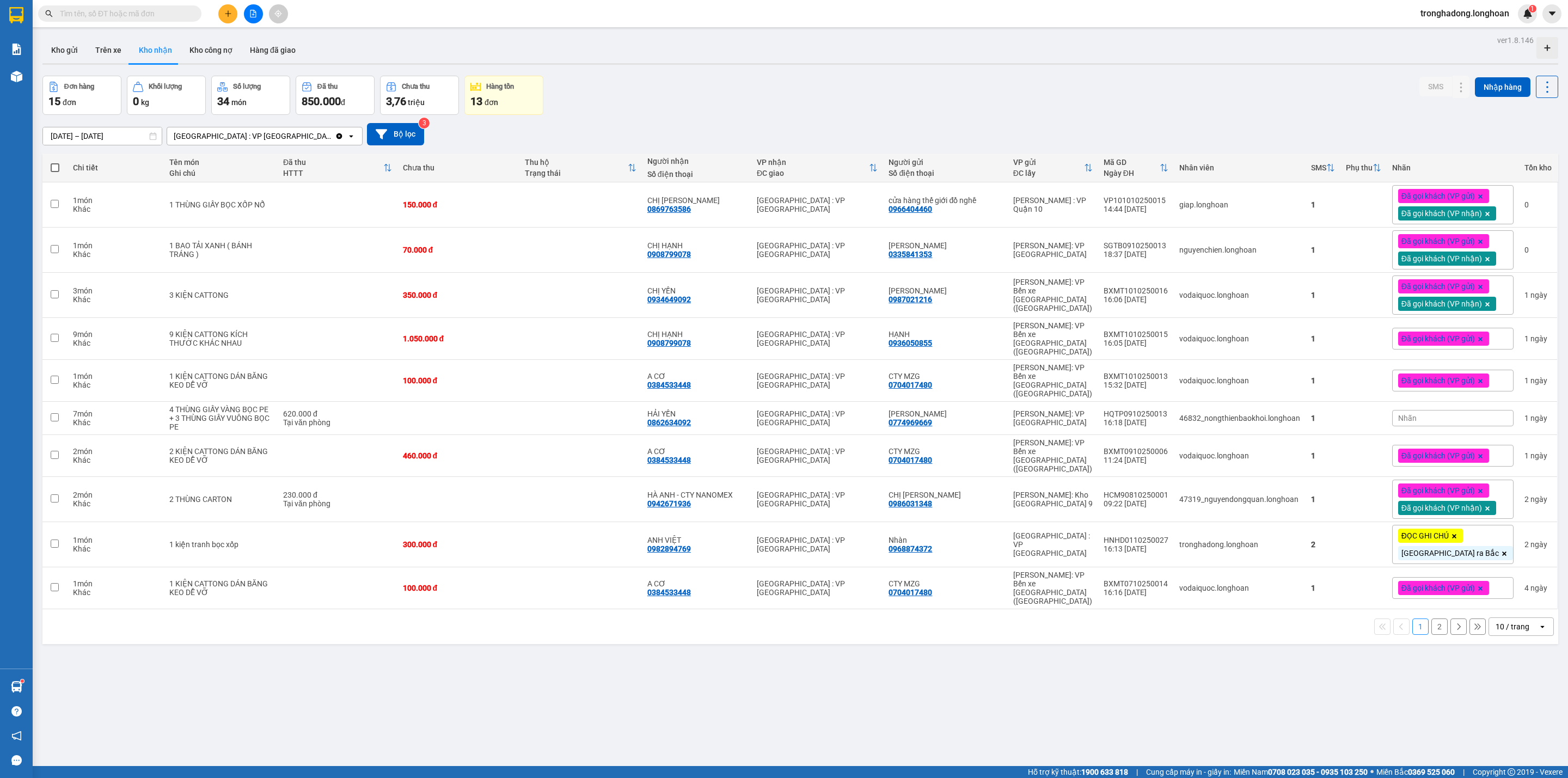
click at [680, 46] on div "Kho gửi Trên xe Kho nhận Kho công nợ Hàng đã giao" at bounding box center [800, 51] width 1516 height 29
click at [153, 8] on input "text" at bounding box center [124, 14] width 128 height 12
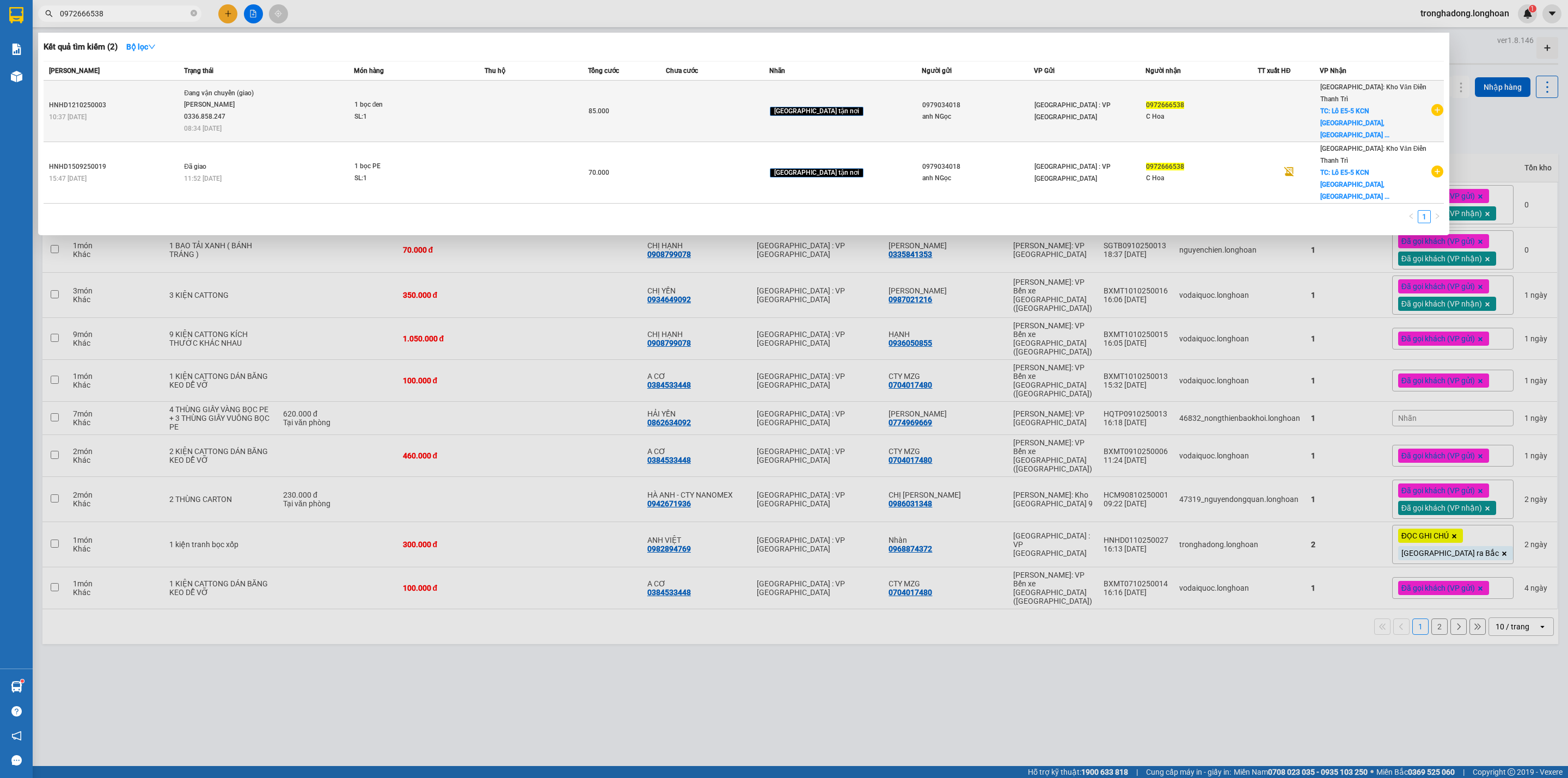
type input "0972666538"
click at [322, 100] on span "Đang vận chuyển (giao) [PERSON_NAME] 0336.858.247 08:34 [DATE]" at bounding box center [269, 110] width 169 height 45
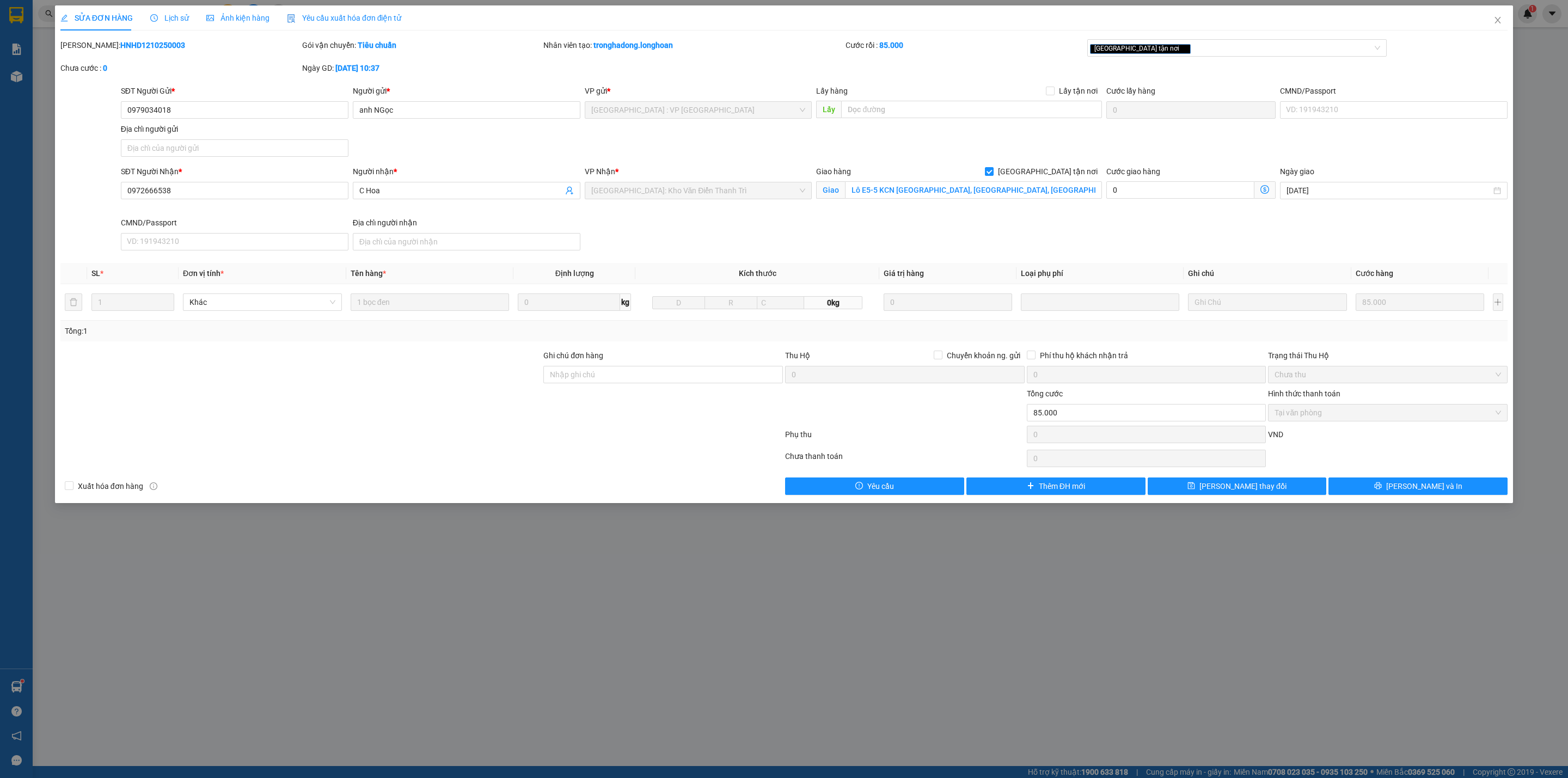
click at [166, 22] on span "Lịch sử" at bounding box center [170, 18] width 38 height 8
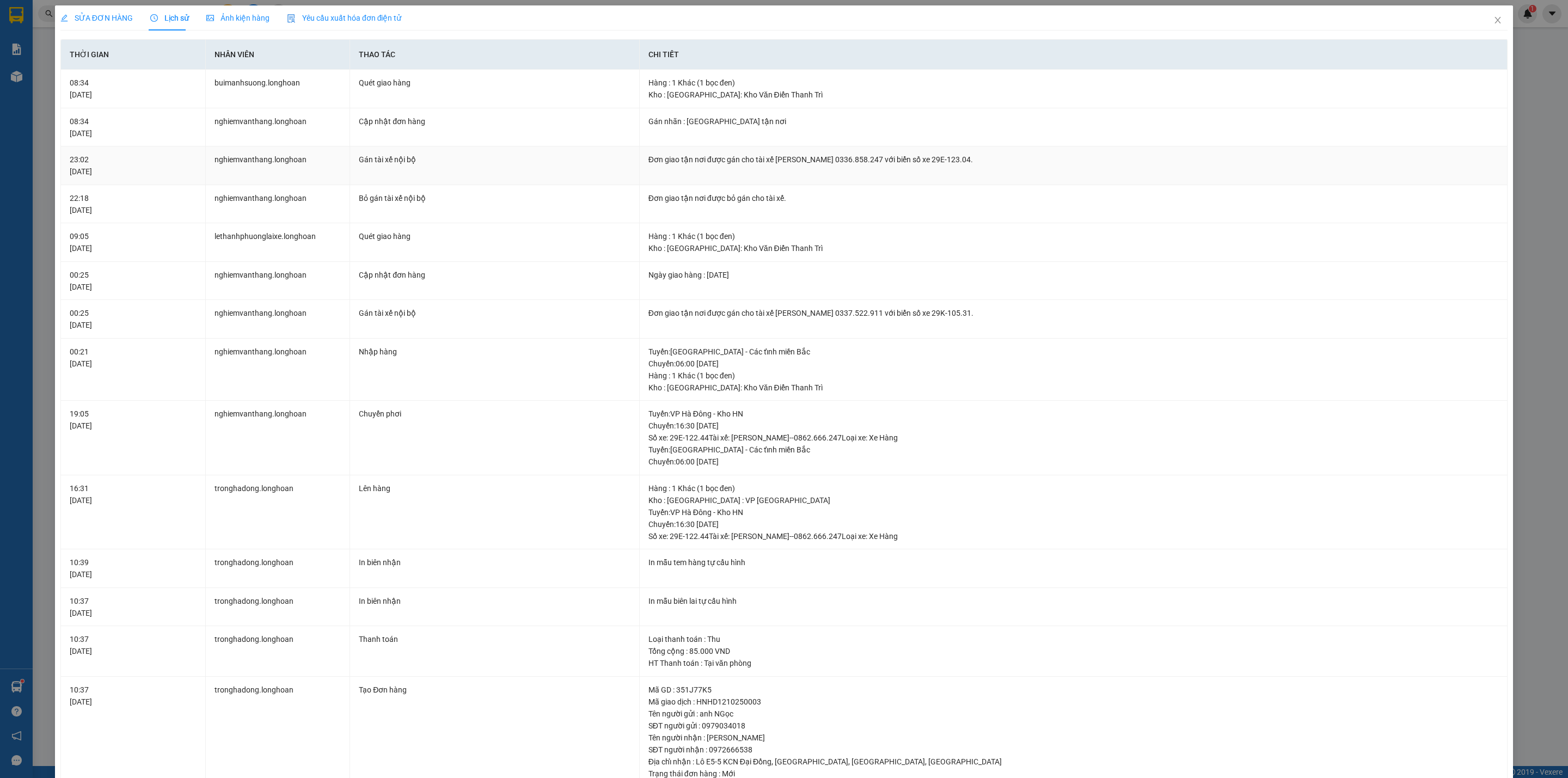
drag, startPoint x: 826, startPoint y: 157, endPoint x: 875, endPoint y: 171, distance: 51.0
click at [880, 168] on td "Đơn giao tận nơi được gán cho tài xế [PERSON_NAME] 0336.858.247 với biển số xe …" at bounding box center [1073, 166] width 868 height 38
click at [874, 171] on td "Đơn giao tận nơi được gán cho tài xế [PERSON_NAME] 0336.858.247 với biển số xe …" at bounding box center [1073, 166] width 868 height 38
drag, startPoint x: 827, startPoint y: 158, endPoint x: 872, endPoint y: 162, distance: 45.2
click at [872, 162] on div "Đơn giao tận nơi được gán cho tài xế [PERSON_NAME] 0336.858.247 với biển số xe …" at bounding box center [1073, 160] width 850 height 12
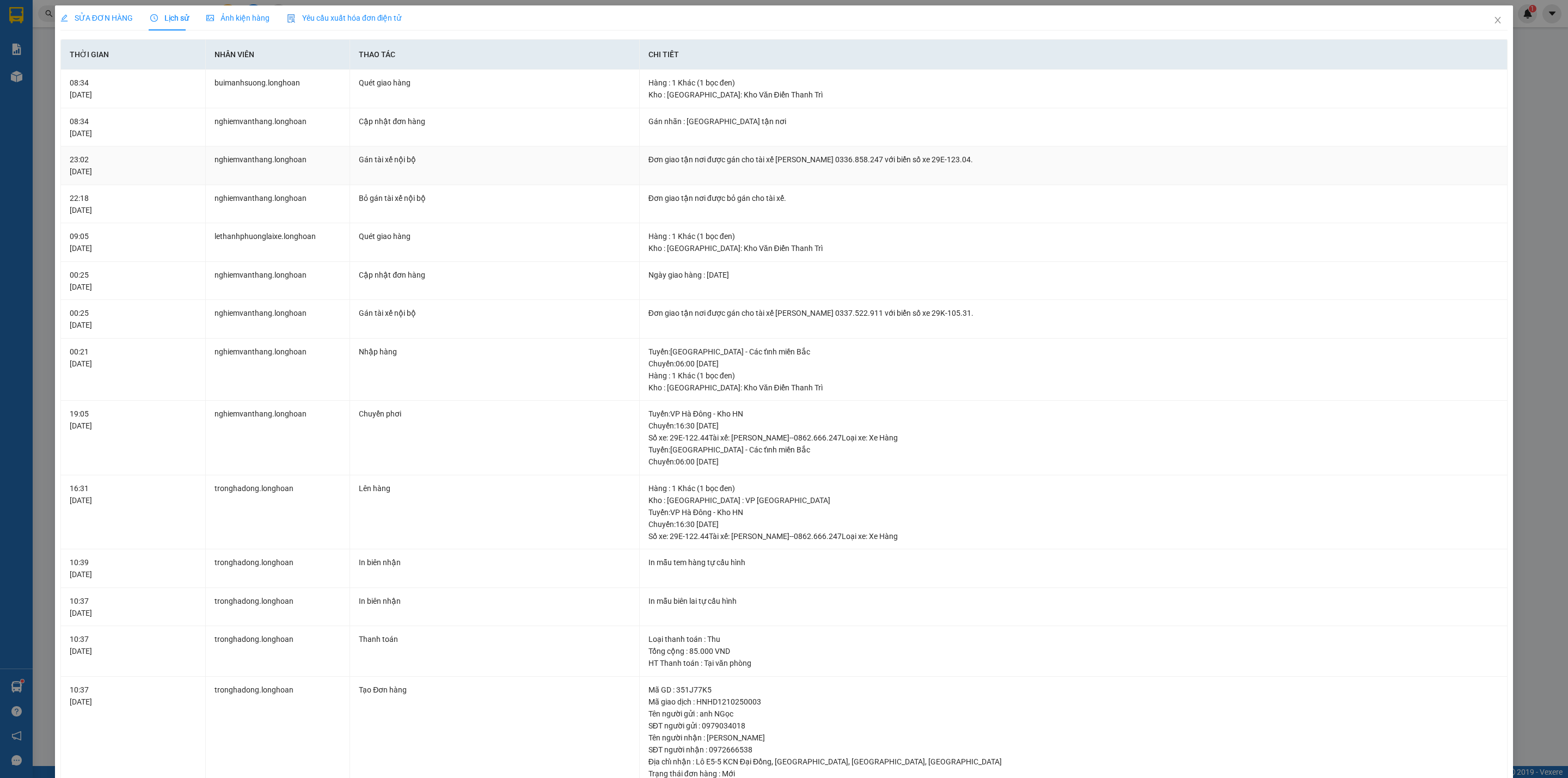
click at [865, 183] on td "Đơn giao tận nơi được gán cho tài xế [PERSON_NAME] 0336.858.247 với biển số xe …" at bounding box center [1073, 166] width 868 height 38
click at [1482, 18] on span "Close" at bounding box center [1497, 21] width 31 height 31
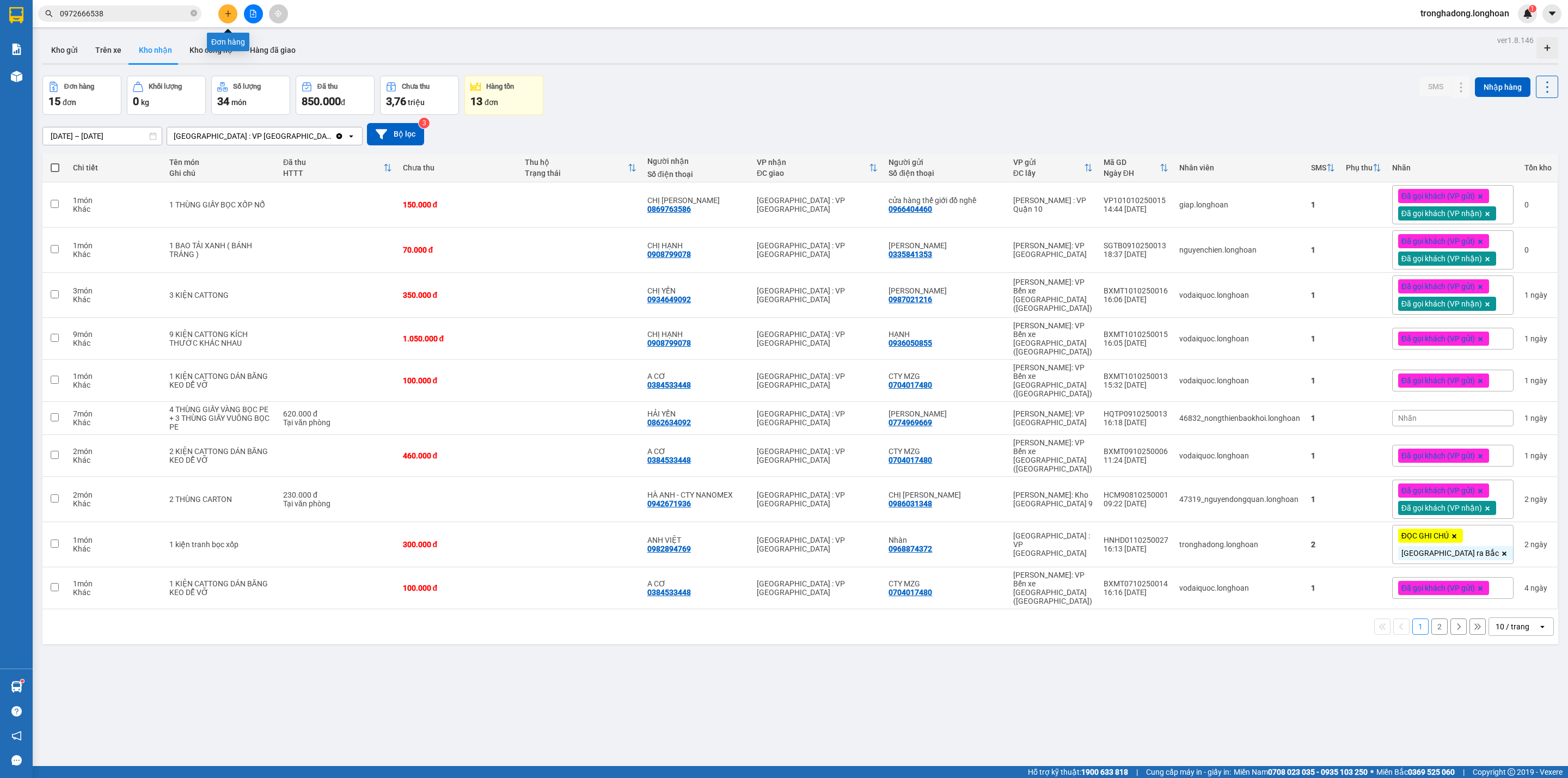
click at [224, 20] on button at bounding box center [227, 14] width 19 height 19
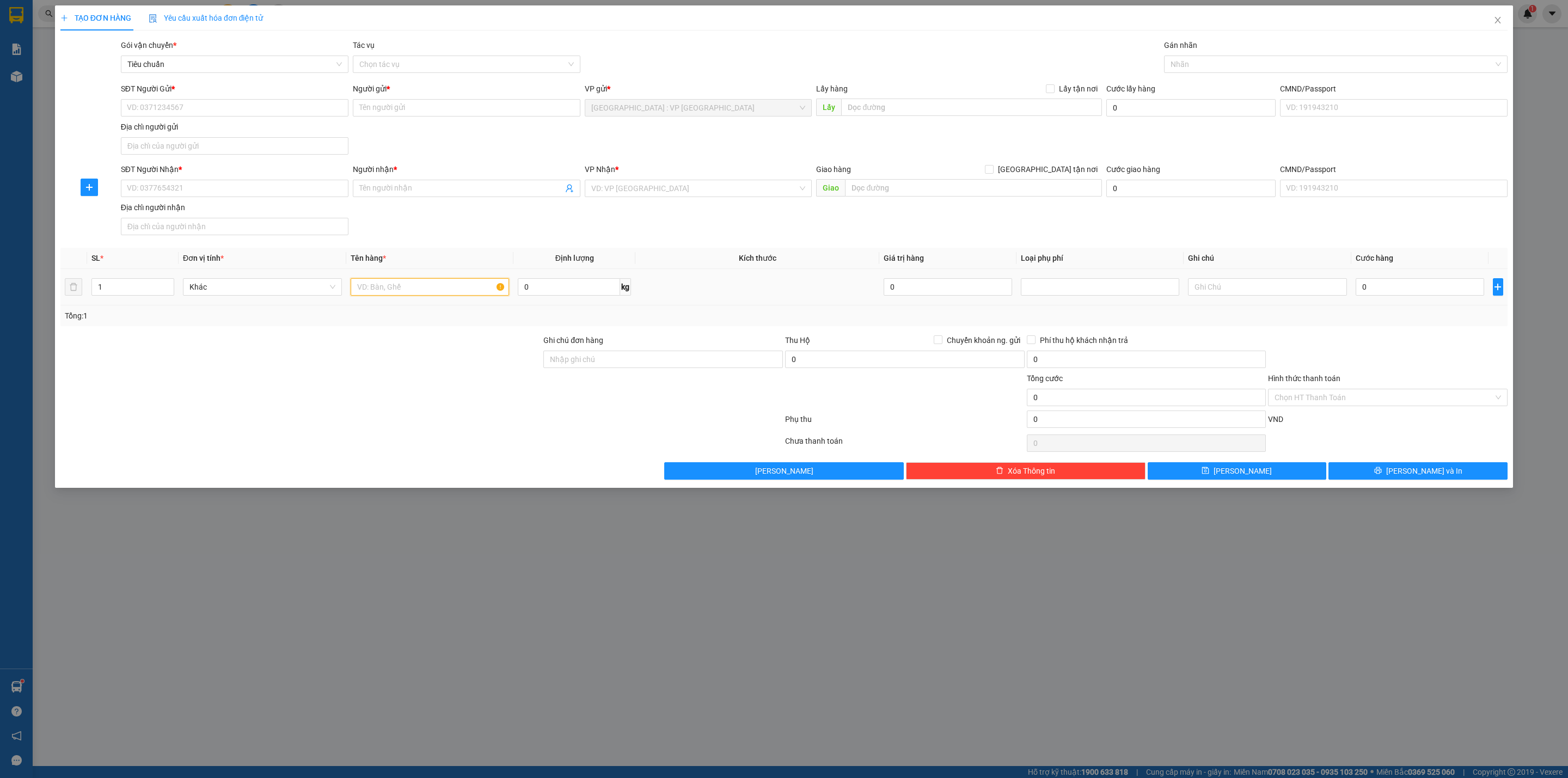
click at [377, 290] on input "text" at bounding box center [430, 286] width 159 height 18
type input "1 kiện giấy dài bọc PE"
type input "12"
click at [285, 114] on input "SĐT Người Gửi *" at bounding box center [234, 108] width 227 height 18
type input "0343983232"
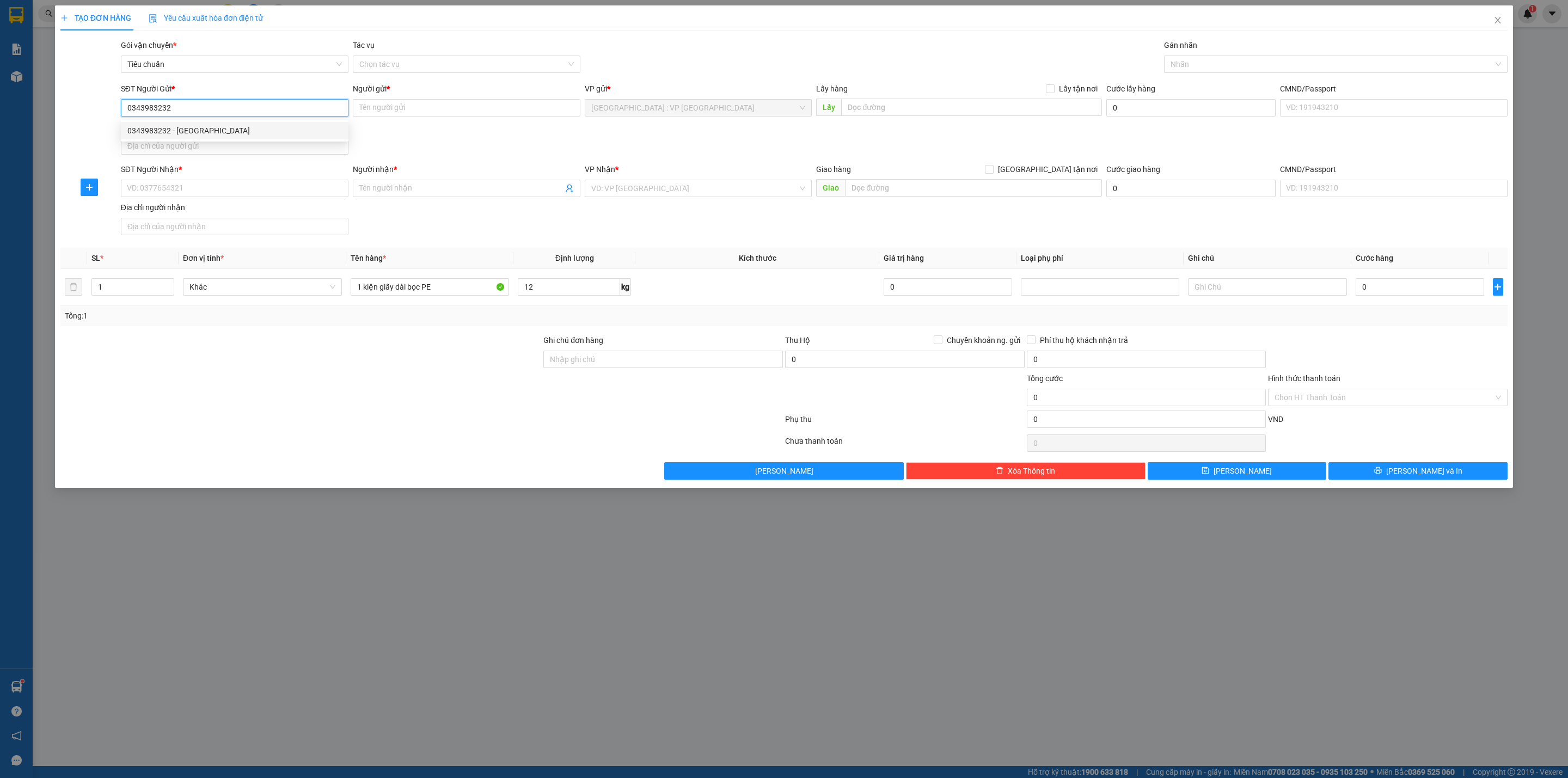
click at [287, 134] on div "0343983232 - [GEOGRAPHIC_DATA]" at bounding box center [234, 131] width 214 height 12
type input "[PERSON_NAME]"
type input "0343983232"
click at [260, 190] on input "SĐT Người Nhận *" at bounding box center [234, 188] width 227 height 18
drag, startPoint x: 139, startPoint y: 190, endPoint x: 154, endPoint y: 186, distance: 15.5
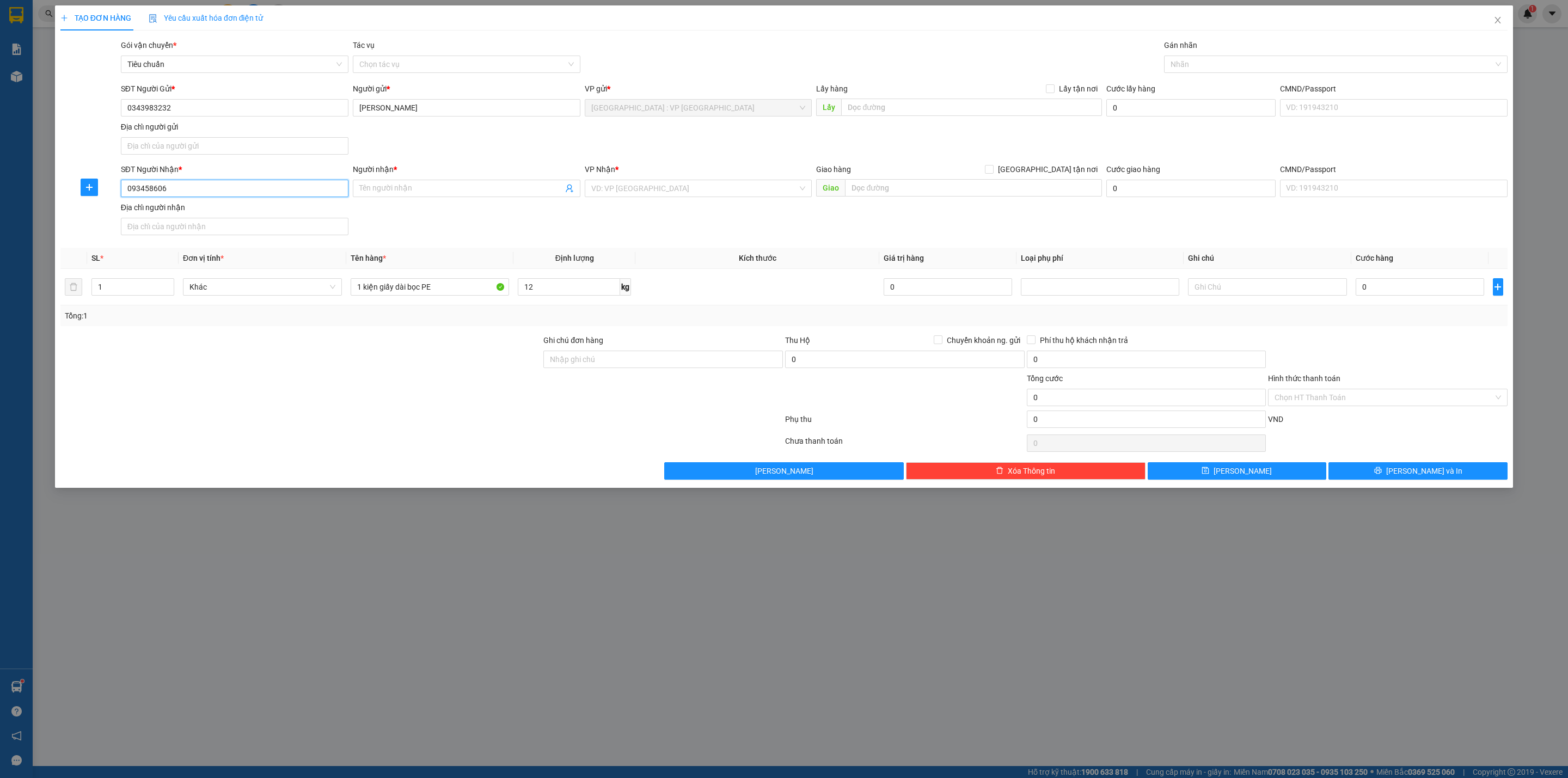
click at [154, 186] on input "093458606" at bounding box center [234, 188] width 227 height 18
click at [137, 188] on input "093458606" at bounding box center [234, 188] width 227 height 18
type input "0935458606"
click at [225, 212] on div "0935458606 - anh mạnh" at bounding box center [234, 213] width 214 height 12
type input "anh mạnh"
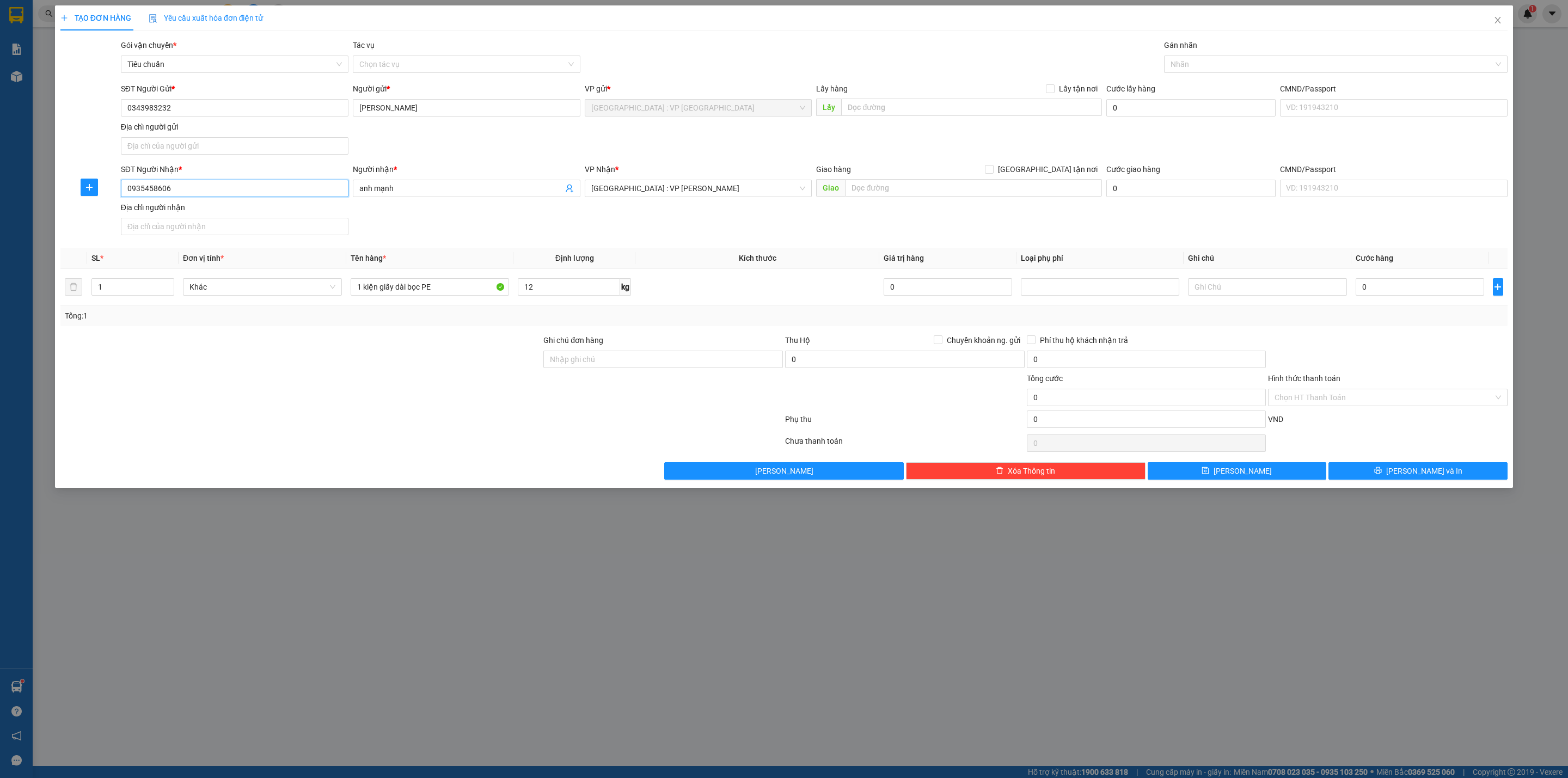
type input "0935458606"
click at [722, 233] on div "SĐT Người Nhận * 0935458606 0935458606 Người nhận * anh mạnh VP Nhận * [GEOGRAP…" at bounding box center [814, 201] width 1391 height 76
click at [611, 229] on div "SĐT Người Nhận * 0935458606 Người nhận * anh mạnh VP Nhận * [GEOGRAPHIC_DATA] :…" at bounding box center [814, 201] width 1391 height 76
click at [1378, 295] on input "0" at bounding box center [1419, 286] width 128 height 18
type input "1"
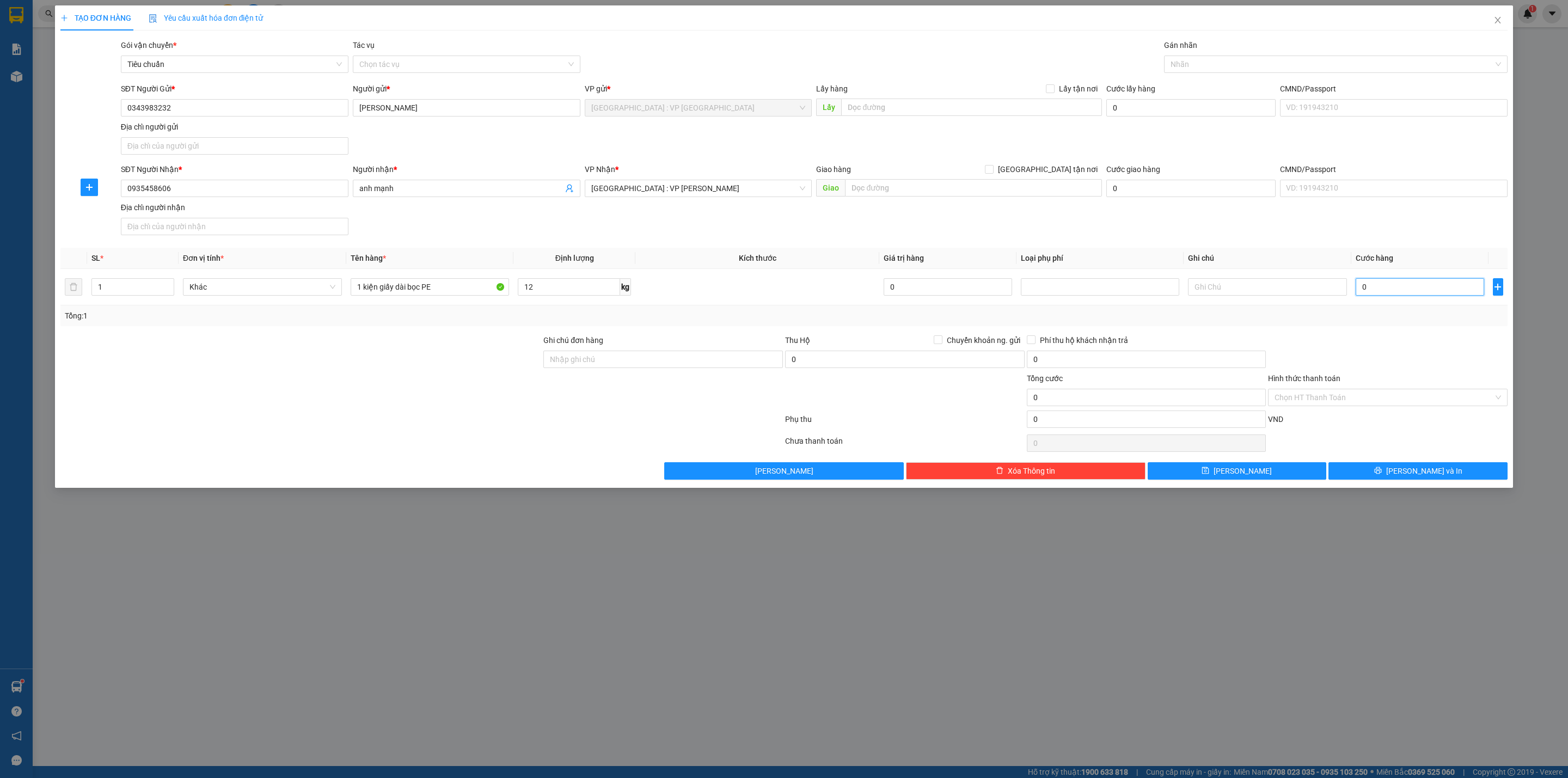
type input "1"
type input "12"
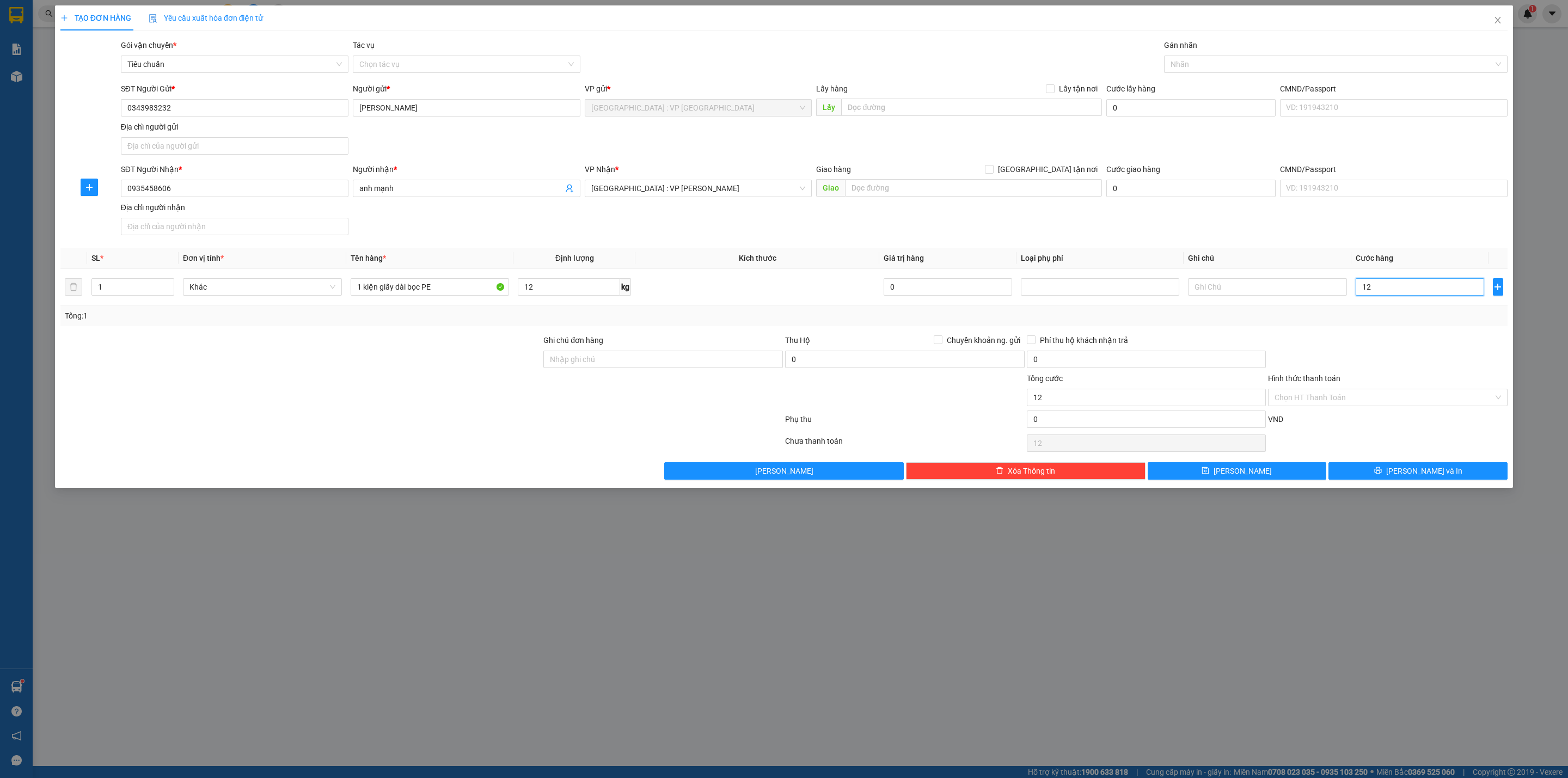
type input "120"
type input "1.200"
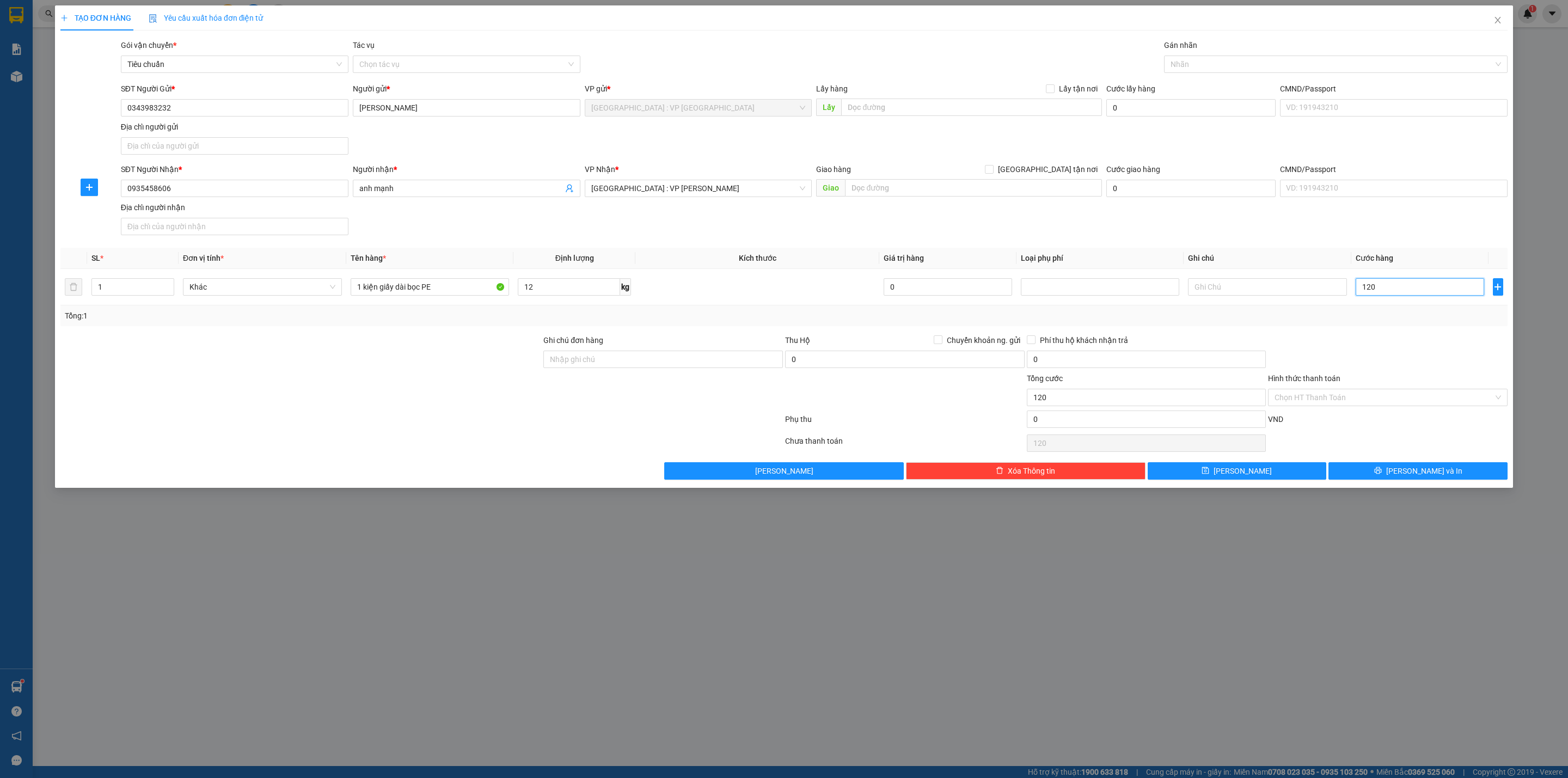
type input "1.200"
type input "12.000"
type input "120.000"
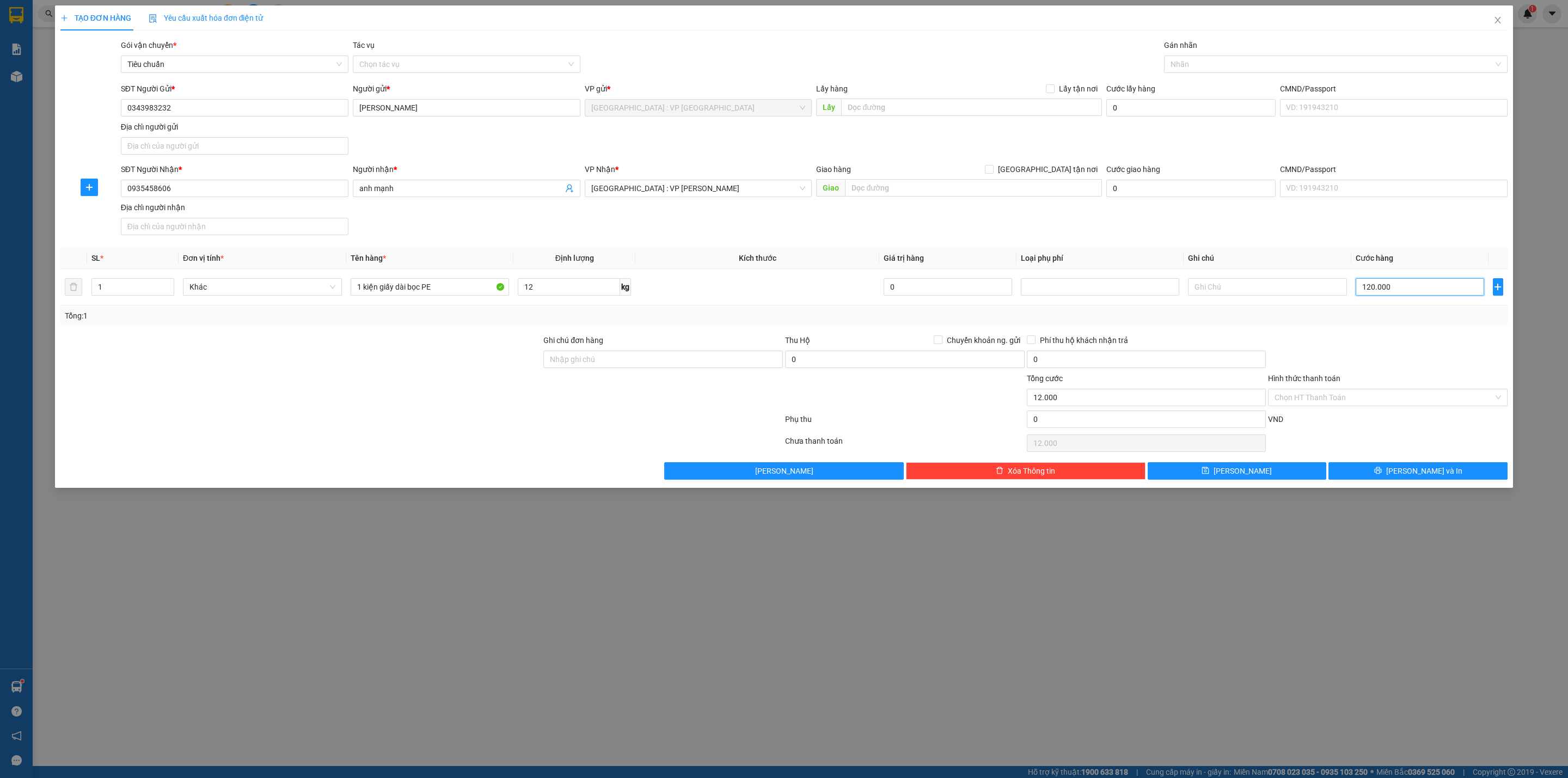
type input "120.000"
click at [1213, 68] on div at bounding box center [1330, 64] width 327 height 13
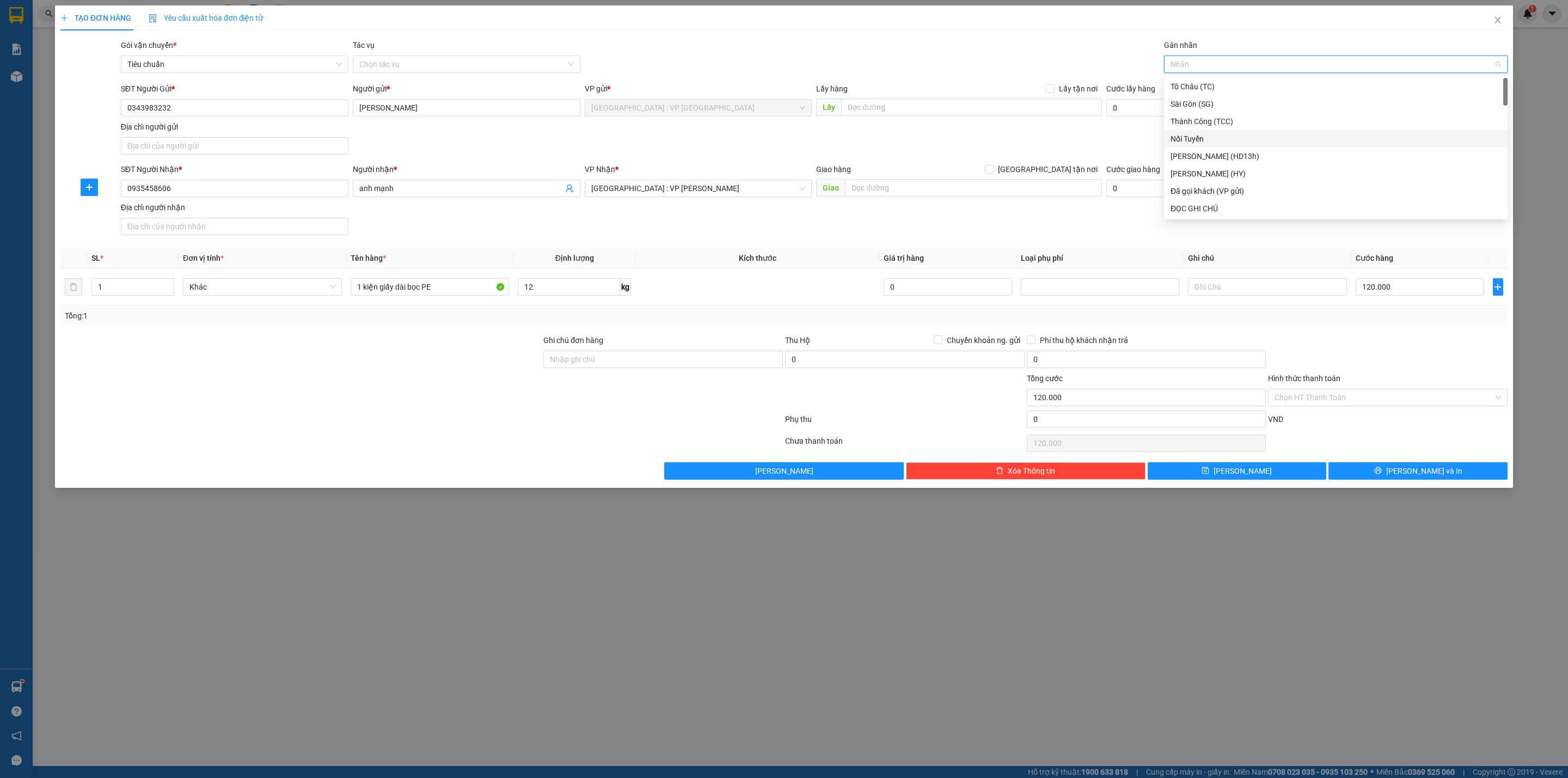
click at [1065, 220] on div "SĐT Người Nhận * 0935458606 Người nhận * anh mạnh VP Nhận * [GEOGRAPHIC_DATA] :…" at bounding box center [814, 201] width 1391 height 76
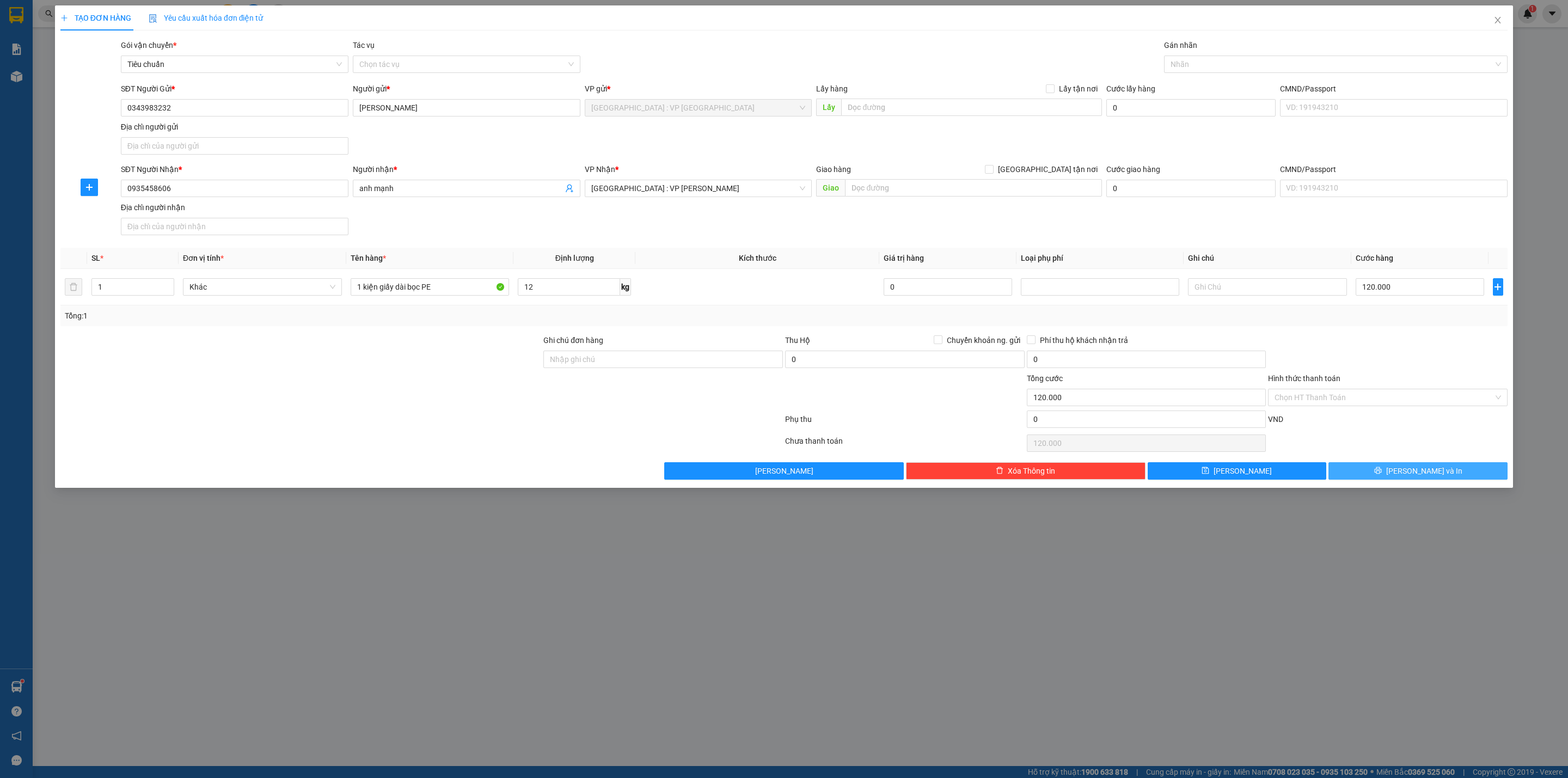
click at [1390, 474] on button "[PERSON_NAME] và In" at bounding box center [1417, 471] width 179 height 18
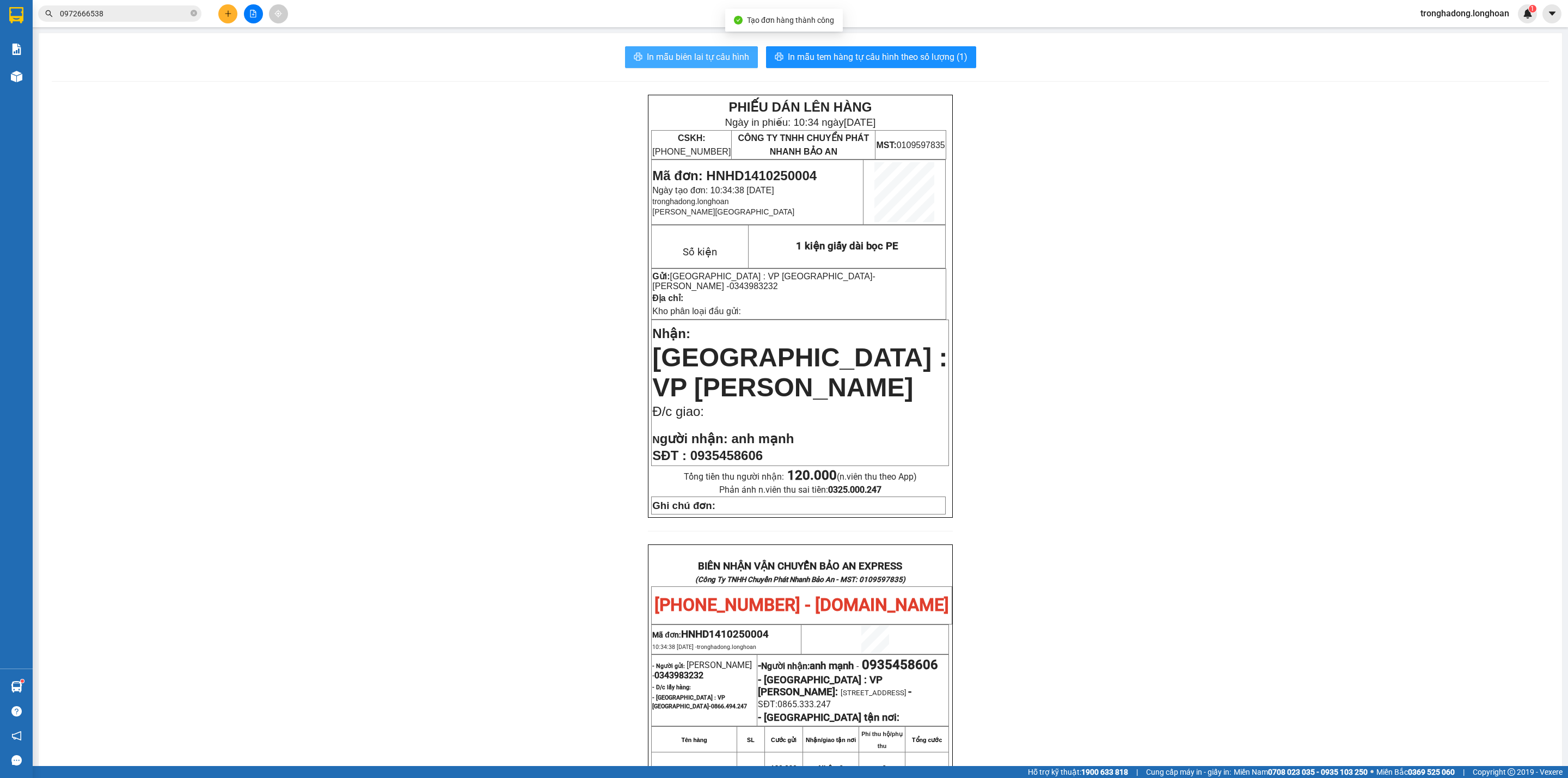
click at [696, 58] on span "In mẫu biên lai tự cấu hình" at bounding box center [697, 57] width 102 height 14
click at [925, 62] on span "In mẫu tem hàng tự cấu hình theo số lượng (1)" at bounding box center [878, 57] width 180 height 14
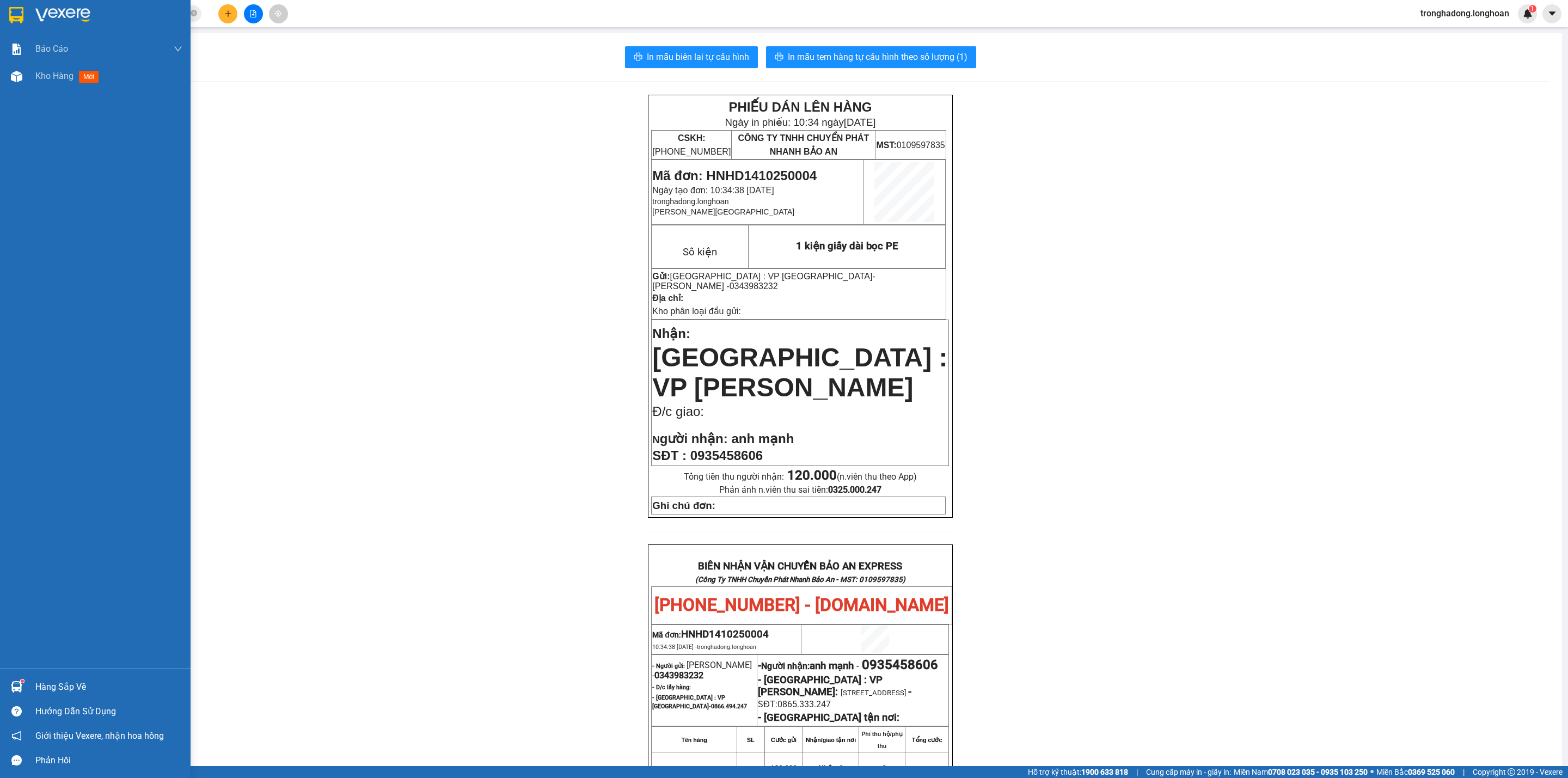
click at [15, 10] on img at bounding box center [16, 15] width 14 height 16
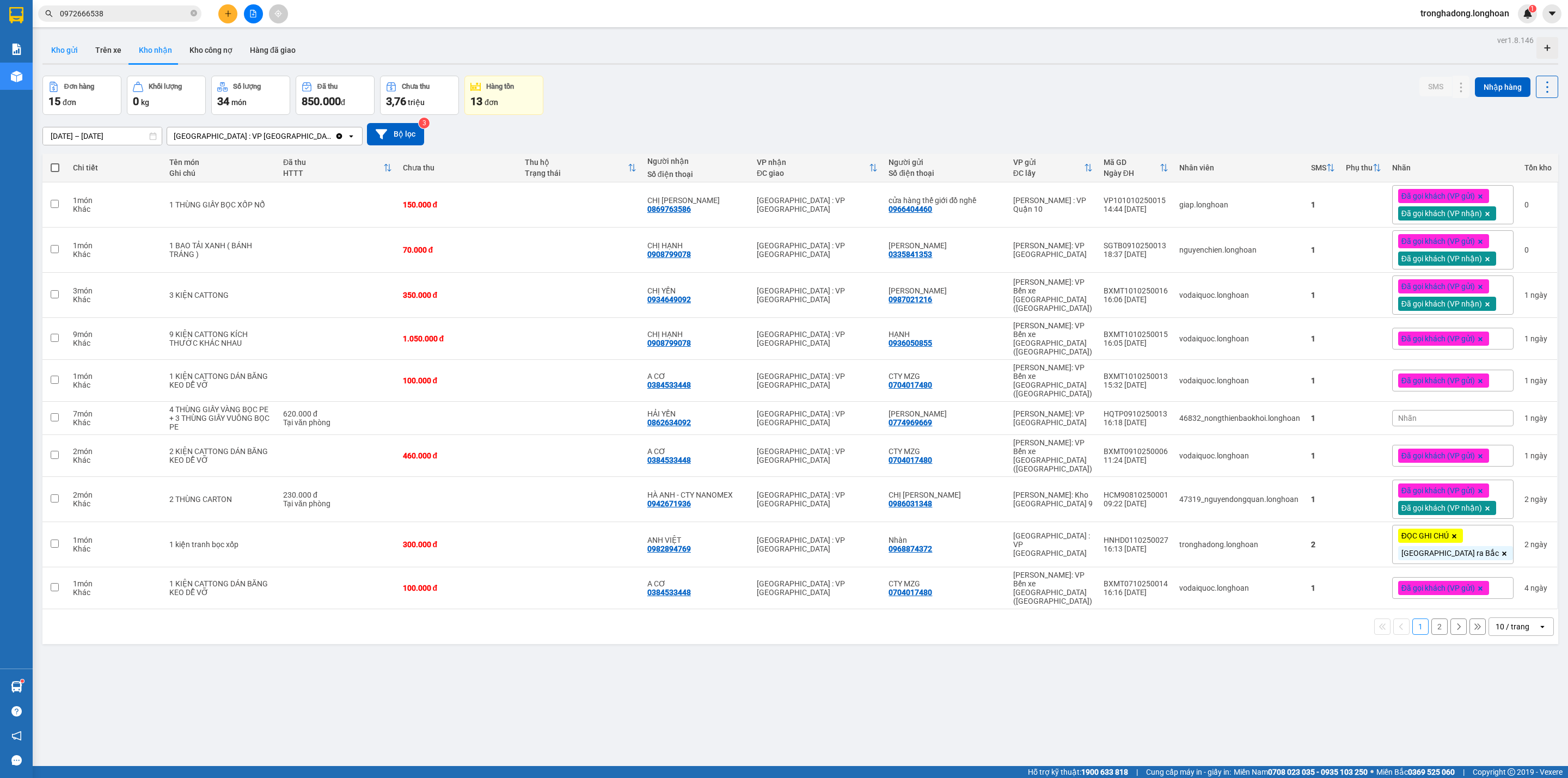
click at [55, 40] on button "Kho gửi" at bounding box center [64, 50] width 44 height 26
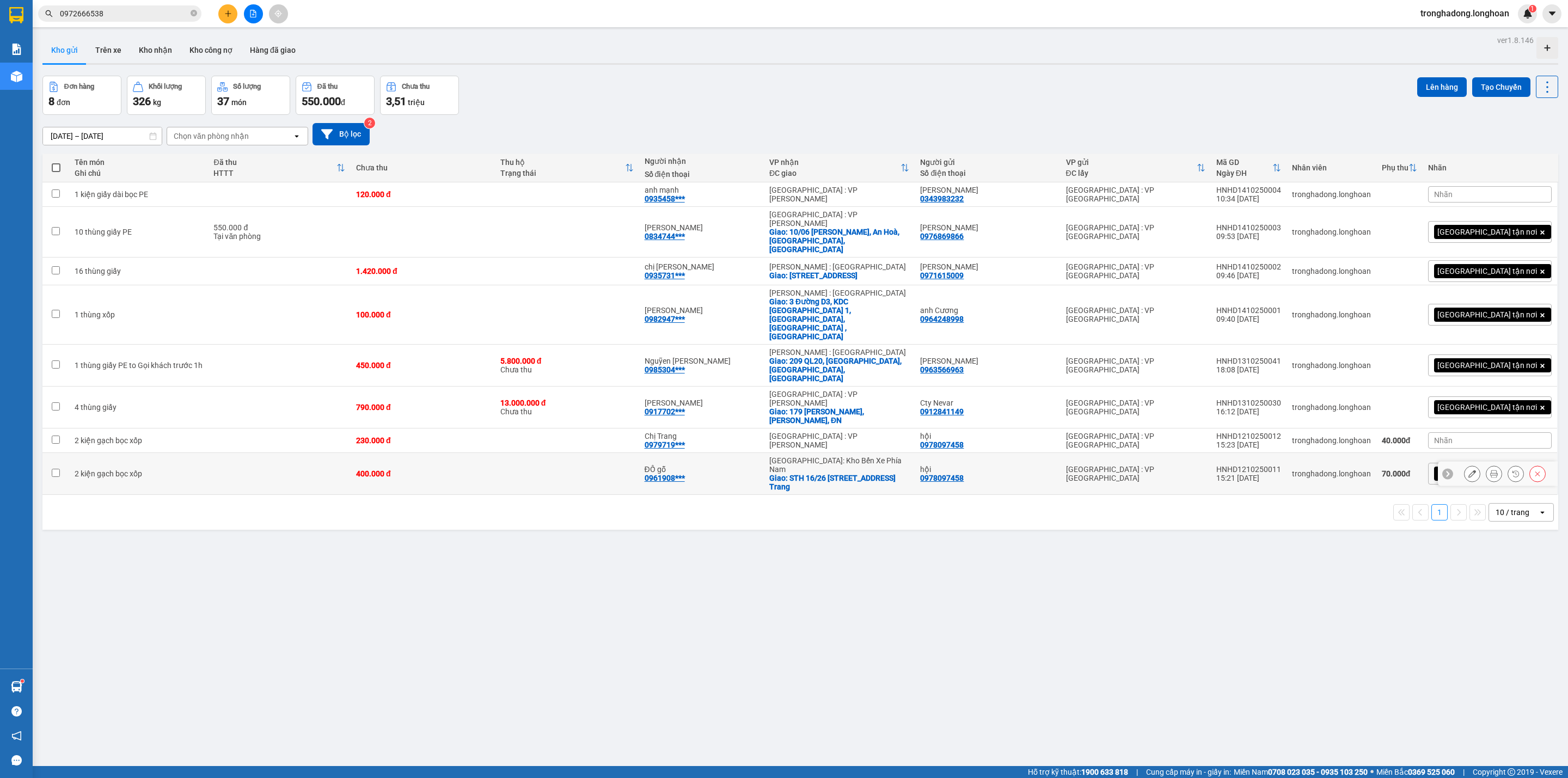
click at [523, 453] on td at bounding box center [567, 474] width 144 height 42
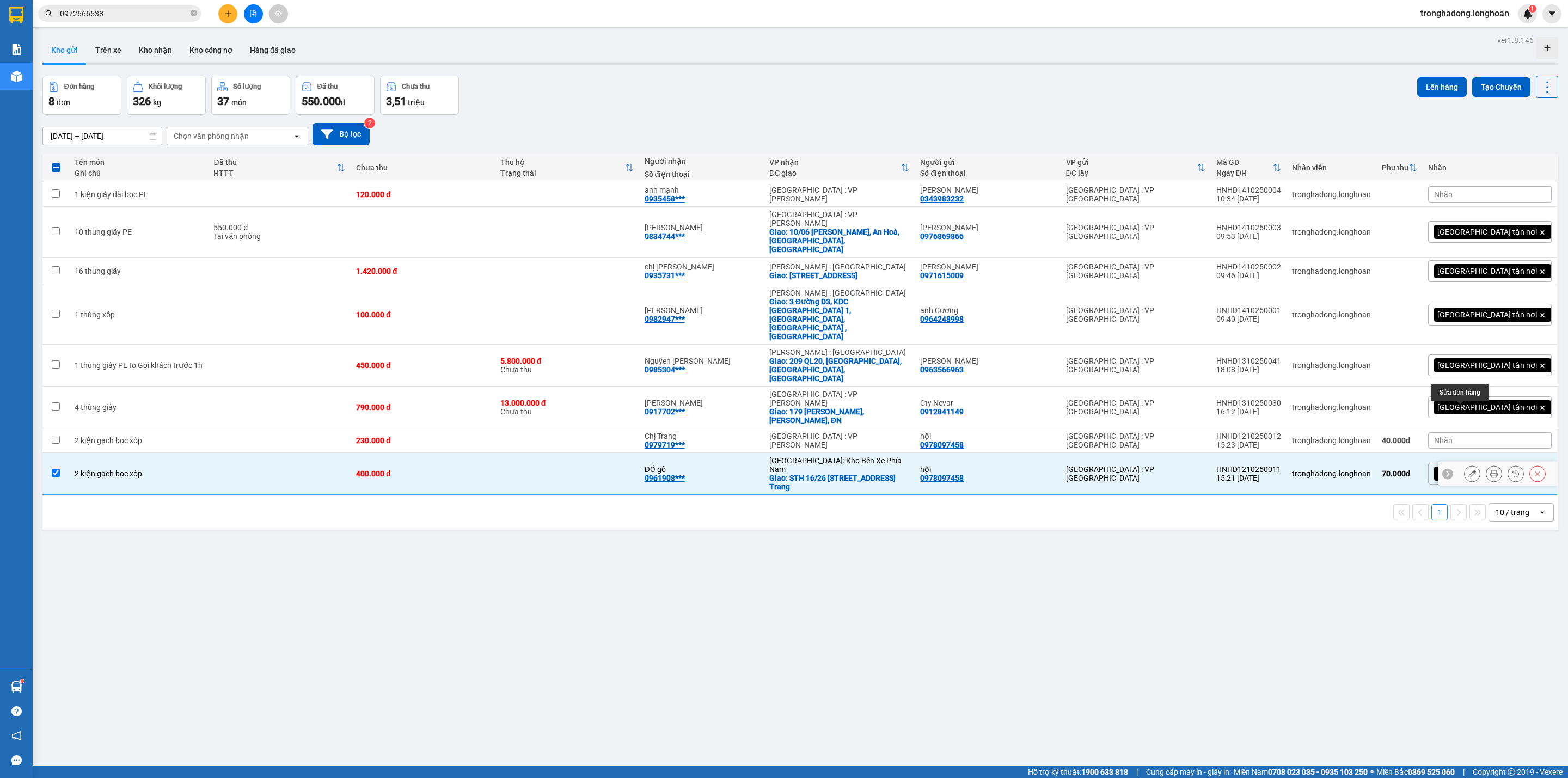
click at [1468, 470] on icon at bounding box center [1472, 474] width 8 height 8
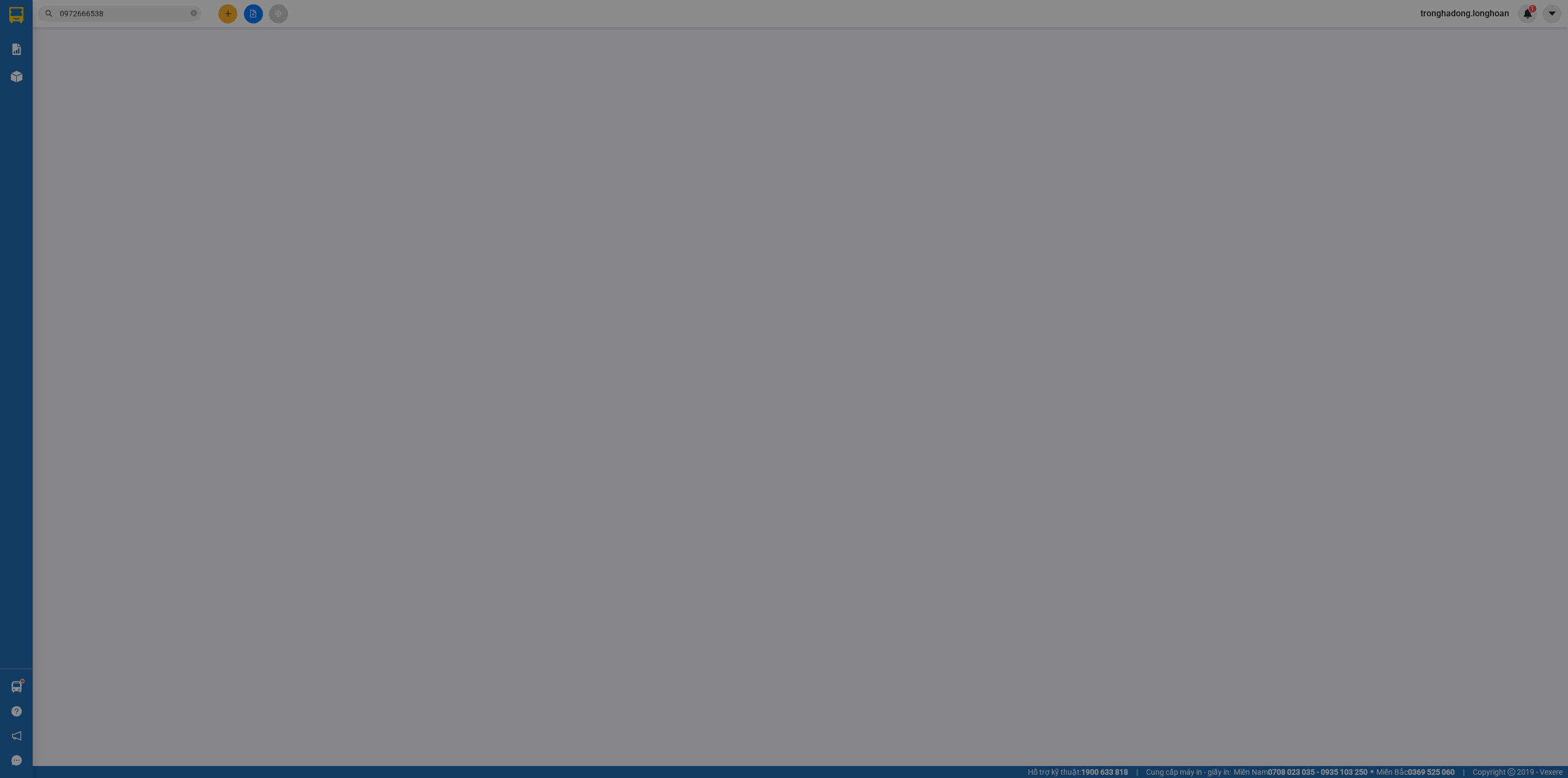
type input "0978097458"
type input "hội"
type input "0961908968"
type input "ĐỒ gỗ"
checkbox input "true"
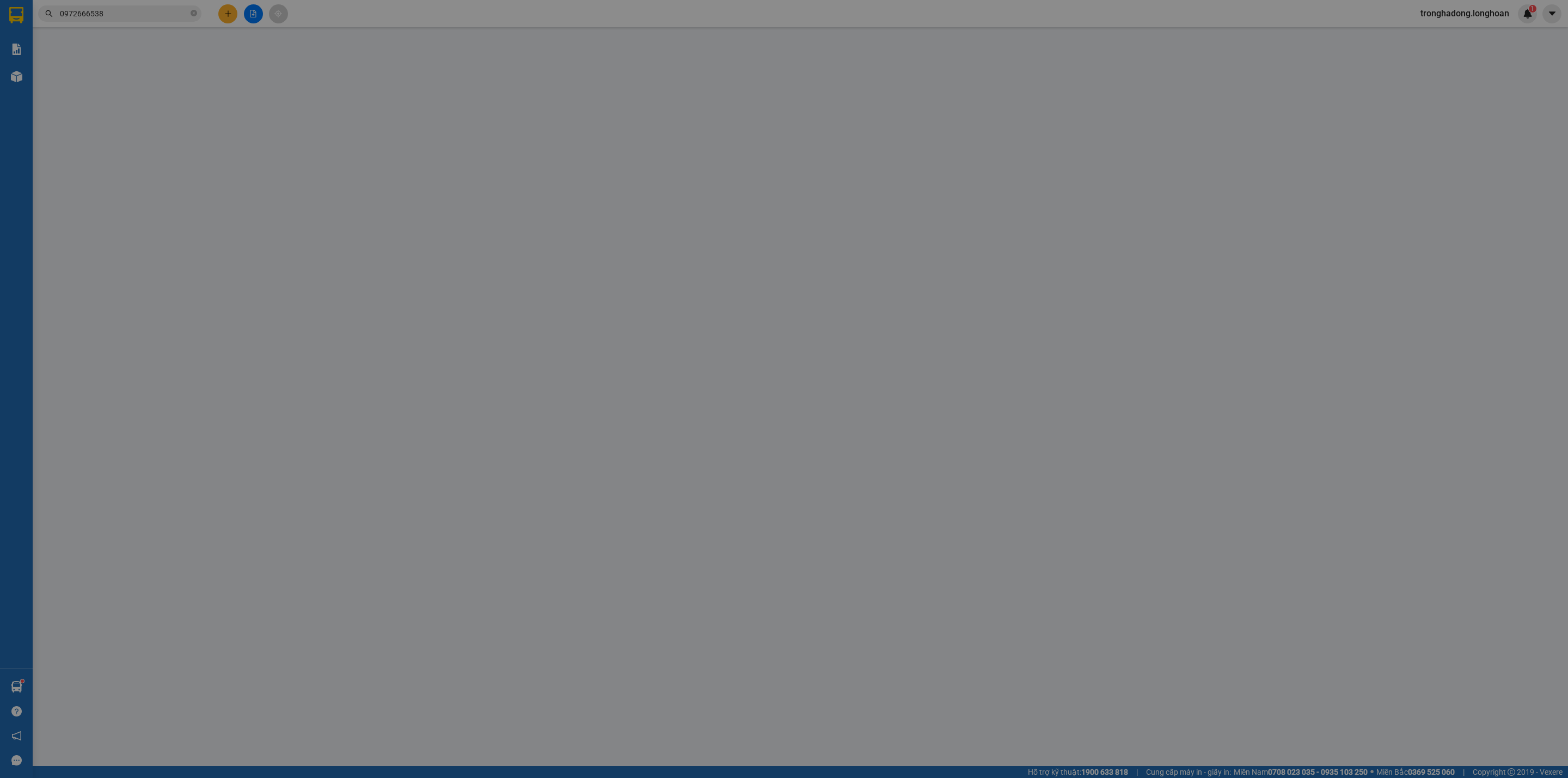
type input "STH 16/26 [STREET_ADDRESS] Hải, [GEOGRAPHIC_DATA]"
type input "HÀNG DỄ VỠ CHÚ Ý BỐC XẾP NHẸ TAY KHÔNG ĐÈ HÀNG ( HƯ VỠ KHÔNG ĐỀN )"
checkbox input "true"
type input "0"
type input "400.000"
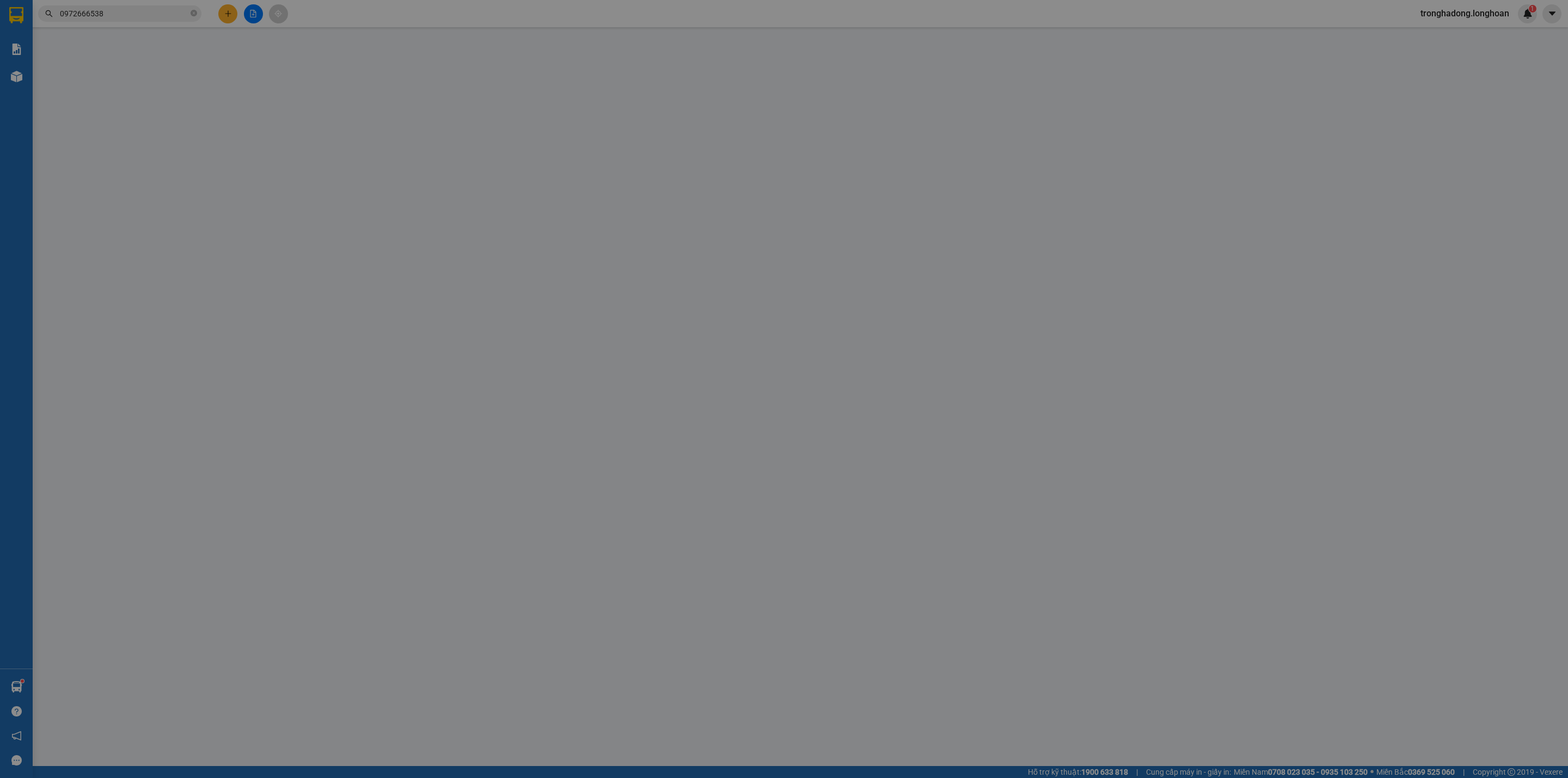
type input "70.000"
type input "400.000"
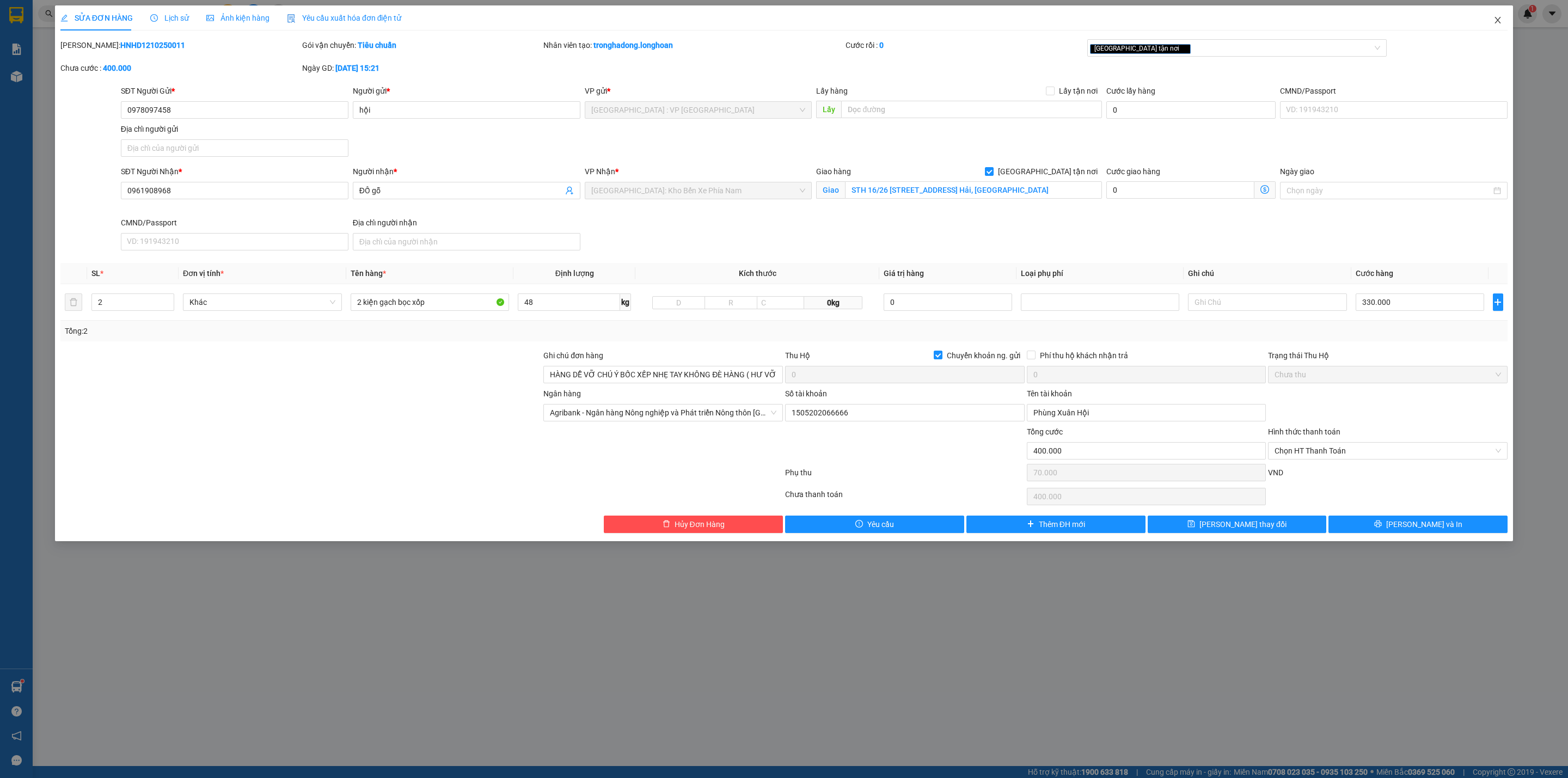
click at [1497, 18] on icon "close" at bounding box center [1497, 20] width 8 height 8
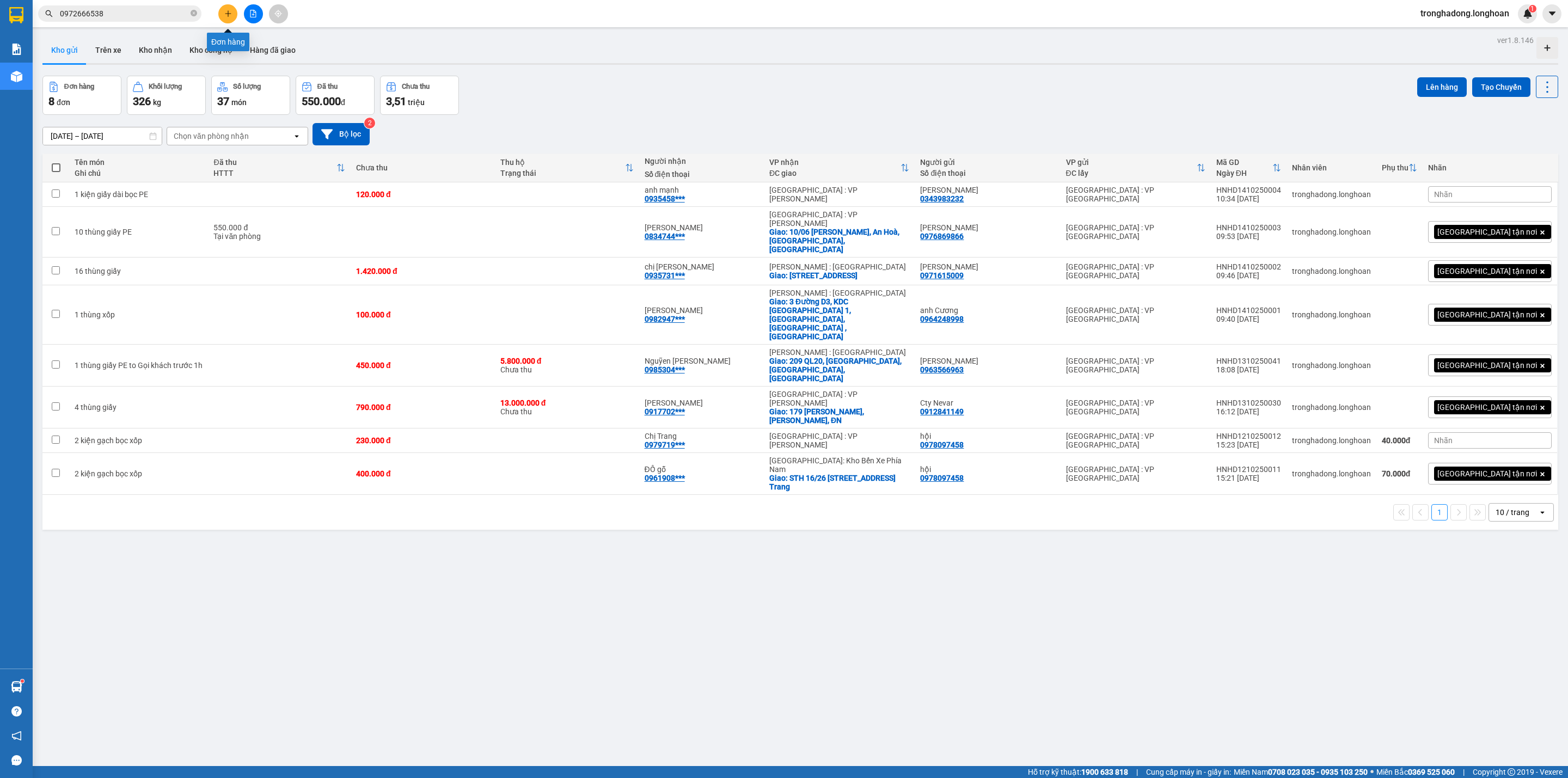
click at [234, 8] on button at bounding box center [227, 14] width 19 height 19
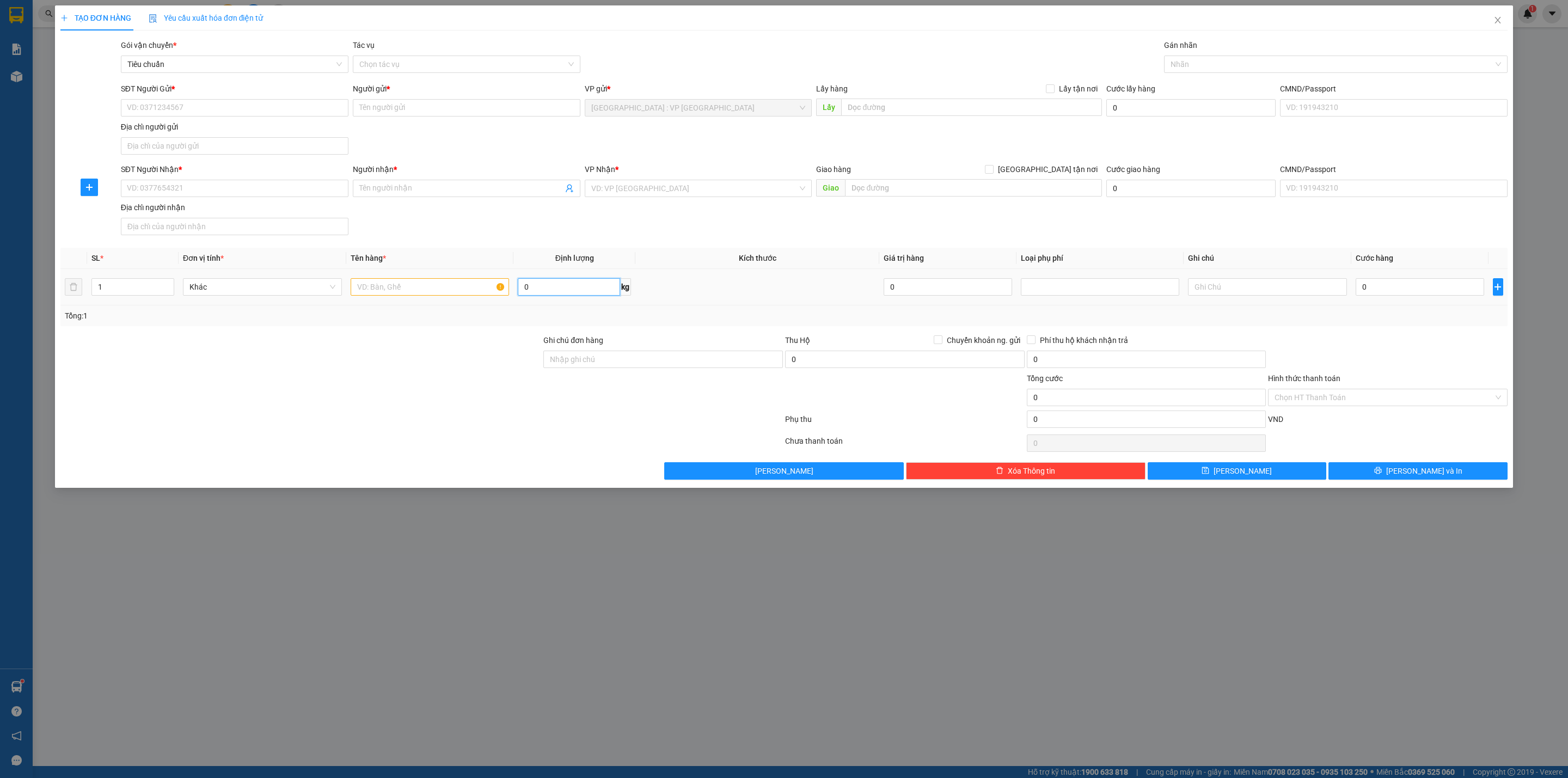
click at [545, 295] on input "0" at bounding box center [568, 286] width 102 height 18
type input "25"
click at [458, 296] on input "text" at bounding box center [430, 286] width 159 height 18
type input "1 kiện tải xanh dài 2m"
click at [162, 113] on input "SĐT Người Gửi *" at bounding box center [234, 108] width 227 height 18
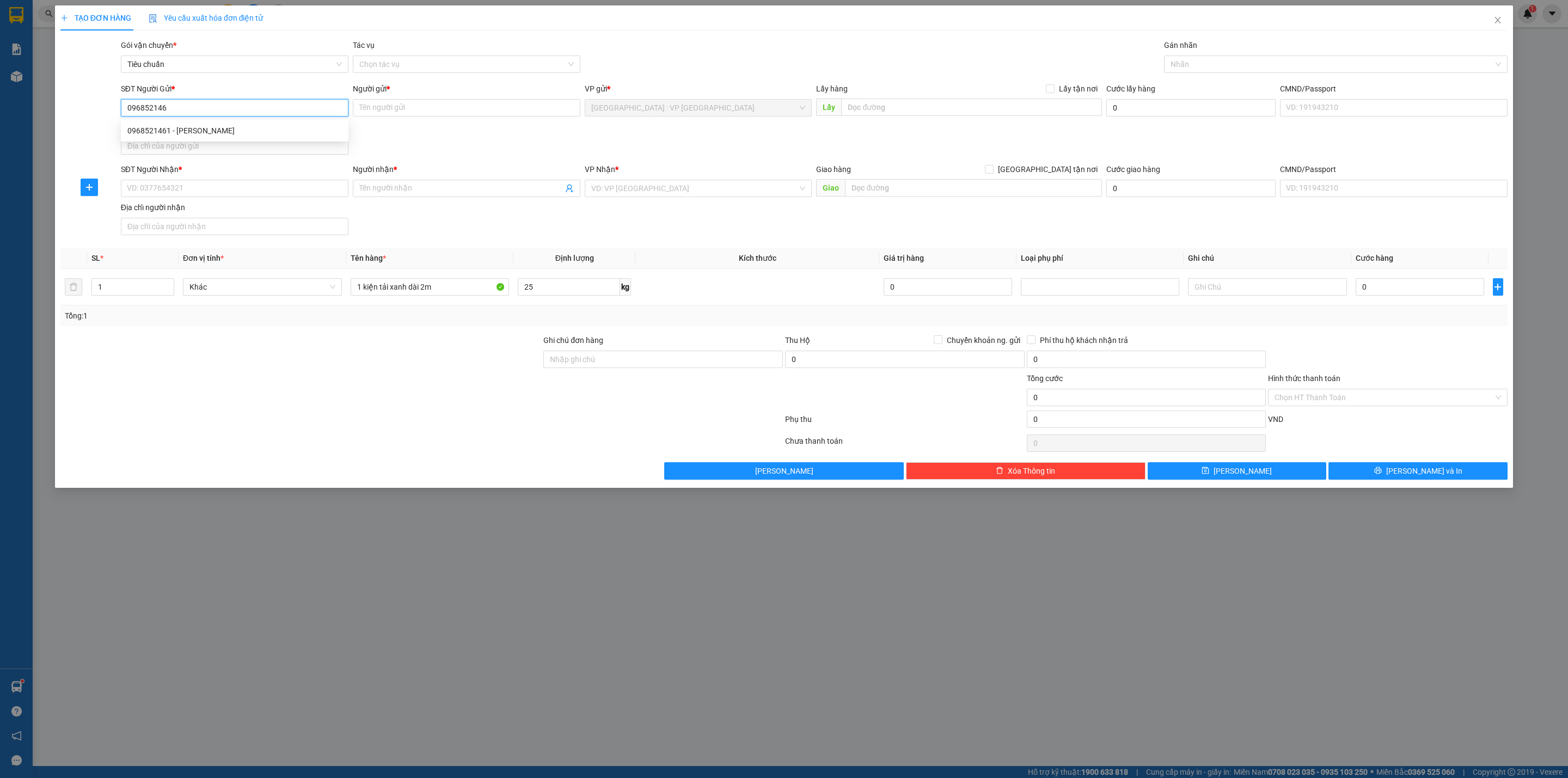
type input "0968521461"
click at [197, 129] on div "0968521461 - [PERSON_NAME]" at bounding box center [234, 131] width 214 height 12
type input "[PERSON_NAME]"
type input "0968521461"
click at [229, 184] on input "SĐT Người Nhận *" at bounding box center [234, 188] width 227 height 18
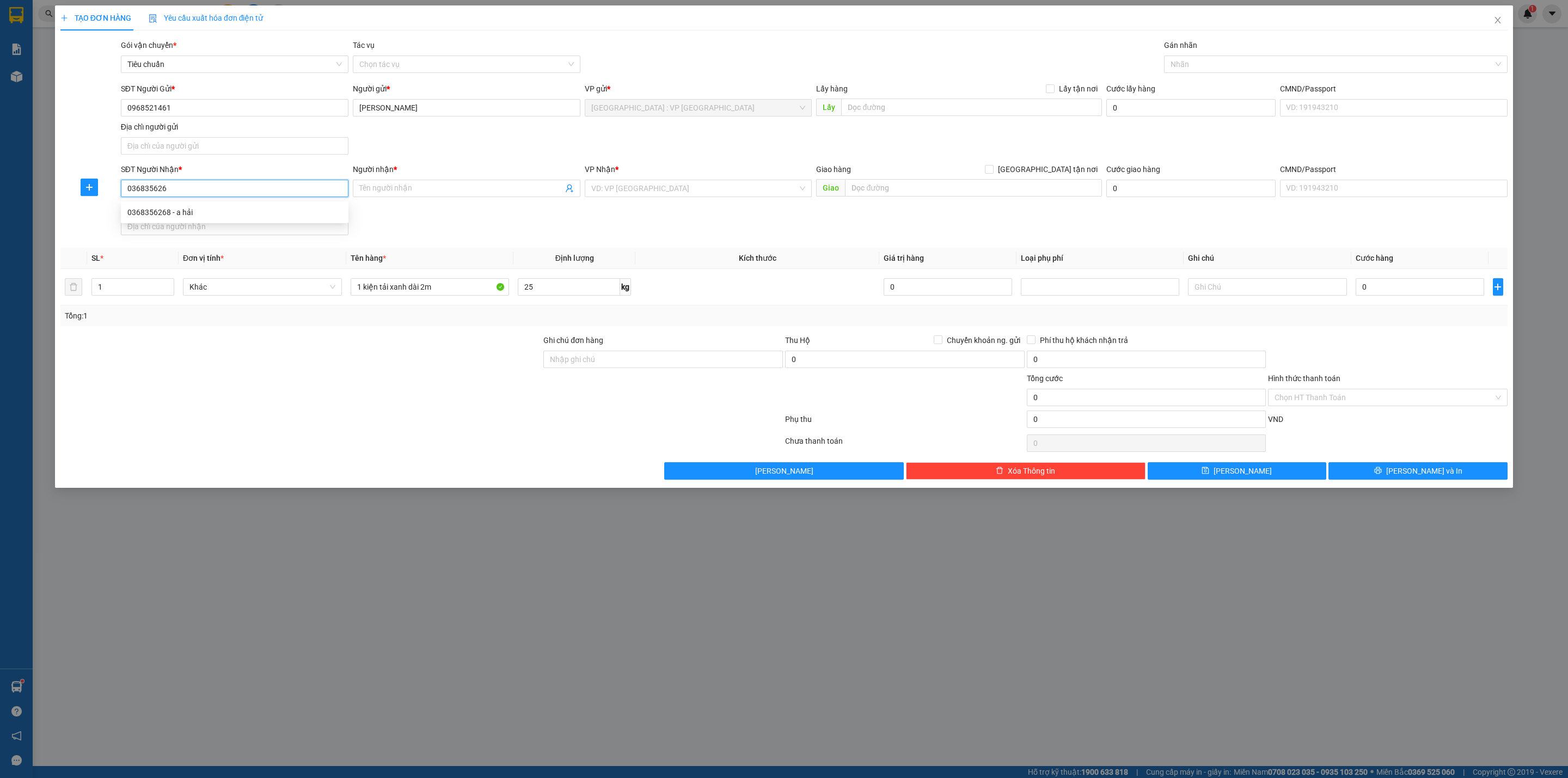
type input "0368356268"
click at [220, 213] on div "0368356268 - a hải" at bounding box center [234, 213] width 214 height 12
type input "a hải"
checkbox input "true"
type input "500 mã lò, bình [GEOGRAPHIC_DATA], [GEOGRAPHIC_DATA]"
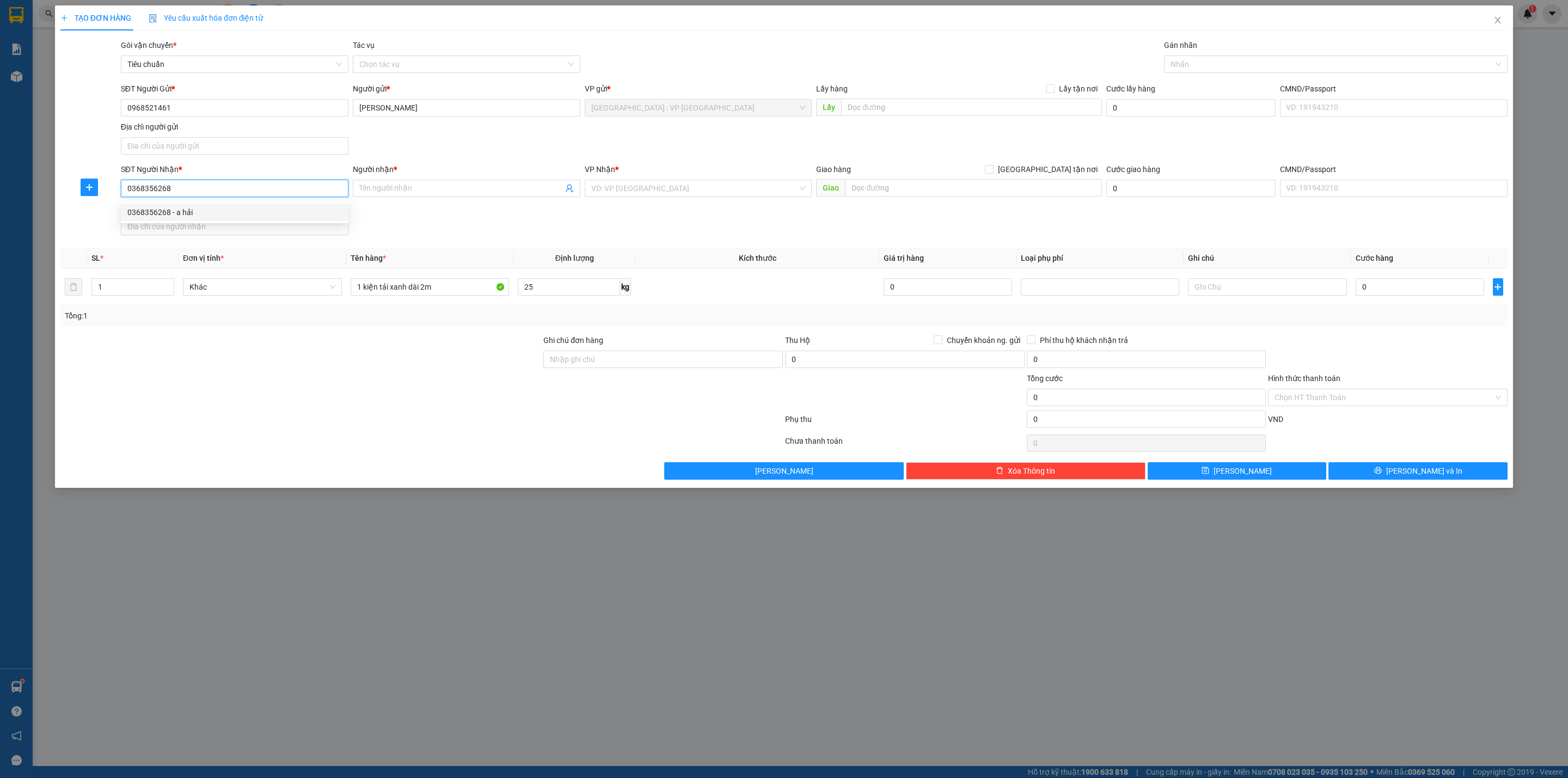
checkbox input "true"
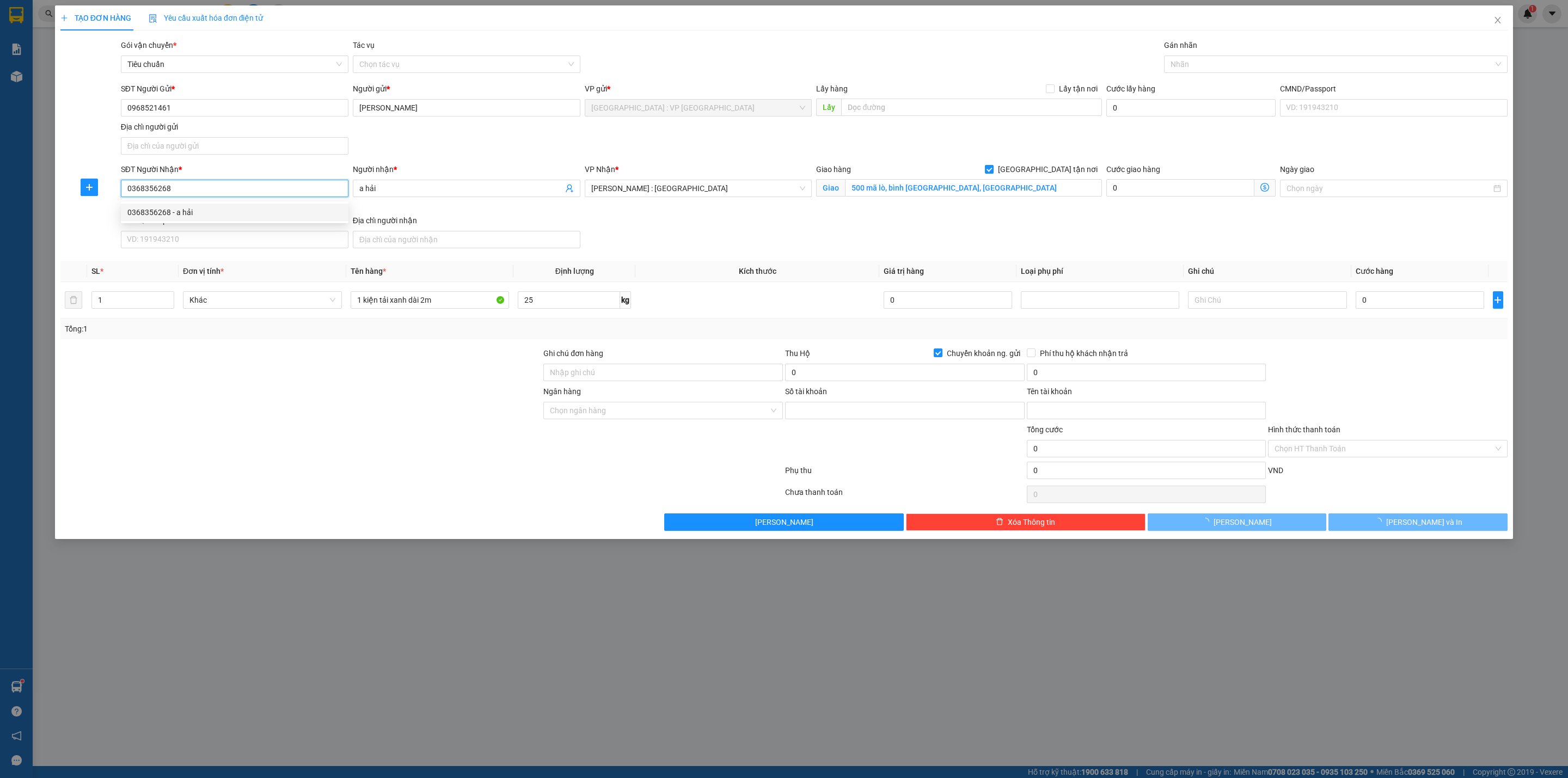
type input "0968521461"
type input "[PERSON_NAME]"
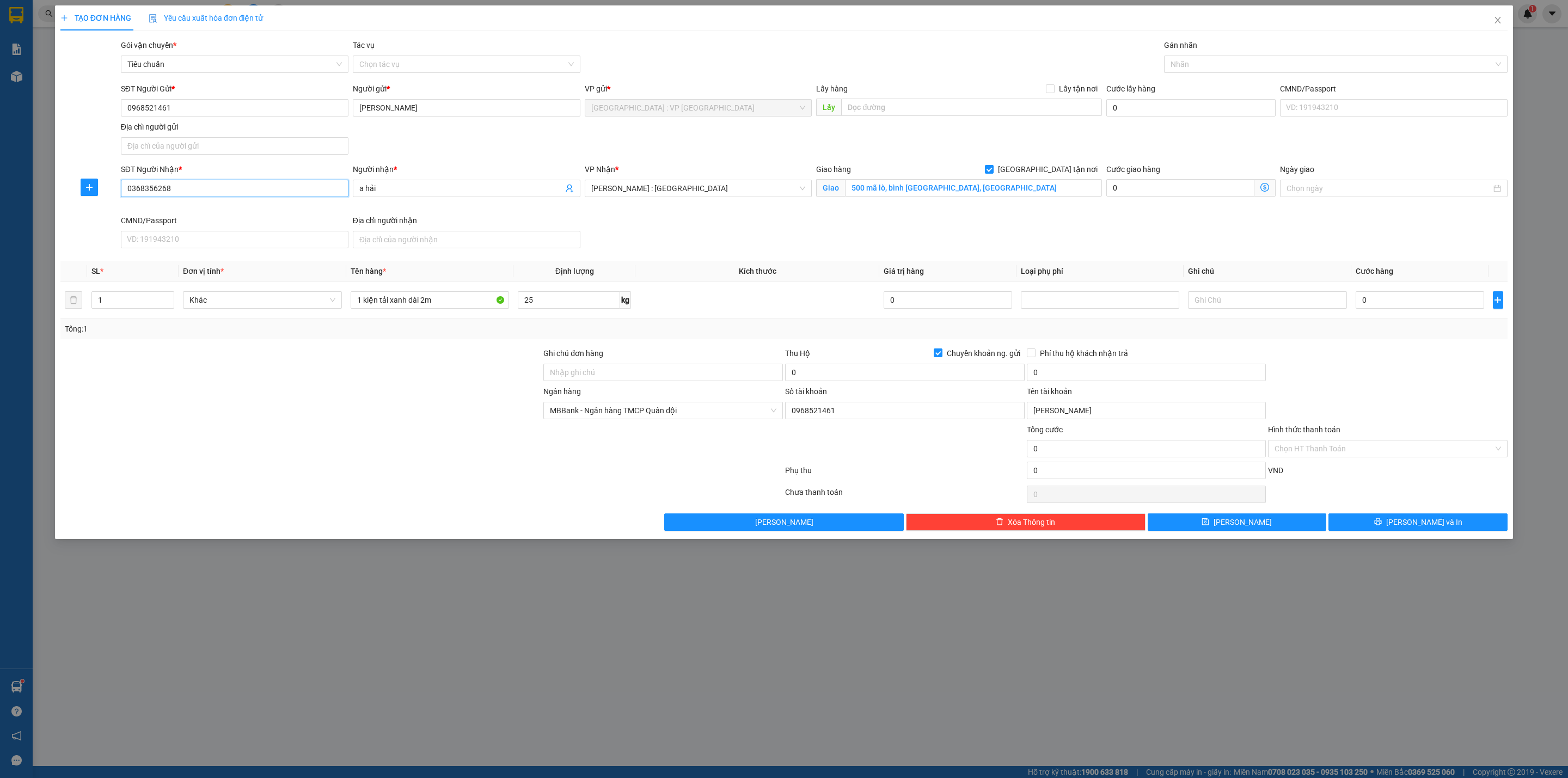
type input "0368356268"
click at [768, 220] on div "SĐT Người Nhận * 0368356268 0368356268 Người nhận * a hải VP Nhận * [GEOGRAPHIC…" at bounding box center [814, 208] width 1391 height 89
click at [1188, 65] on div at bounding box center [1330, 64] width 327 height 13
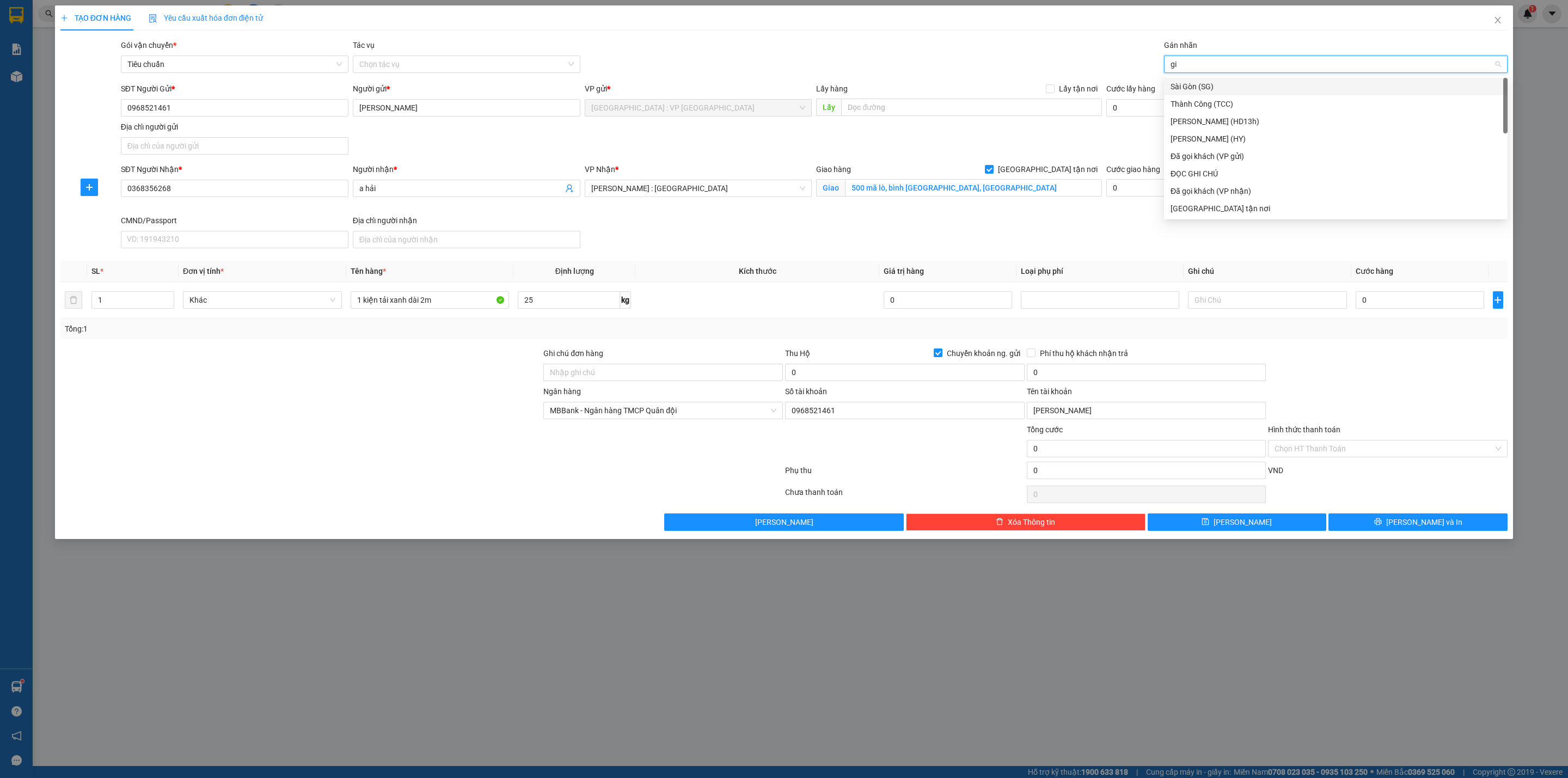
type input "gia"
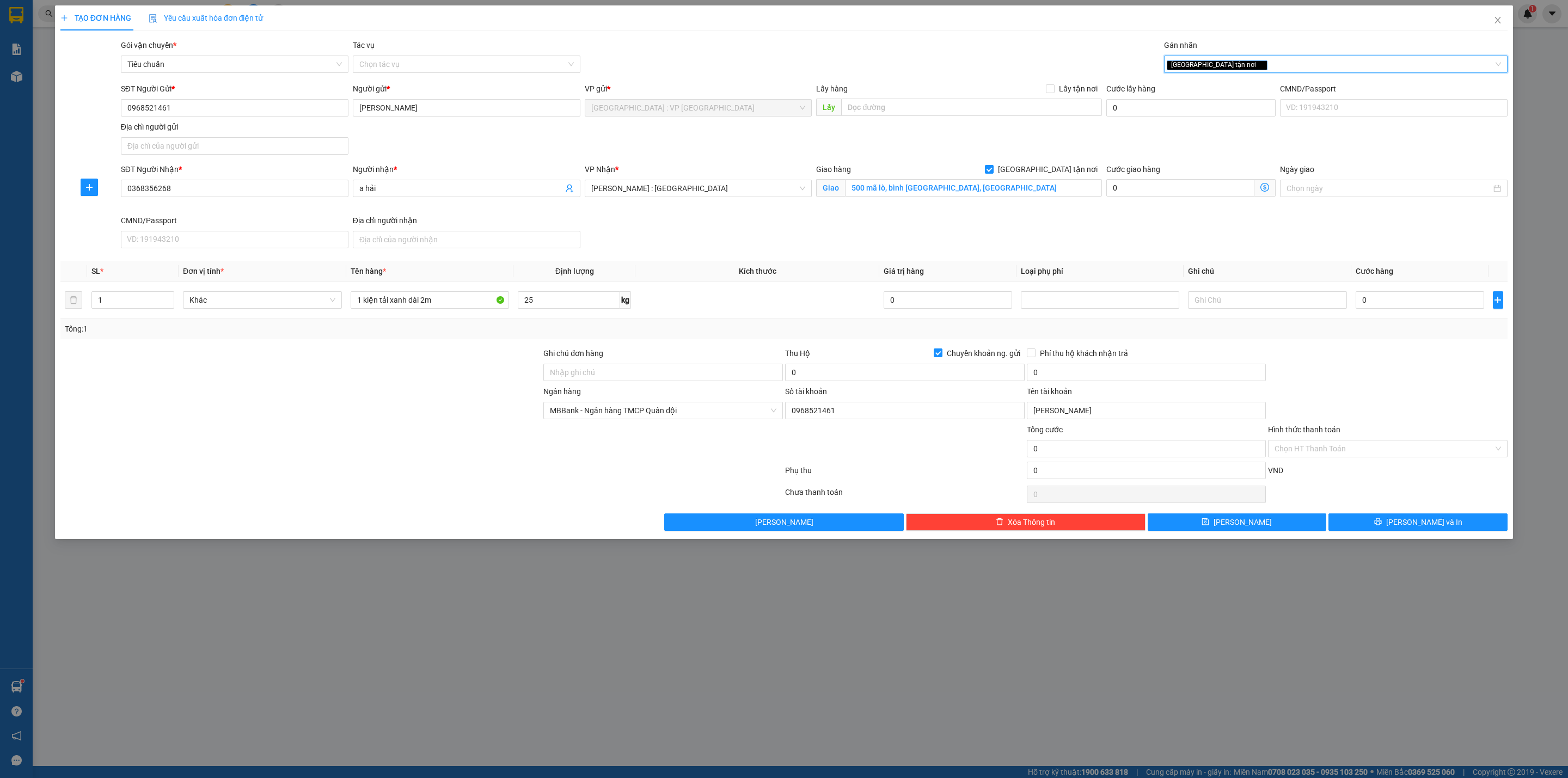
click at [425, 429] on div at bounding box center [300, 443] width 483 height 38
click at [738, 300] on td at bounding box center [757, 300] width 244 height 36
click at [1381, 300] on input "0" at bounding box center [1419, 300] width 128 height 18
type input "2"
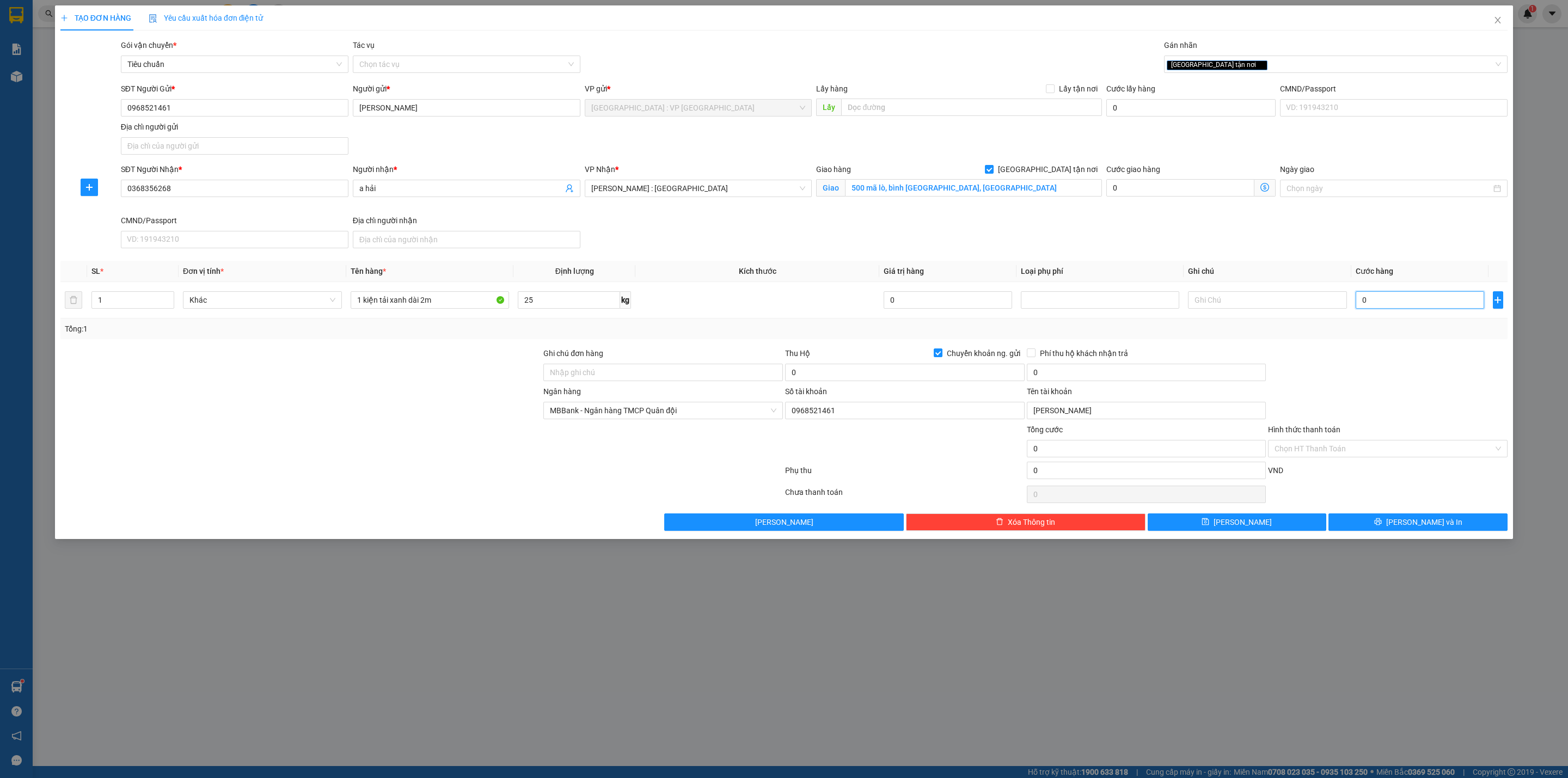
type input "2"
type input "20"
click at [806, 376] on input "0" at bounding box center [905, 372] width 240 height 18
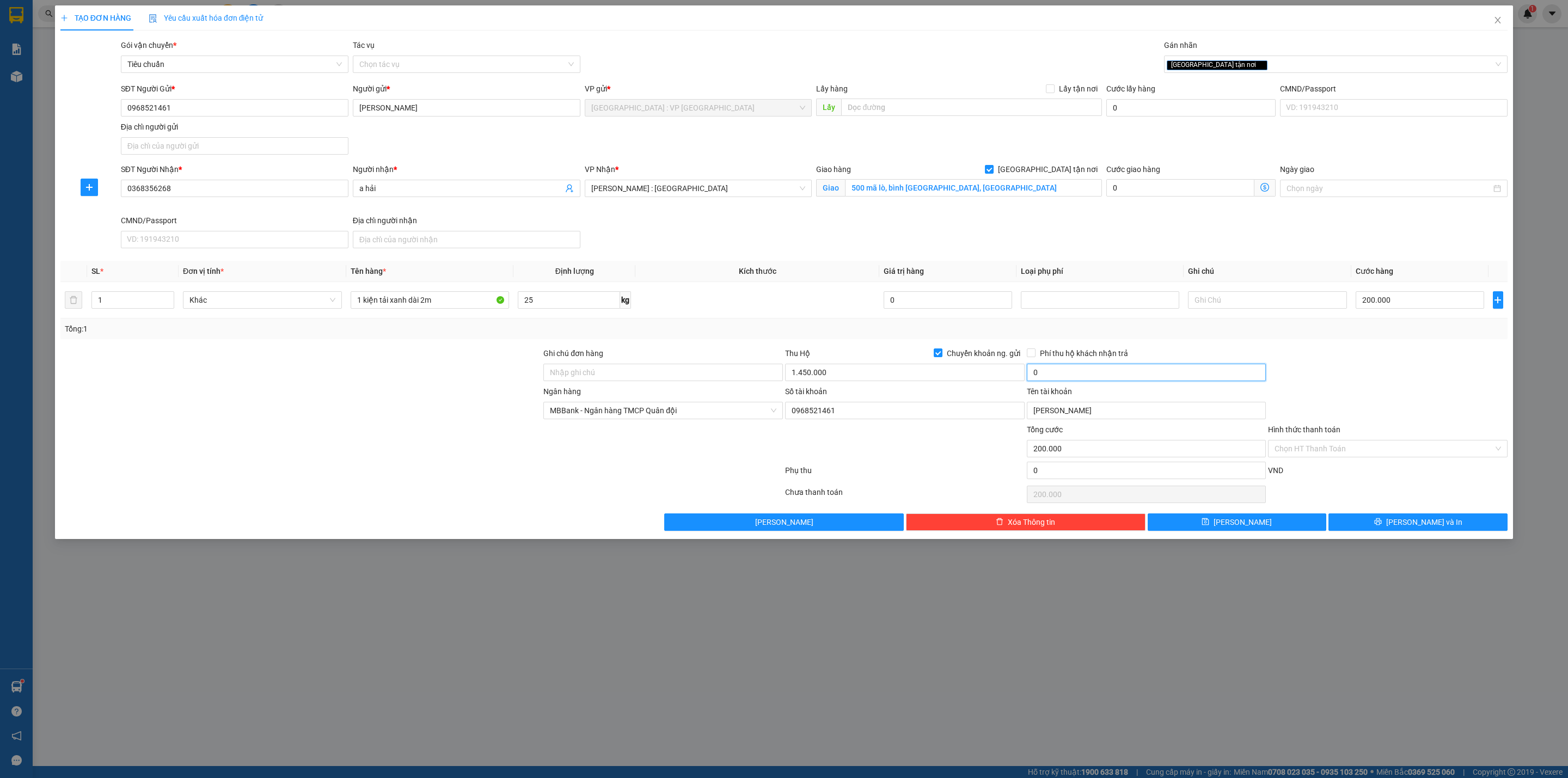
click at [1056, 376] on input "0" at bounding box center [1146, 372] width 240 height 18
click at [1370, 399] on div "Ngân hàng MBBank - Ngân hàng TMCP Quân đội Số tài khoản 0968521461 Tên tài khoả…" at bounding box center [783, 405] width 1449 height 38
drag, startPoint x: 1372, startPoint y: 518, endPoint x: 1339, endPoint y: 498, distance: 38.6
click at [1371, 518] on button "[PERSON_NAME] và In" at bounding box center [1417, 522] width 179 height 18
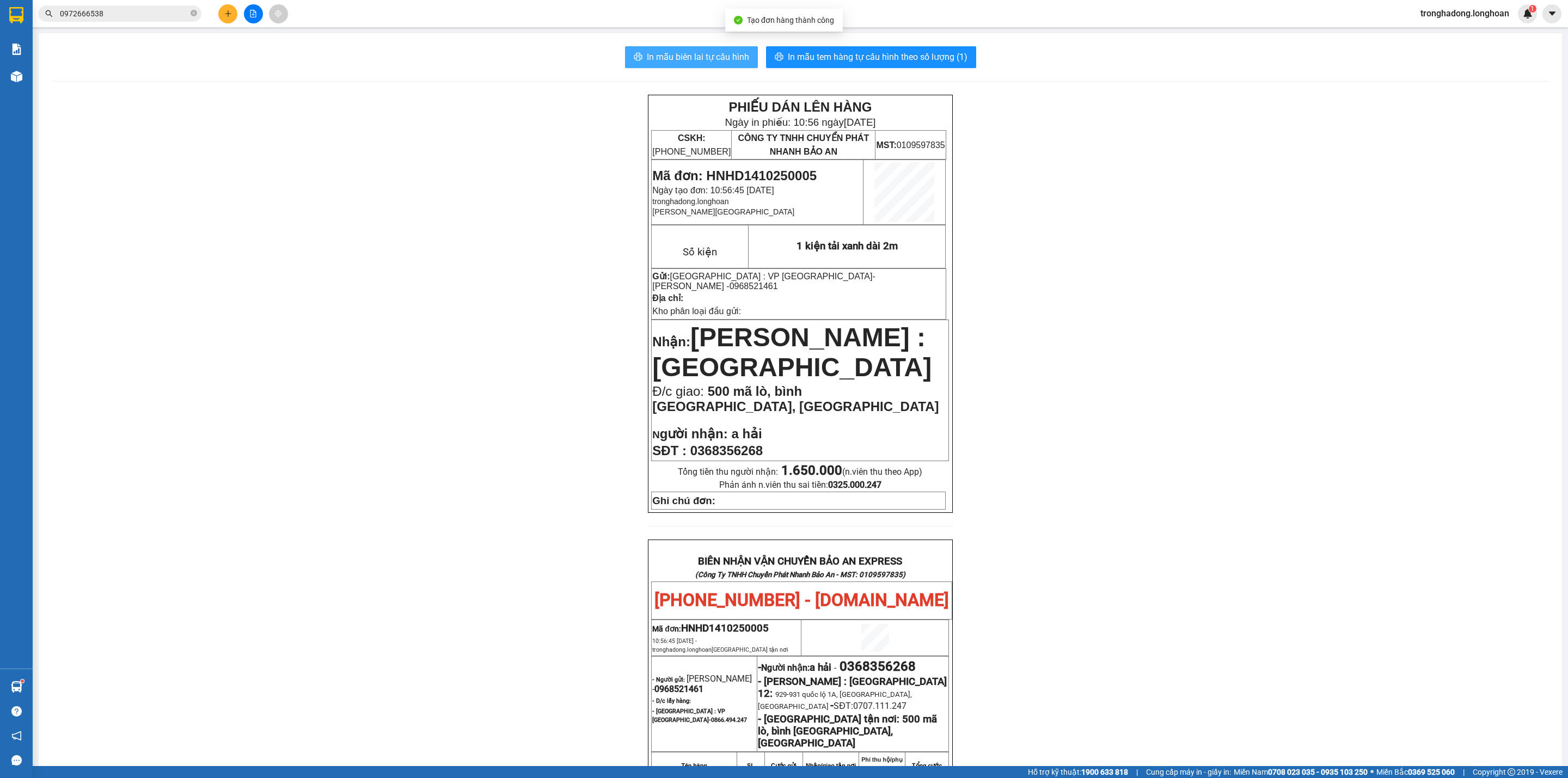
click at [686, 57] on span "In mẫu biên lai tự cấu hình" at bounding box center [697, 57] width 102 height 14
click at [864, 59] on span "In mẫu tem hàng tự cấu hình theo số lượng (1)" at bounding box center [878, 57] width 180 height 14
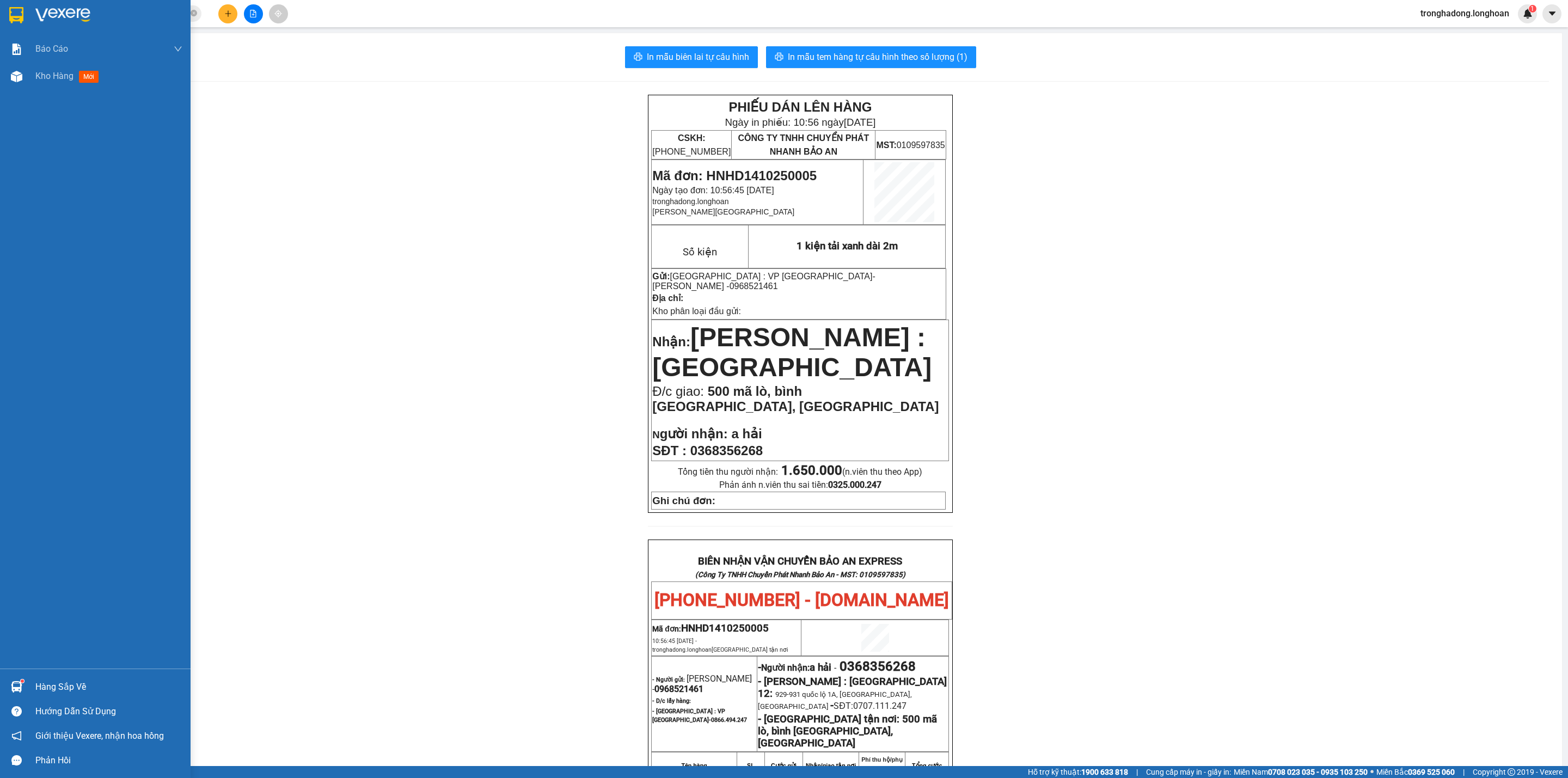
click at [18, 16] on img at bounding box center [16, 15] width 14 height 16
